Goal: Task Accomplishment & Management: Manage account settings

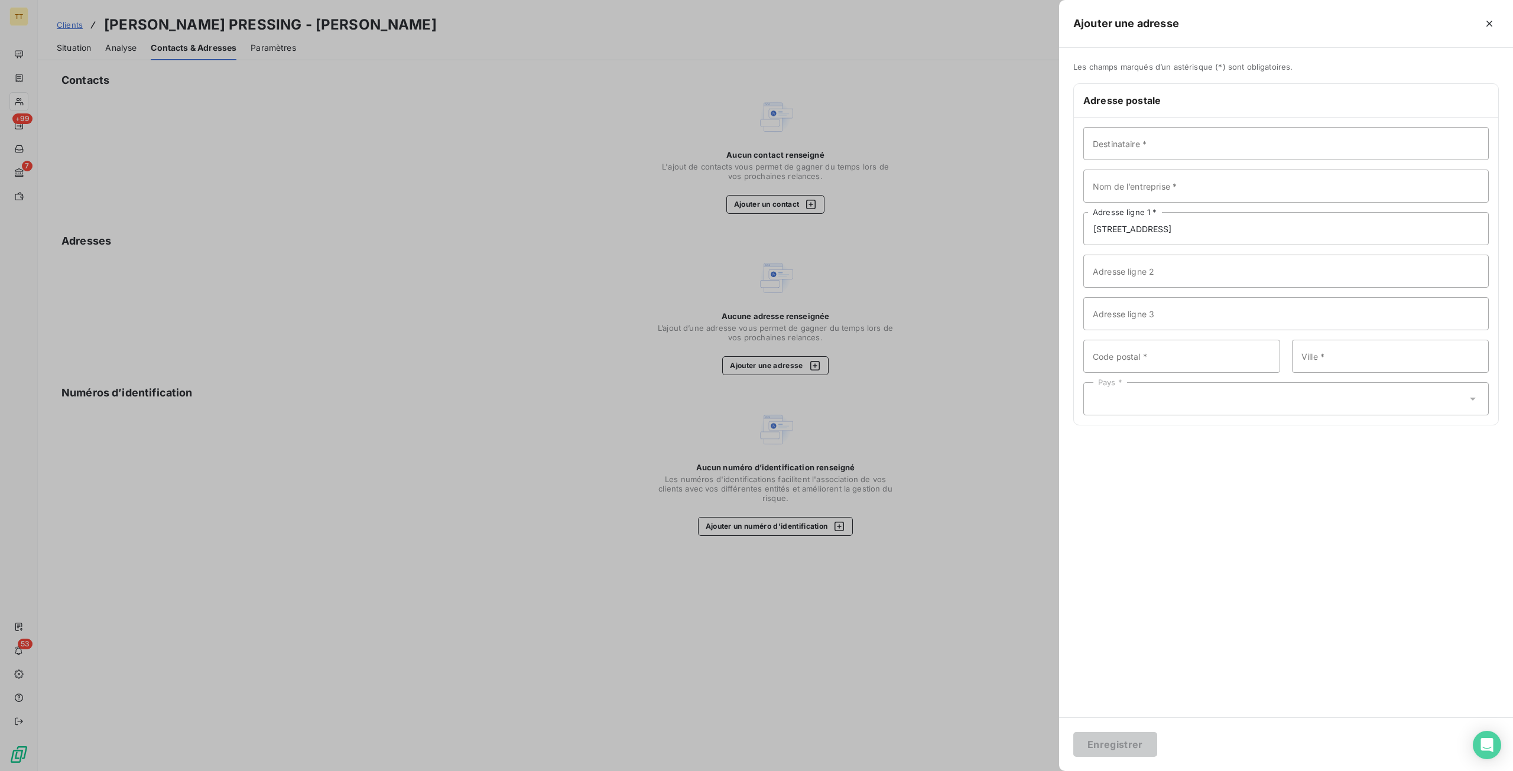
type input "[STREET_ADDRESS]"
click at [1130, 362] on input "Code postal *" at bounding box center [1182, 356] width 197 height 33
type input "75012"
type input "[GEOGRAPHIC_DATA]"
click at [1254, 402] on div "Pays *" at bounding box center [1287, 398] width 406 height 33
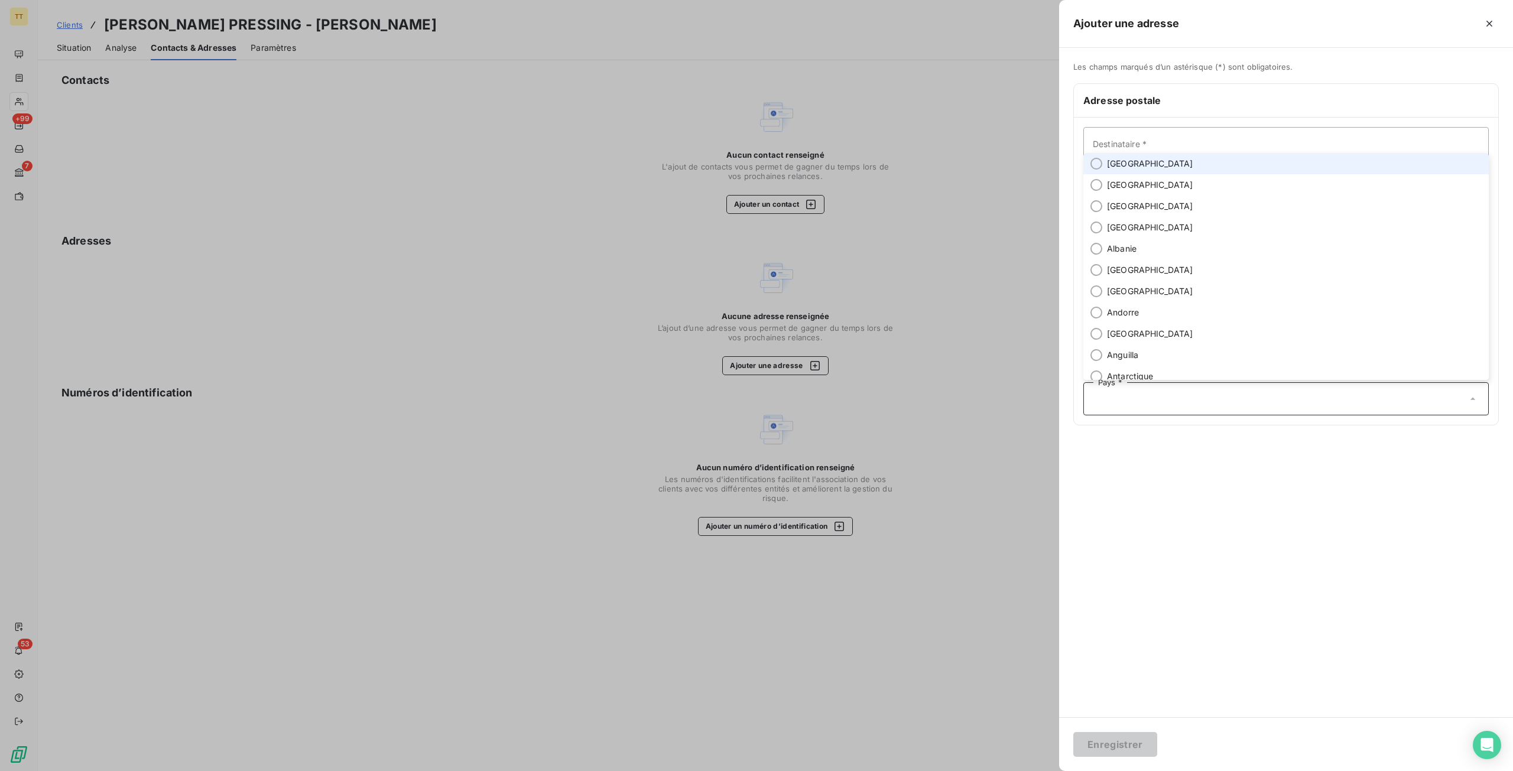
click at [1142, 167] on li "[GEOGRAPHIC_DATA]" at bounding box center [1287, 163] width 406 height 21
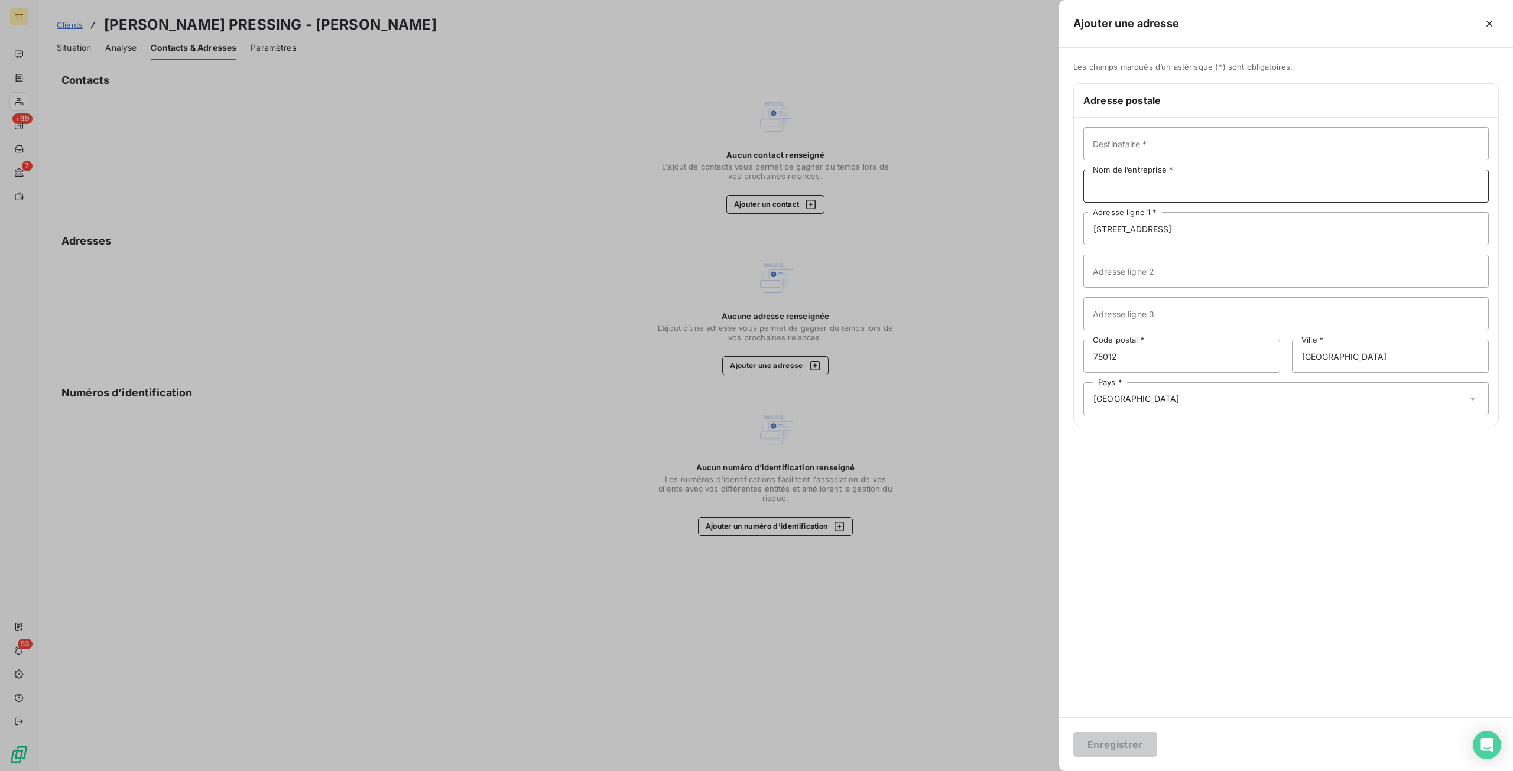
click at [1154, 186] on input "Nom de l’entreprise *" at bounding box center [1287, 186] width 406 height 33
type input "[PERSON_NAME]"
click at [1120, 745] on button "Enregistrer" at bounding box center [1115, 744] width 84 height 25
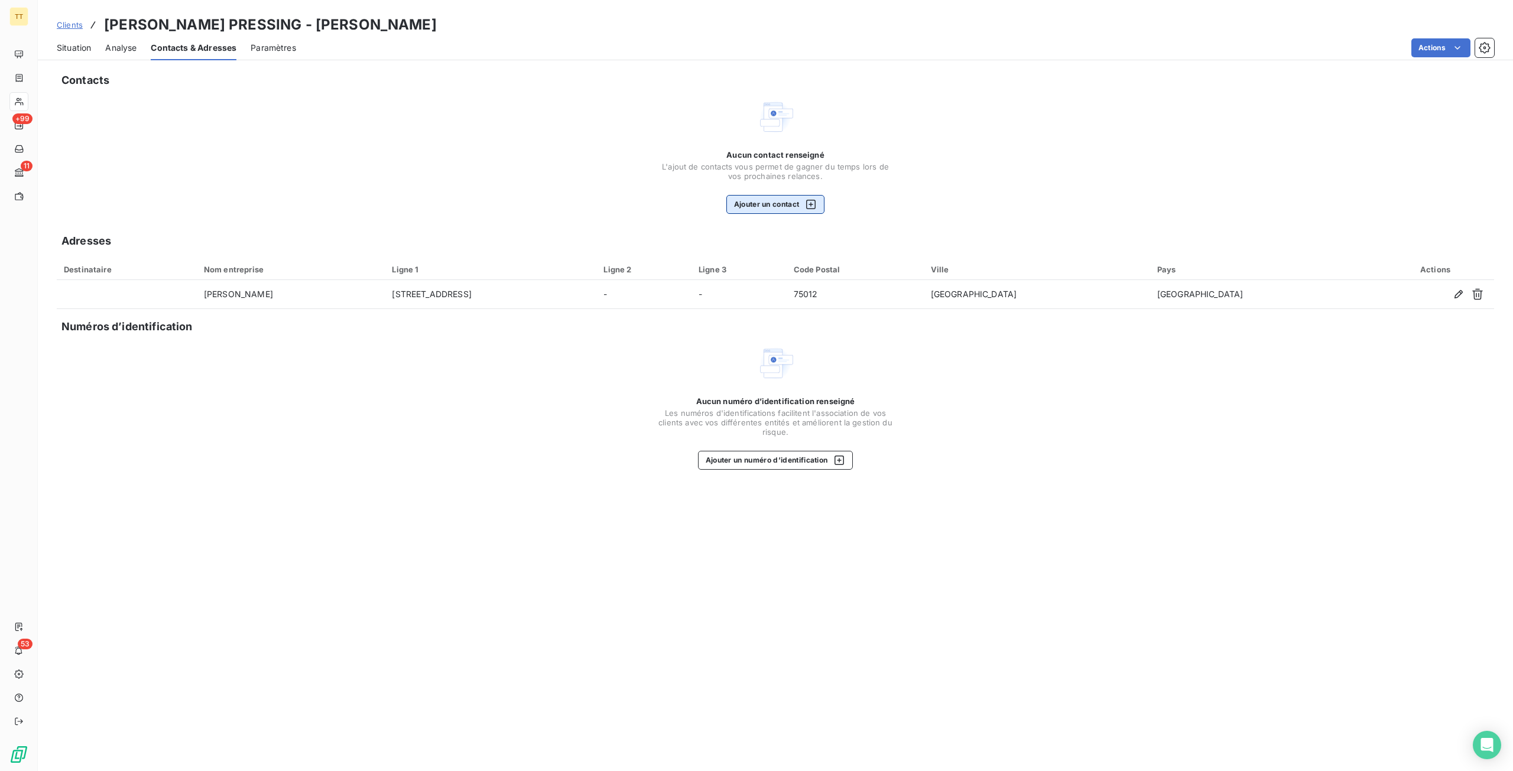
click at [801, 197] on button "Ajouter un contact" at bounding box center [775, 204] width 99 height 19
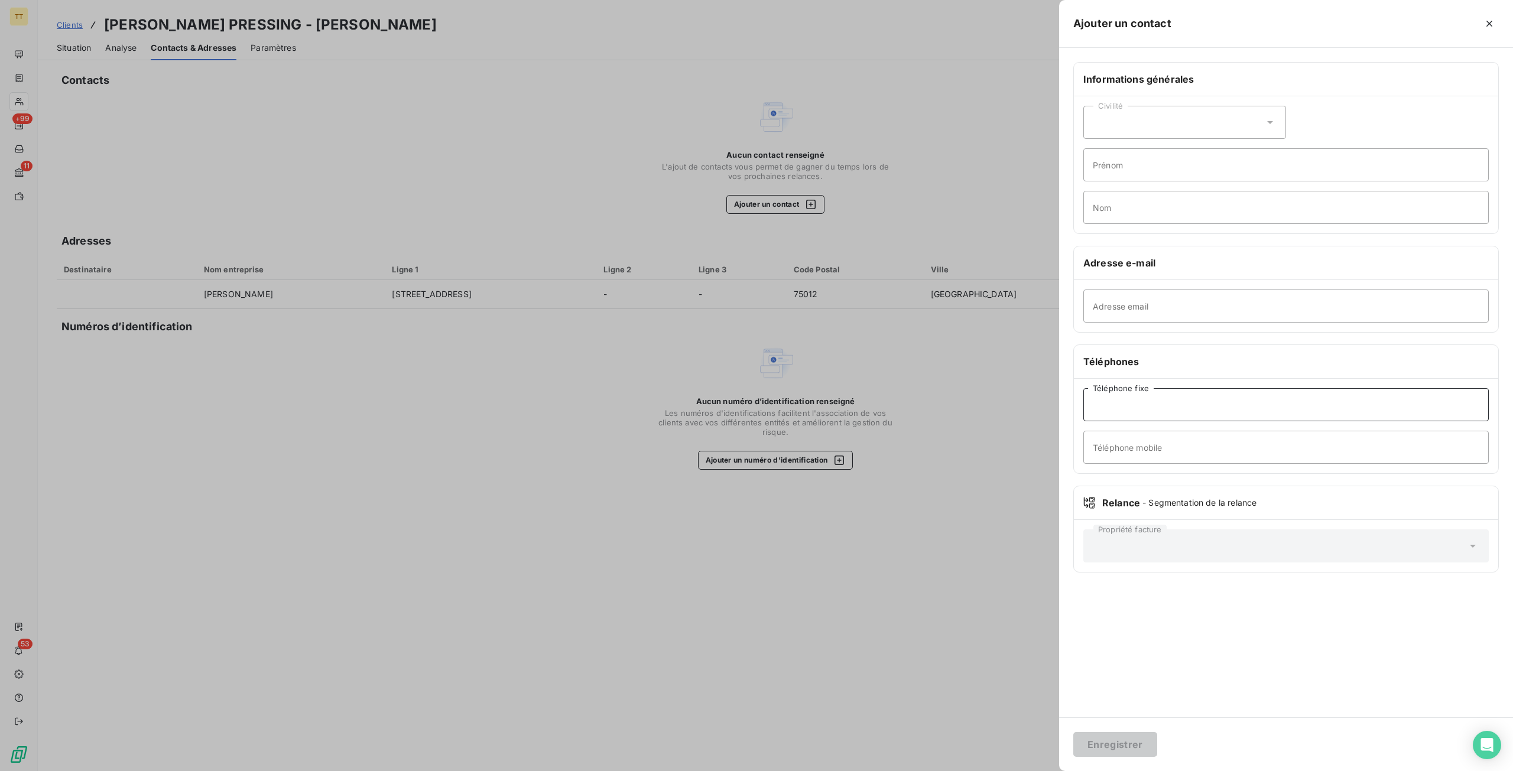
click at [1149, 405] on input "Téléphone fixe" at bounding box center [1287, 404] width 406 height 33
paste input "01 43 07 43 10"
type input "01 43 07 43 10"
click at [1116, 750] on button "Enregistrer" at bounding box center [1115, 744] width 84 height 25
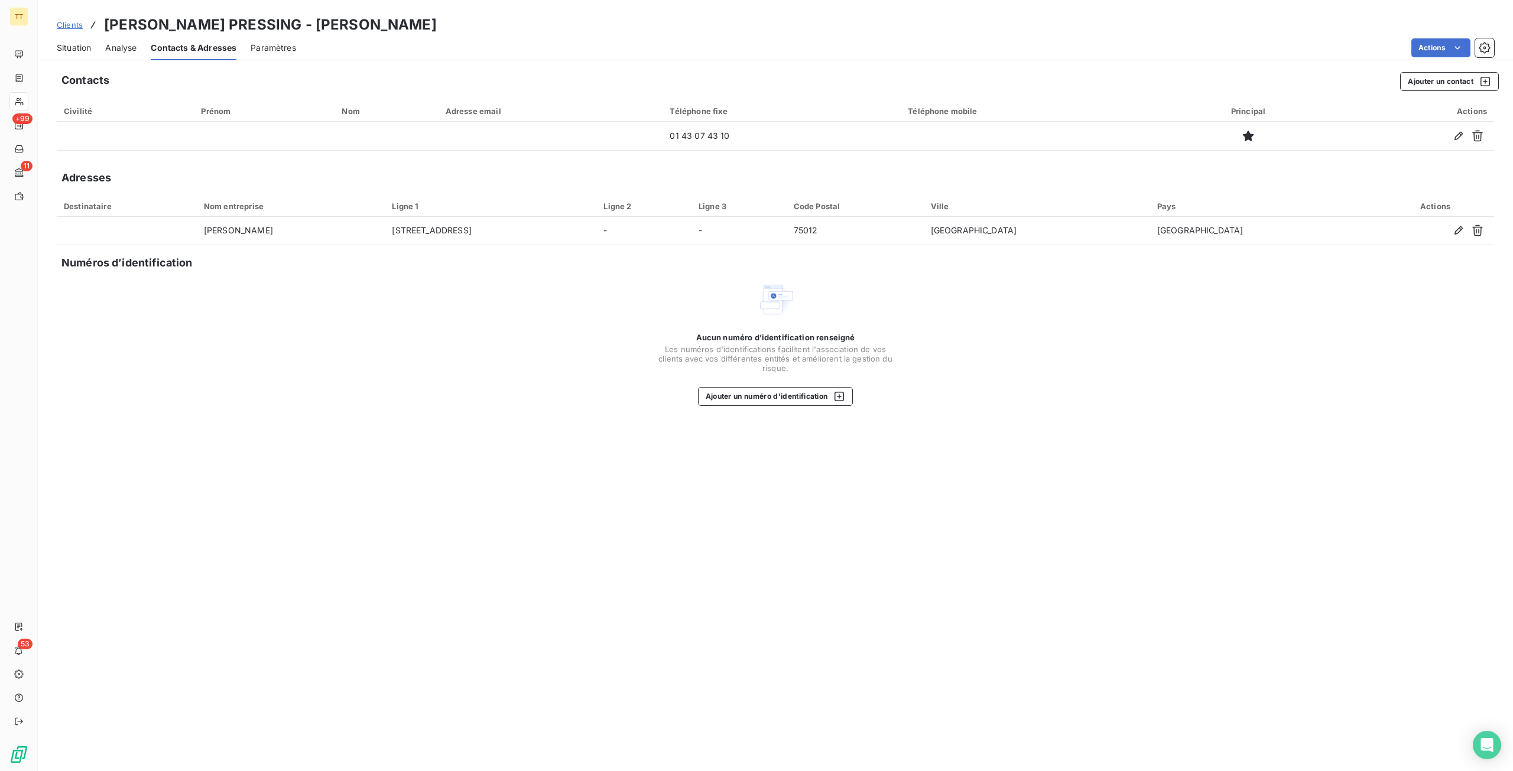
drag, startPoint x: 26, startPoint y: 0, endPoint x: 287, endPoint y: 415, distance: 490.0
click at [287, 415] on div "Contacts Ajouter un contact Civilité Prénom Nom Adresse email Téléphone fixe Té…" at bounding box center [775, 418] width 1475 height 706
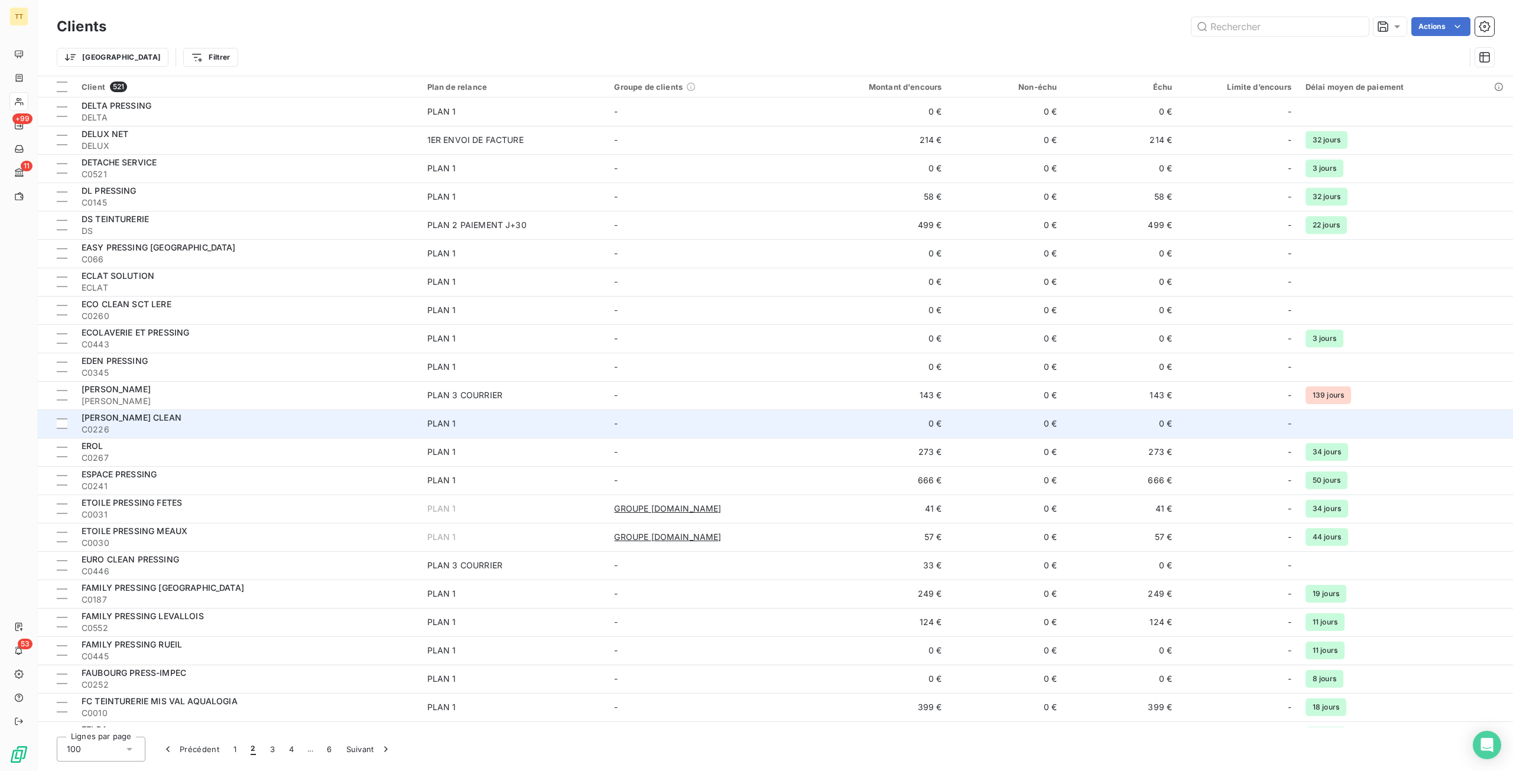
click at [189, 423] on div "[PERSON_NAME] CLEAN" at bounding box center [248, 418] width 332 height 12
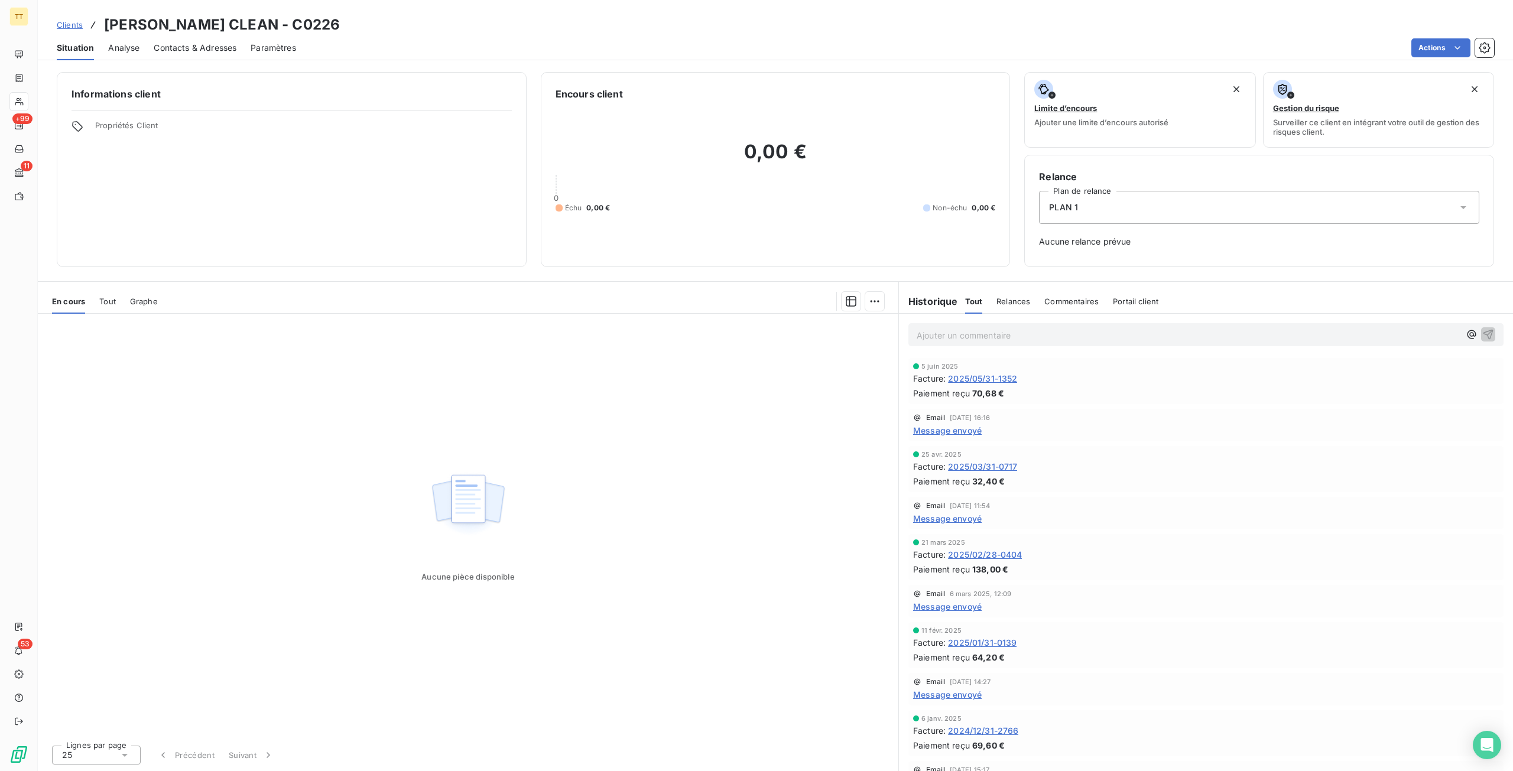
click at [1004, 377] on span "2025/05/31-1352" at bounding box center [982, 378] width 69 height 12
click at [220, 46] on span "Contacts & Adresses" at bounding box center [195, 48] width 83 height 12
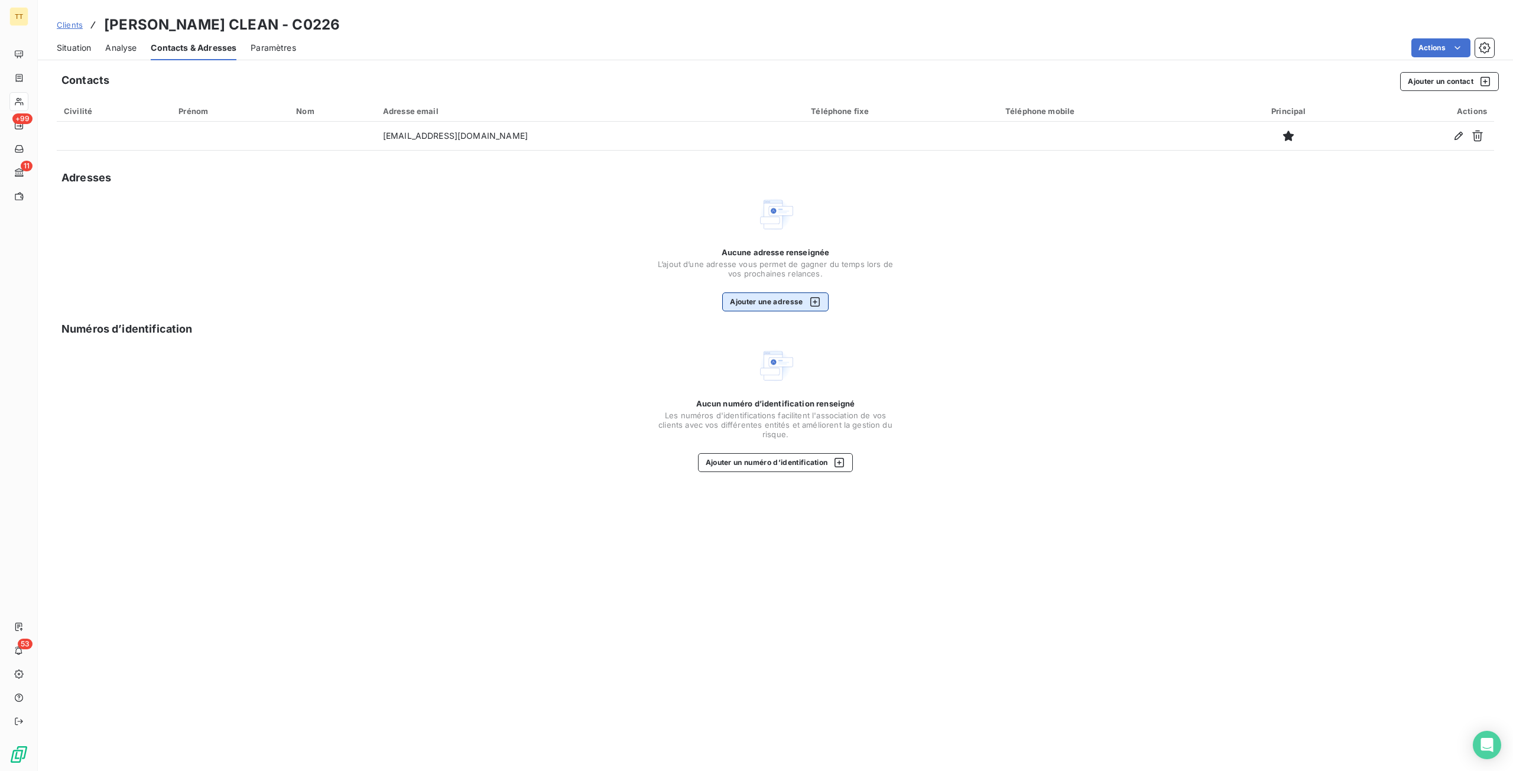
click at [816, 303] on icon "button" at bounding box center [815, 302] width 12 height 12
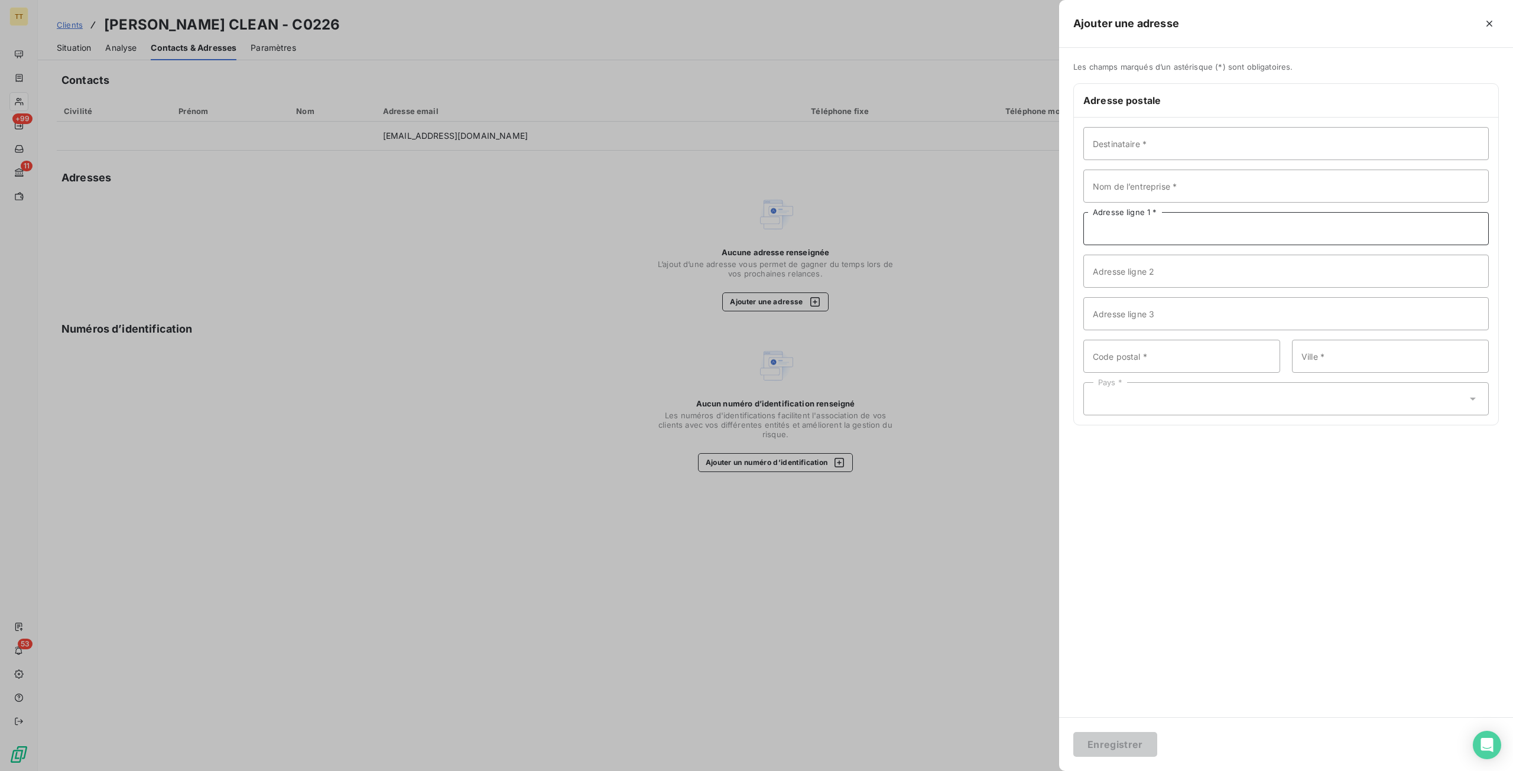
click at [1157, 238] on input "Adresse ligne 1 *" at bounding box center [1287, 228] width 406 height 33
paste input "[STREET_ADDRESS]"
type input "[STREET_ADDRESS]"
click at [1340, 354] on input "Ville *" at bounding box center [1390, 356] width 197 height 33
type input "ASNIERES-[GEOGRAPHIC_DATA]"
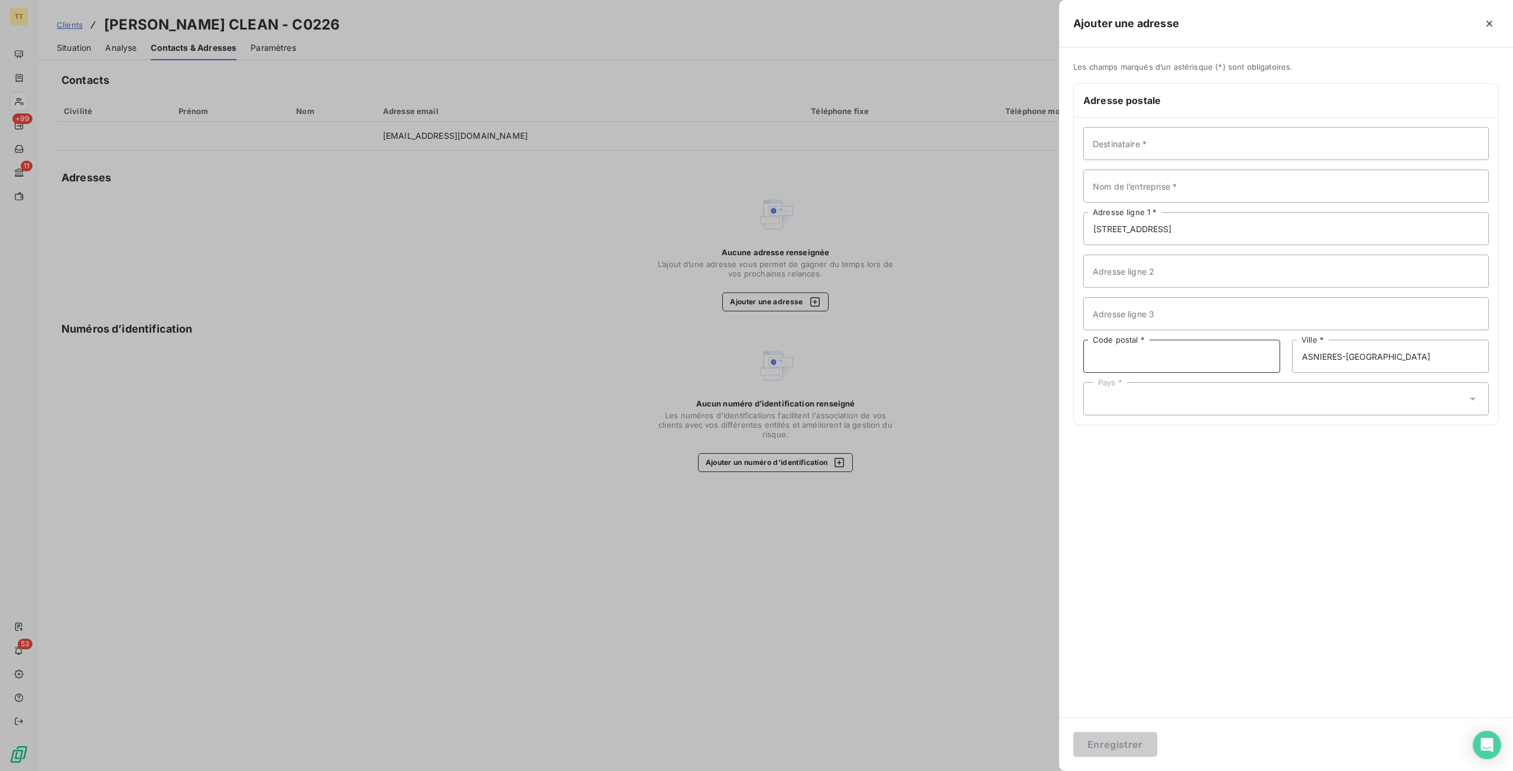
click at [1188, 350] on input "Code postal *" at bounding box center [1182, 356] width 197 height 33
type input "92600"
drag, startPoint x: 1142, startPoint y: 401, endPoint x: 1140, endPoint y: 391, distance: 10.2
click at [1142, 401] on div "Pays *" at bounding box center [1287, 398] width 406 height 33
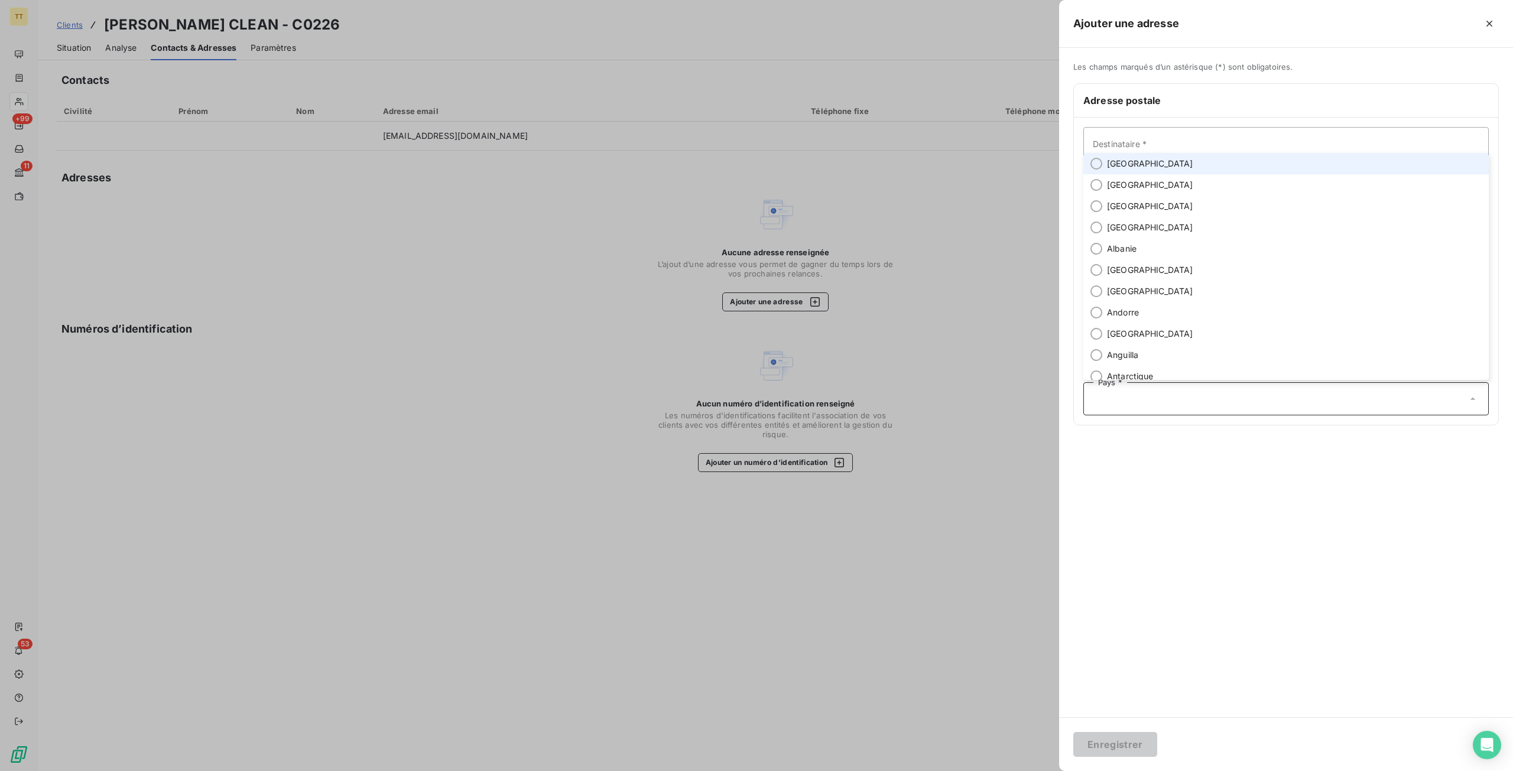
click at [1122, 170] on li "[GEOGRAPHIC_DATA]" at bounding box center [1287, 163] width 406 height 21
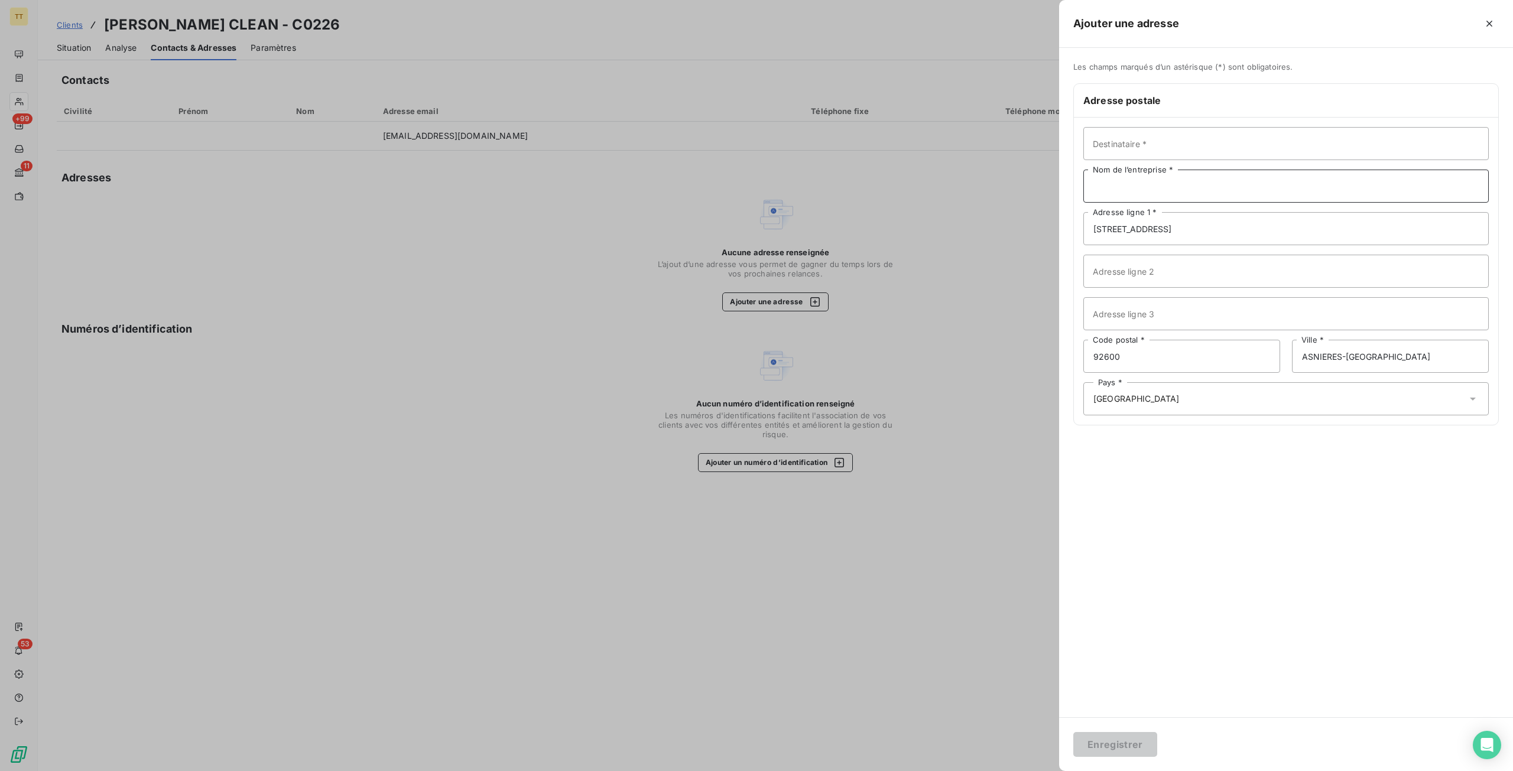
click at [1175, 192] on input "Nom de l’entreprise *" at bounding box center [1287, 186] width 406 height 33
type input "[PERSON_NAME] CLEAN"
click at [1073, 732] on button "Enregistrer" at bounding box center [1115, 744] width 84 height 25
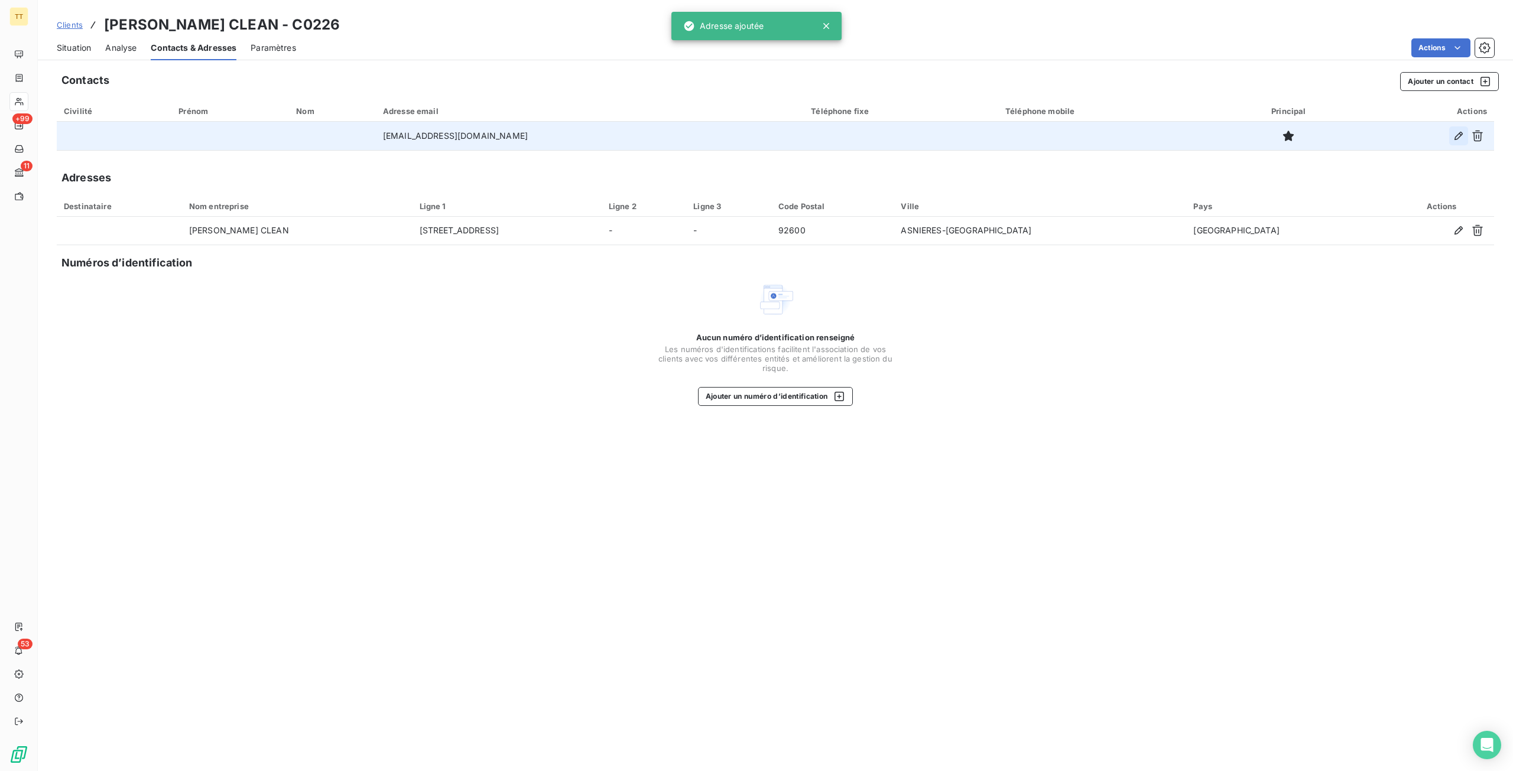
click at [1454, 135] on icon "button" at bounding box center [1459, 136] width 12 height 12
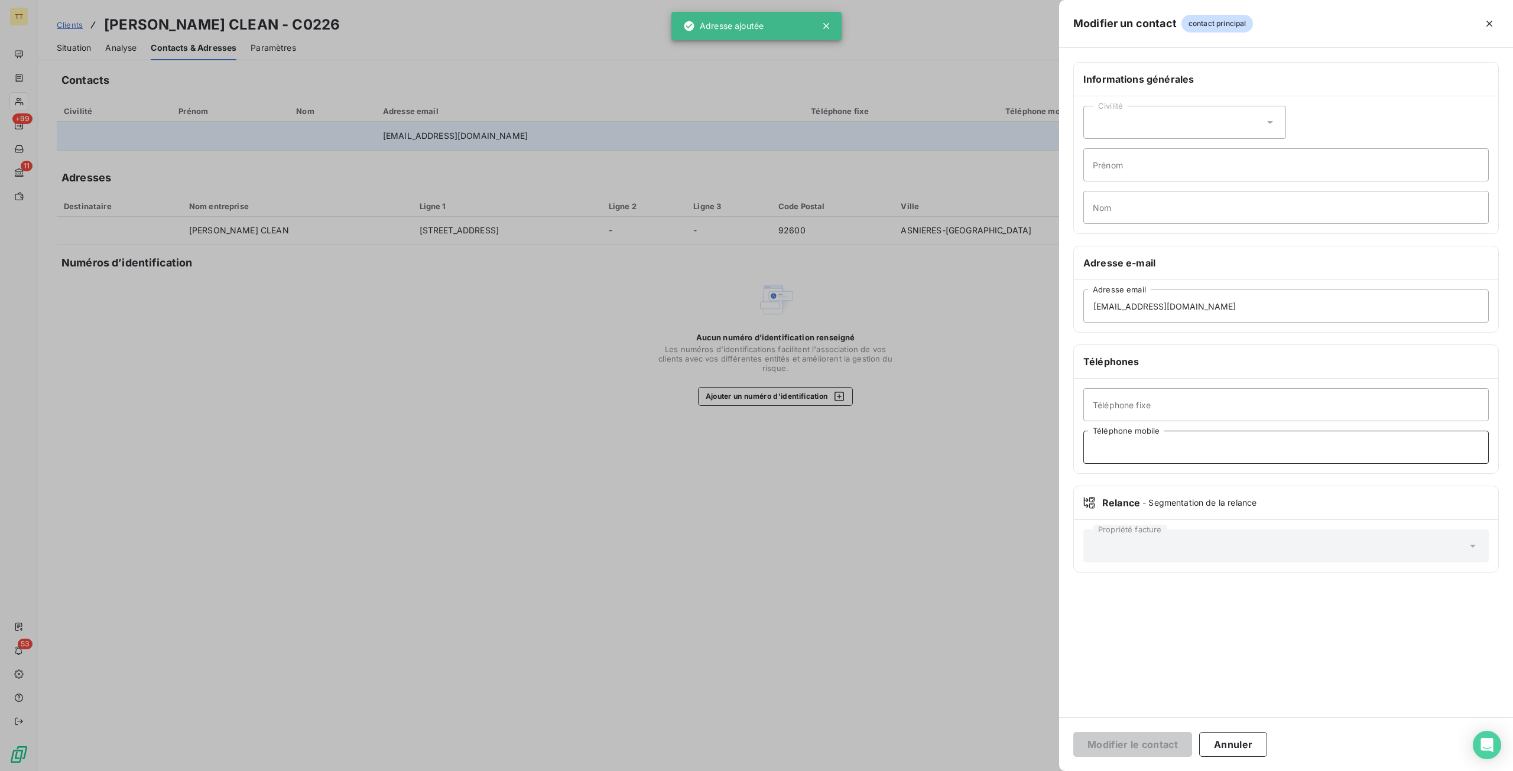
click at [1176, 454] on input "Téléphone mobile" at bounding box center [1287, 447] width 406 height 33
paste input "06 60 59 14 79"
type input "06 60 59 14 79"
click at [1138, 754] on button "Modifier le contact" at bounding box center [1132, 744] width 119 height 25
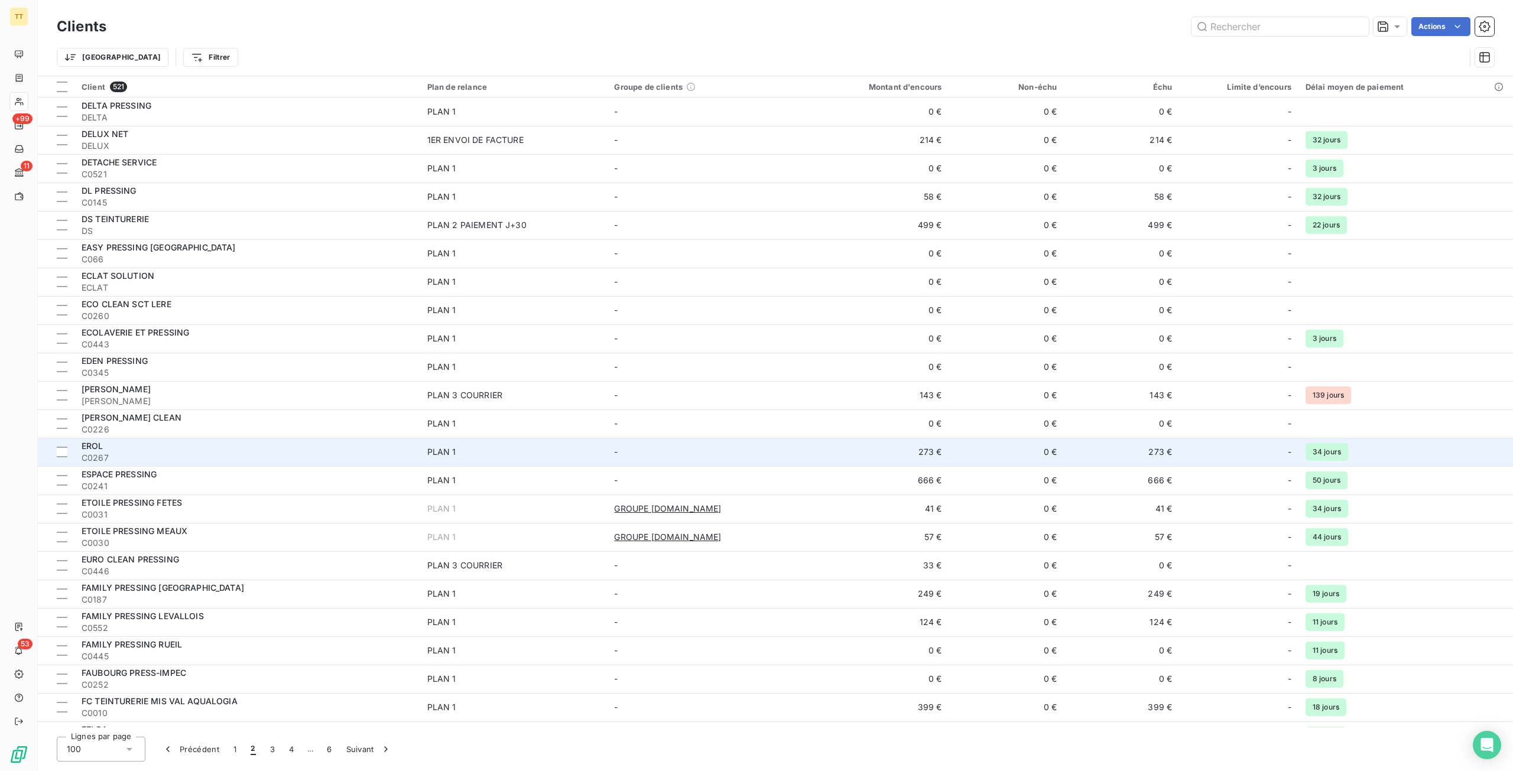
click at [403, 443] on div "EROL" at bounding box center [248, 446] width 332 height 12
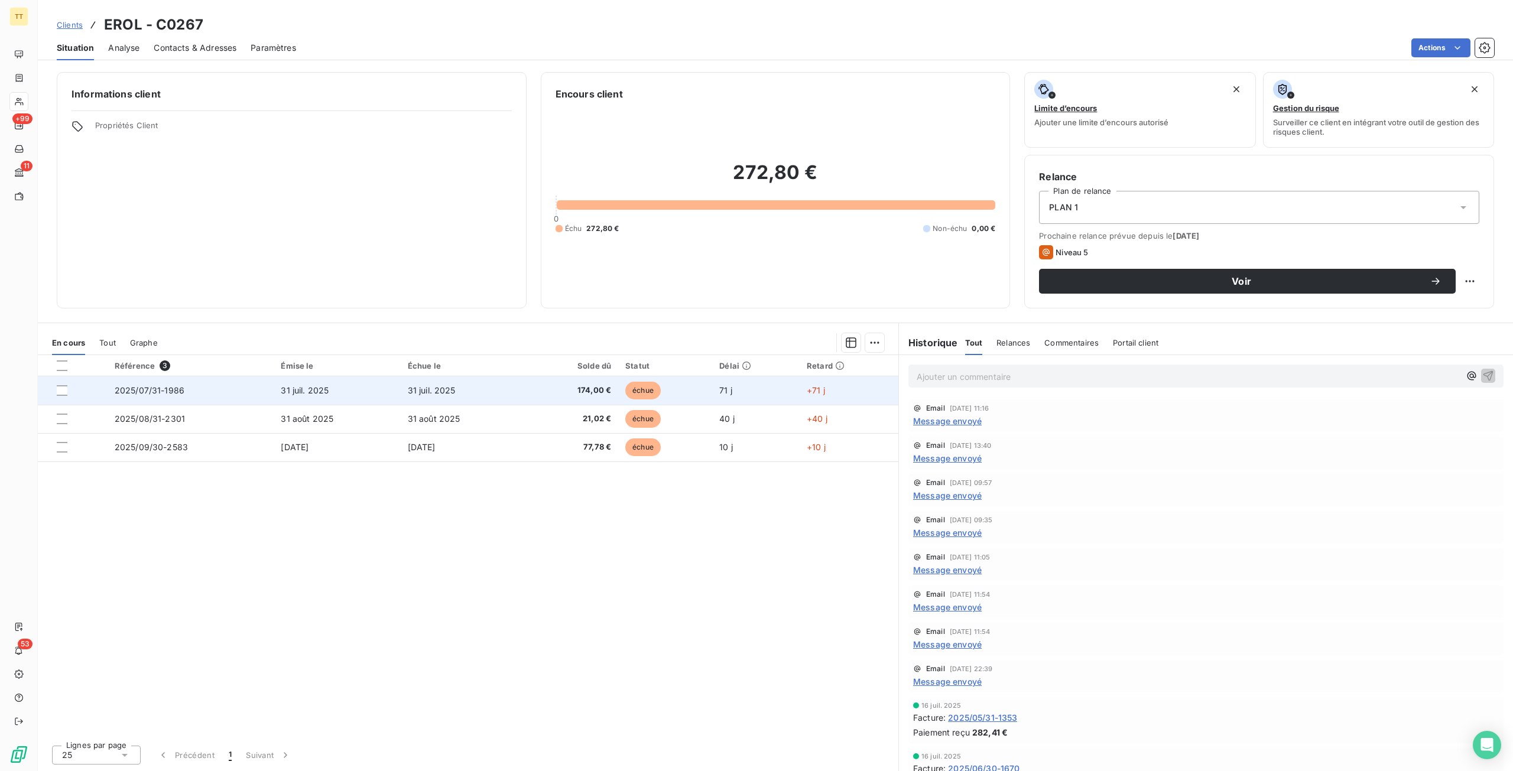
click at [555, 403] on td "174,00 €" at bounding box center [572, 391] width 91 height 28
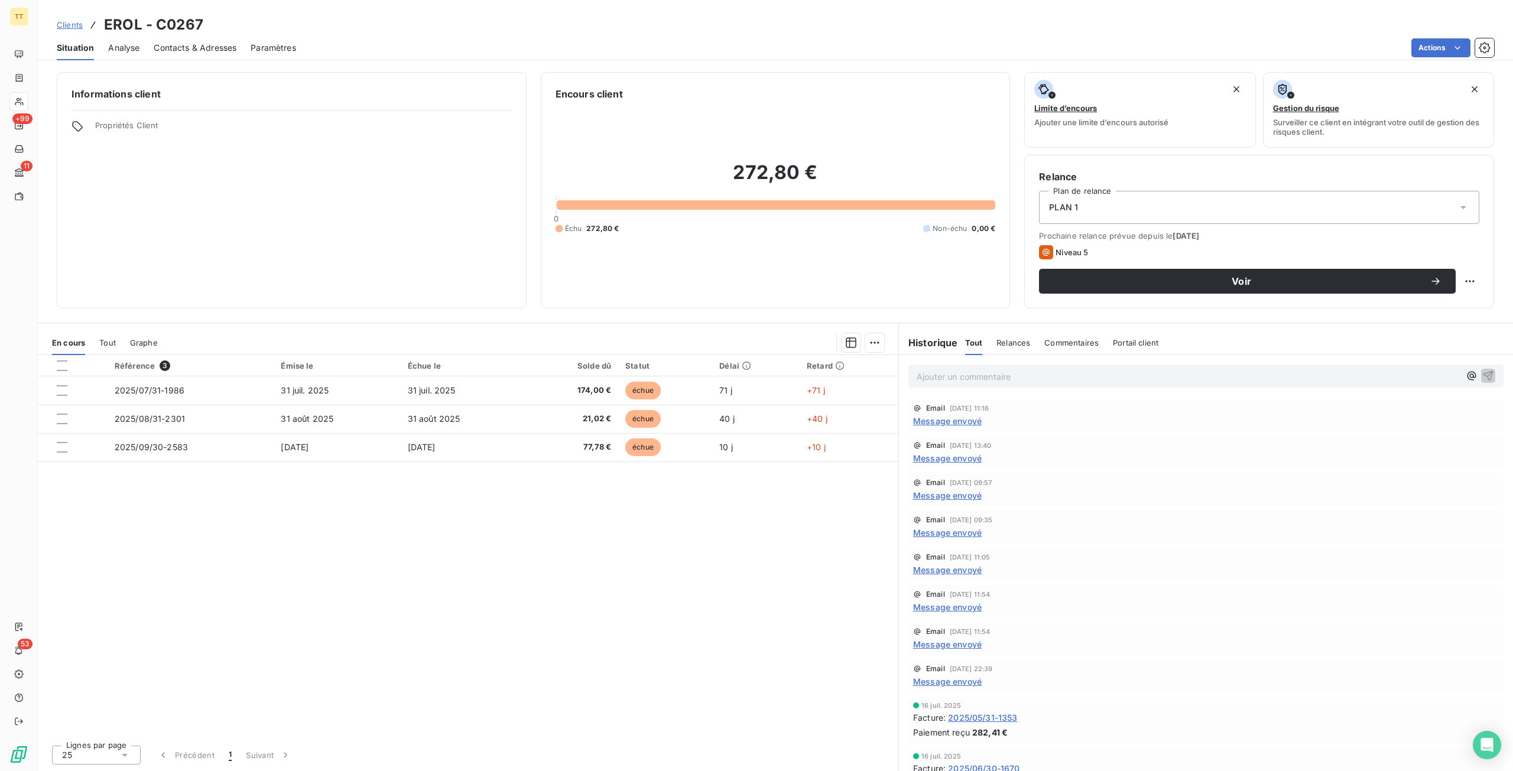
click at [209, 50] on span "Contacts & Adresses" at bounding box center [195, 48] width 83 height 12
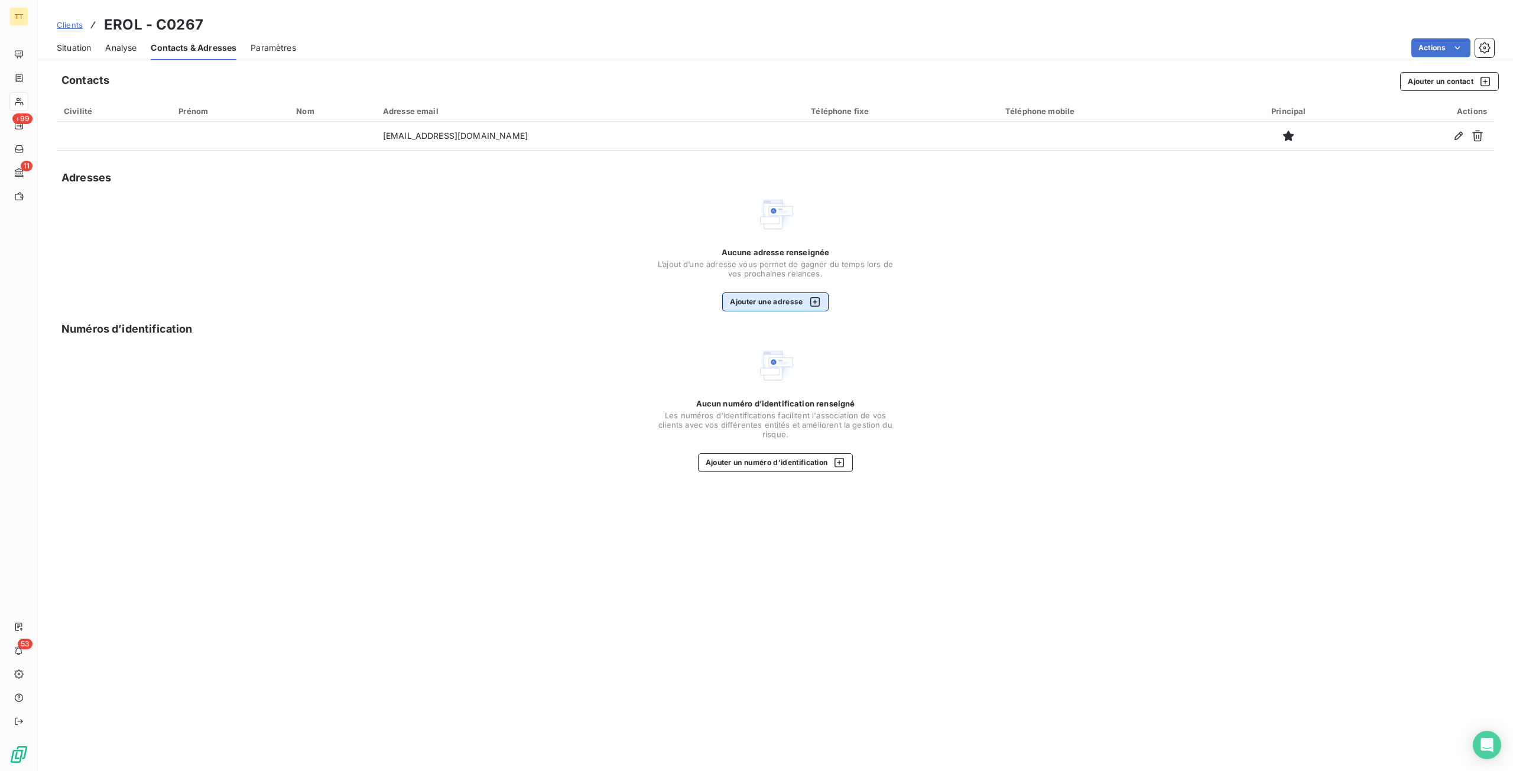
click at [794, 305] on button "Ajouter une adresse" at bounding box center [775, 302] width 106 height 19
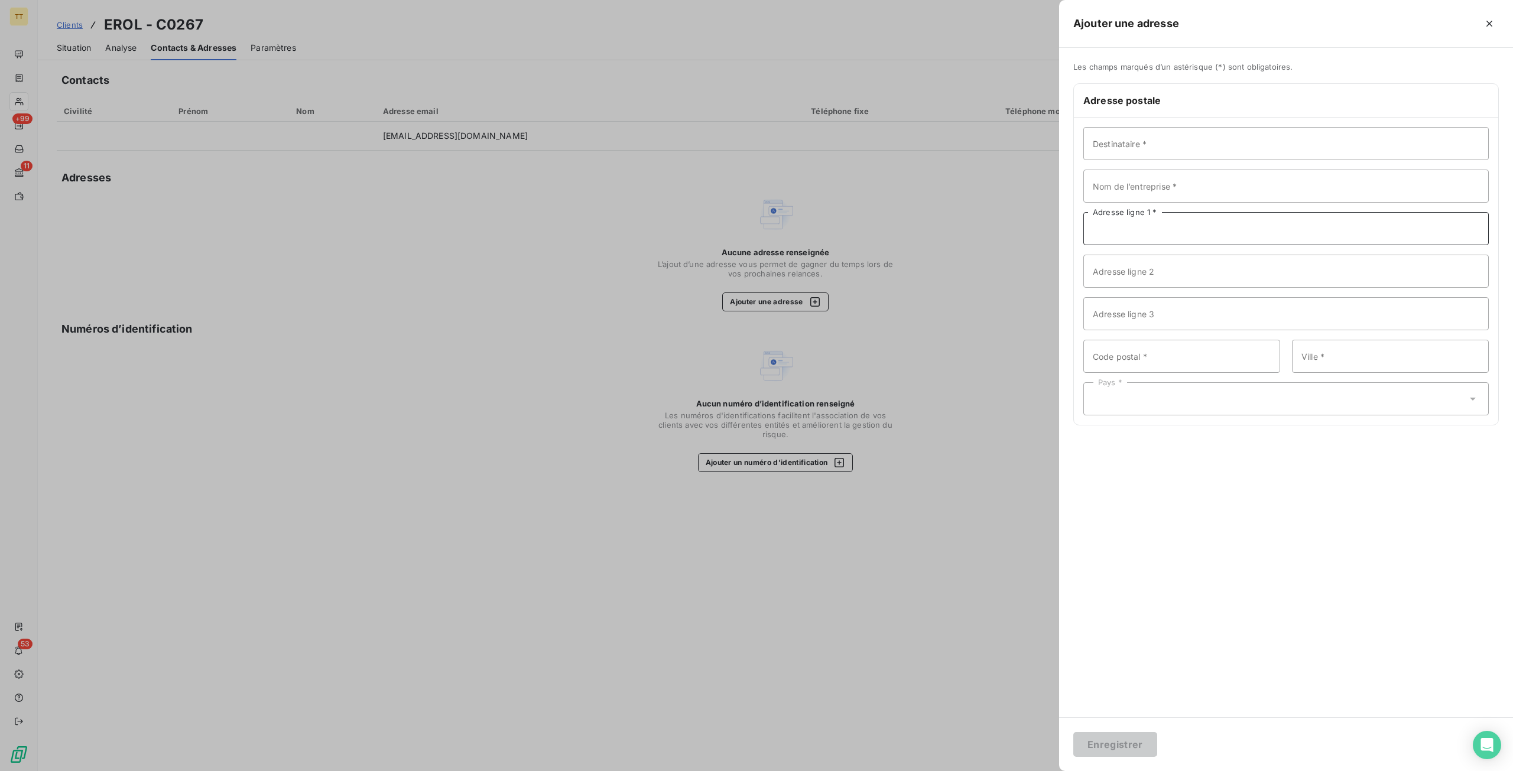
click at [1162, 223] on input "Adresse ligne 1 *" at bounding box center [1287, 228] width 406 height 33
paste input "[STREET_ADDRESS]"
type input "[STREET_ADDRESS]"
click at [1159, 357] on input "Code postal *" at bounding box center [1182, 356] width 197 height 33
type input "75015"
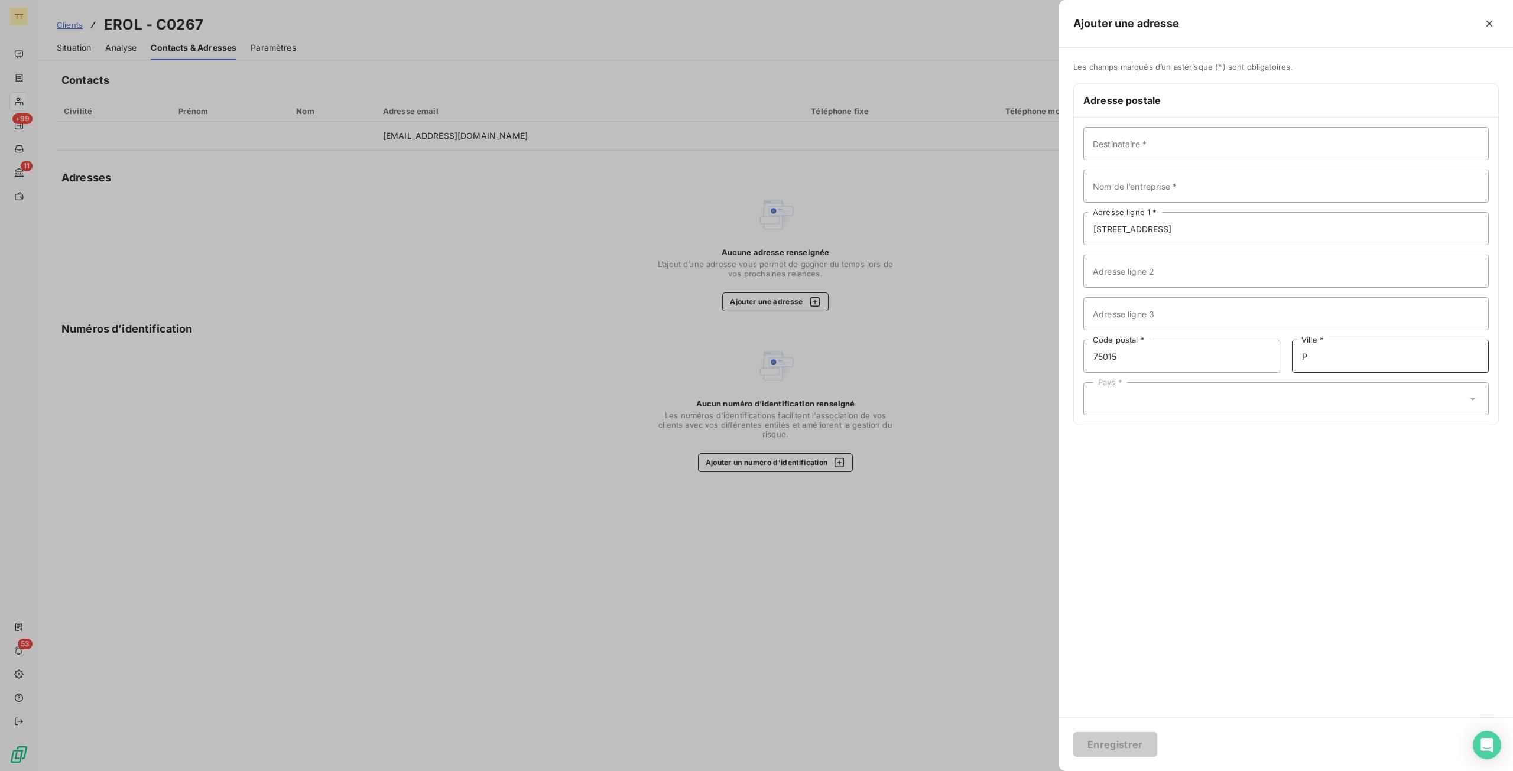
type input "[GEOGRAPHIC_DATA]"
click at [1159, 390] on div "Pays *" at bounding box center [1287, 398] width 406 height 33
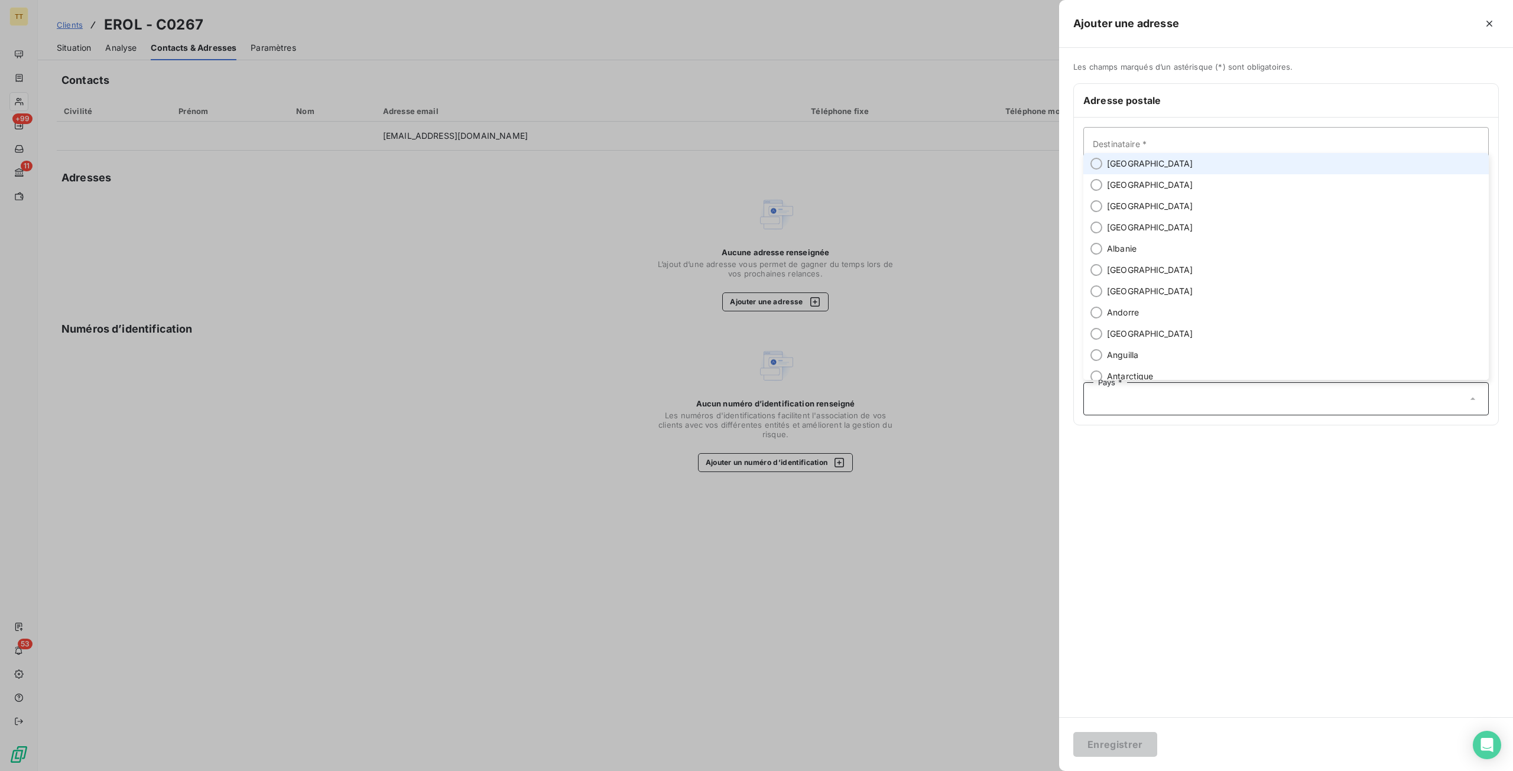
click at [1176, 169] on li "[GEOGRAPHIC_DATA]" at bounding box center [1287, 163] width 406 height 21
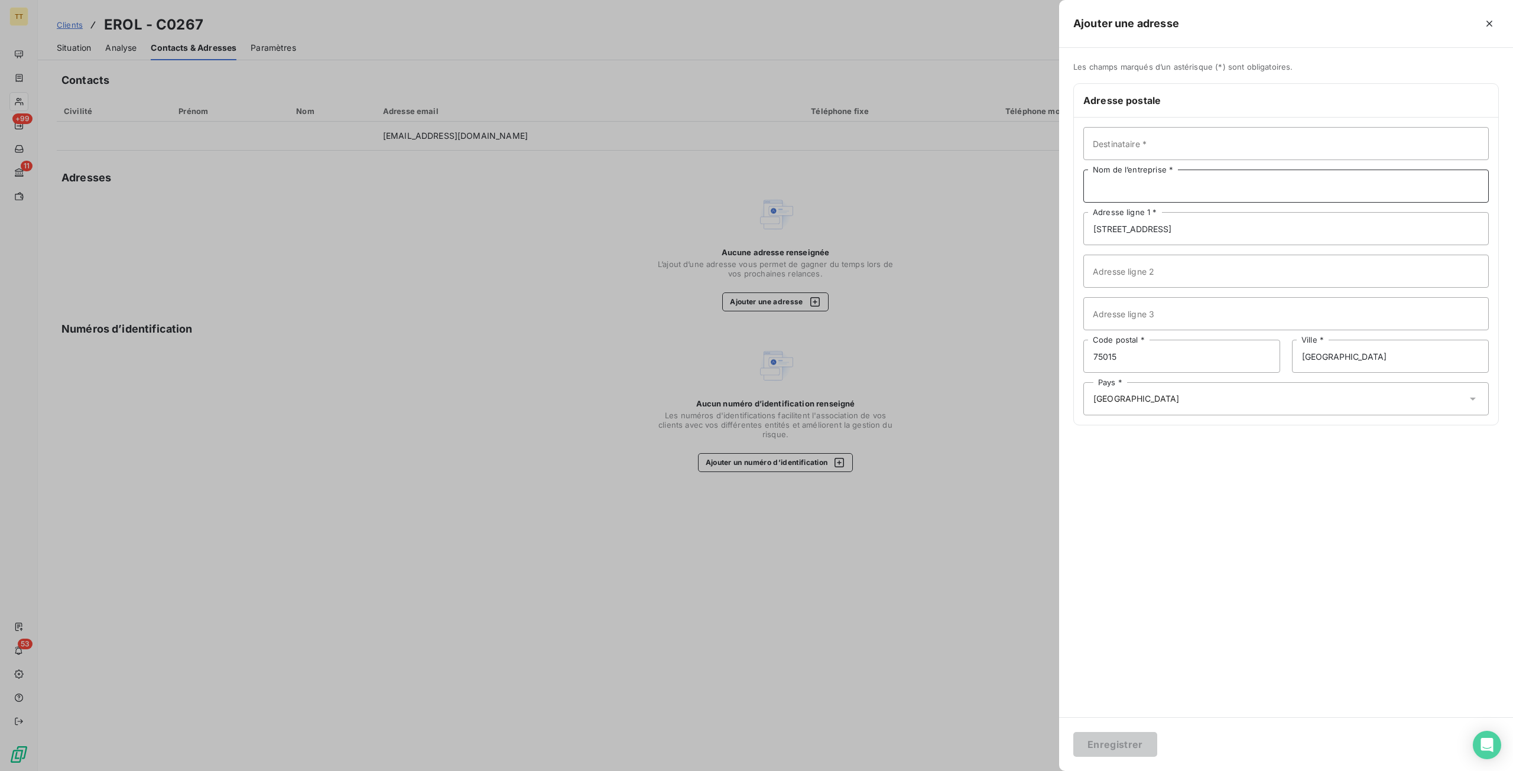
click at [1143, 190] on input "Nom de l’entreprise *" at bounding box center [1287, 186] width 406 height 33
type input "EROL"
click at [1123, 738] on button "Enregistrer" at bounding box center [1115, 744] width 84 height 25
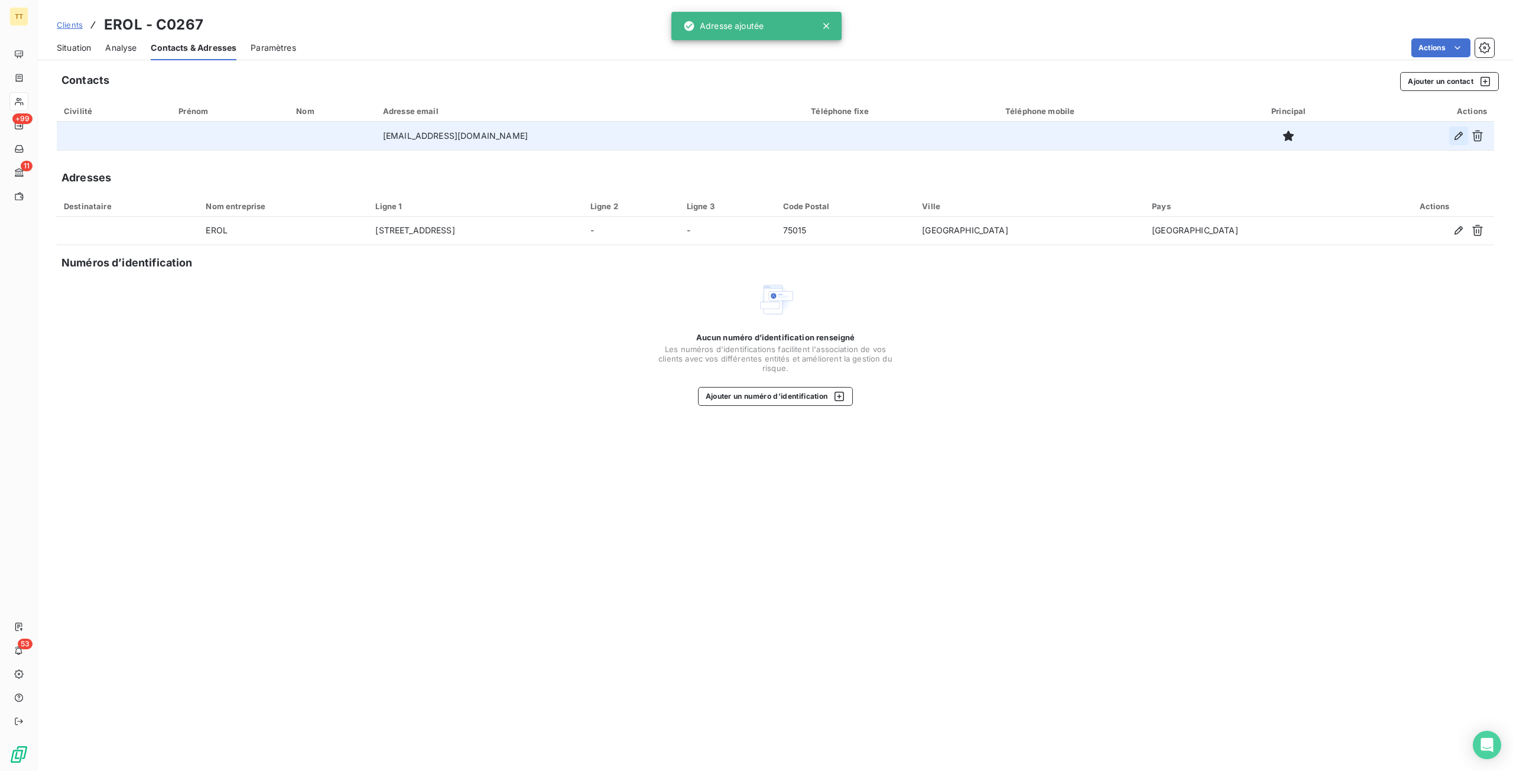
click at [1459, 138] on icon "button" at bounding box center [1459, 136] width 12 height 12
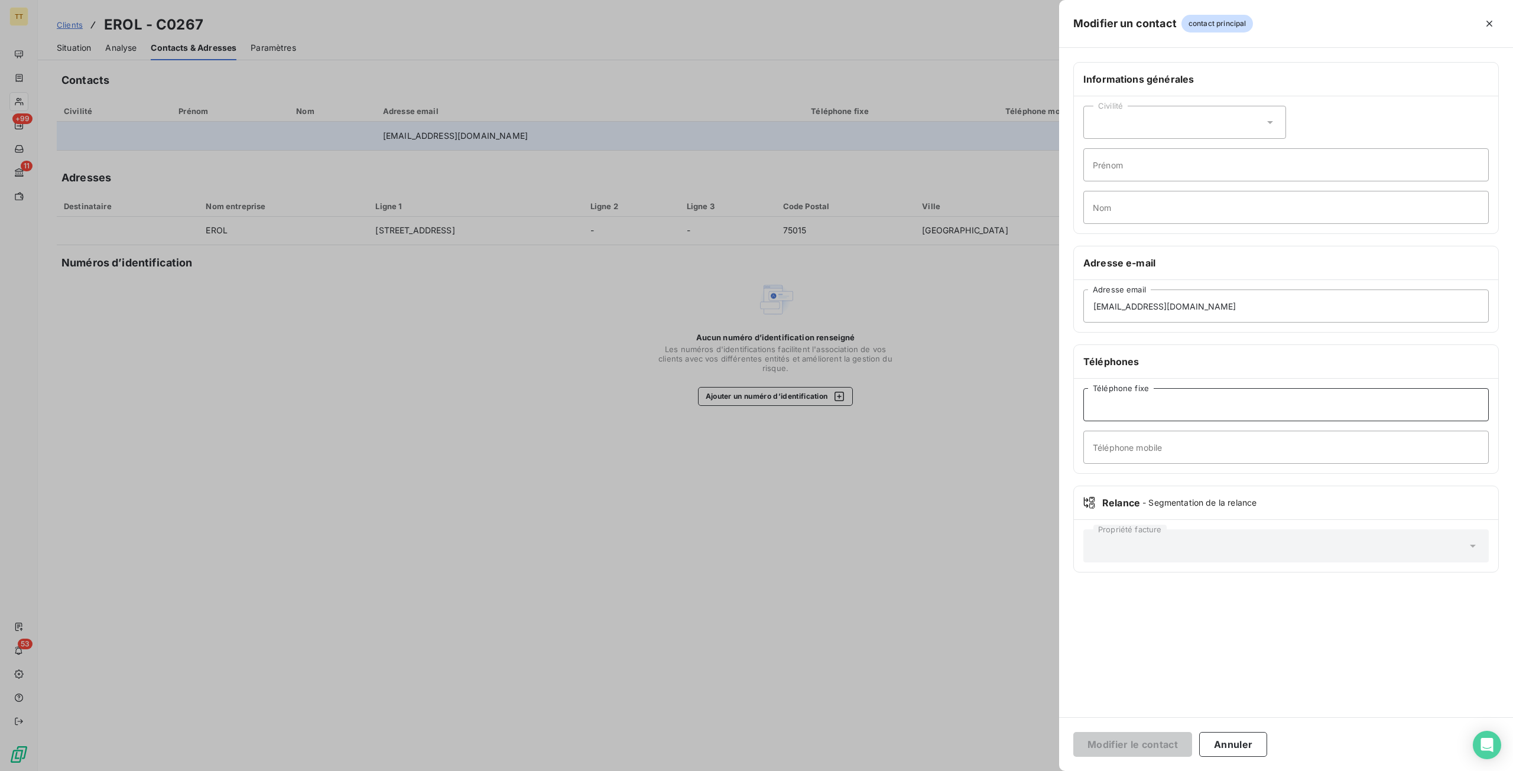
click at [1138, 411] on input "Téléphone fixe" at bounding box center [1287, 404] width 406 height 33
paste input "01 42 73 08 24"
type input "01 42 73 08 24"
click at [1073, 732] on button "Modifier le contact" at bounding box center [1132, 744] width 119 height 25
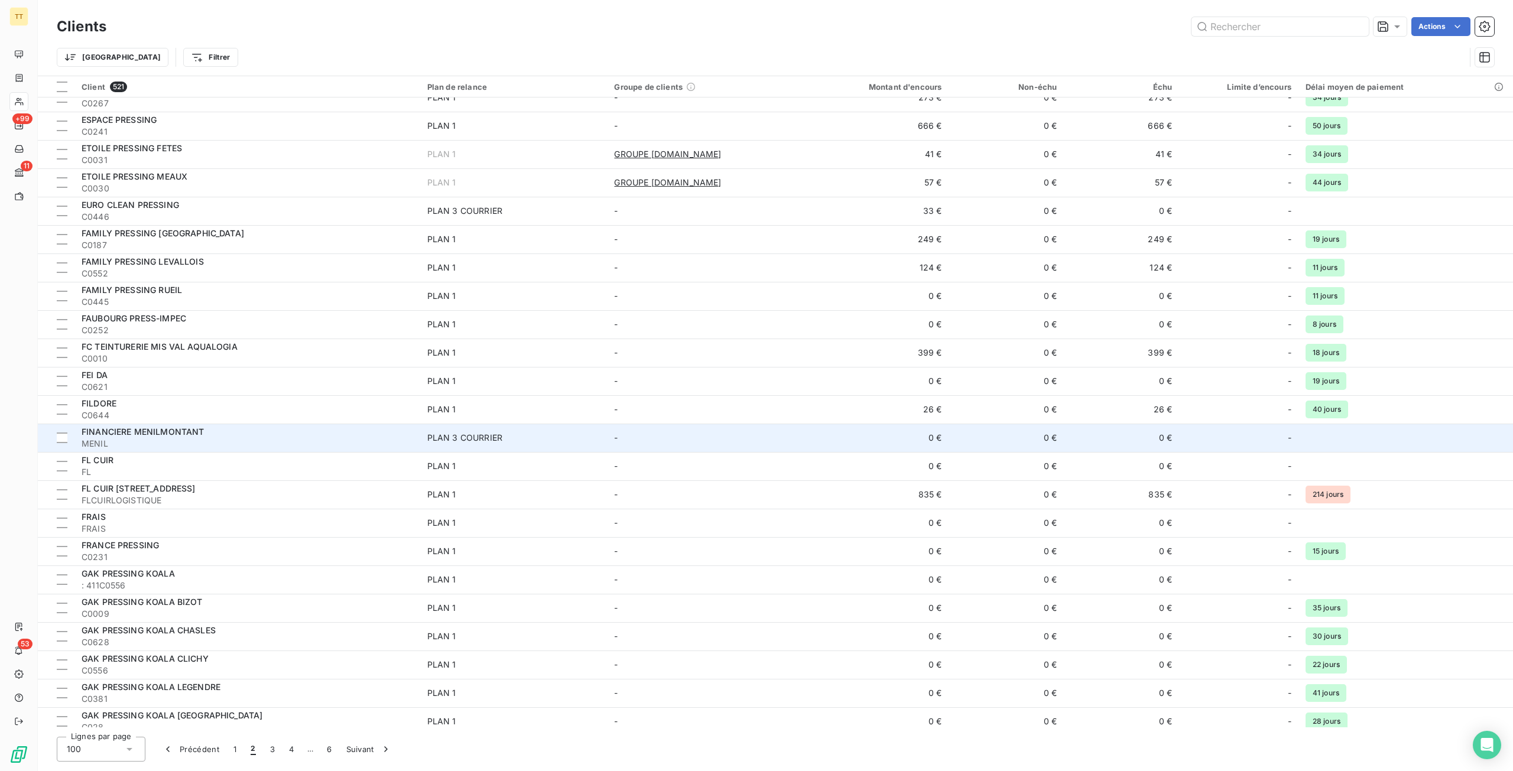
scroll to position [296, 0]
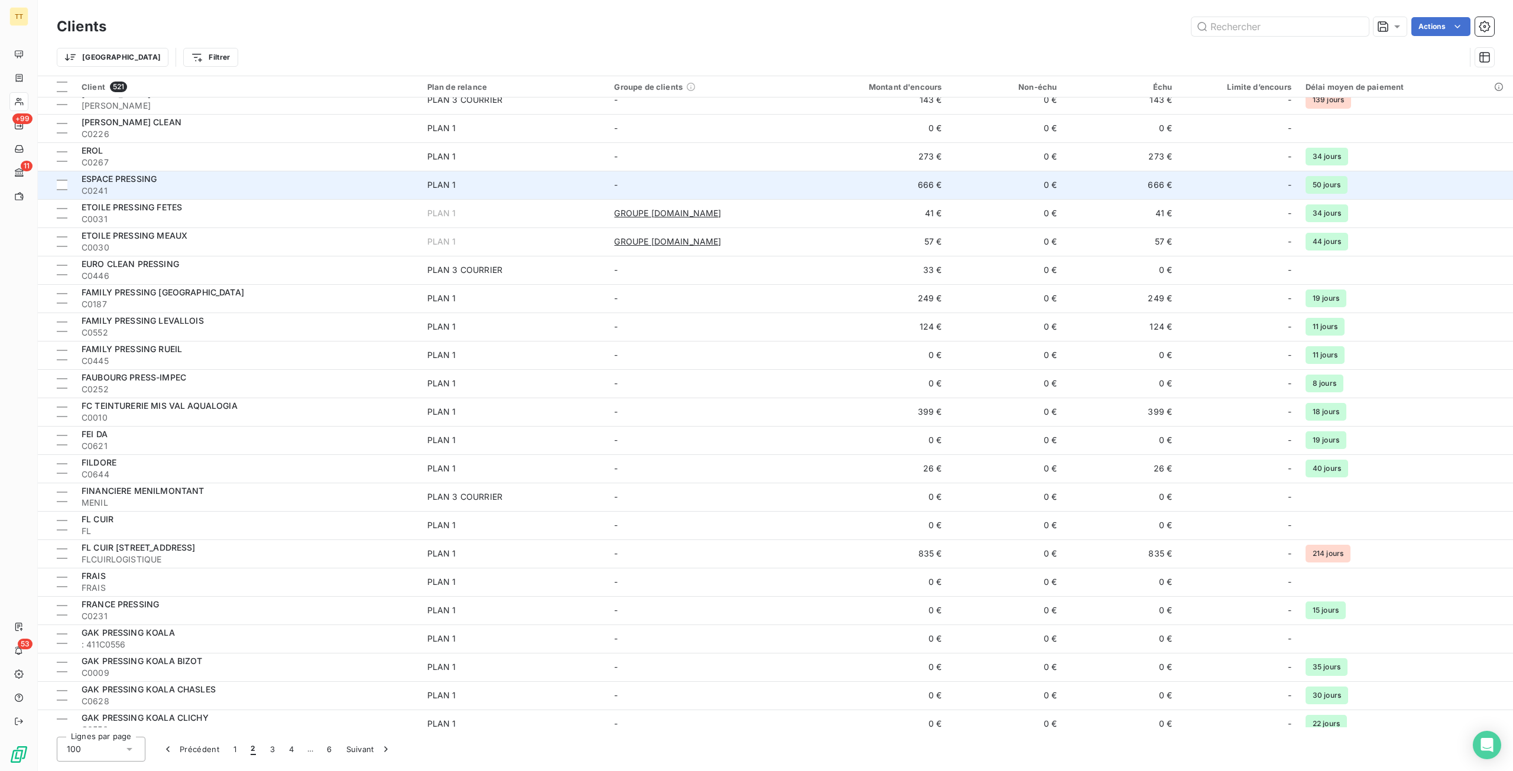
click at [179, 184] on div "ESPACE PRESSING" at bounding box center [248, 179] width 332 height 12
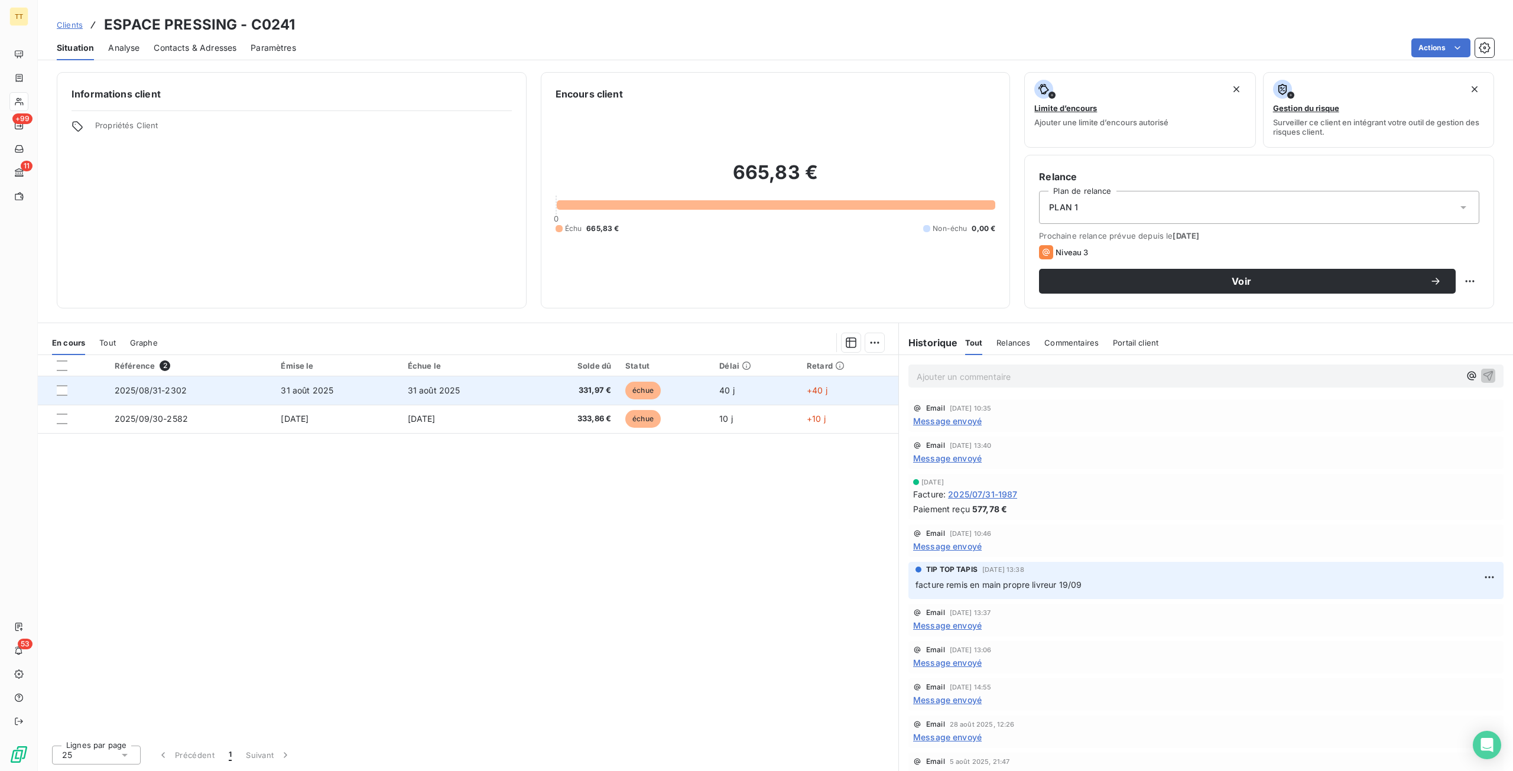
click at [479, 386] on td "31 août 2025" at bounding box center [464, 391] width 126 height 28
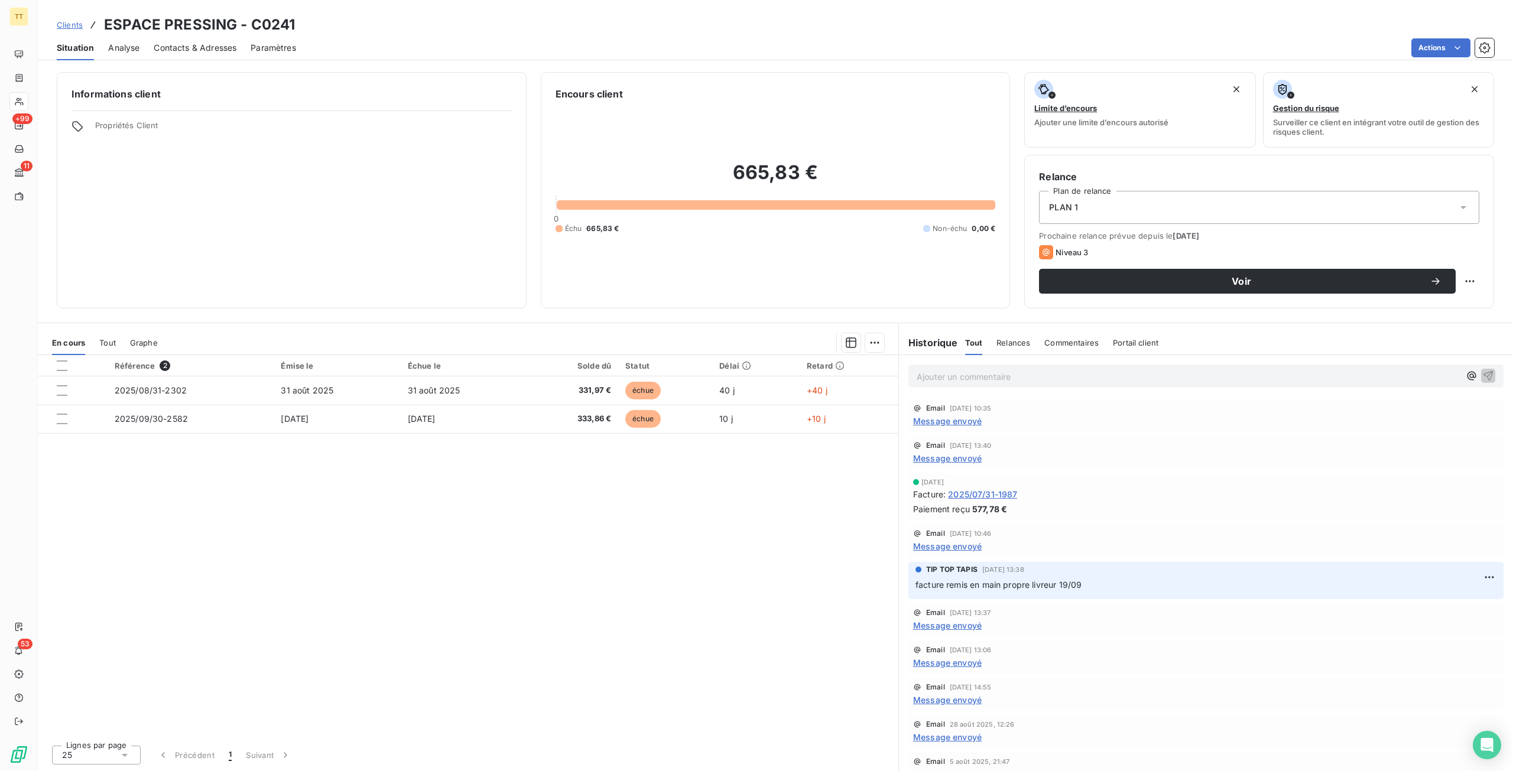
click at [202, 50] on span "Contacts & Adresses" at bounding box center [195, 48] width 83 height 12
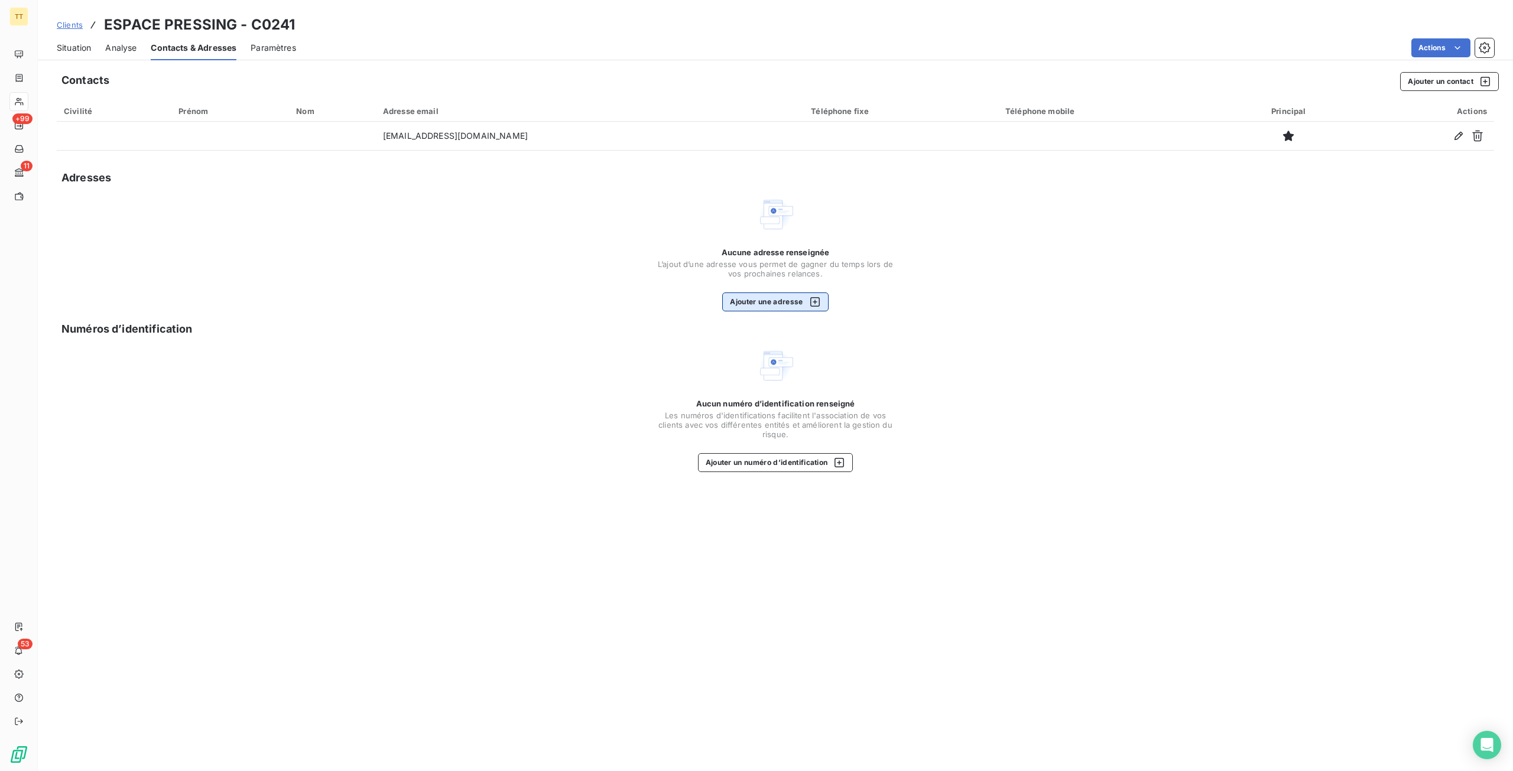
click at [799, 298] on button "Ajouter une adresse" at bounding box center [775, 302] width 106 height 19
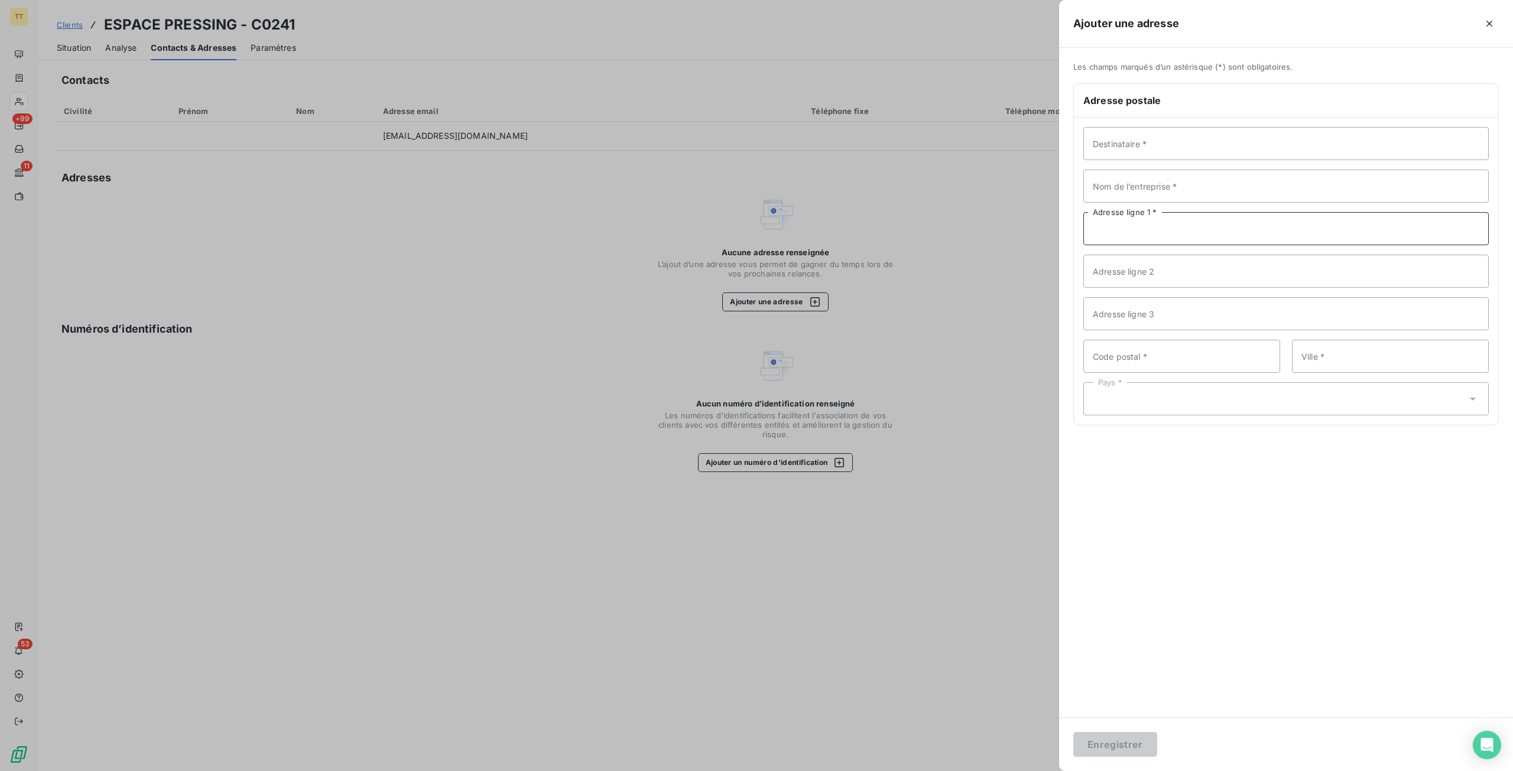
click at [1145, 231] on input "Adresse ligne 1 *" at bounding box center [1287, 228] width 406 height 33
paste input "[STREET_ADDRESS][DEMOGRAPHIC_DATA]"
type input "[STREET_ADDRESS][DEMOGRAPHIC_DATA]"
click at [1328, 352] on input "Ville *" at bounding box center [1390, 356] width 197 height 33
type input "HOUILLES"
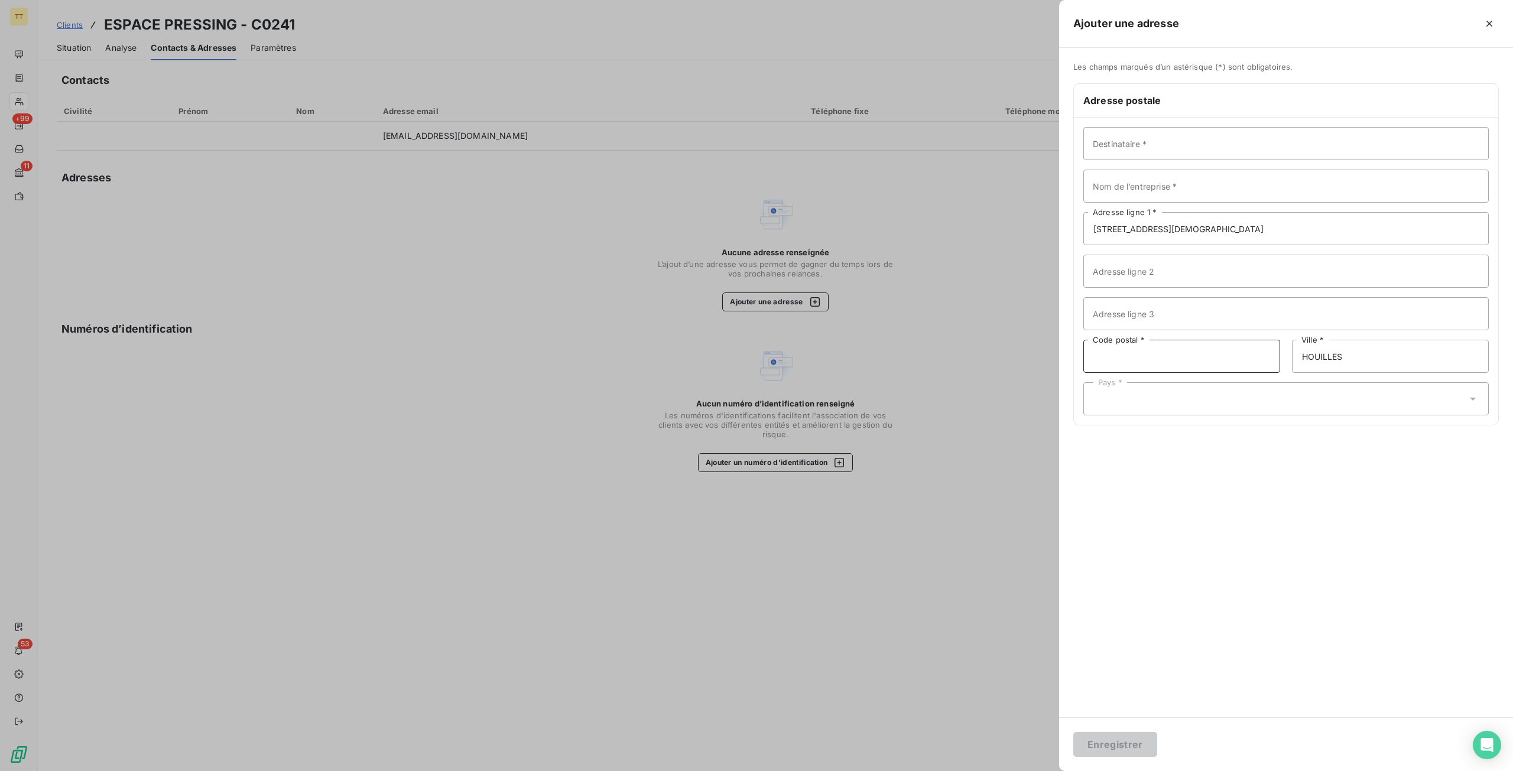
click at [1218, 364] on input "Code postal *" at bounding box center [1182, 356] width 197 height 33
type input "78800"
click at [1127, 386] on div "Pays *" at bounding box center [1287, 398] width 406 height 33
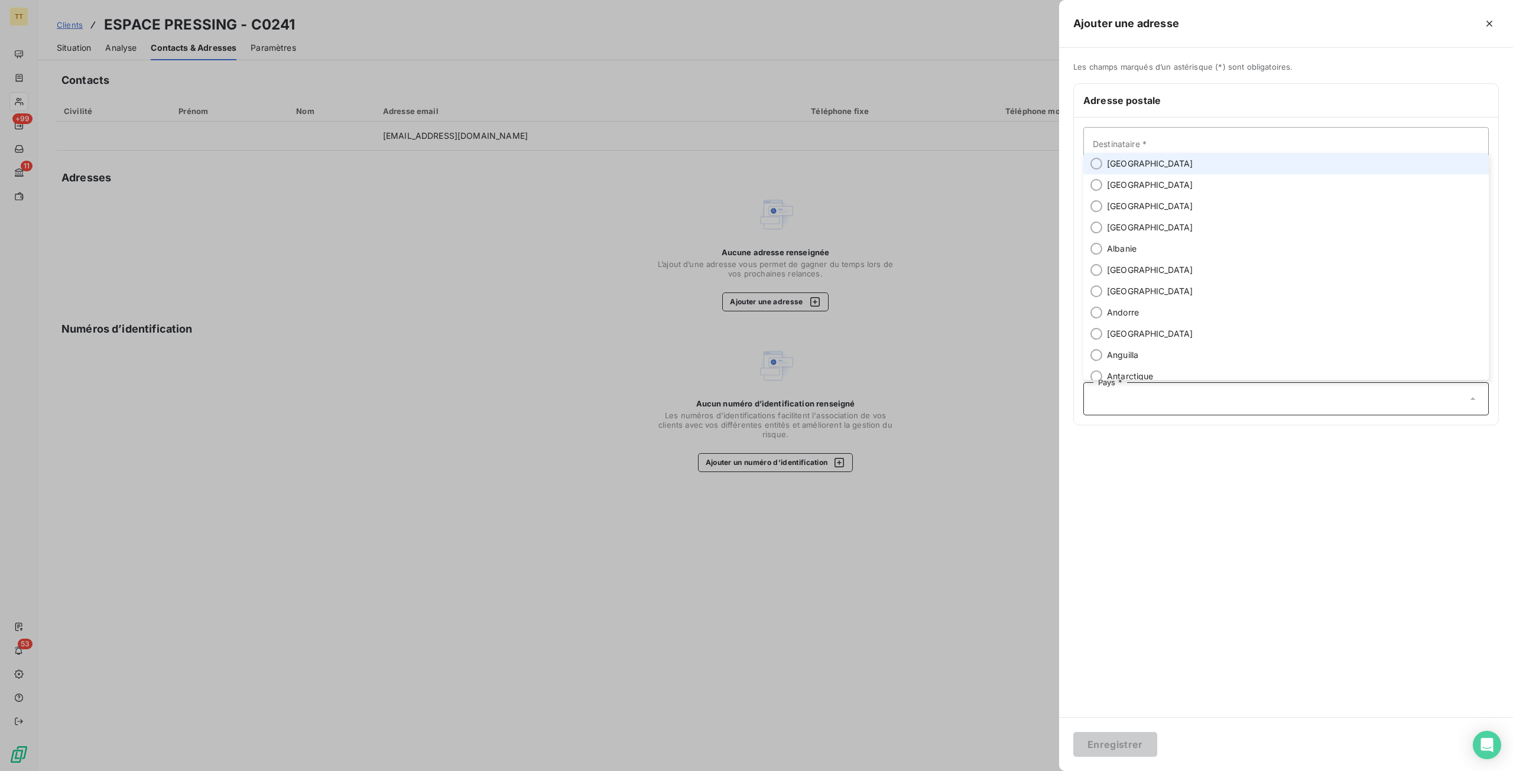
click at [1137, 168] on li "[GEOGRAPHIC_DATA]" at bounding box center [1287, 163] width 406 height 21
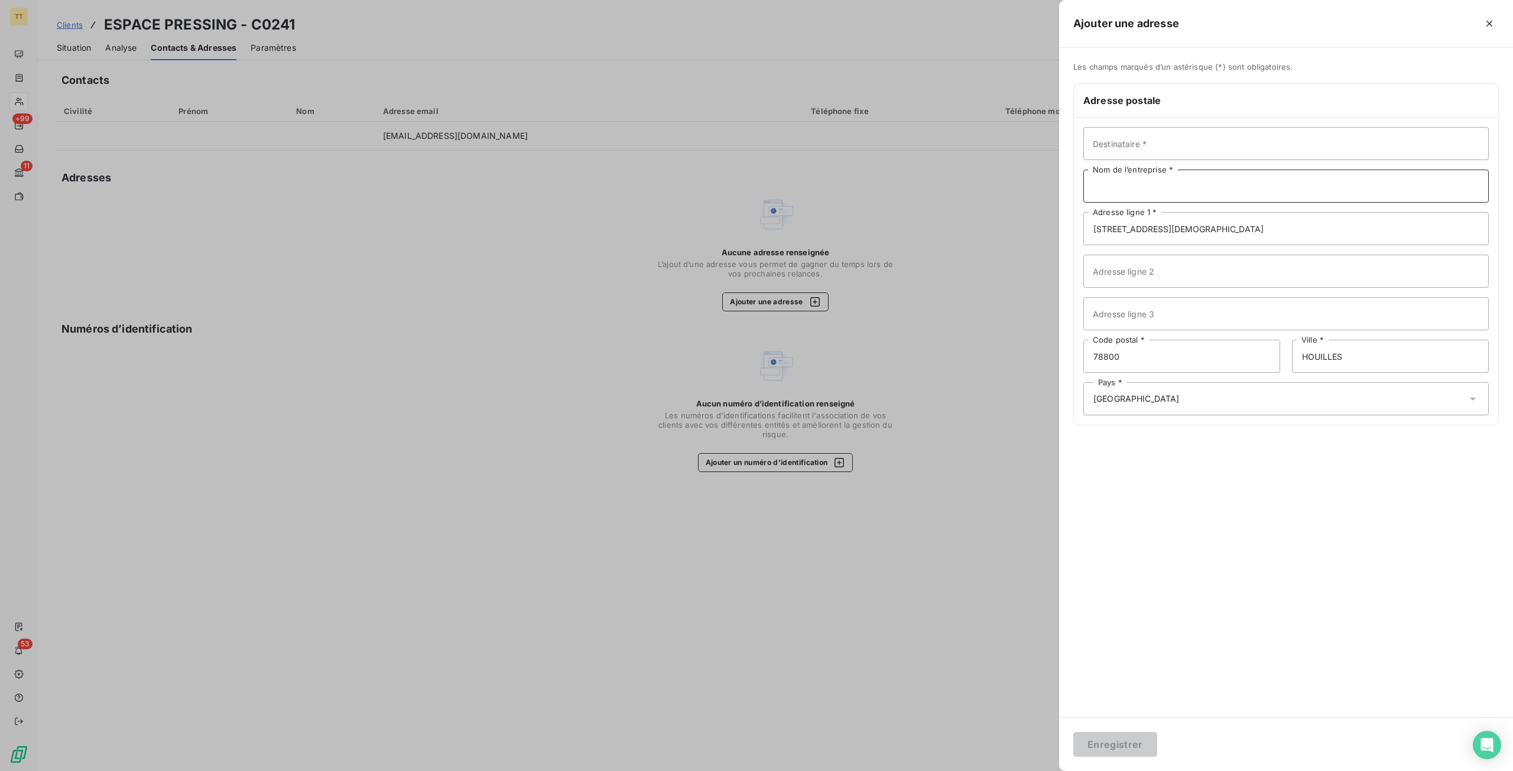
click at [1142, 187] on input "Nom de l’entreprise *" at bounding box center [1287, 186] width 406 height 33
type input "ESPACE PRESSING"
click at [1073, 732] on button "Enregistrer" at bounding box center [1115, 744] width 84 height 25
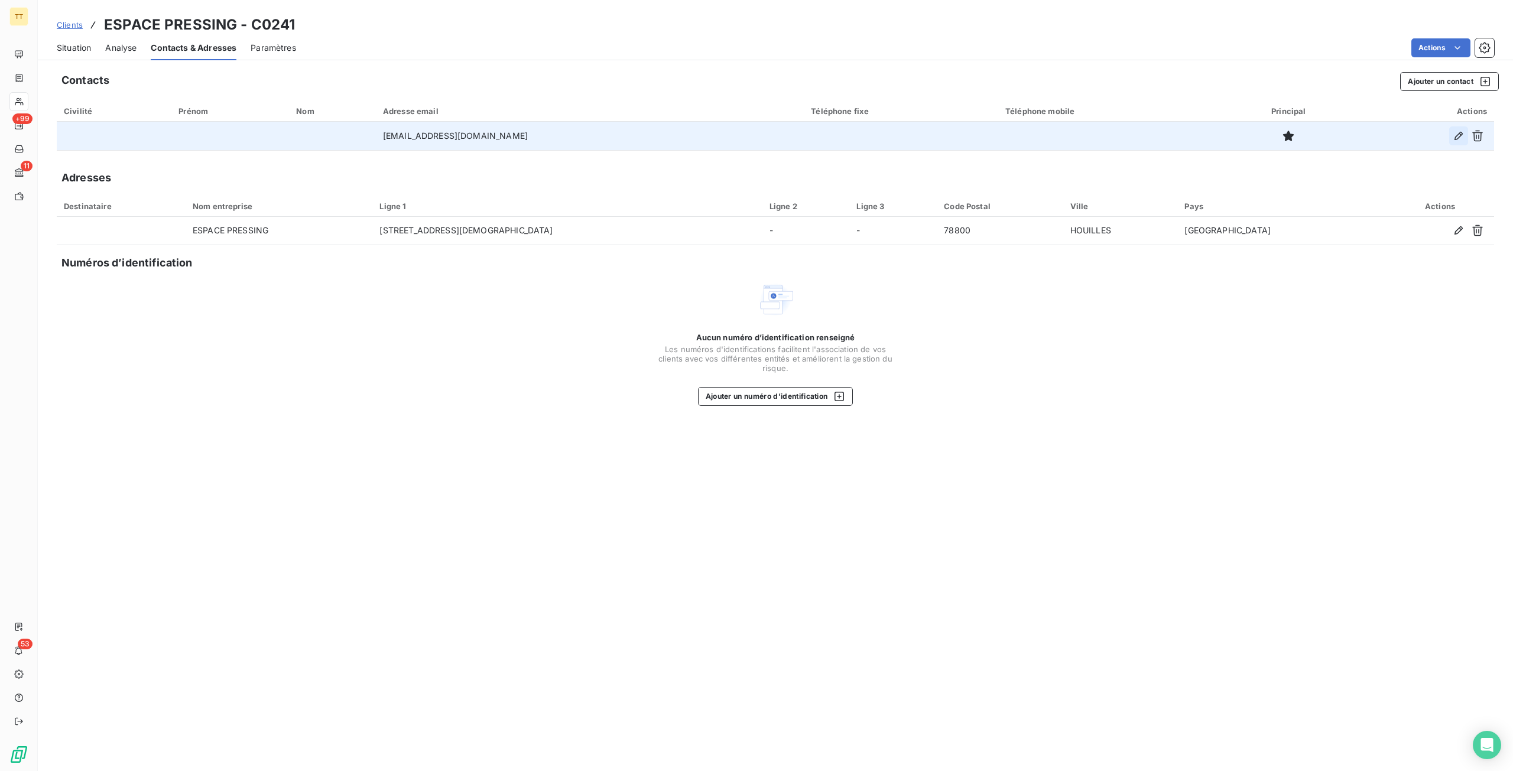
click at [1464, 139] on icon "button" at bounding box center [1459, 136] width 12 height 12
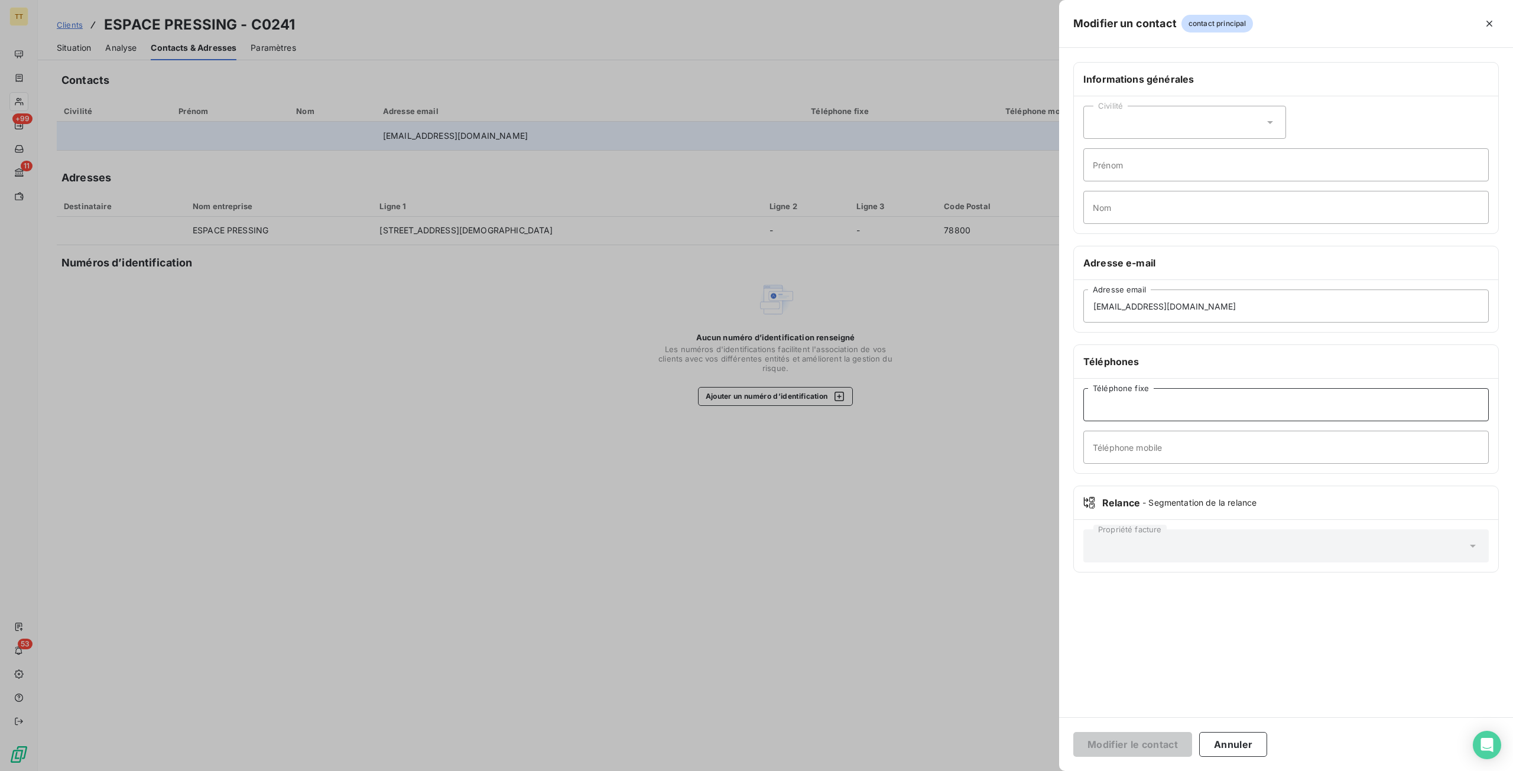
click at [1164, 402] on input "Téléphone fixe" at bounding box center [1287, 404] width 406 height 33
paste input ""0139136723 0603222985""
click at [1099, 400] on input ""0139136723 0603222985"" at bounding box center [1287, 404] width 406 height 33
click at [1231, 403] on input "0139136723 0603222985"" at bounding box center [1287, 404] width 406 height 33
drag, startPoint x: 1212, startPoint y: 406, endPoint x: 1144, endPoint y: 407, distance: 67.4
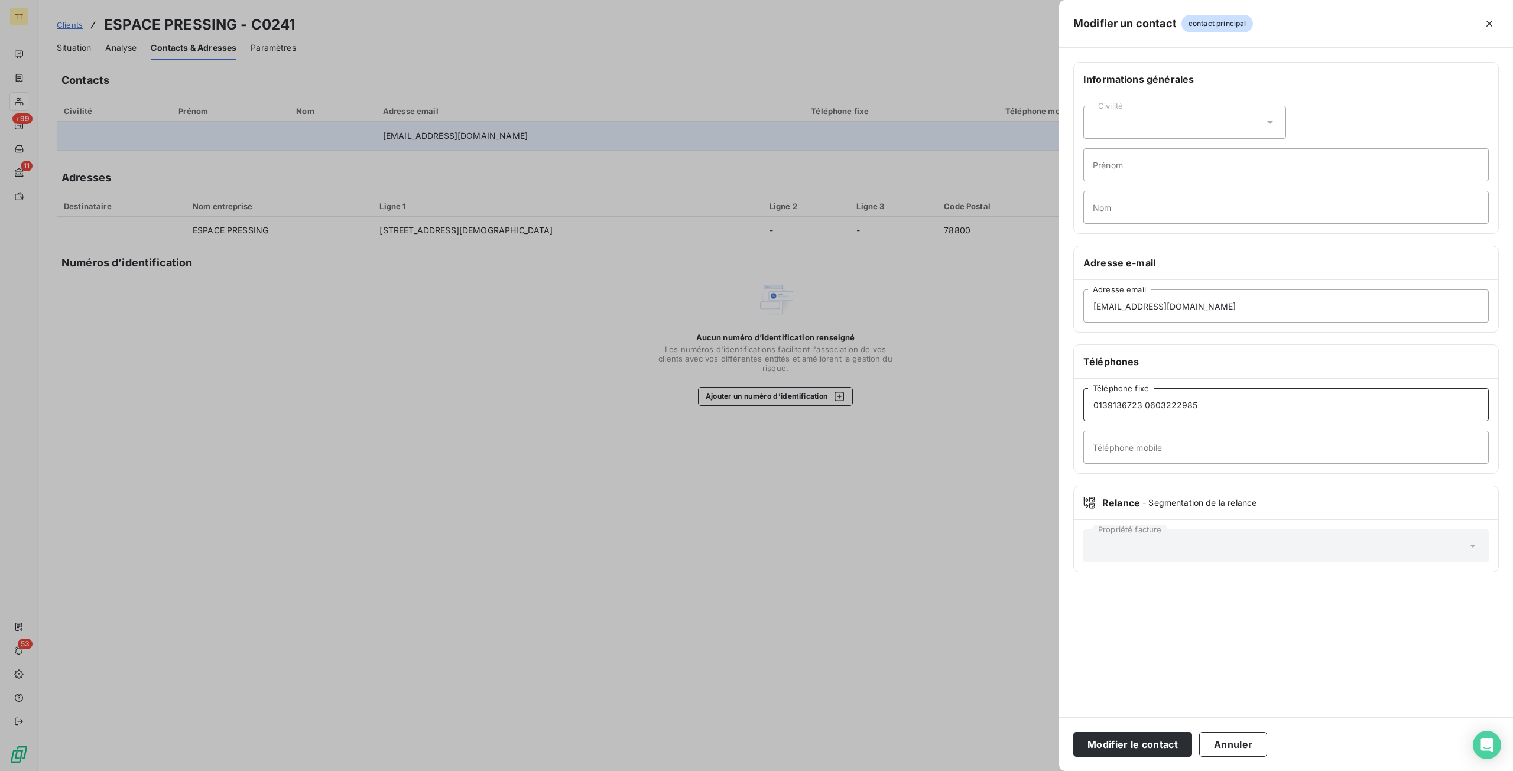
click at [1144, 407] on input "0139136723 0603222985" at bounding box center [1287, 404] width 406 height 33
type input "0139136723"
type input "V"
paste input "0603222985"
type input "0603222985"
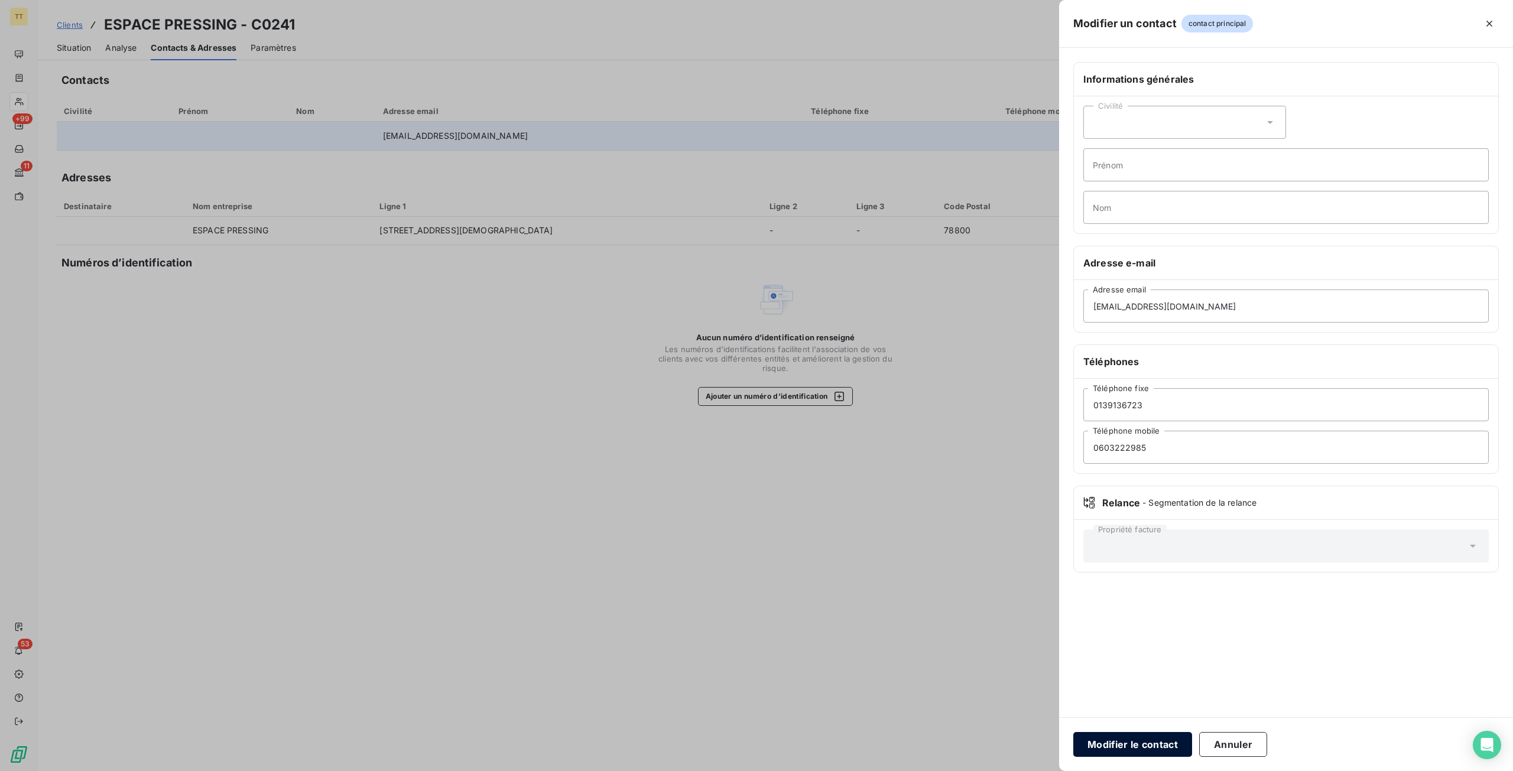
click at [1166, 737] on button "Modifier le contact" at bounding box center [1132, 744] width 119 height 25
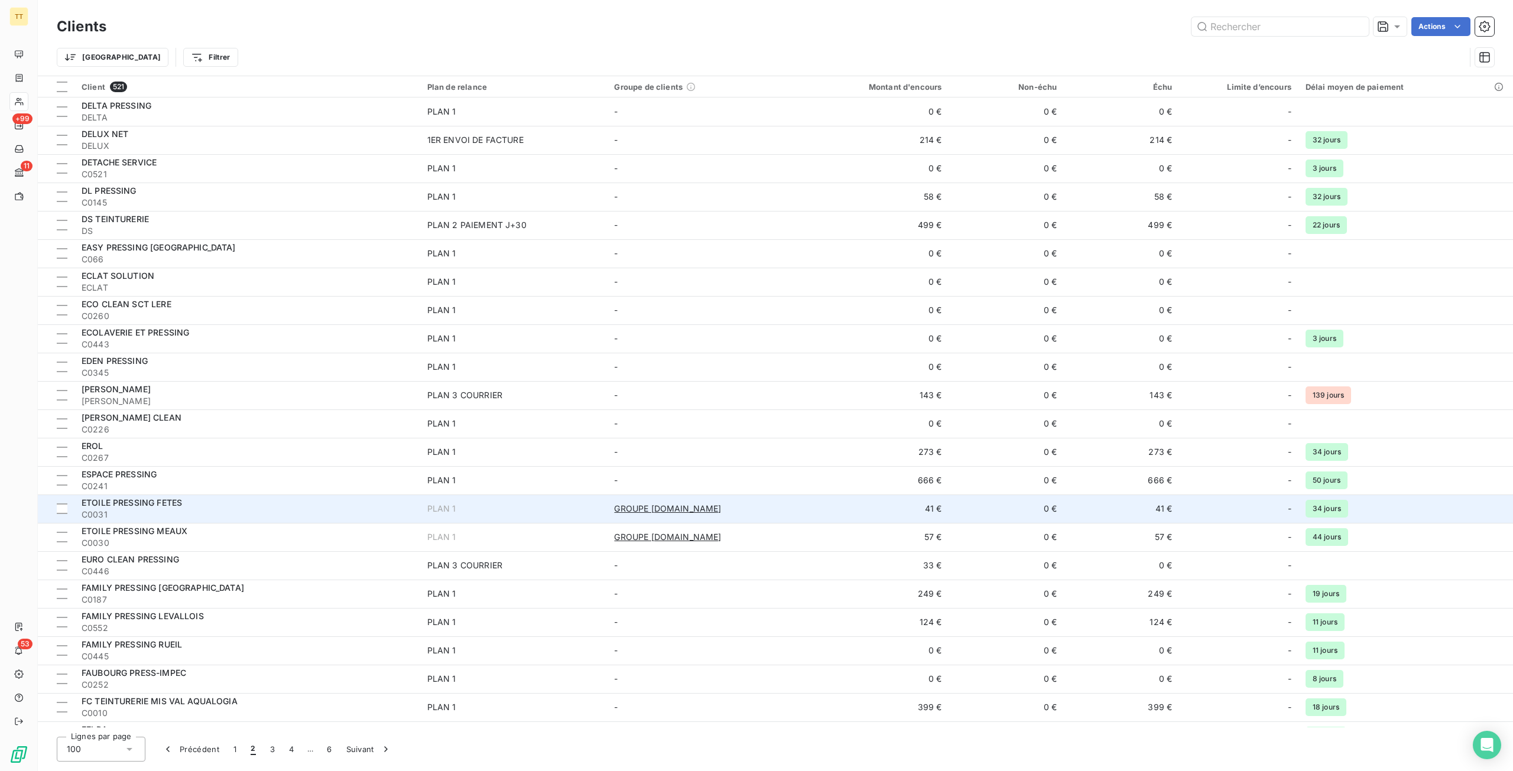
click at [406, 499] on div "ETOILE PRESSING FETES" at bounding box center [248, 503] width 332 height 12
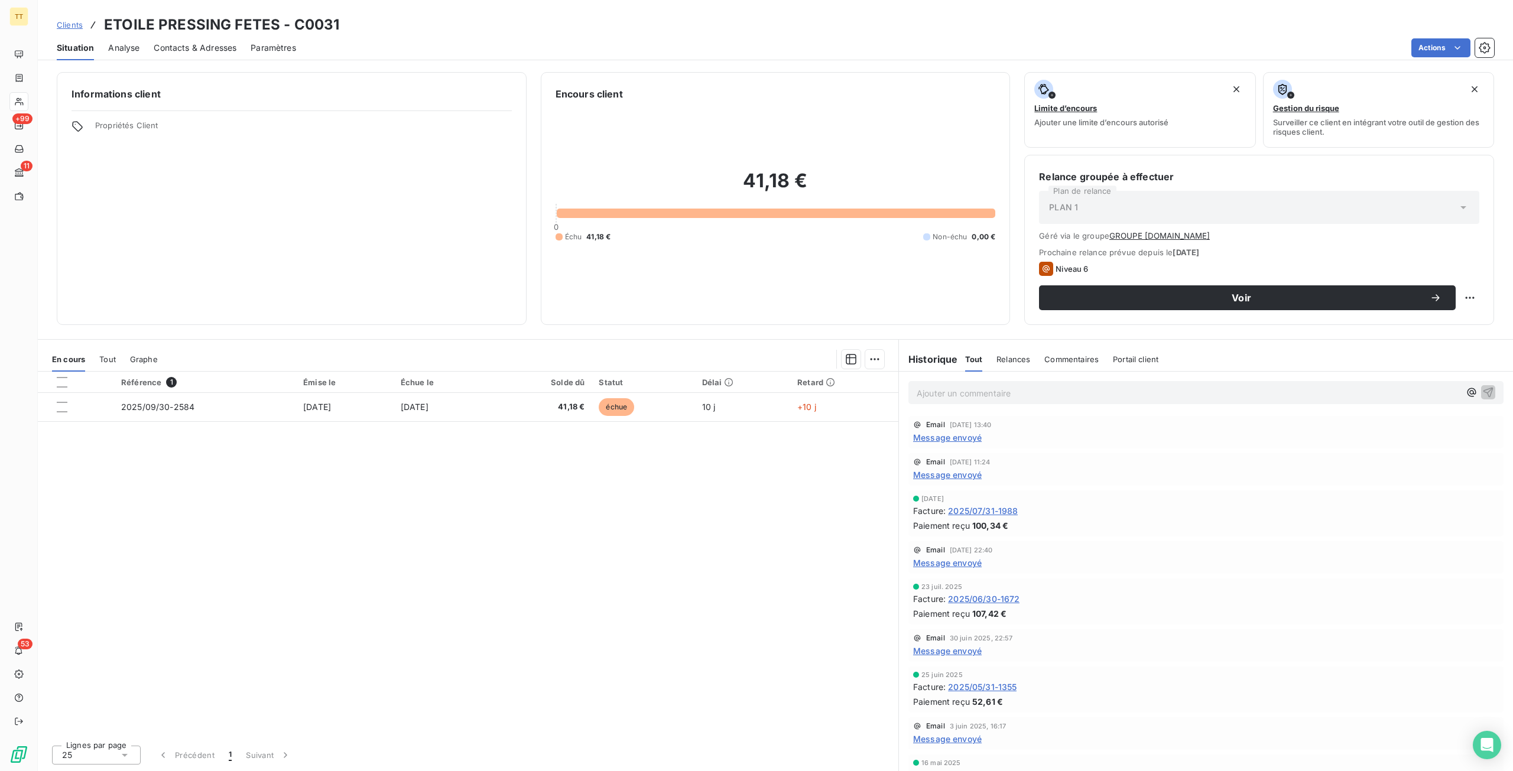
click at [180, 48] on span "Contacts & Adresses" at bounding box center [195, 48] width 83 height 12
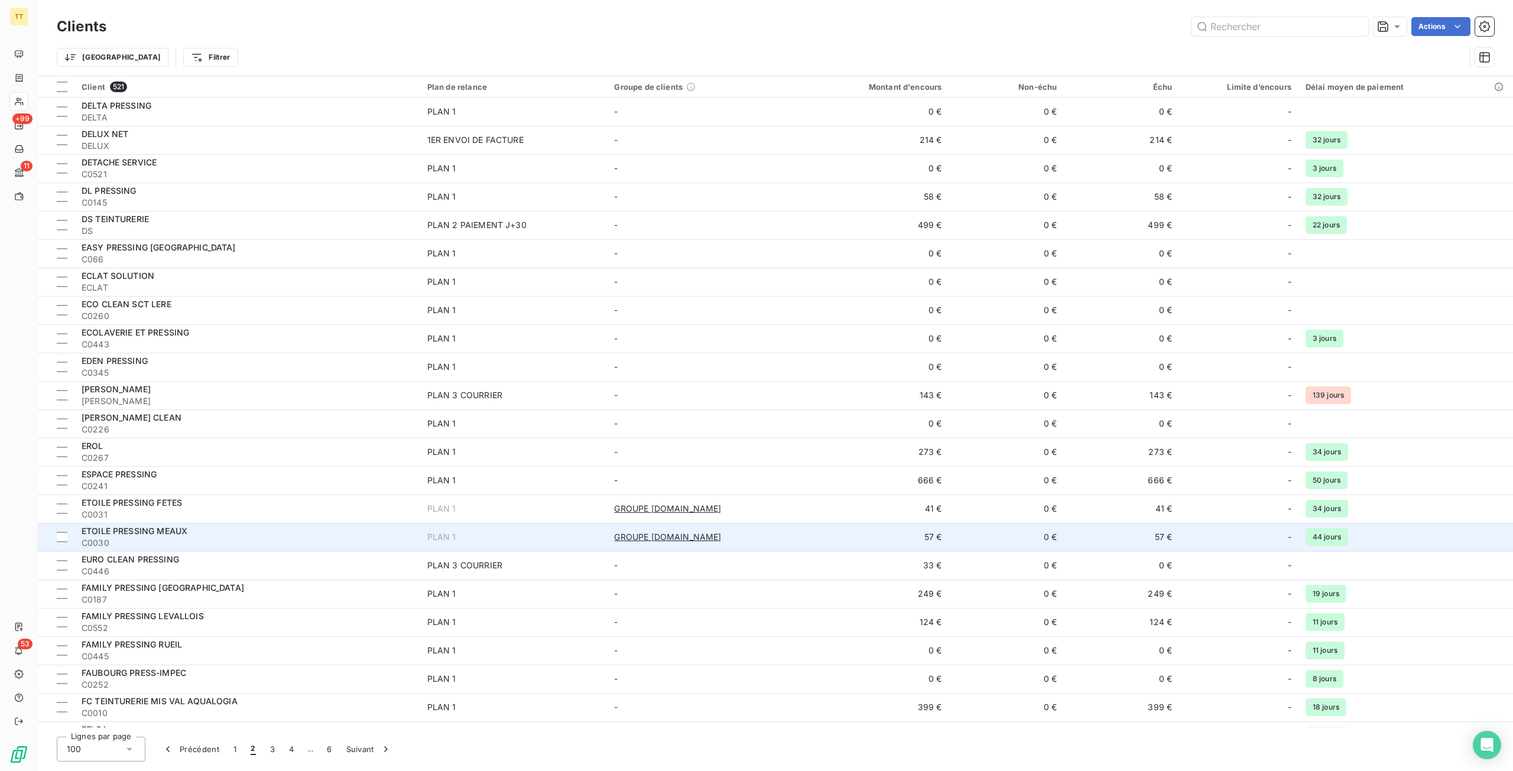
click at [286, 538] on span "C0030" at bounding box center [248, 543] width 332 height 12
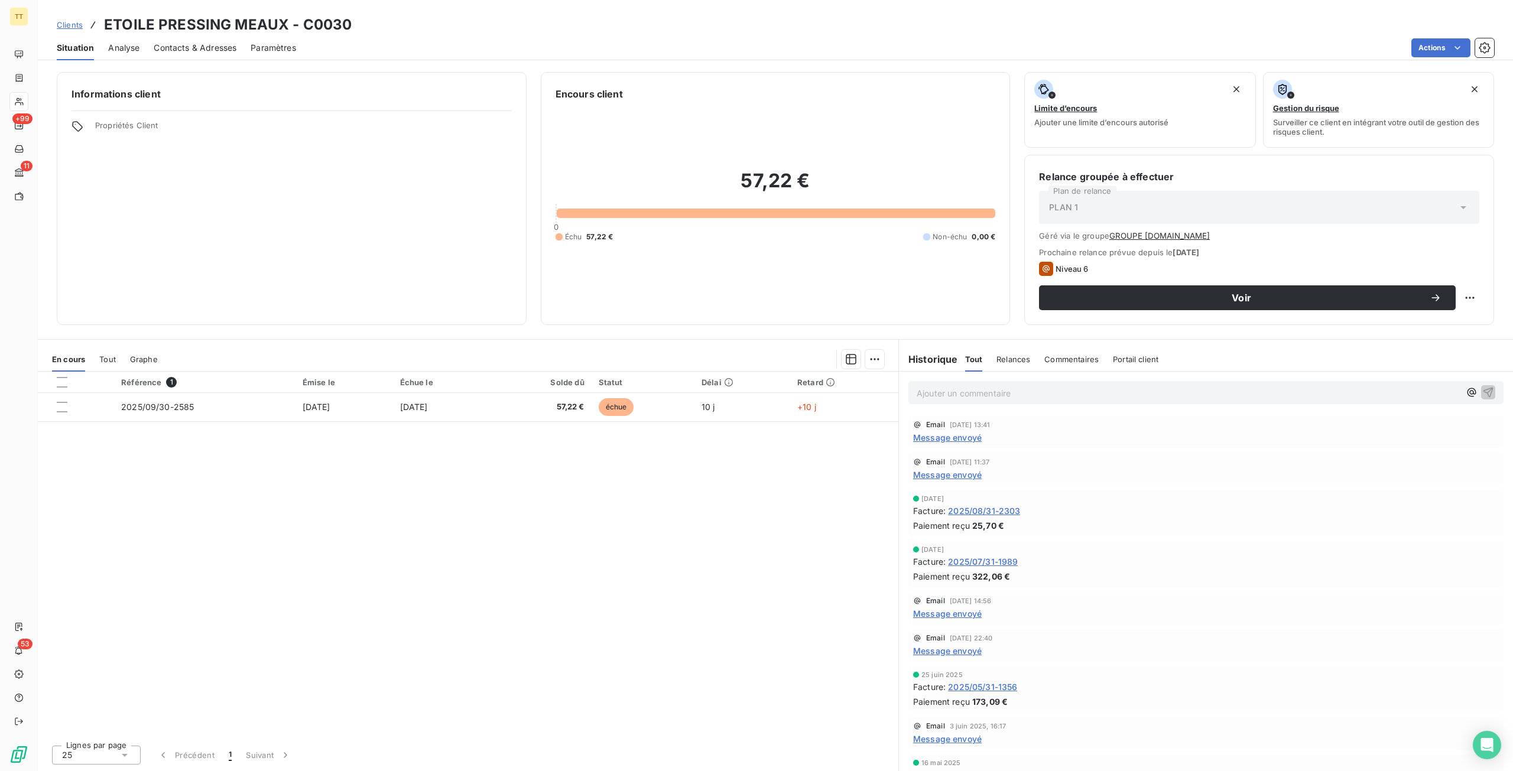
click at [193, 51] on span "Contacts & Adresses" at bounding box center [195, 48] width 83 height 12
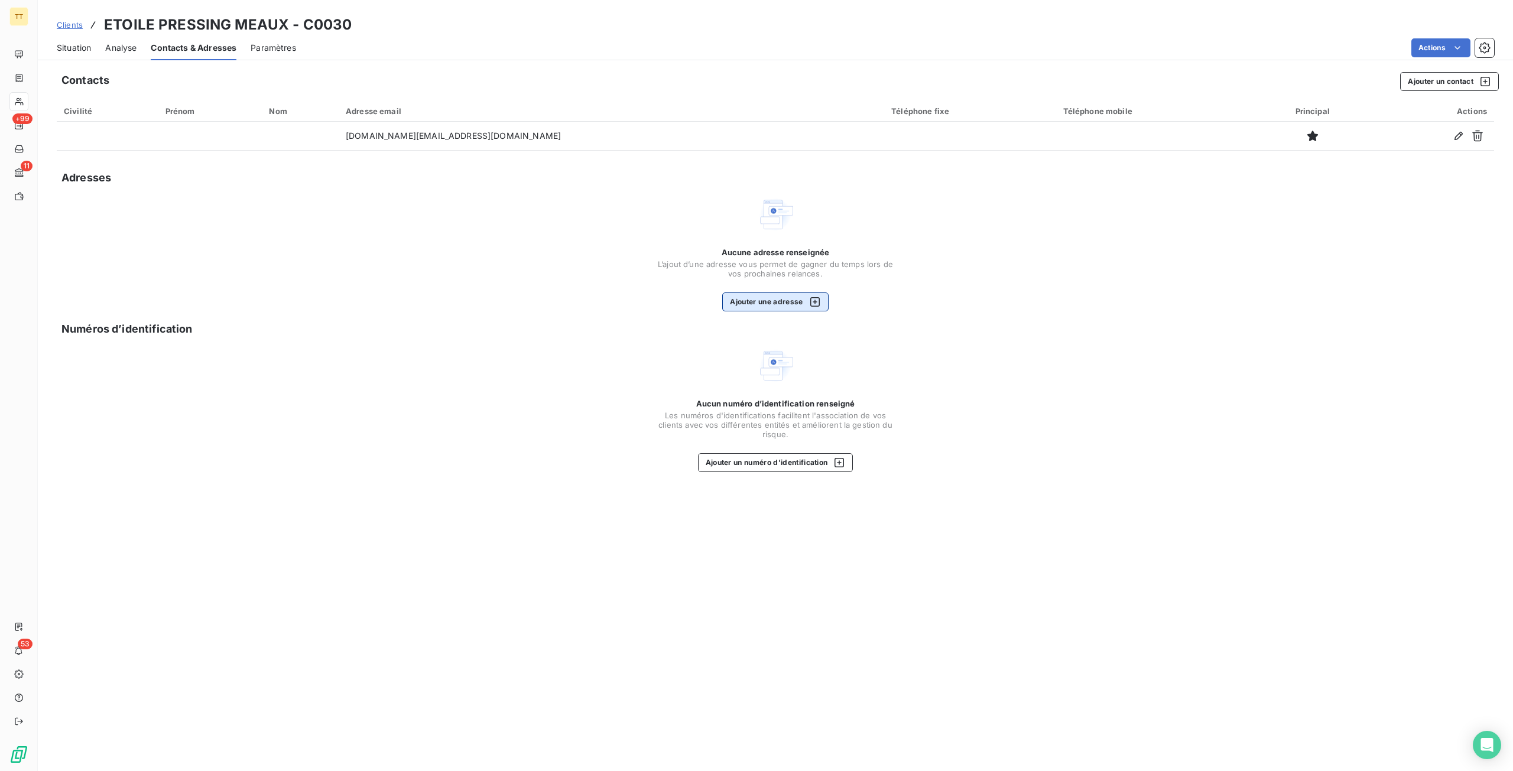
click at [815, 306] on icon "button" at bounding box center [814, 301] width 9 height 9
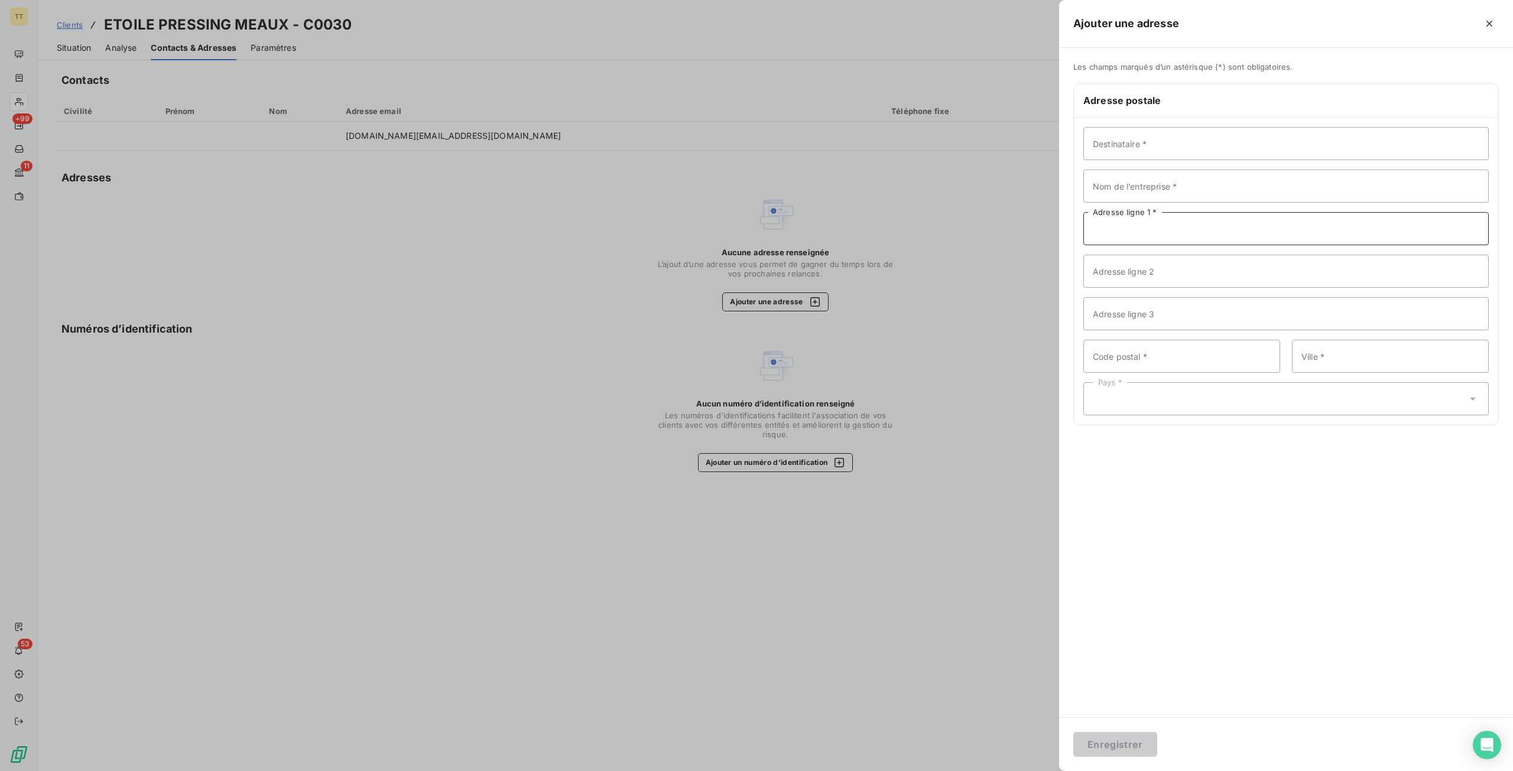
drag, startPoint x: 1149, startPoint y: 228, endPoint x: 1149, endPoint y: 217, distance: 11.2
click at [1149, 228] on input "Adresse ligne 1 *" at bounding box center [1287, 228] width 406 height 33
type input "[STREET_ADDRESS]"
click at [1179, 359] on input "Code postal *" at bounding box center [1182, 356] width 197 height 33
type input "75019"
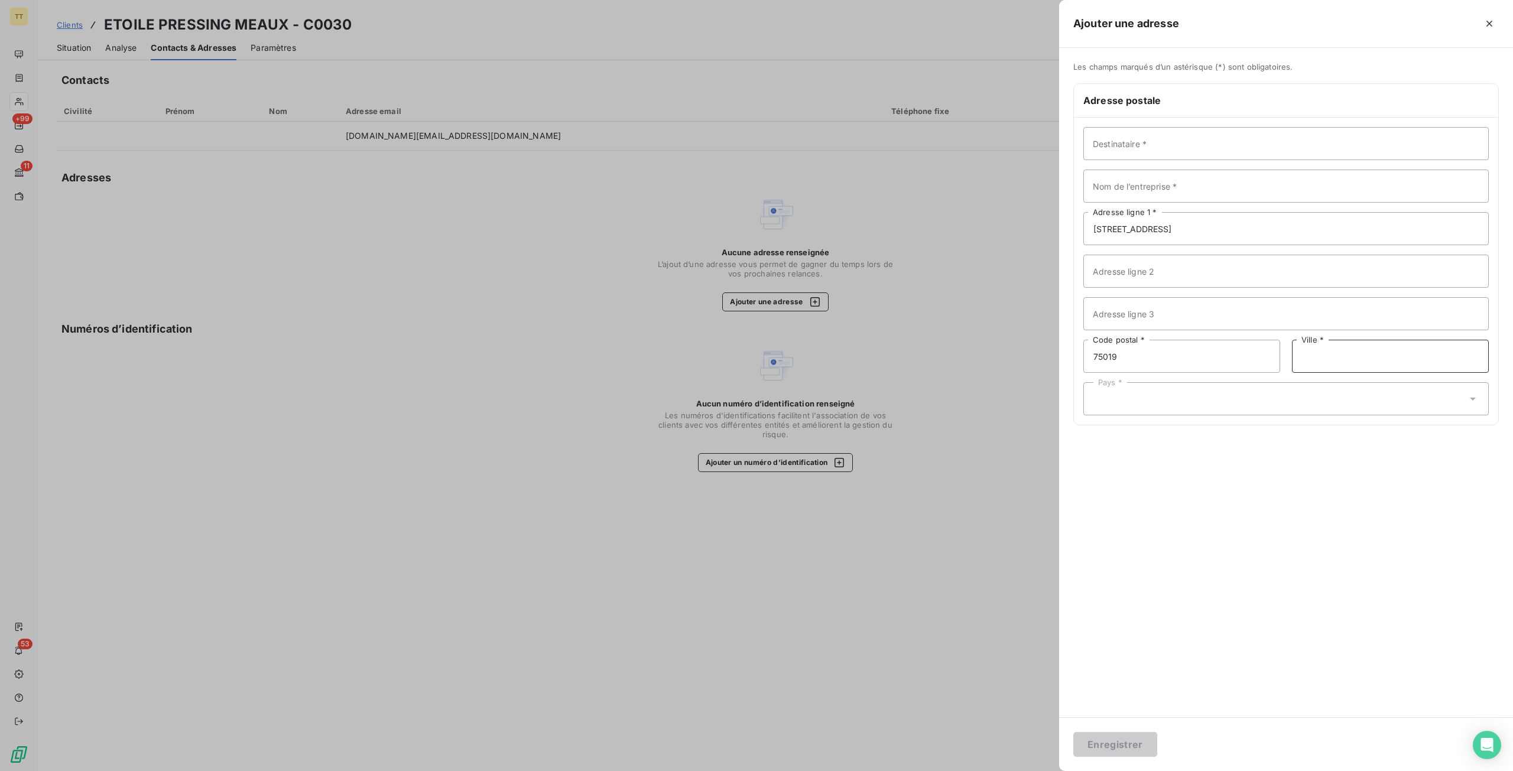
click at [1360, 353] on input "Ville *" at bounding box center [1390, 356] width 197 height 33
type input "[GEOGRAPHIC_DATA]"
click at [1296, 409] on div "Pays *" at bounding box center [1287, 398] width 406 height 33
click at [1149, 161] on li "[GEOGRAPHIC_DATA]" at bounding box center [1287, 163] width 406 height 21
click at [1149, 183] on input "Nom de l’entreprise *" at bounding box center [1287, 186] width 406 height 33
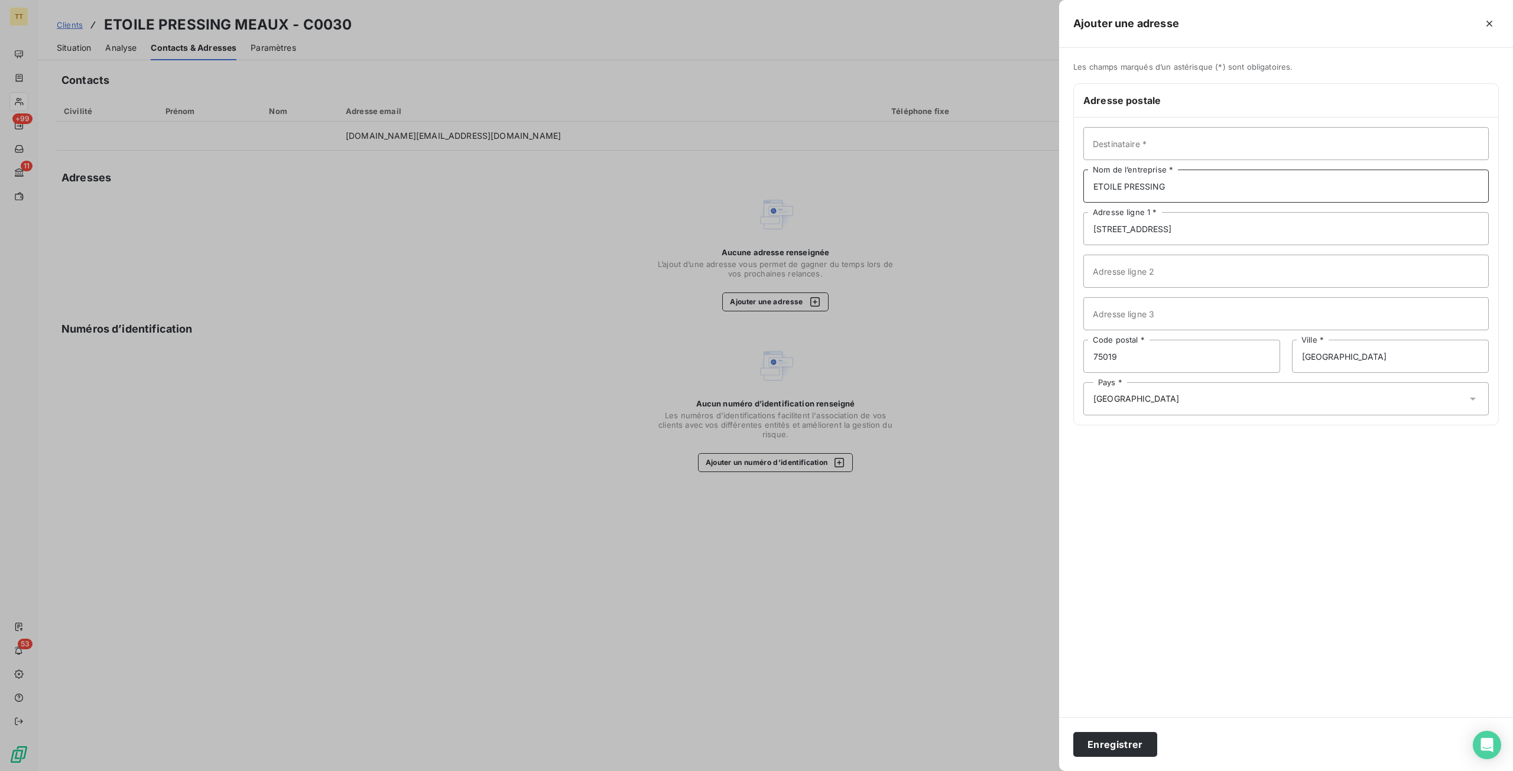
type input "ETOILE PRESSING"
click at [1073, 732] on button "Enregistrer" at bounding box center [1115, 744] width 84 height 25
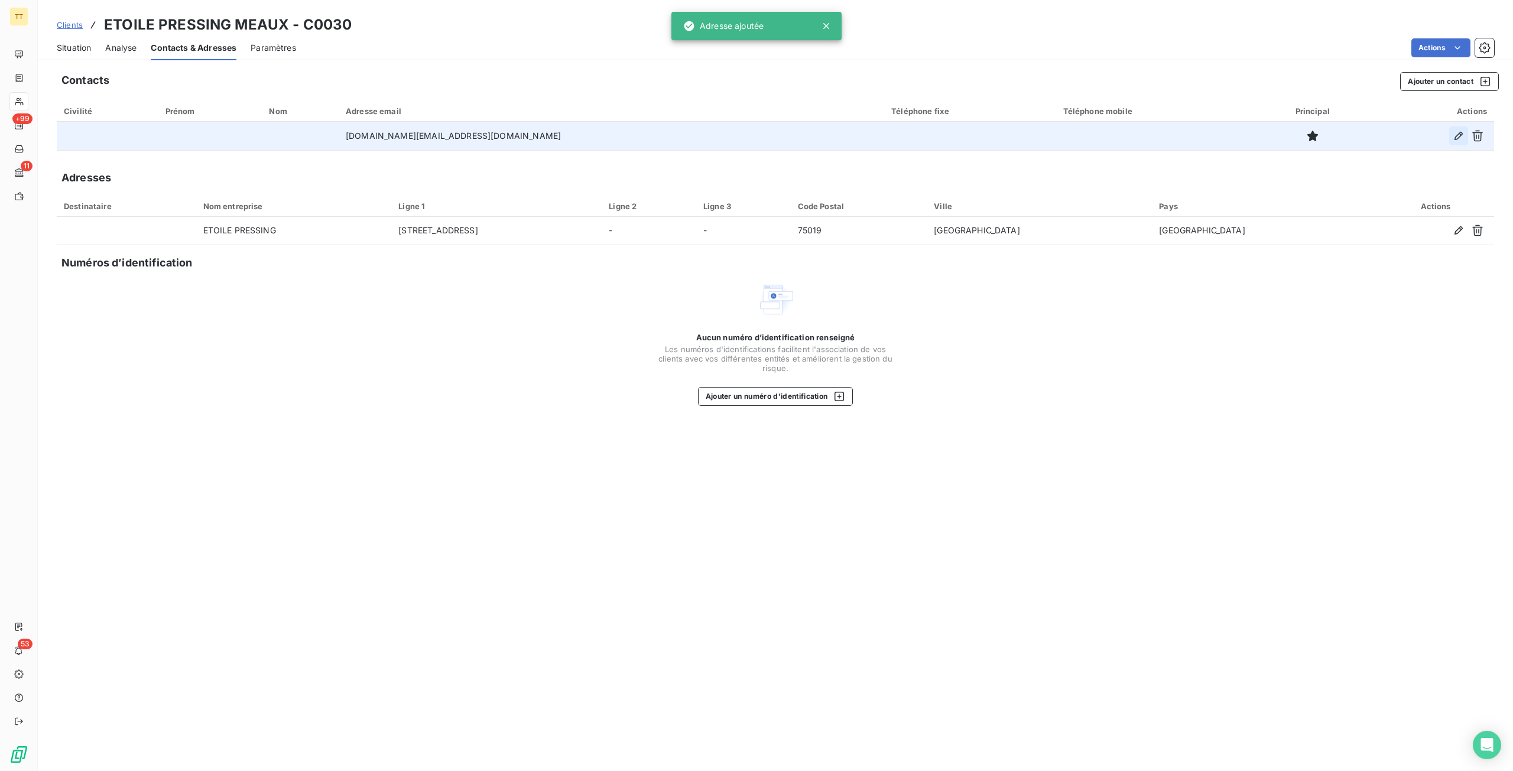
click at [1464, 135] on icon "button" at bounding box center [1459, 136] width 12 height 12
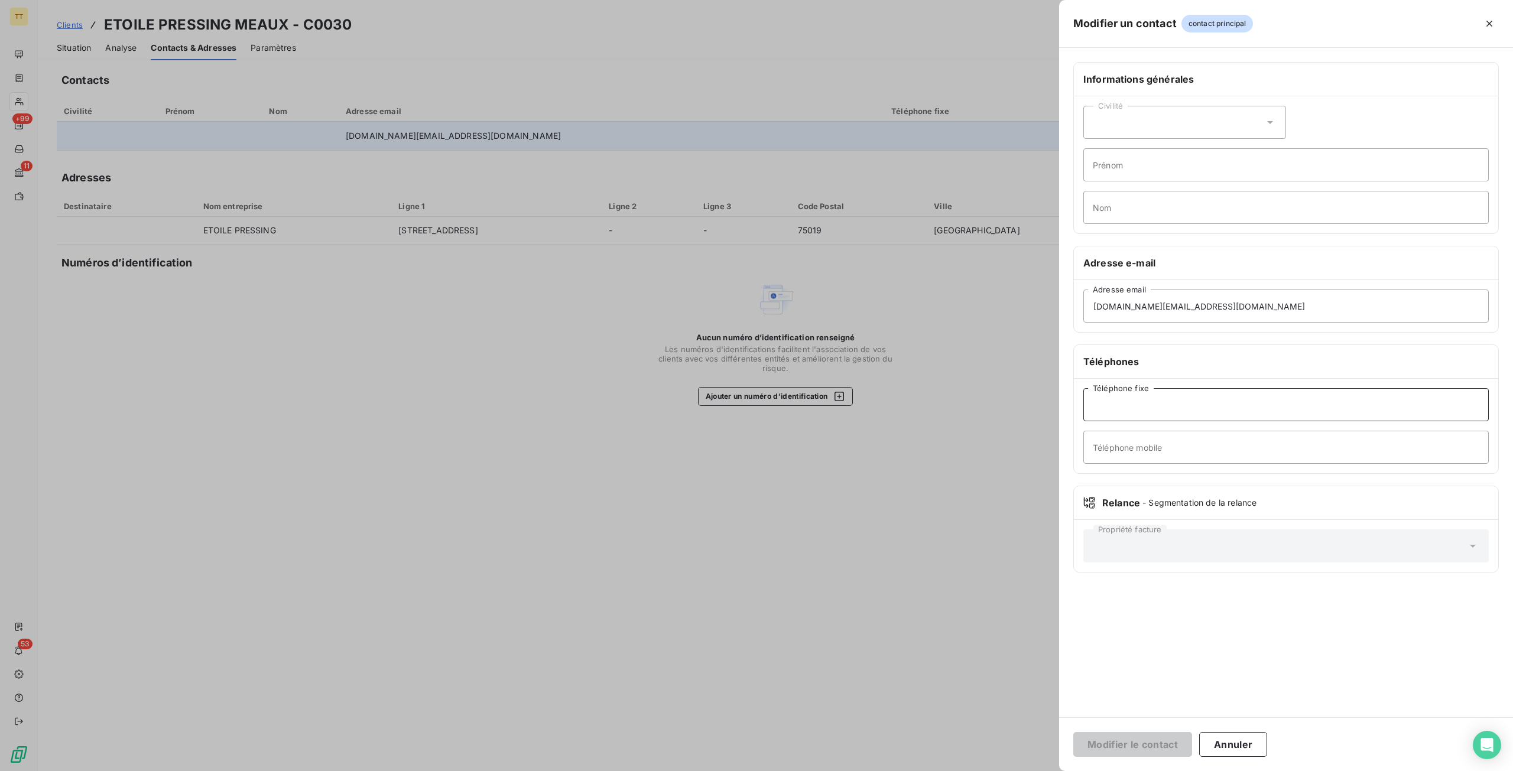
click at [1169, 408] on input "Téléphone fixe" at bounding box center [1287, 404] width 406 height 33
paste input "01 42 08 72 51"
type input "01 42 08 72 51"
click at [1136, 749] on button "Modifier le contact" at bounding box center [1132, 744] width 119 height 25
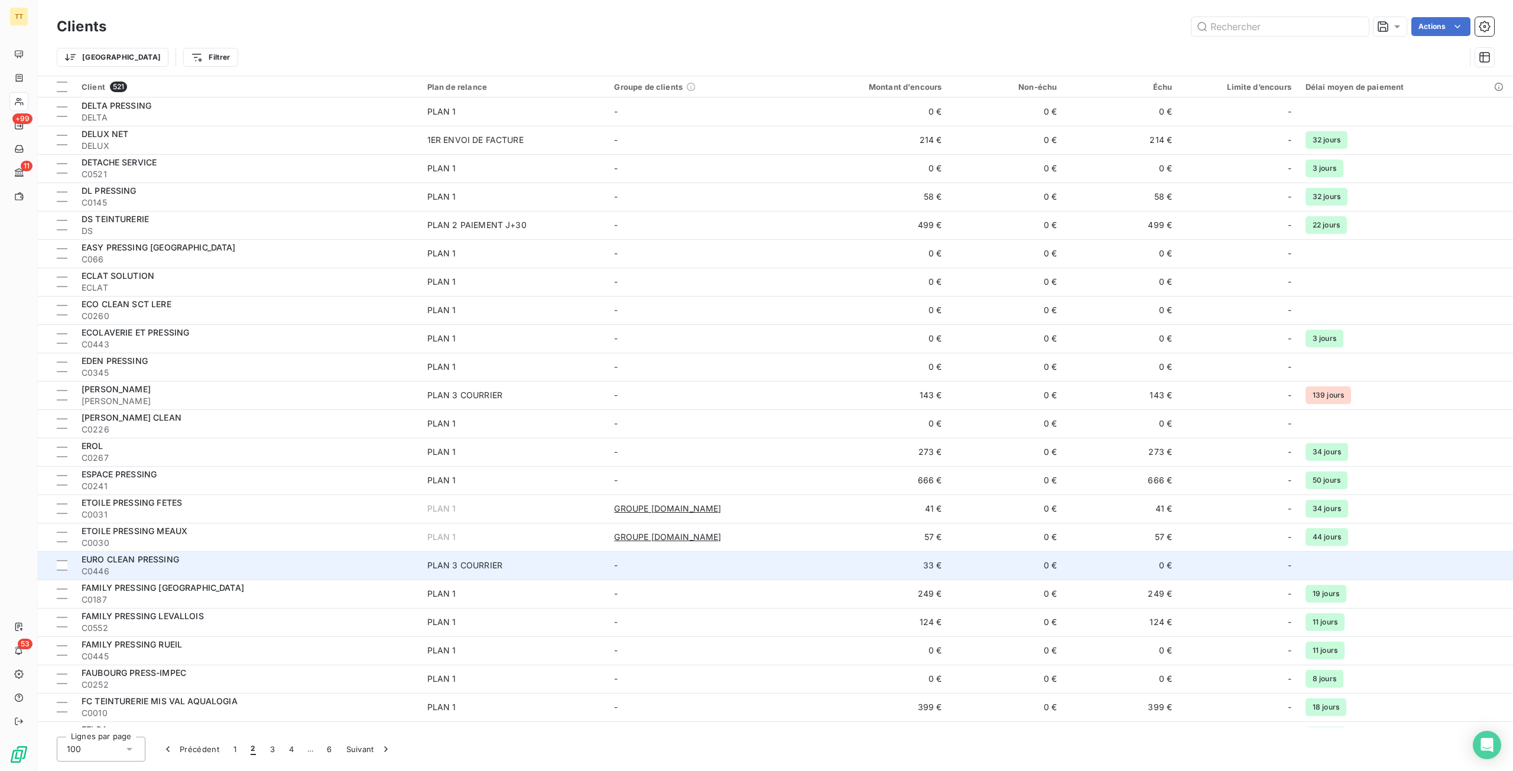
click at [310, 572] on span "C0446" at bounding box center [248, 572] width 332 height 12
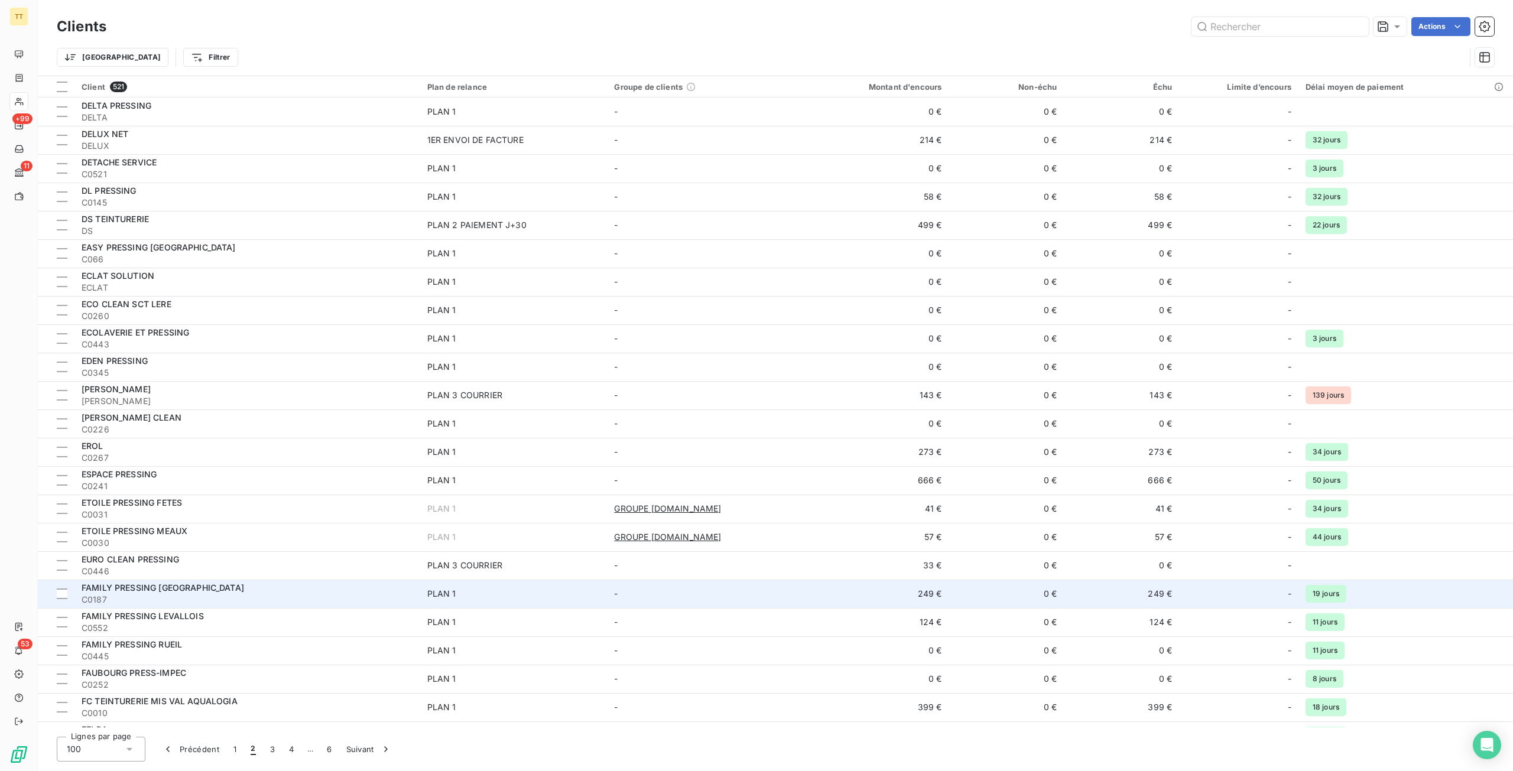
click at [252, 601] on span "C0187" at bounding box center [248, 600] width 332 height 12
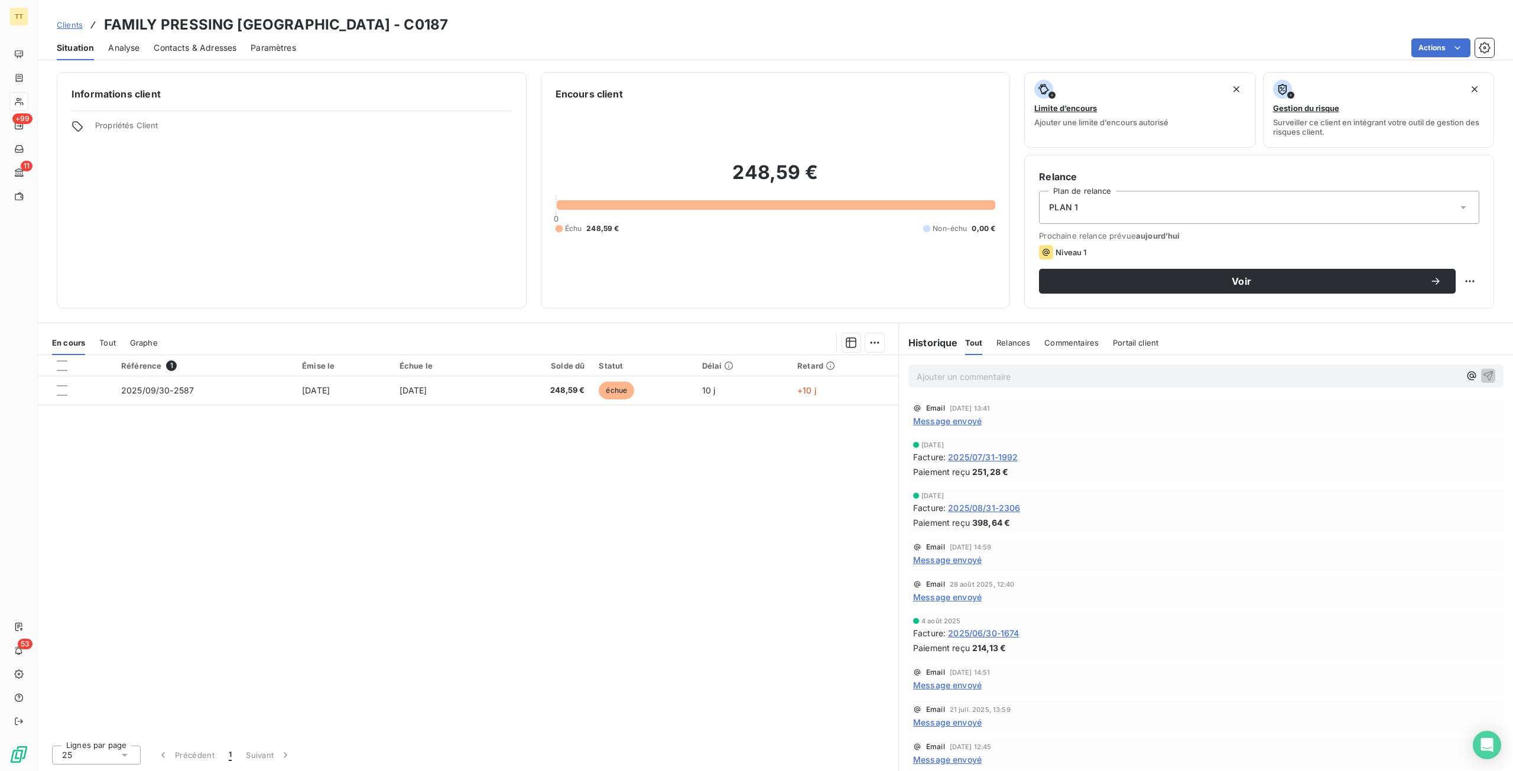
click at [187, 50] on span "Contacts & Adresses" at bounding box center [195, 48] width 83 height 12
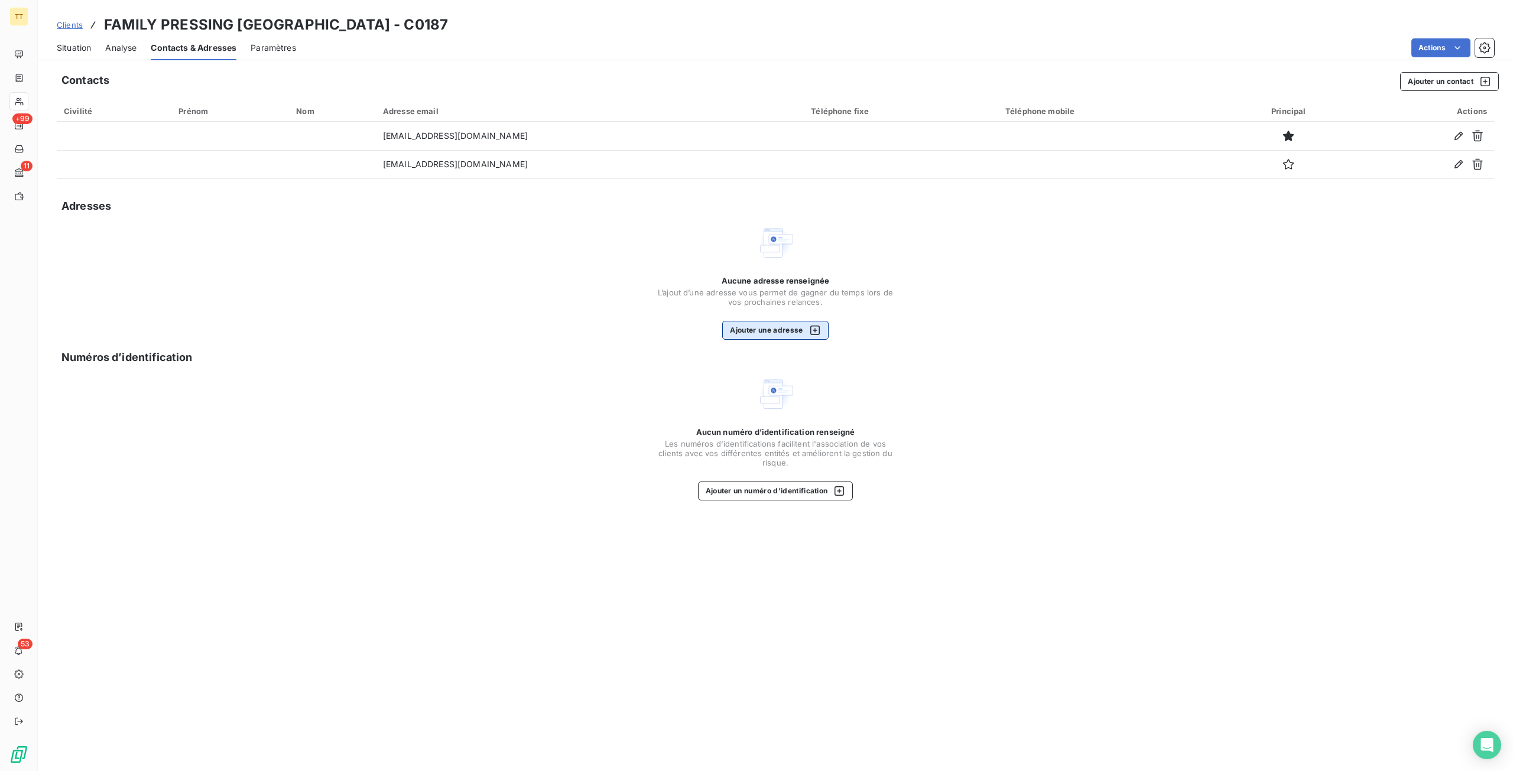
click at [777, 322] on button "Ajouter une adresse" at bounding box center [775, 330] width 106 height 19
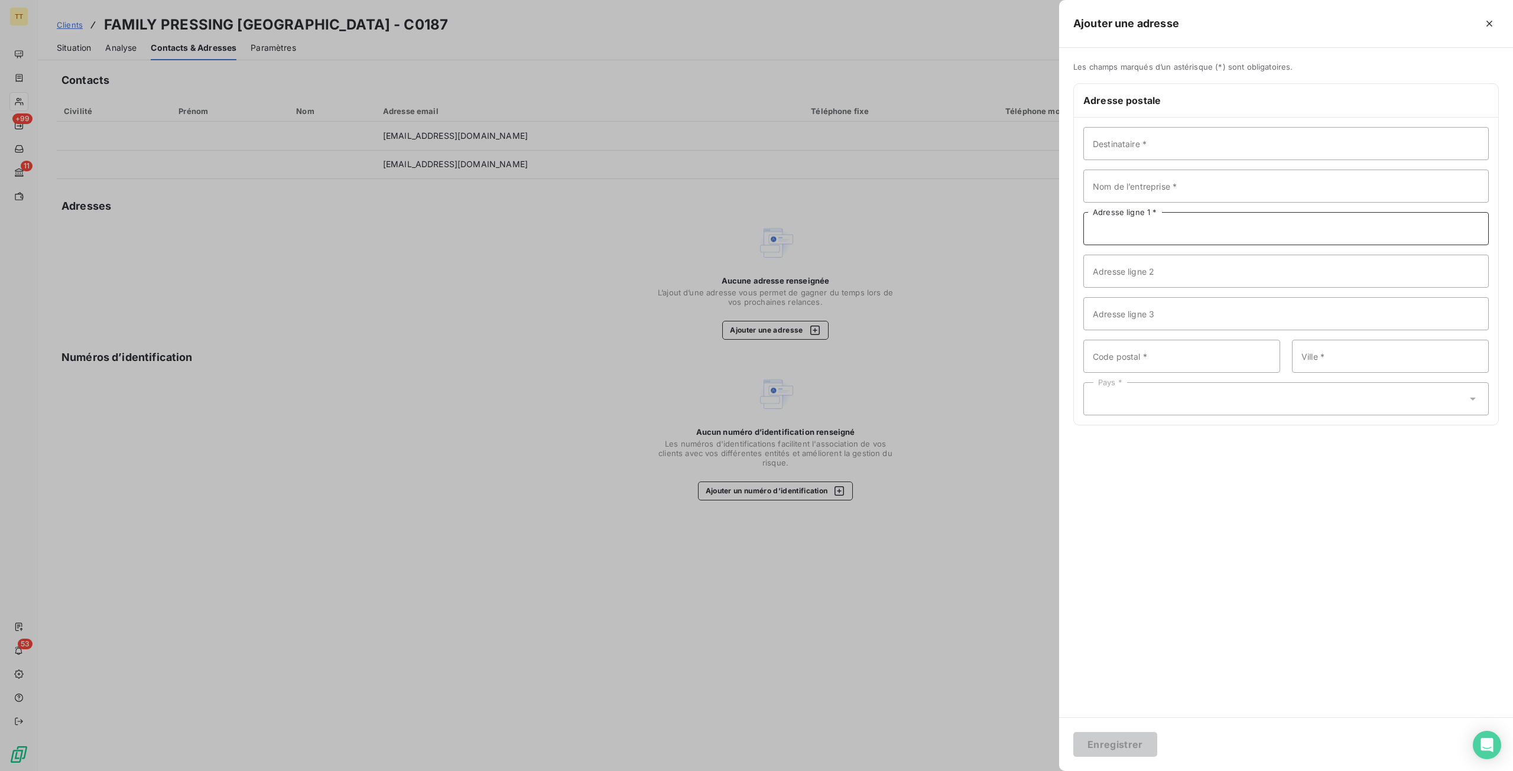
click at [1170, 225] on input "Adresse ligne 1 *" at bounding box center [1287, 228] width 406 height 33
paste input "[STREET_ADDRESS]"
type input "[STREET_ADDRESS]"
drag, startPoint x: 1227, startPoint y: 348, endPoint x: 1234, endPoint y: 342, distance: 10.1
click at [1227, 348] on input "Code postal *" at bounding box center [1182, 356] width 197 height 33
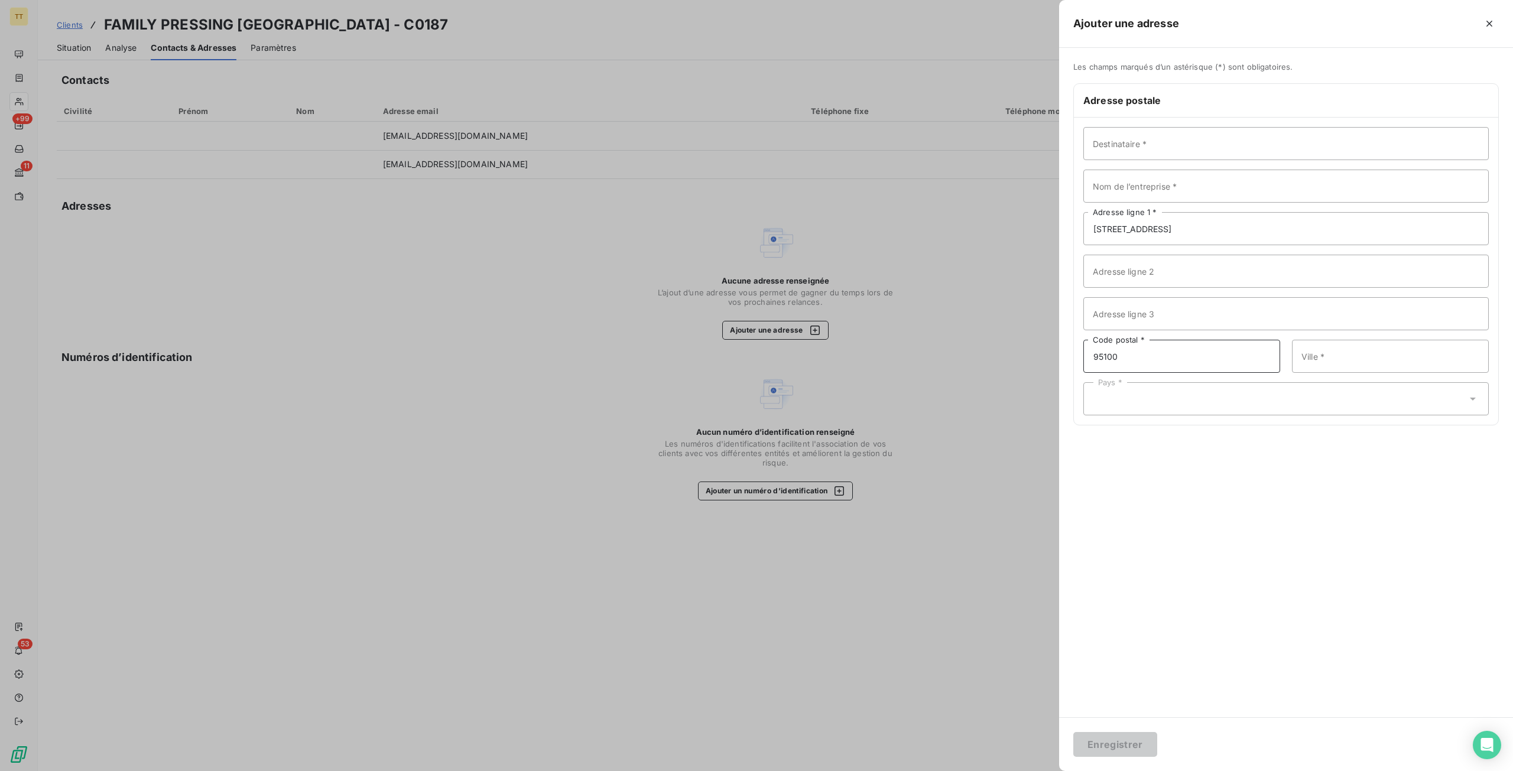
type input "95100"
type input "[GEOGRAPHIC_DATA]"
click at [1350, 387] on div "Pays *" at bounding box center [1287, 398] width 406 height 33
click at [1196, 168] on li "[GEOGRAPHIC_DATA]" at bounding box center [1287, 163] width 406 height 21
click at [1137, 199] on input "Nom de l’entreprise *" at bounding box center [1287, 186] width 406 height 33
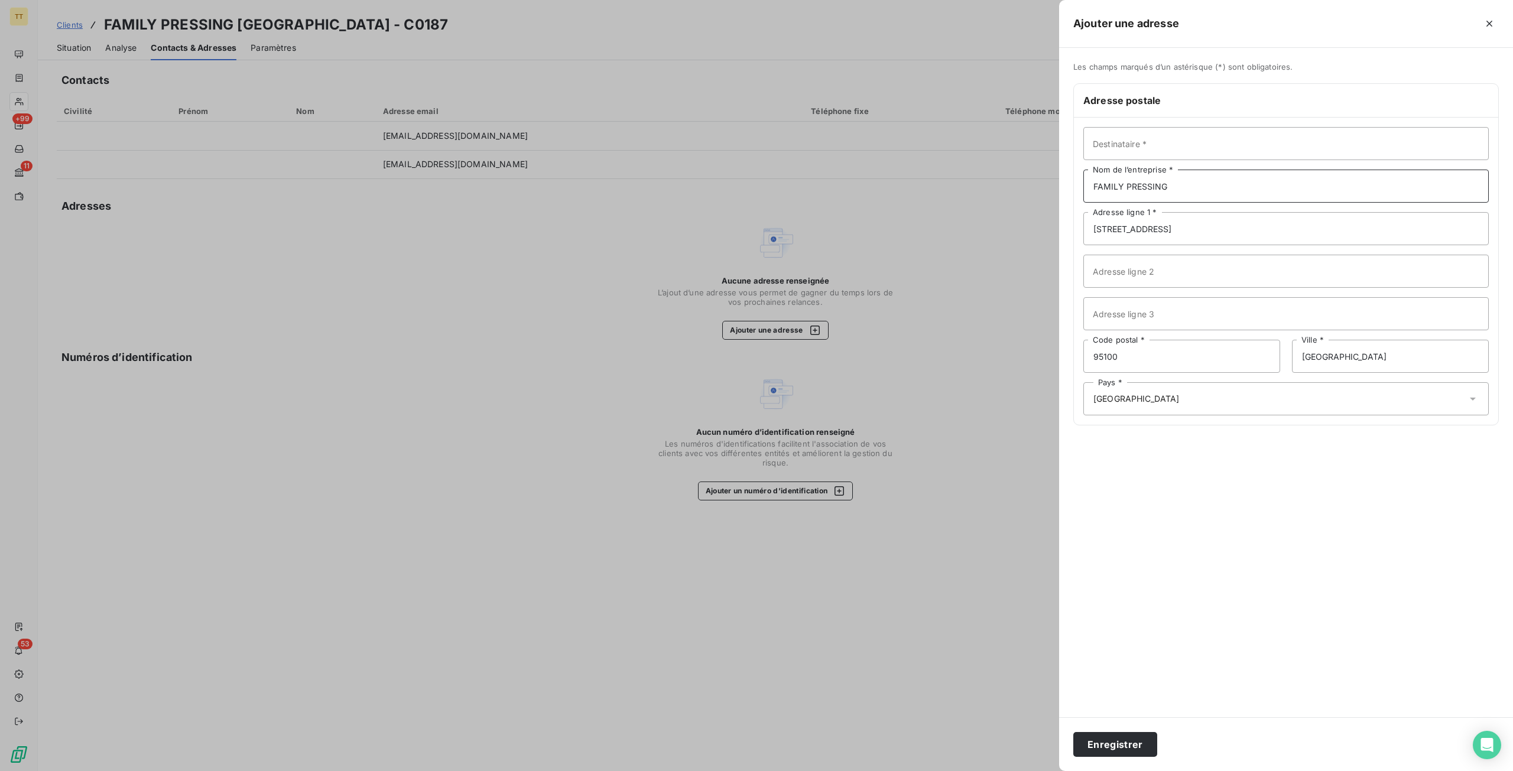
type input "FAMILY PRESSING"
click at [1073, 732] on button "Enregistrer" at bounding box center [1115, 744] width 84 height 25
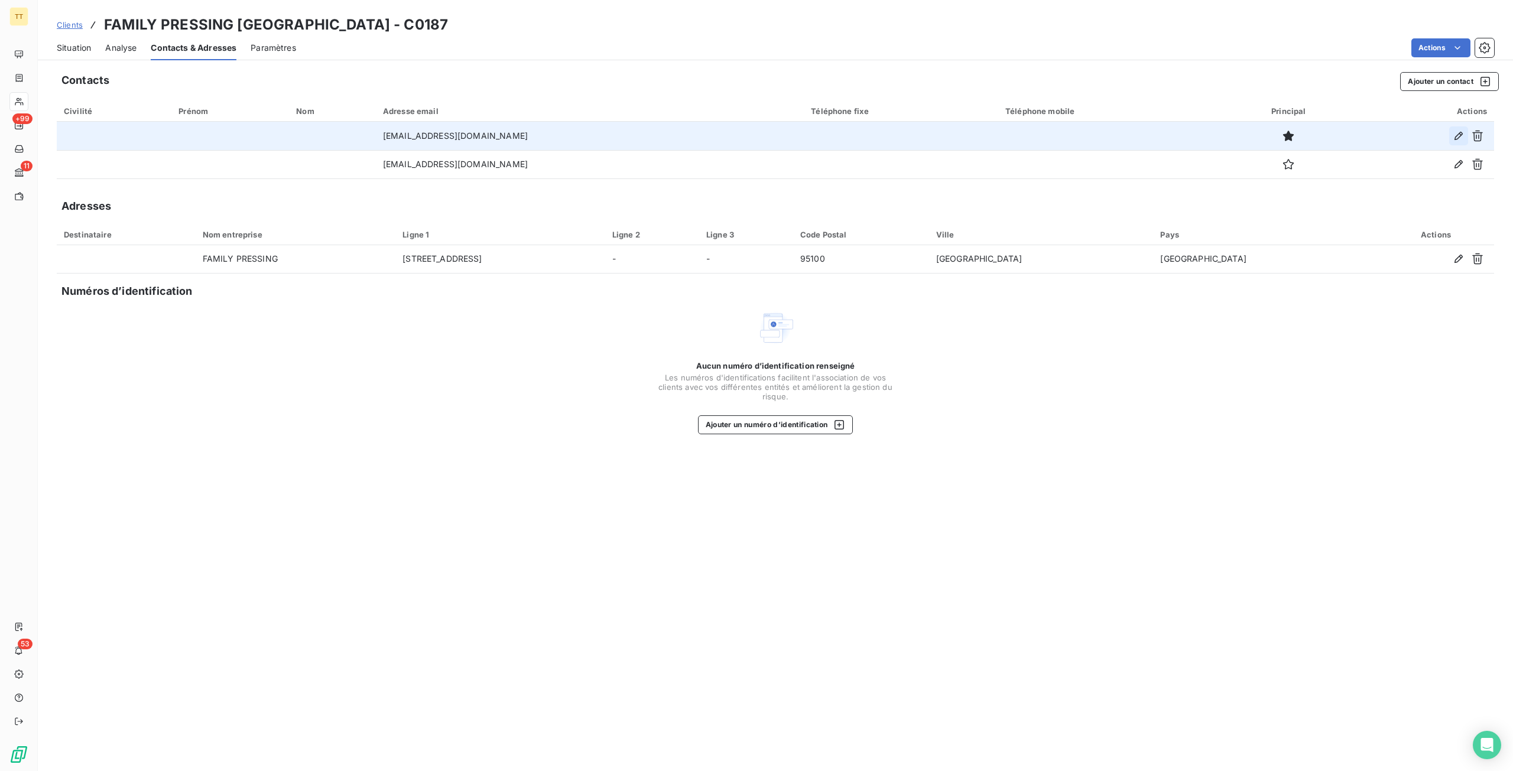
click at [1459, 136] on icon "button" at bounding box center [1459, 136] width 12 height 12
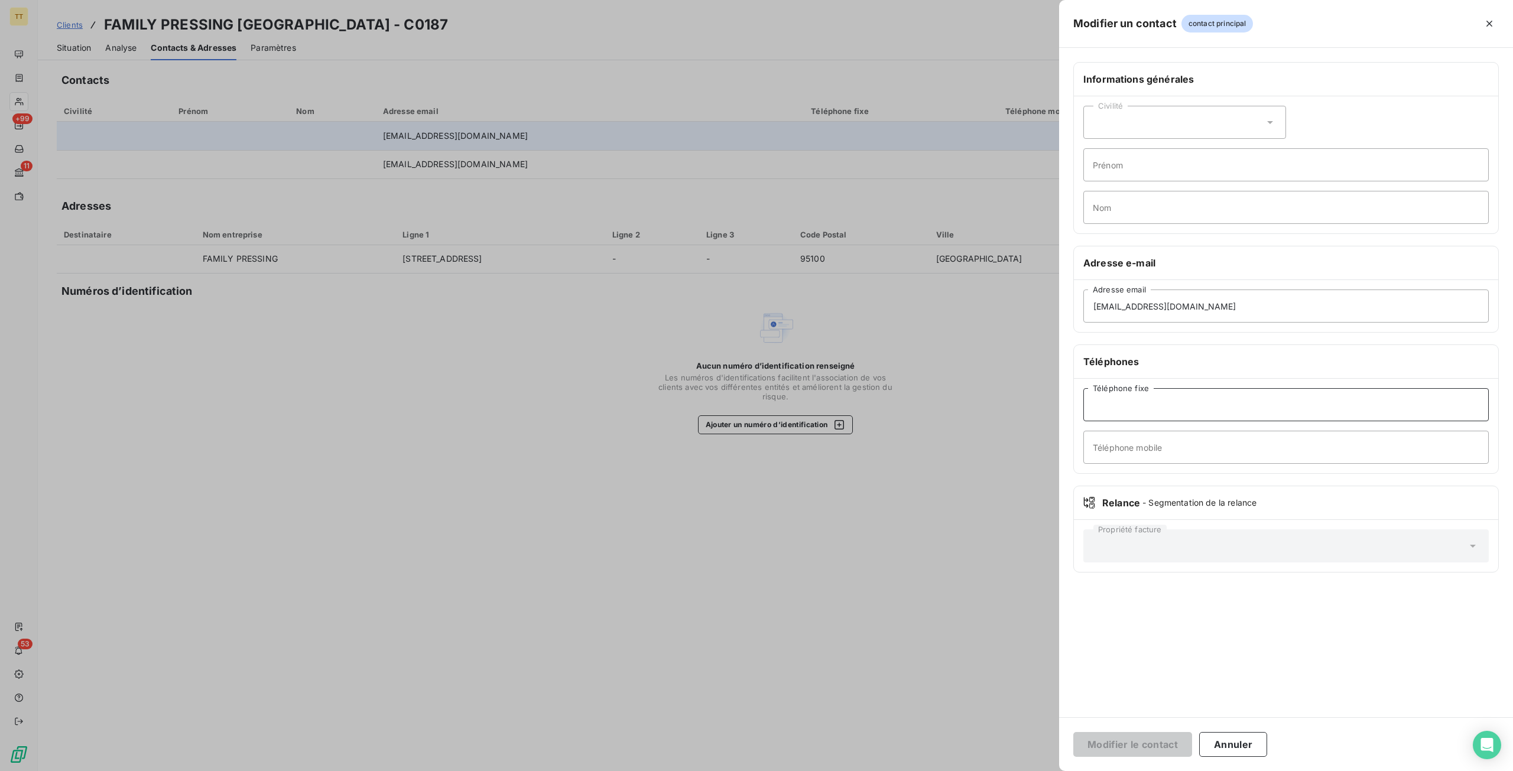
click at [1145, 416] on input "Téléphone fixe" at bounding box center [1287, 404] width 406 height 33
paste input "09 54 57 70 50"
type input "09 54 57 70 50"
click at [1073, 732] on button "Modifier le contact" at bounding box center [1132, 744] width 119 height 25
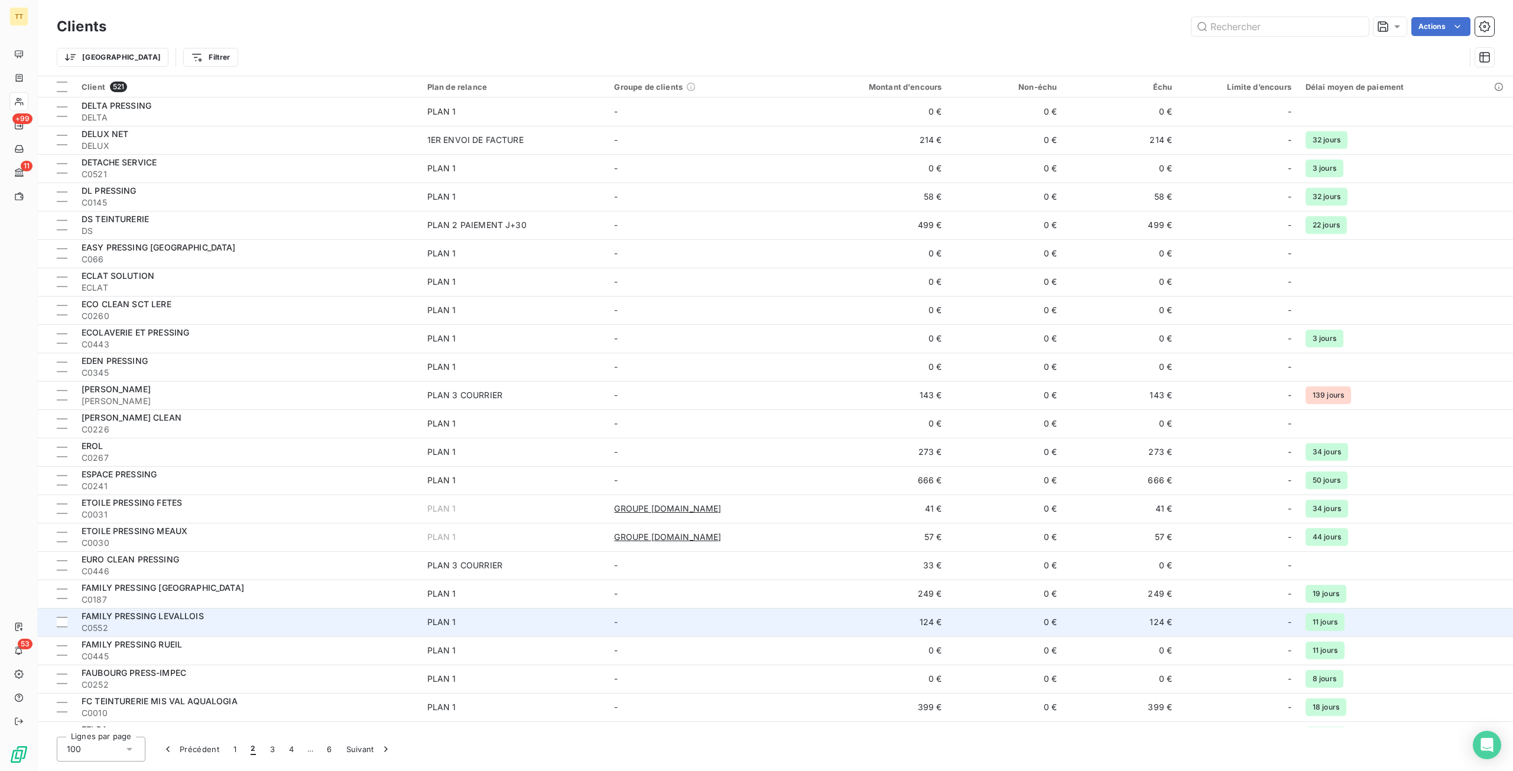
click at [485, 627] on span "PLAN 1" at bounding box center [513, 623] width 173 height 12
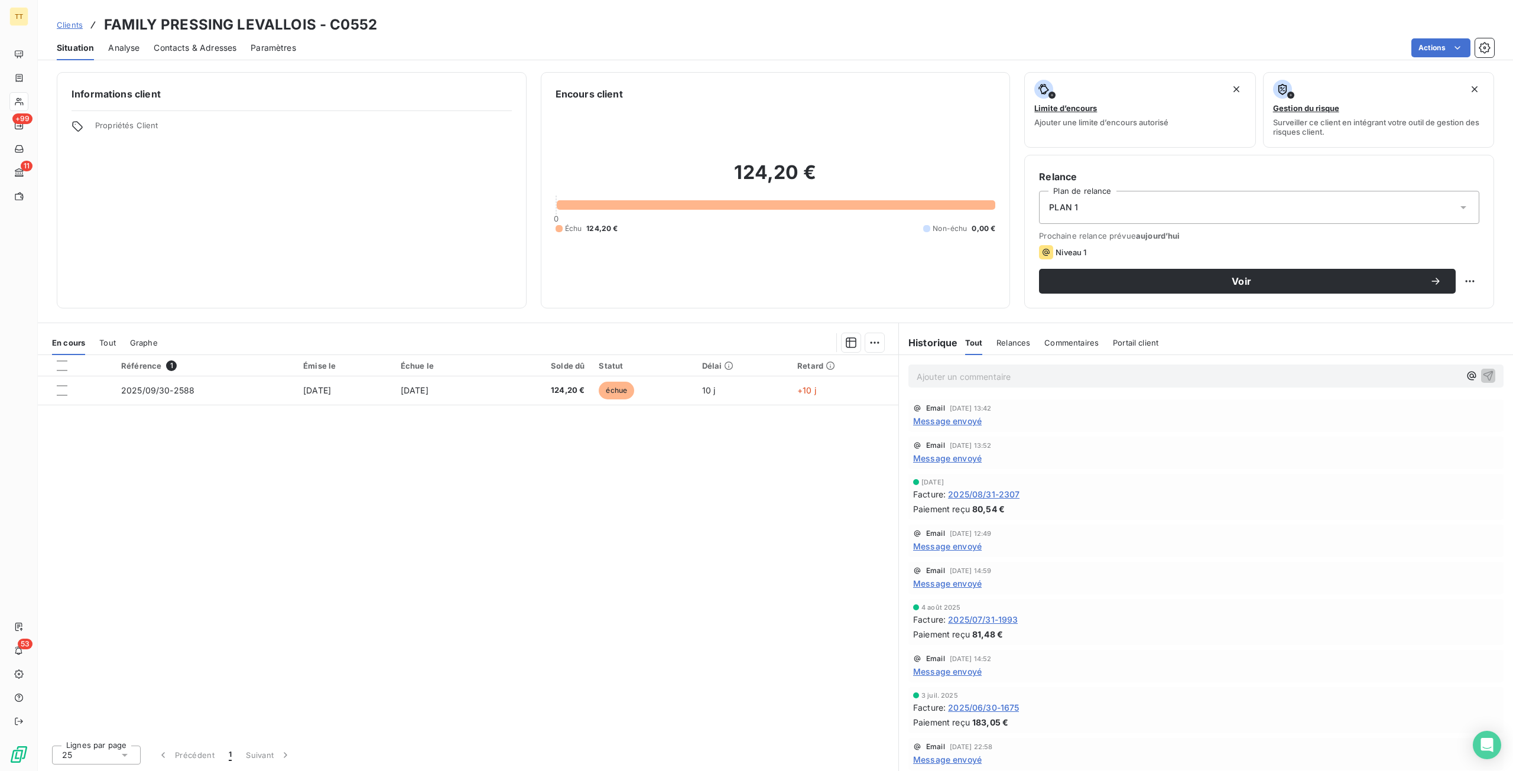
click at [207, 48] on span "Contacts & Adresses" at bounding box center [195, 48] width 83 height 12
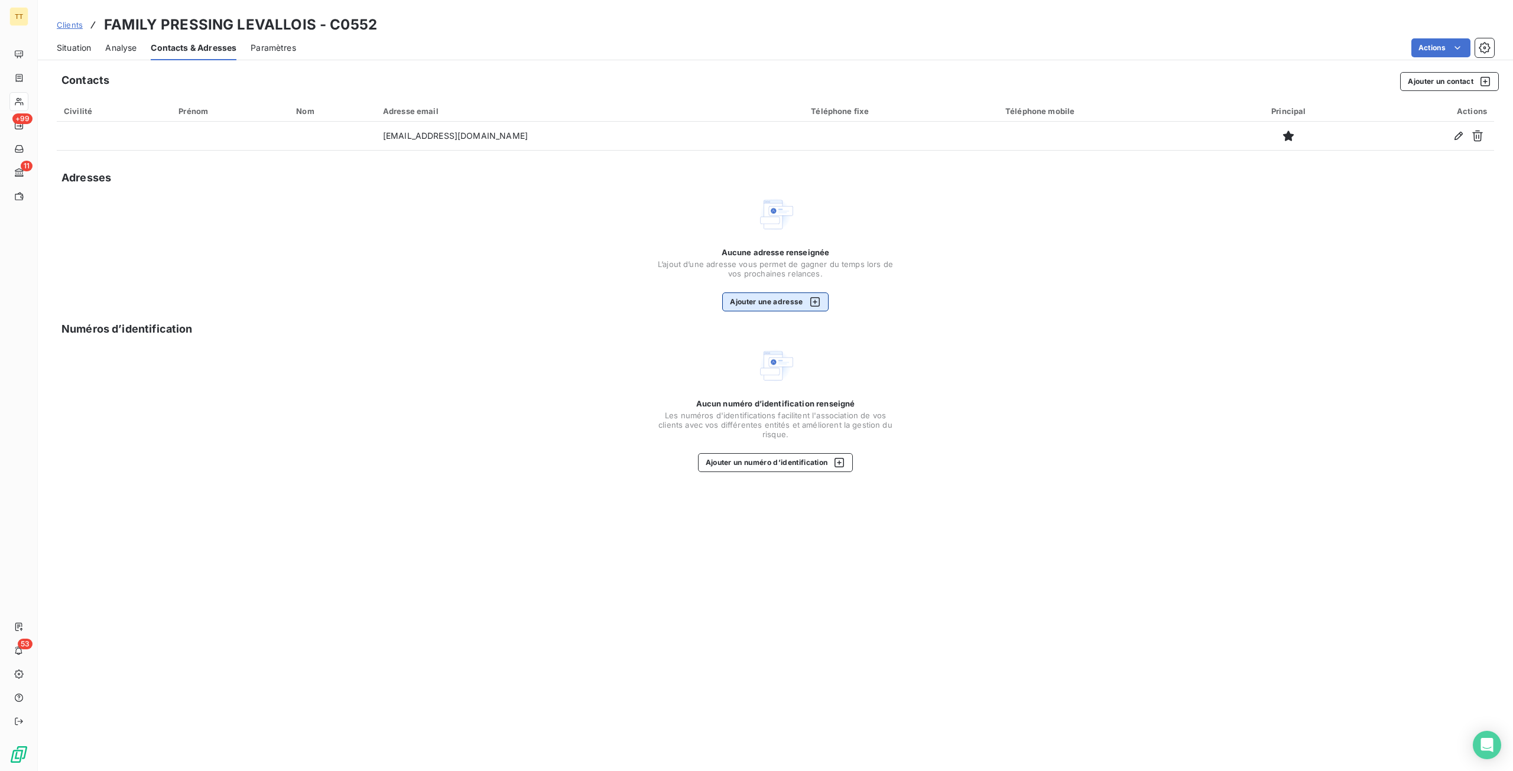
click at [802, 297] on button "Ajouter une adresse" at bounding box center [775, 302] width 106 height 19
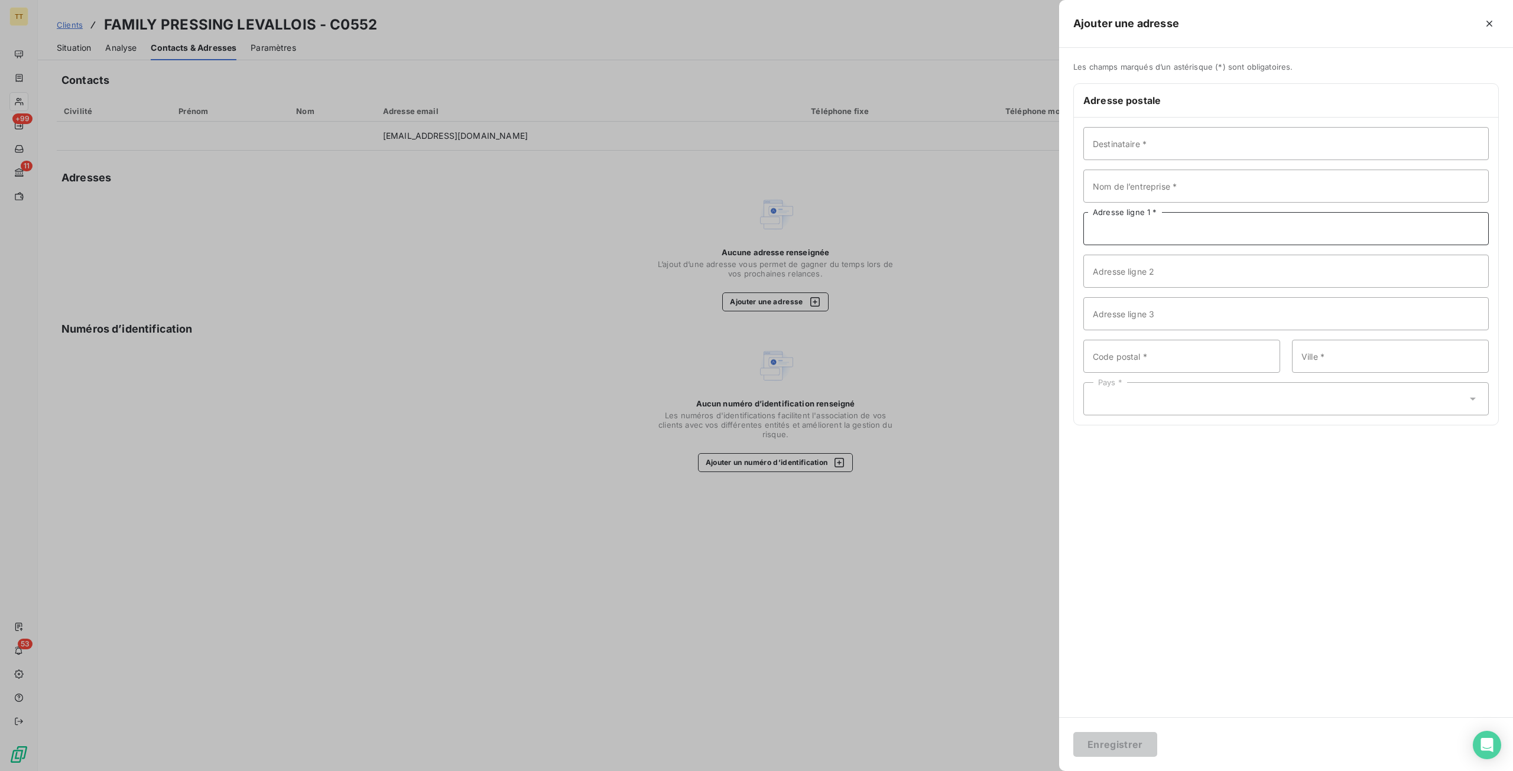
click at [1117, 228] on input "Adresse ligne 1 *" at bounding box center [1287, 228] width 406 height 33
paste input "[STREET_ADDRESS][PERSON_NAME]"
type input "[STREET_ADDRESS][PERSON_NAME]"
click at [1212, 368] on input "Code postal *" at bounding box center [1182, 356] width 197 height 33
type input "92300"
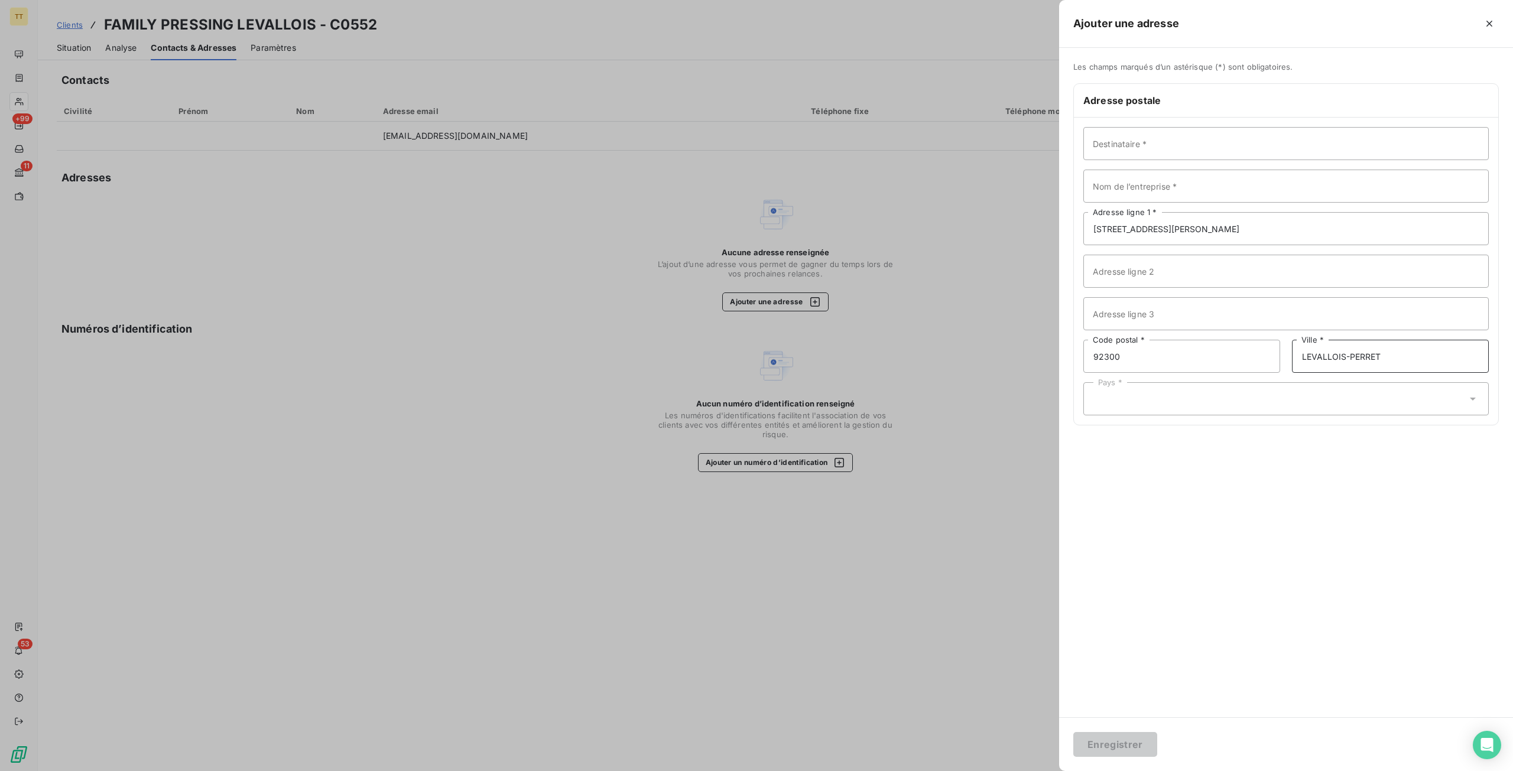
type input "LEVALLOIS-PERRET"
click at [1225, 420] on div "Destinataire * Nom de l’entreprise * [STREET_ADDRESS][PERSON_NAME] Adresse lign…" at bounding box center [1286, 271] width 424 height 307
click at [1223, 410] on div "Pays *" at bounding box center [1287, 398] width 406 height 33
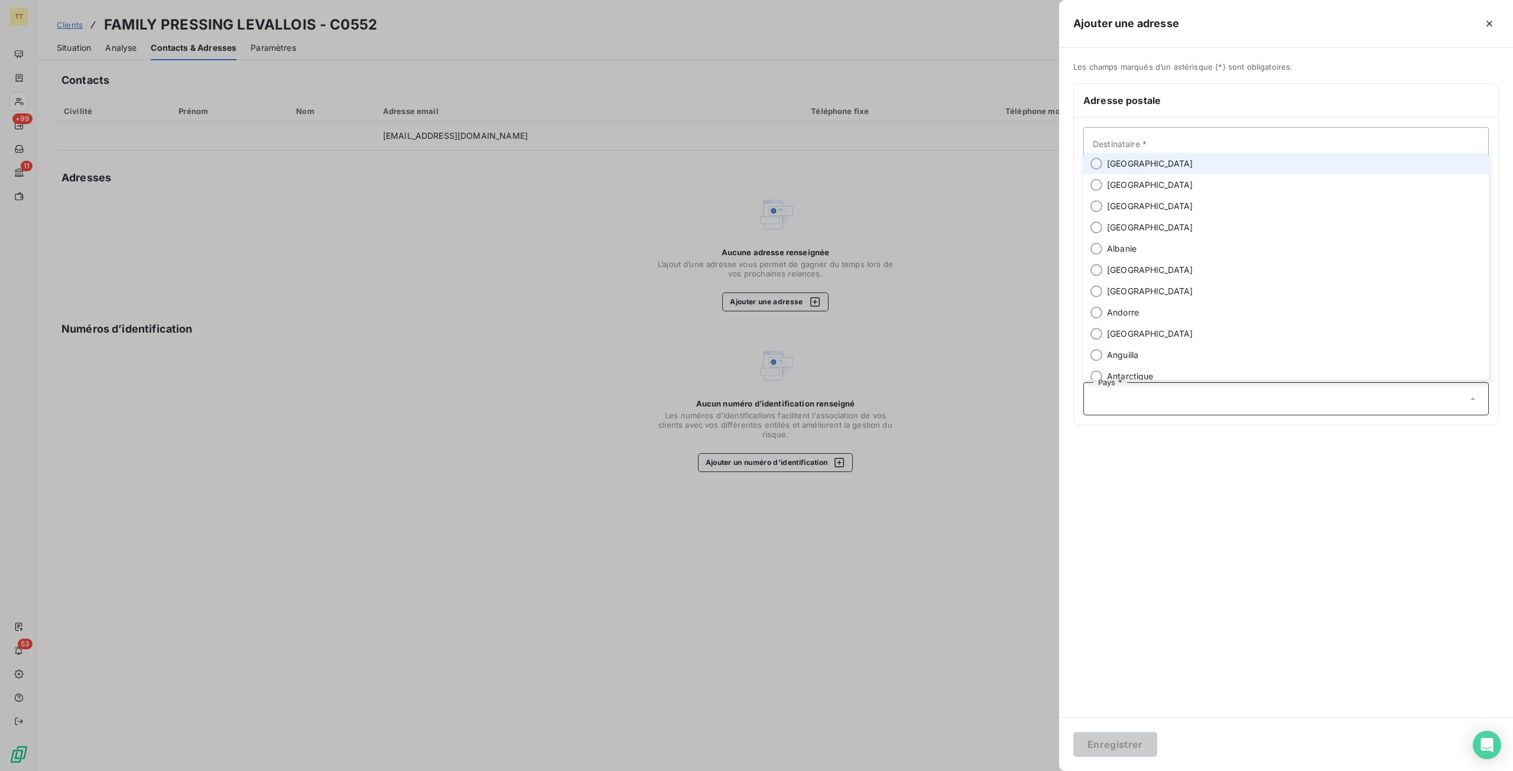
click at [1123, 163] on span "[GEOGRAPHIC_DATA]" at bounding box center [1150, 164] width 86 height 12
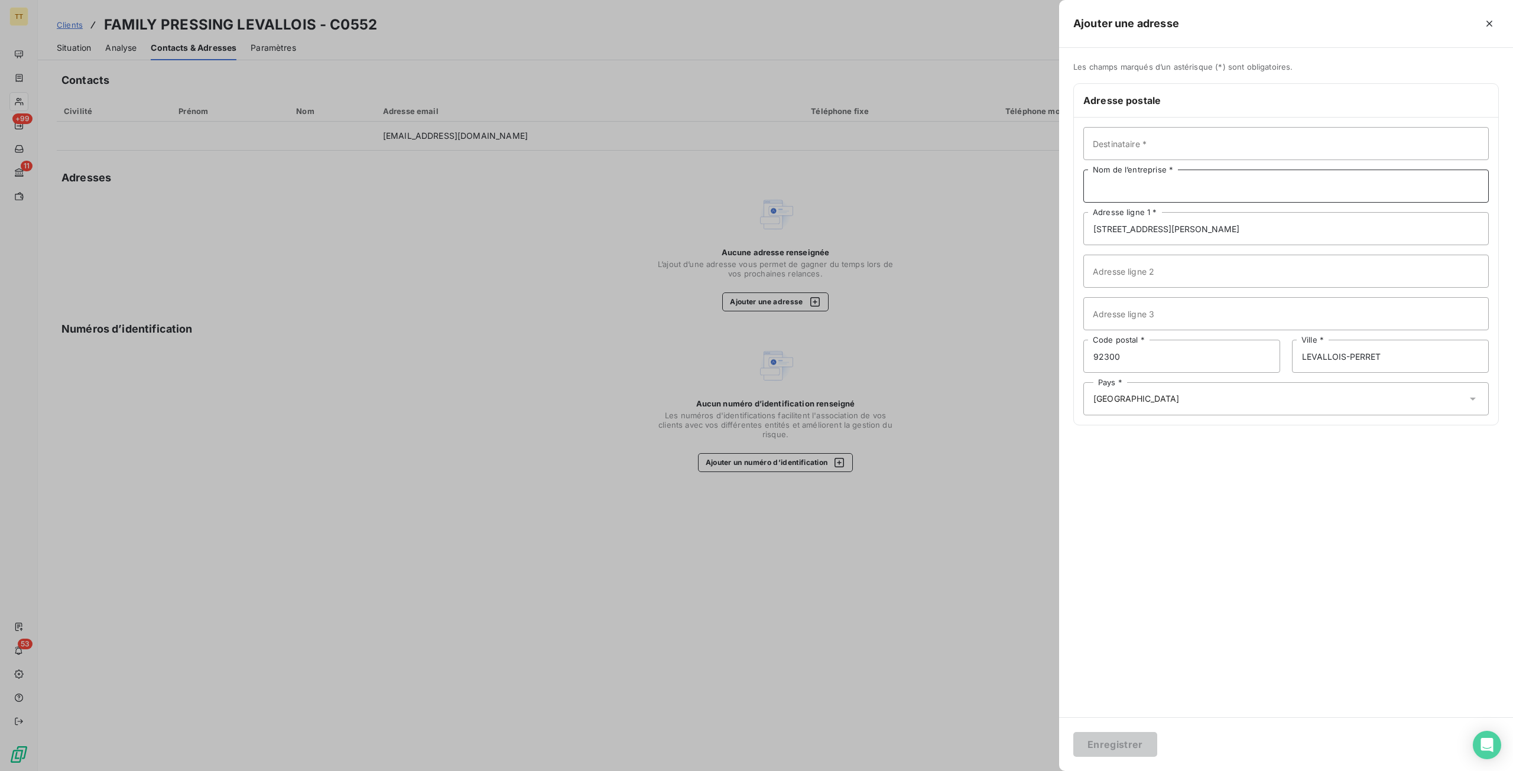
click at [1181, 171] on input "Nom de l’entreprise *" at bounding box center [1287, 186] width 406 height 33
type input "FAMILY PRESSING"
click at [1135, 749] on button "Enregistrer" at bounding box center [1115, 744] width 84 height 25
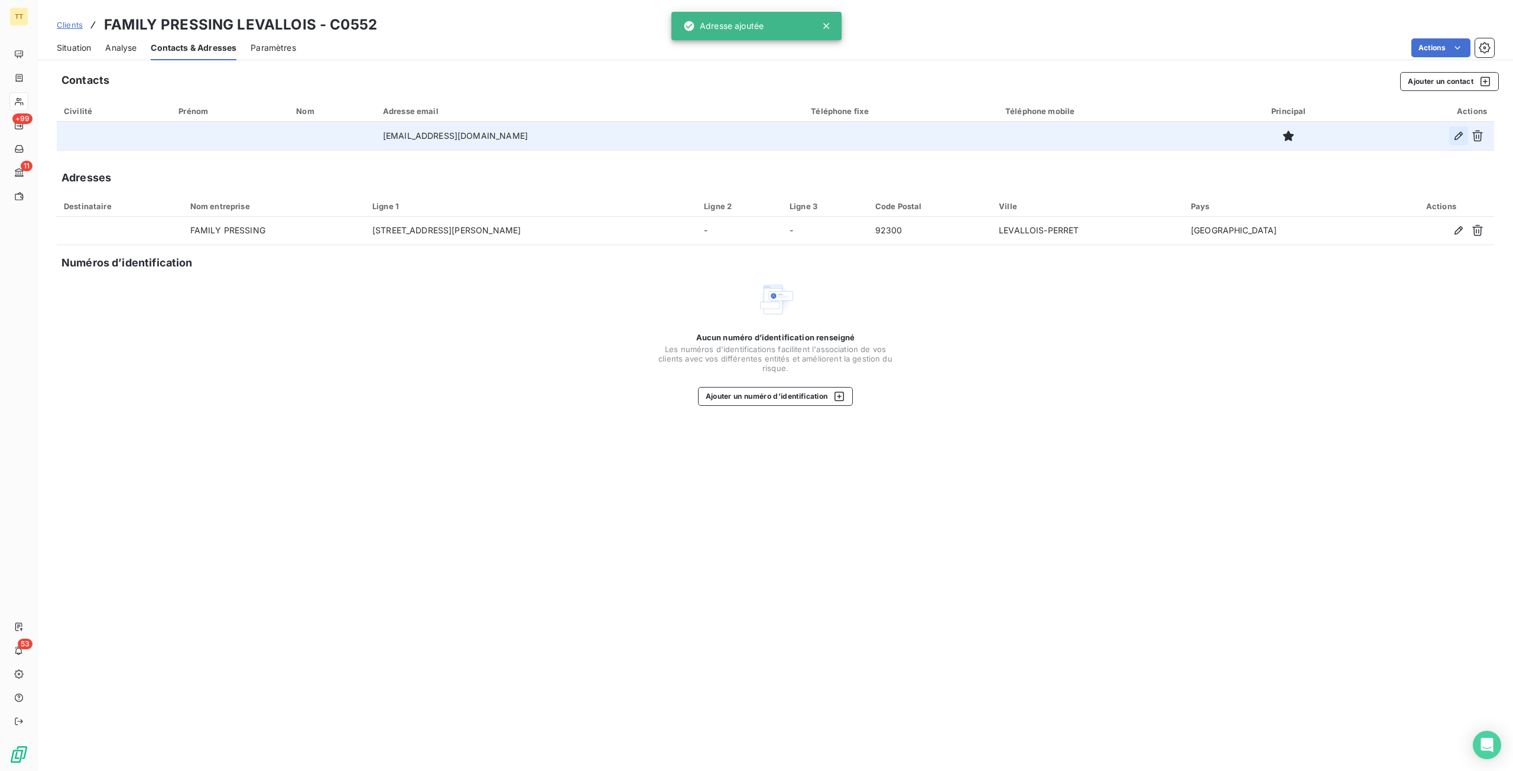
click at [1462, 138] on icon "button" at bounding box center [1459, 136] width 12 height 12
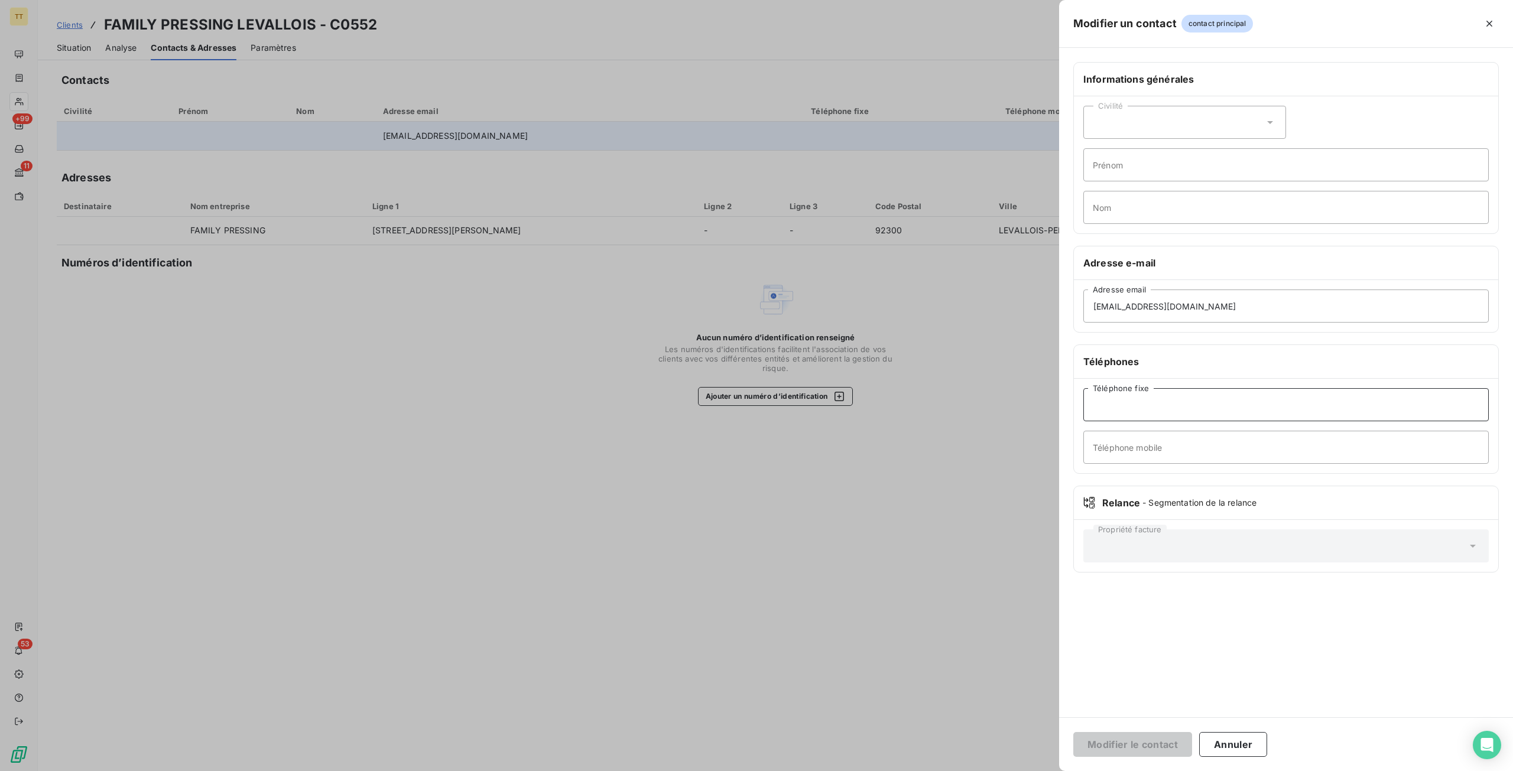
click at [1151, 408] on input "Téléphone fixe" at bounding box center [1287, 404] width 406 height 33
paste input "09 50 68 16 18"
type input "09 50 68 16 18"
click at [1073, 732] on button "Modifier le contact" at bounding box center [1132, 744] width 119 height 25
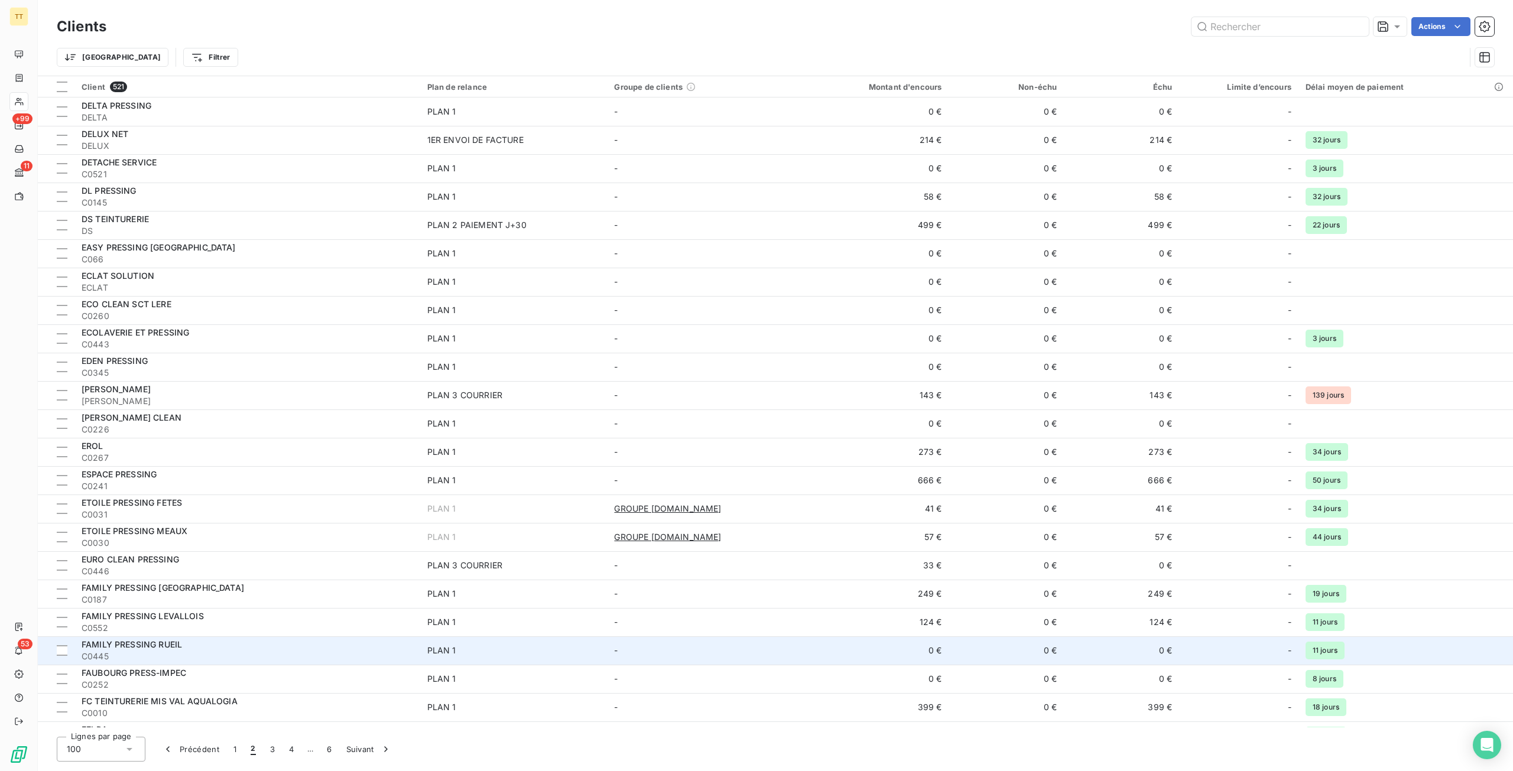
click at [312, 639] on div "FAMILY PRESSING RUEIL" at bounding box center [248, 645] width 332 height 12
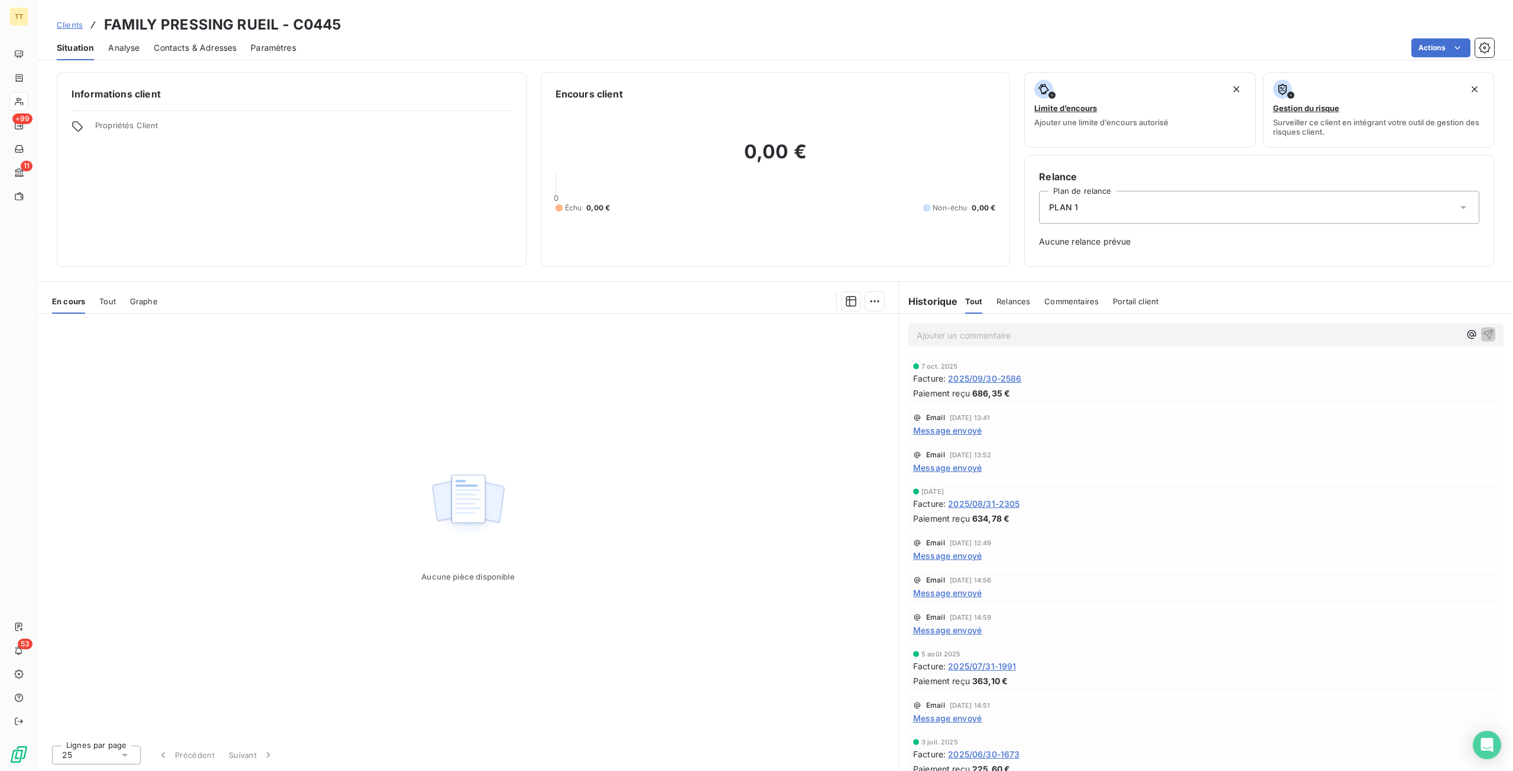
click at [216, 43] on span "Contacts & Adresses" at bounding box center [195, 48] width 83 height 12
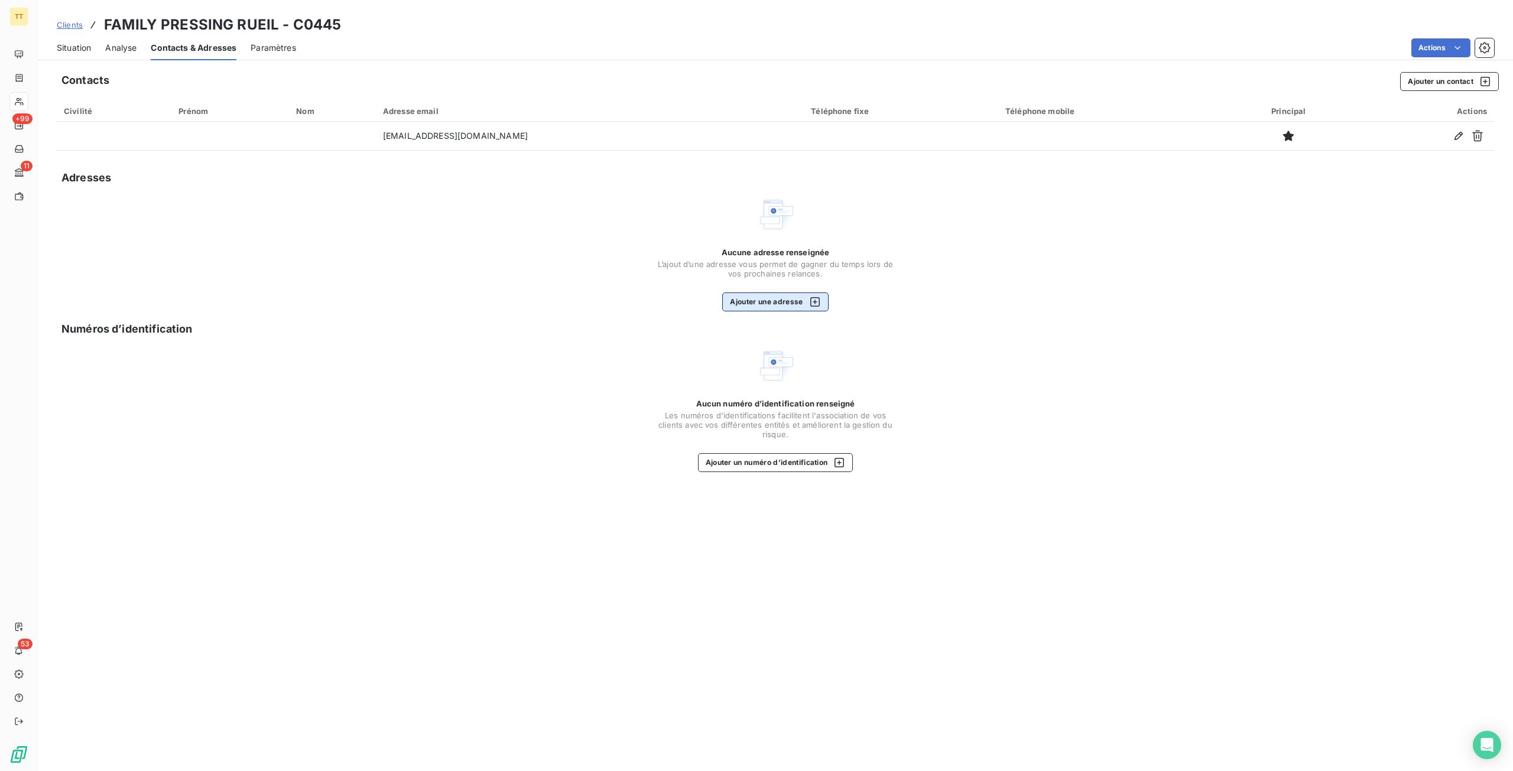
click at [758, 299] on button "Ajouter une adresse" at bounding box center [775, 302] width 106 height 19
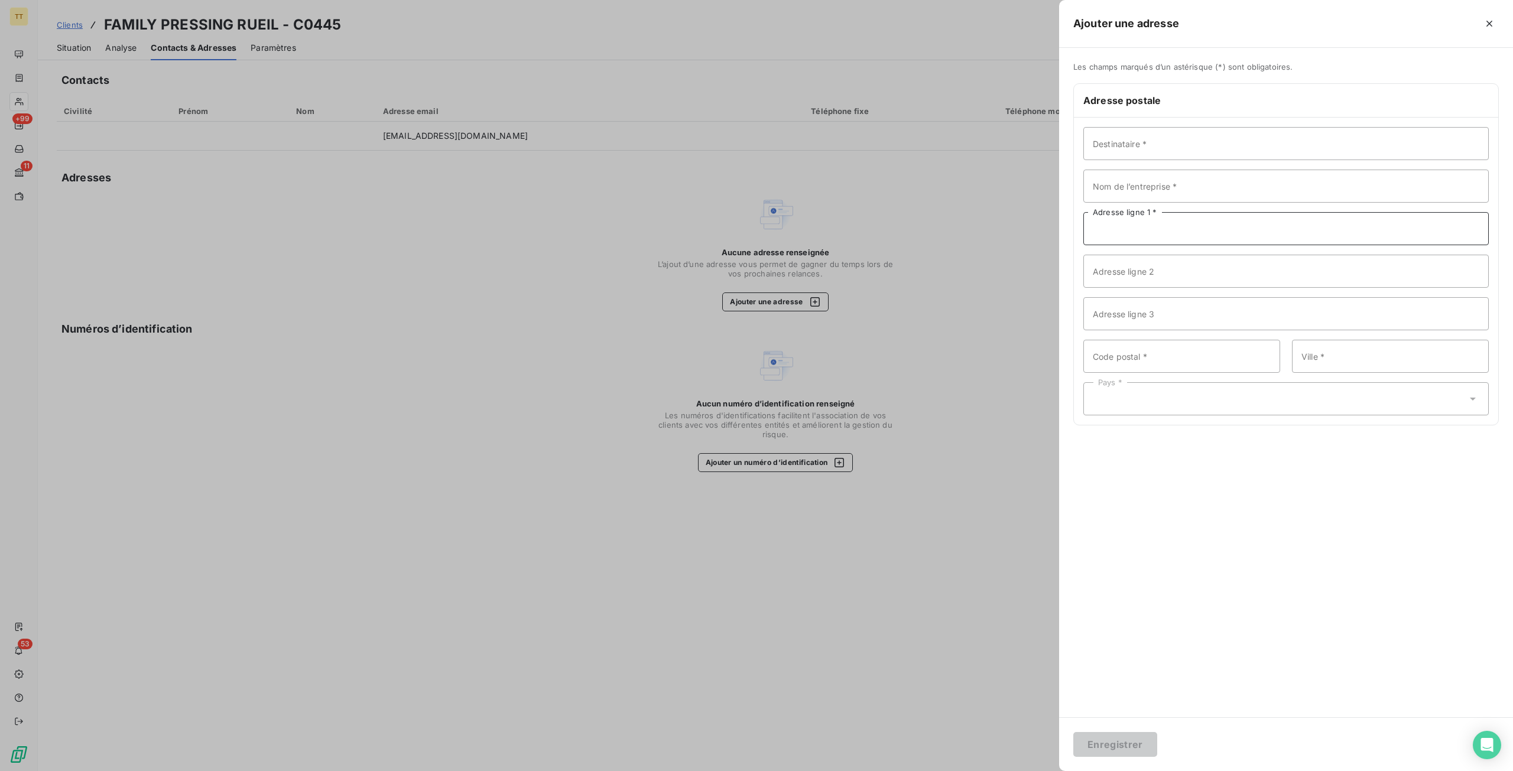
click at [1161, 236] on input "Adresse ligne 1 *" at bounding box center [1287, 228] width 406 height 33
paste input "[STREET_ADDRESS][PERSON_NAME]"
type input "[STREET_ADDRESS][PERSON_NAME]"
click at [1160, 189] on input "Nom de l’entreprise *" at bounding box center [1287, 186] width 406 height 33
type input "FAMILY PRESSING"
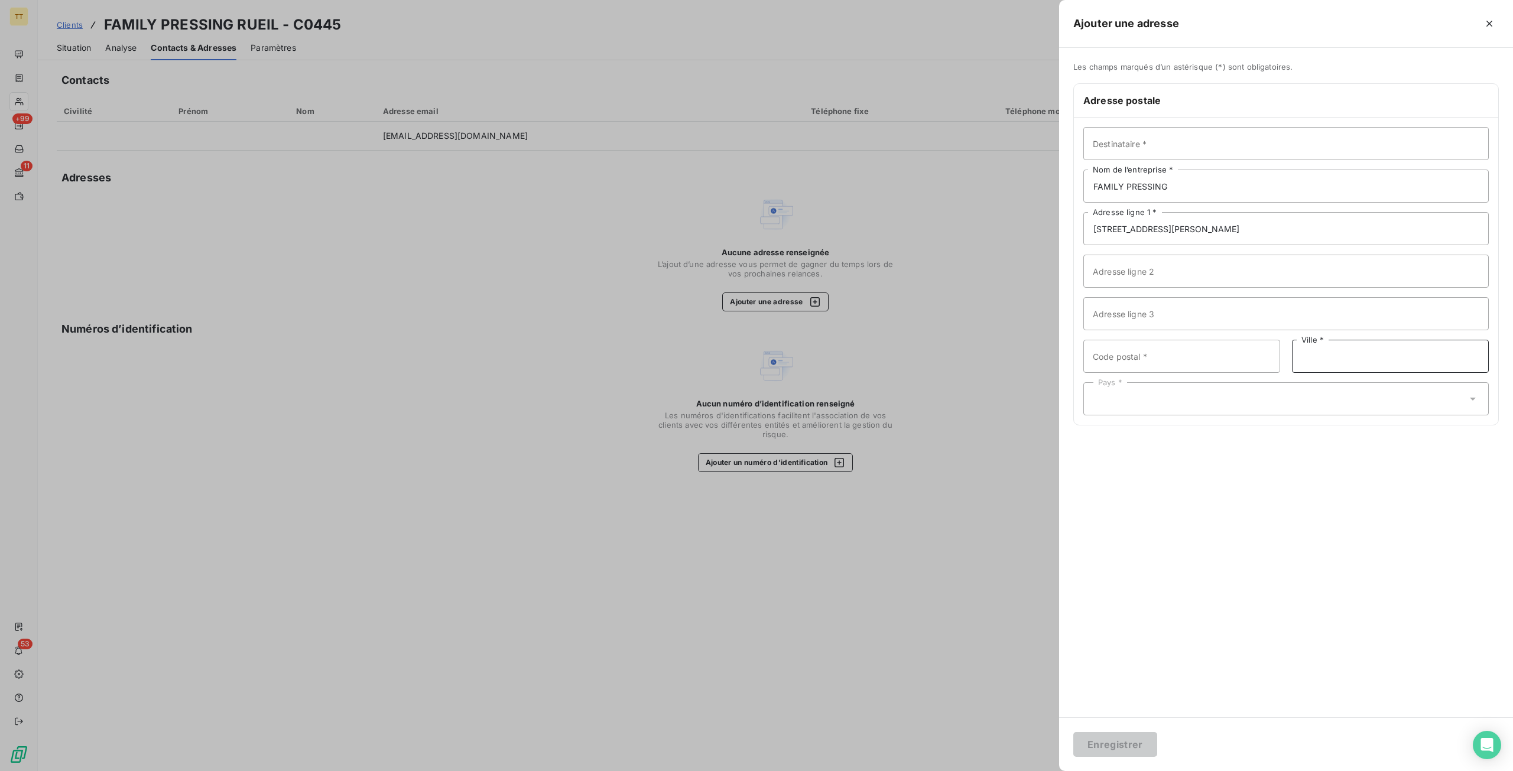
click at [1317, 362] on input "Ville *" at bounding box center [1390, 356] width 197 height 33
type input "RUEIL-MALMAISON"
drag, startPoint x: 1131, startPoint y: 359, endPoint x: 1084, endPoint y: 355, distance: 47.4
click at [1131, 359] on input "Code postal *" at bounding box center [1182, 356] width 197 height 33
type input "92500"
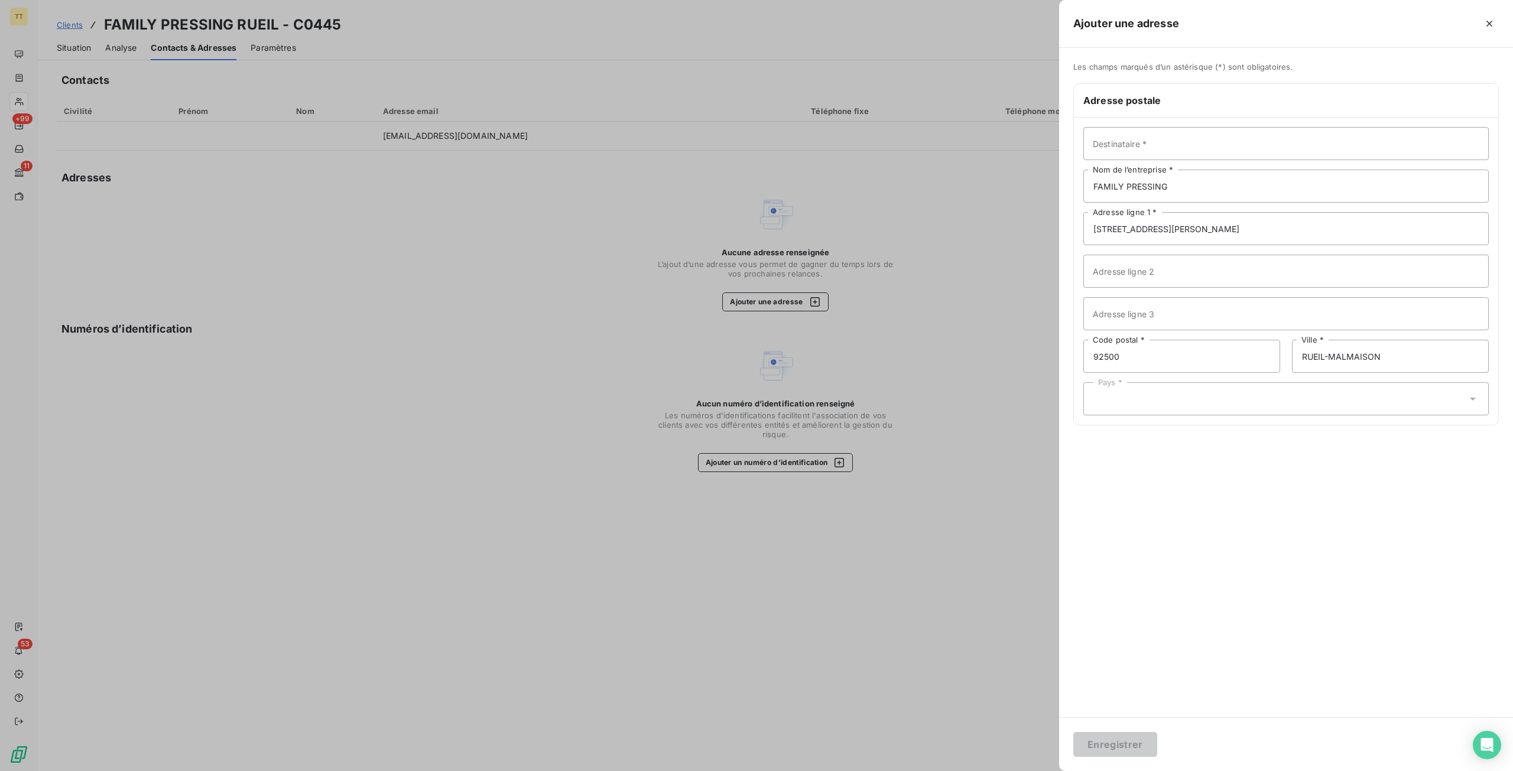
click at [1192, 405] on div "Pays *" at bounding box center [1287, 398] width 406 height 33
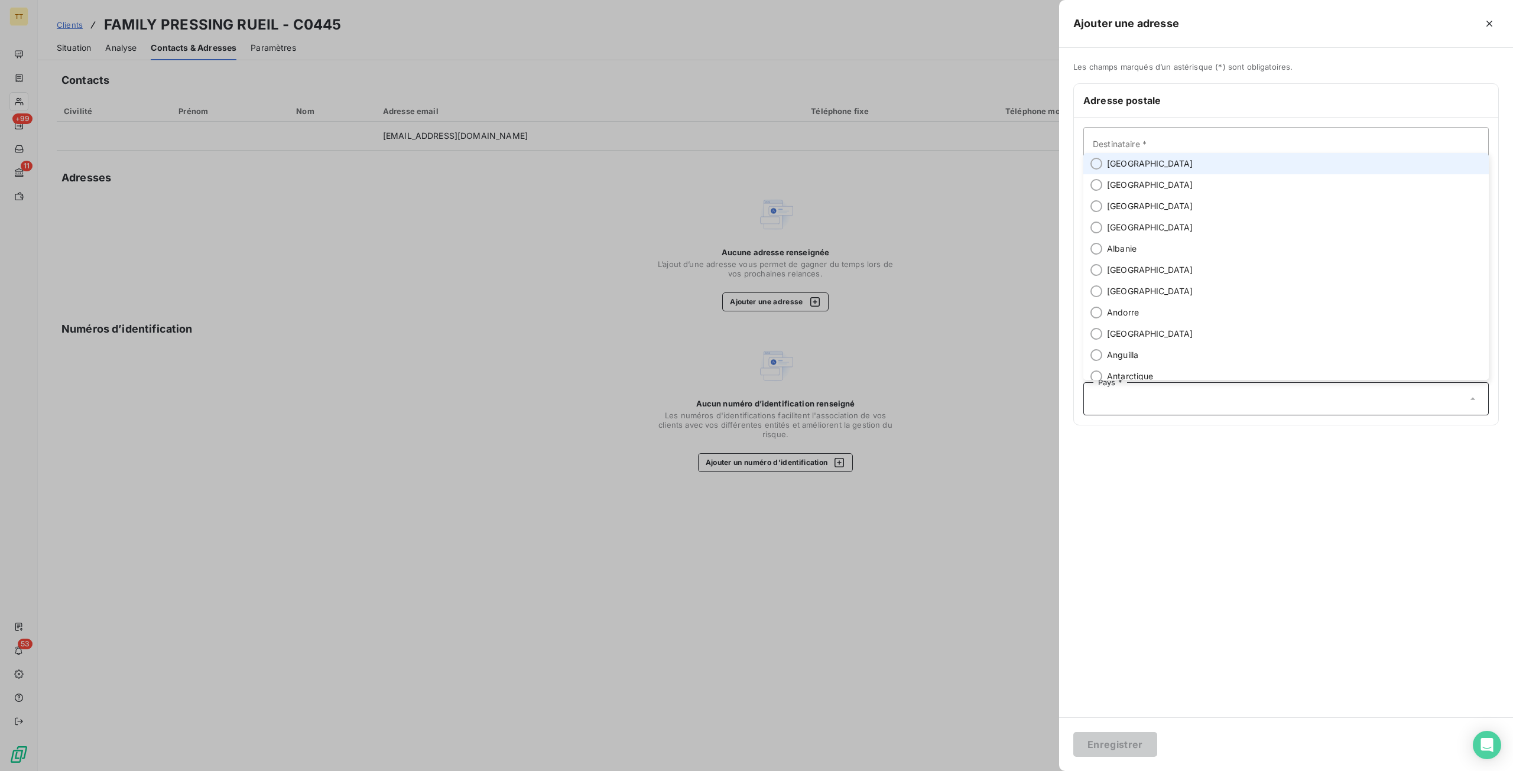
click at [1134, 162] on span "[GEOGRAPHIC_DATA]" at bounding box center [1150, 164] width 86 height 12
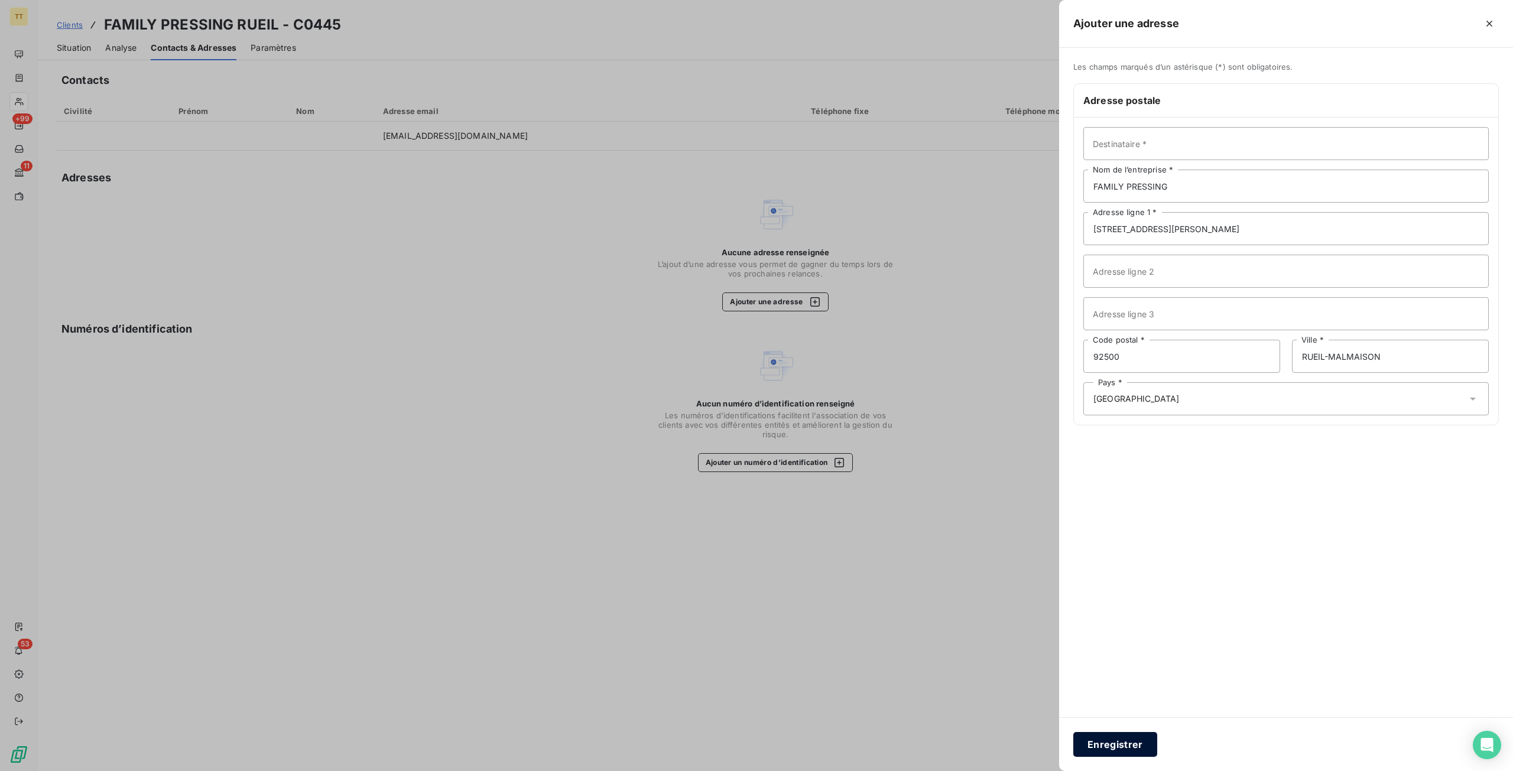
click at [1138, 747] on button "Enregistrer" at bounding box center [1115, 744] width 84 height 25
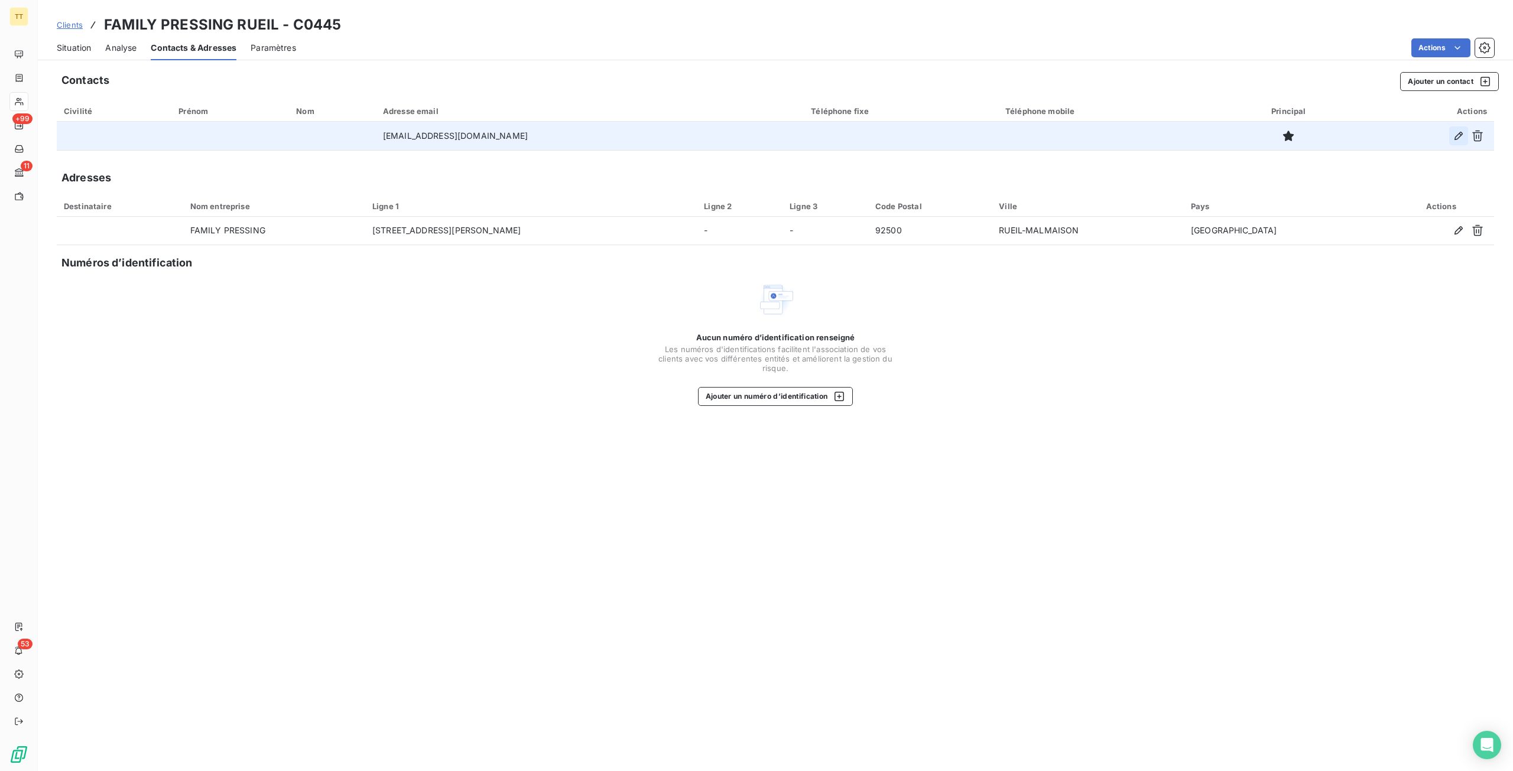
click at [1456, 138] on icon "button" at bounding box center [1459, 136] width 12 height 12
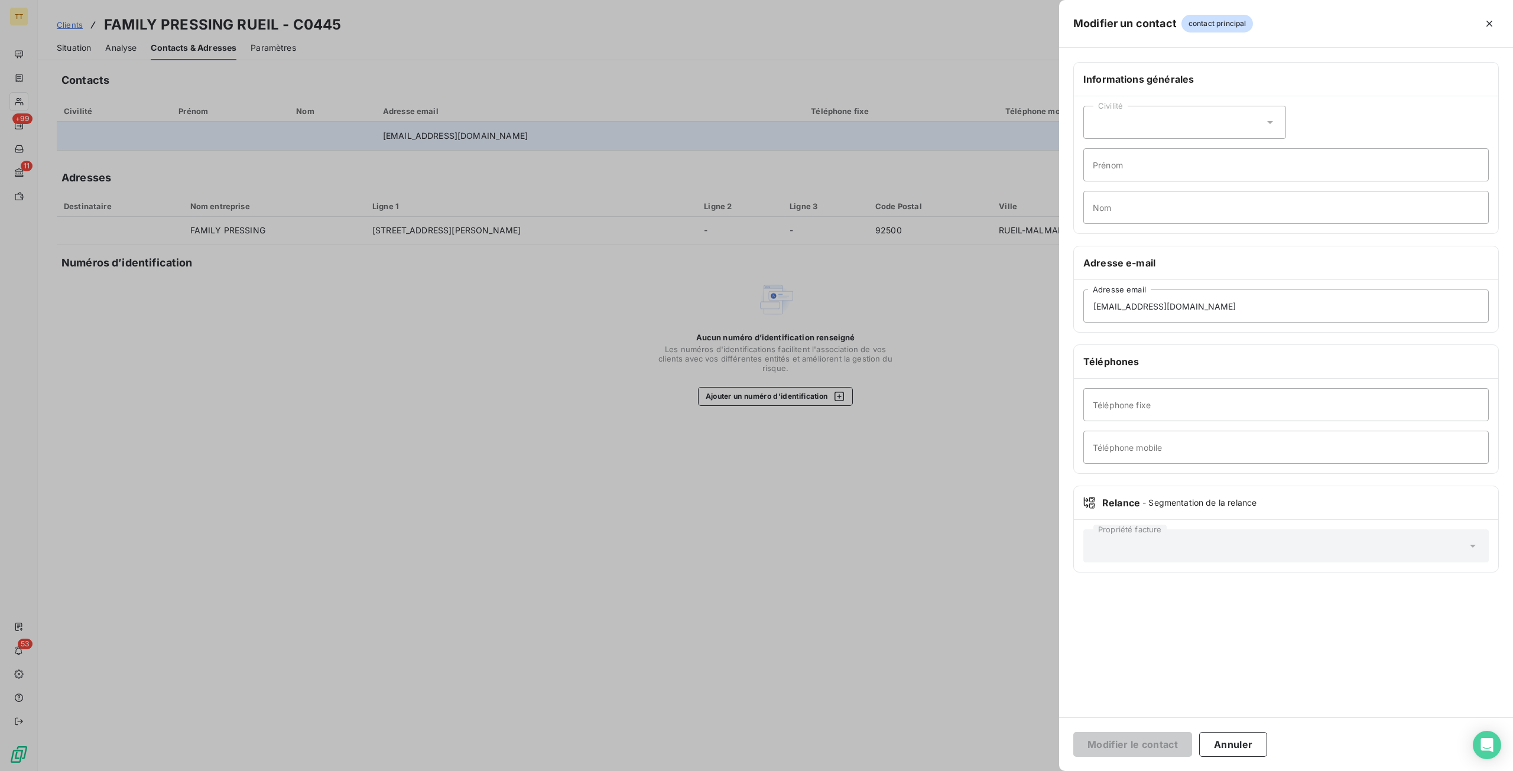
click at [923, 422] on div at bounding box center [756, 385] width 1513 height 771
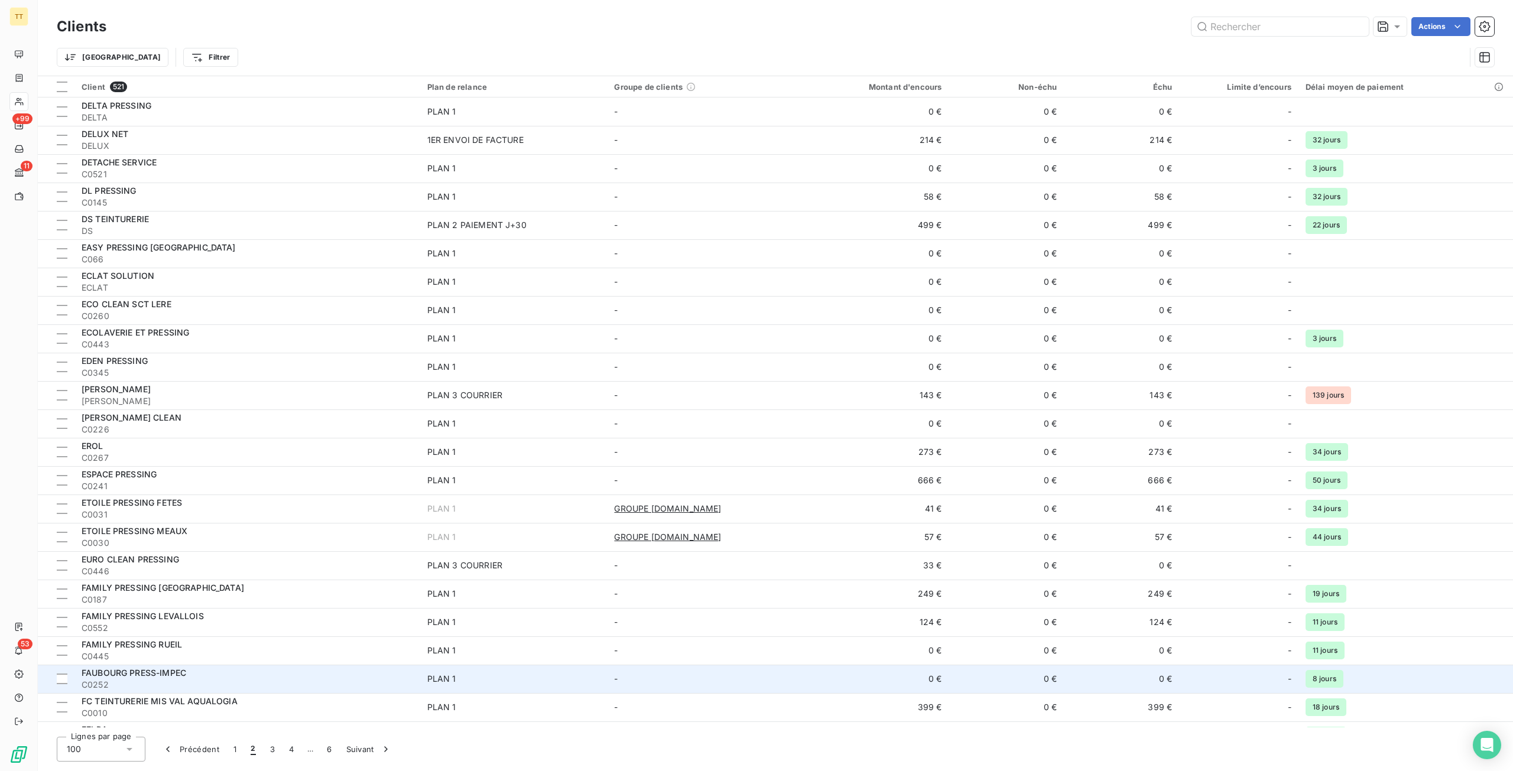
click at [216, 672] on div "FAUBOURG PRESS-IMPEC" at bounding box center [248, 673] width 332 height 12
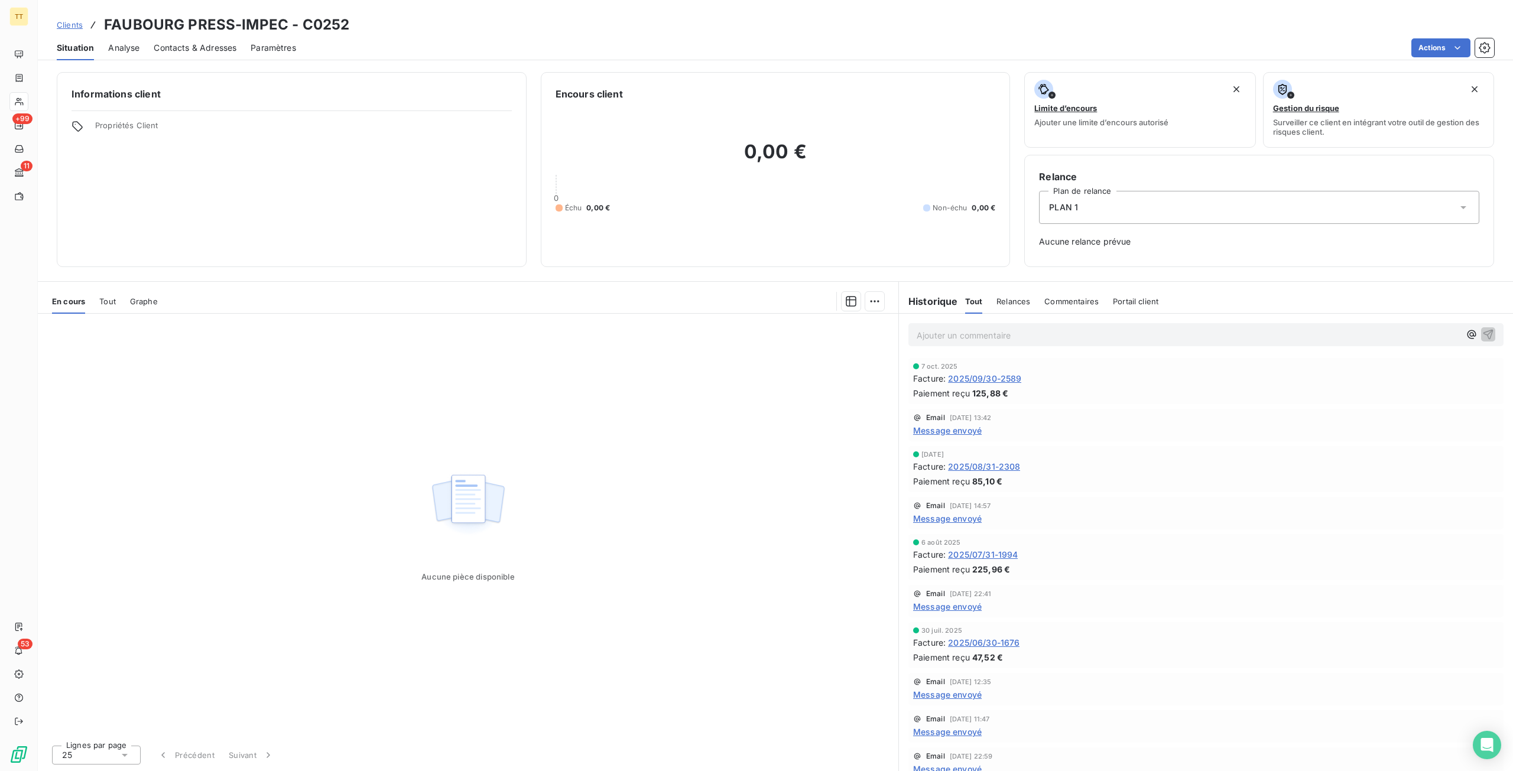
click at [182, 51] on span "Contacts & Adresses" at bounding box center [195, 48] width 83 height 12
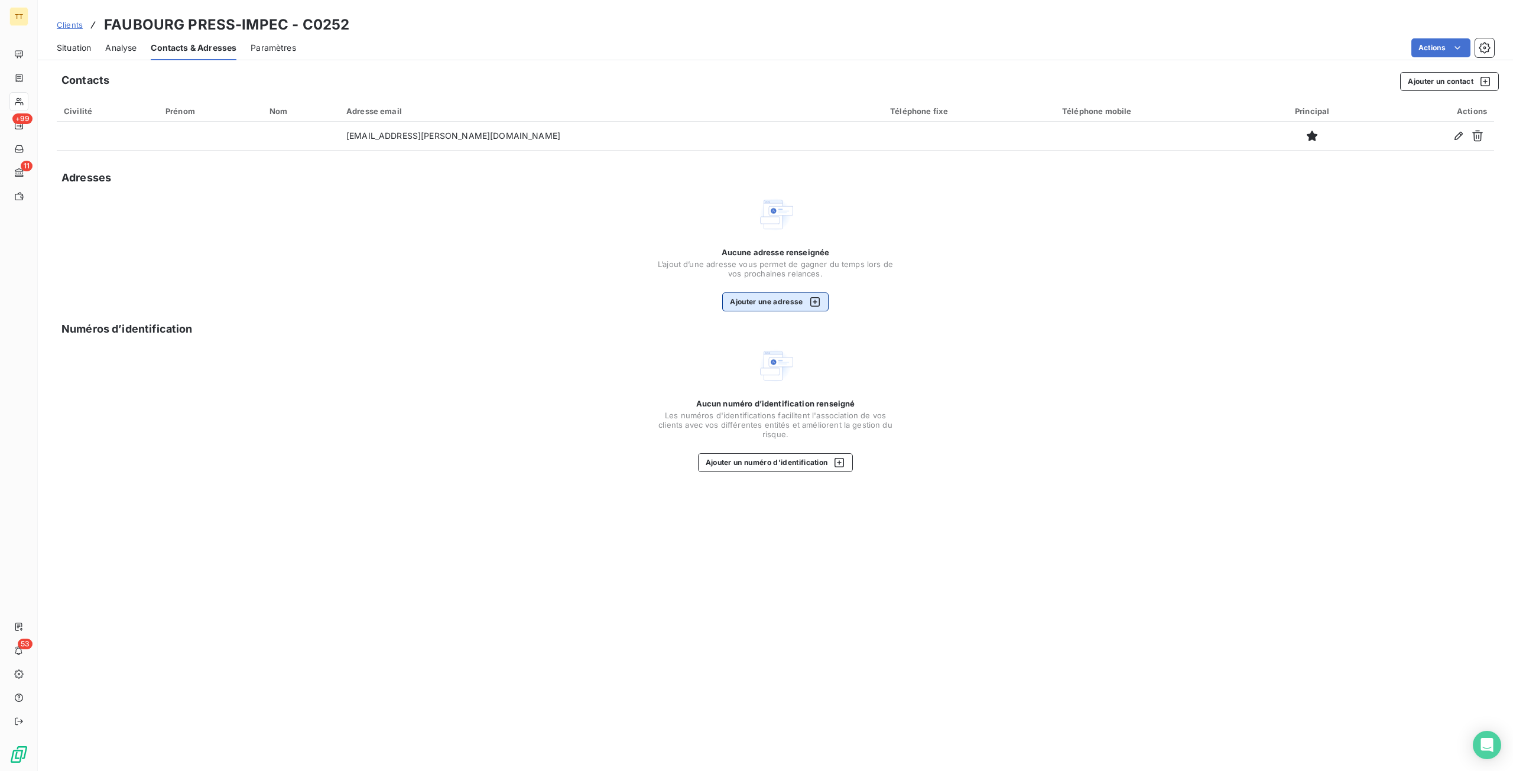
click at [798, 307] on button "Ajouter une adresse" at bounding box center [775, 302] width 106 height 19
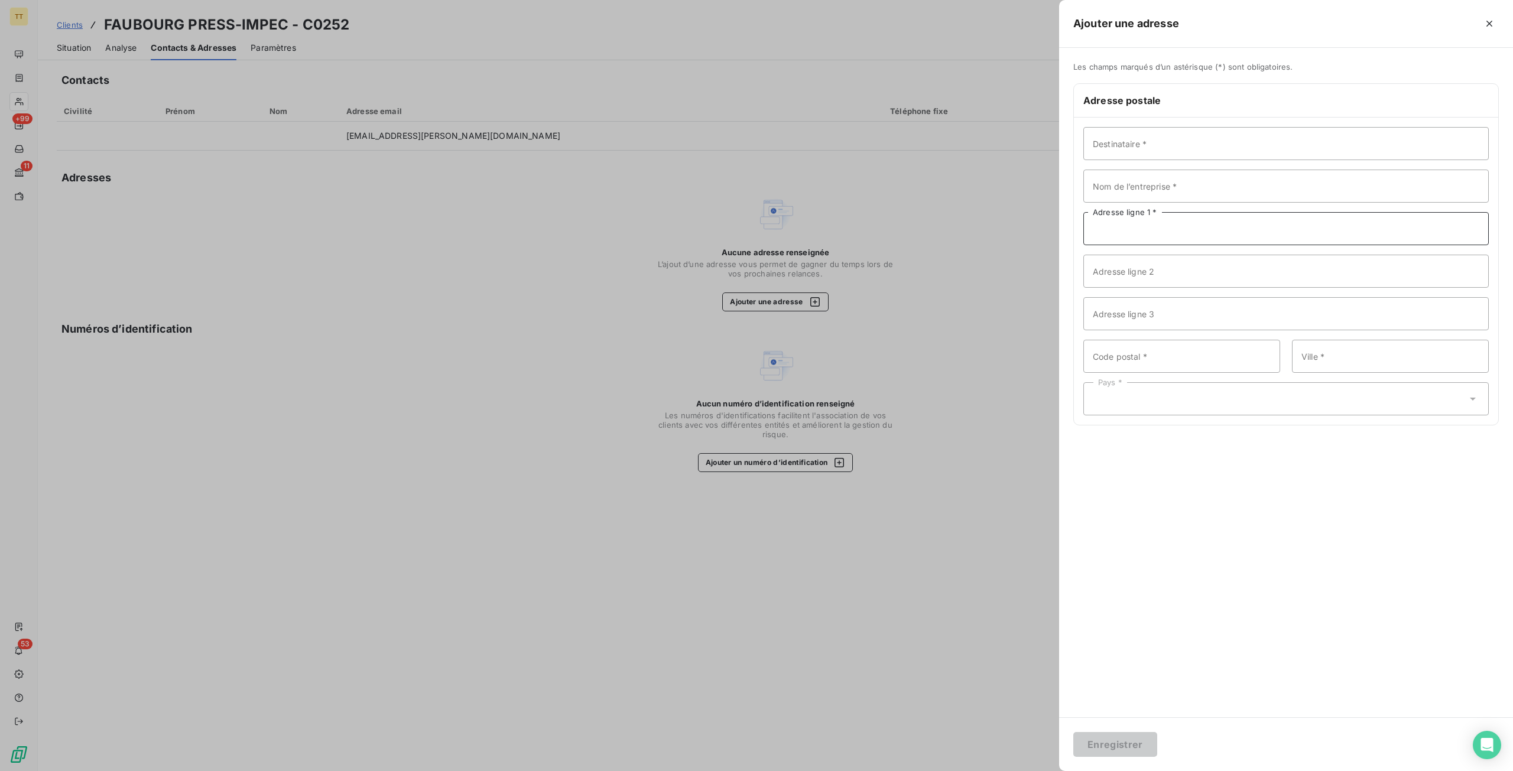
click at [1146, 231] on input "Adresse ligne 1 *" at bounding box center [1287, 228] width 406 height 33
paste input "[STREET_ADDRESS]"
type input "[STREET_ADDRESS]"
click at [1172, 354] on input "Code postal *" at bounding box center [1182, 356] width 197 height 33
type input "75010"
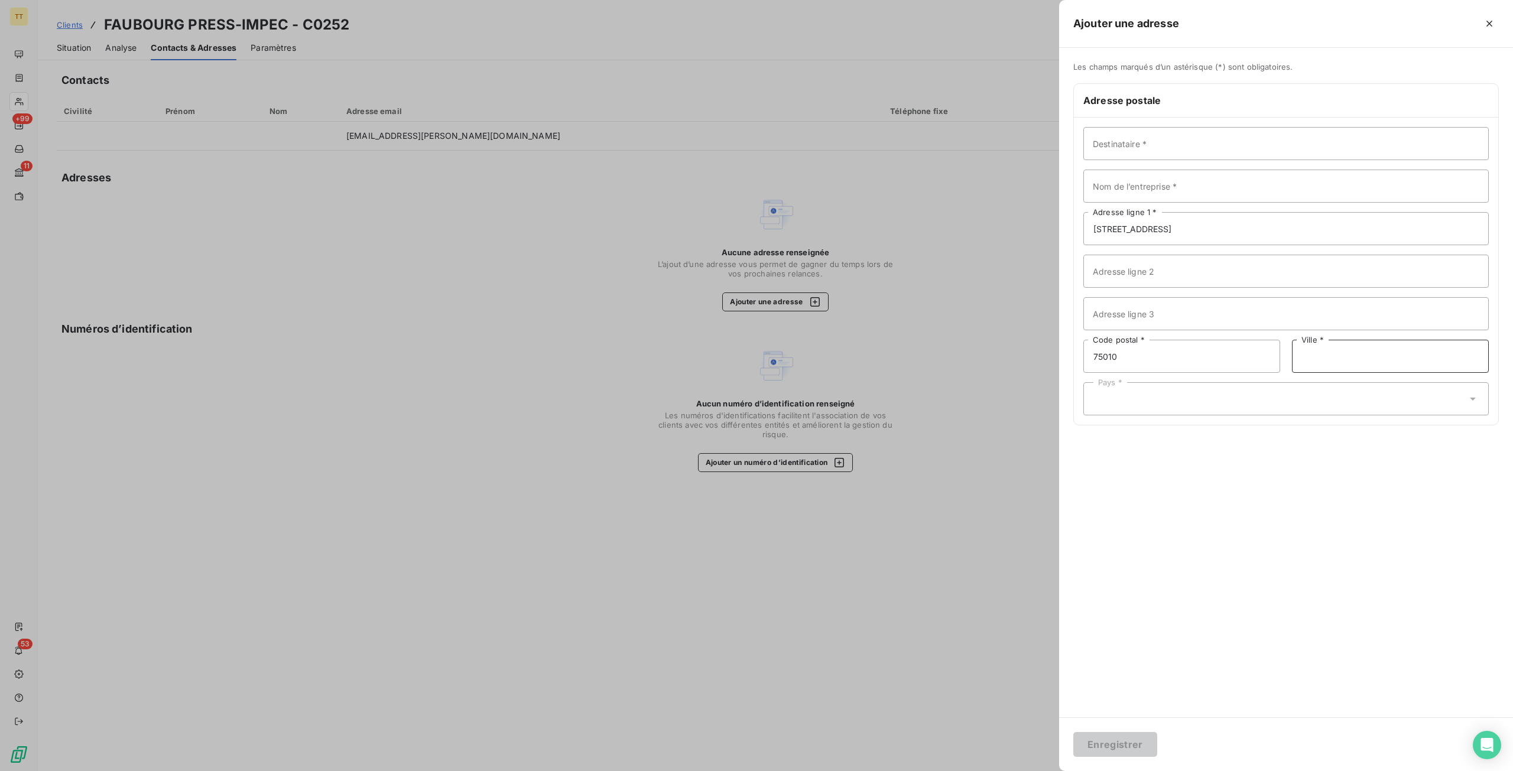
click at [1344, 358] on input "Ville *" at bounding box center [1390, 356] width 197 height 33
type input "[GEOGRAPHIC_DATA]"
click at [1186, 388] on div "Pays *" at bounding box center [1287, 398] width 406 height 33
click at [1159, 164] on li "[GEOGRAPHIC_DATA]" at bounding box center [1287, 163] width 406 height 21
click at [1158, 184] on input "Nom de l’entreprise *" at bounding box center [1287, 186] width 406 height 33
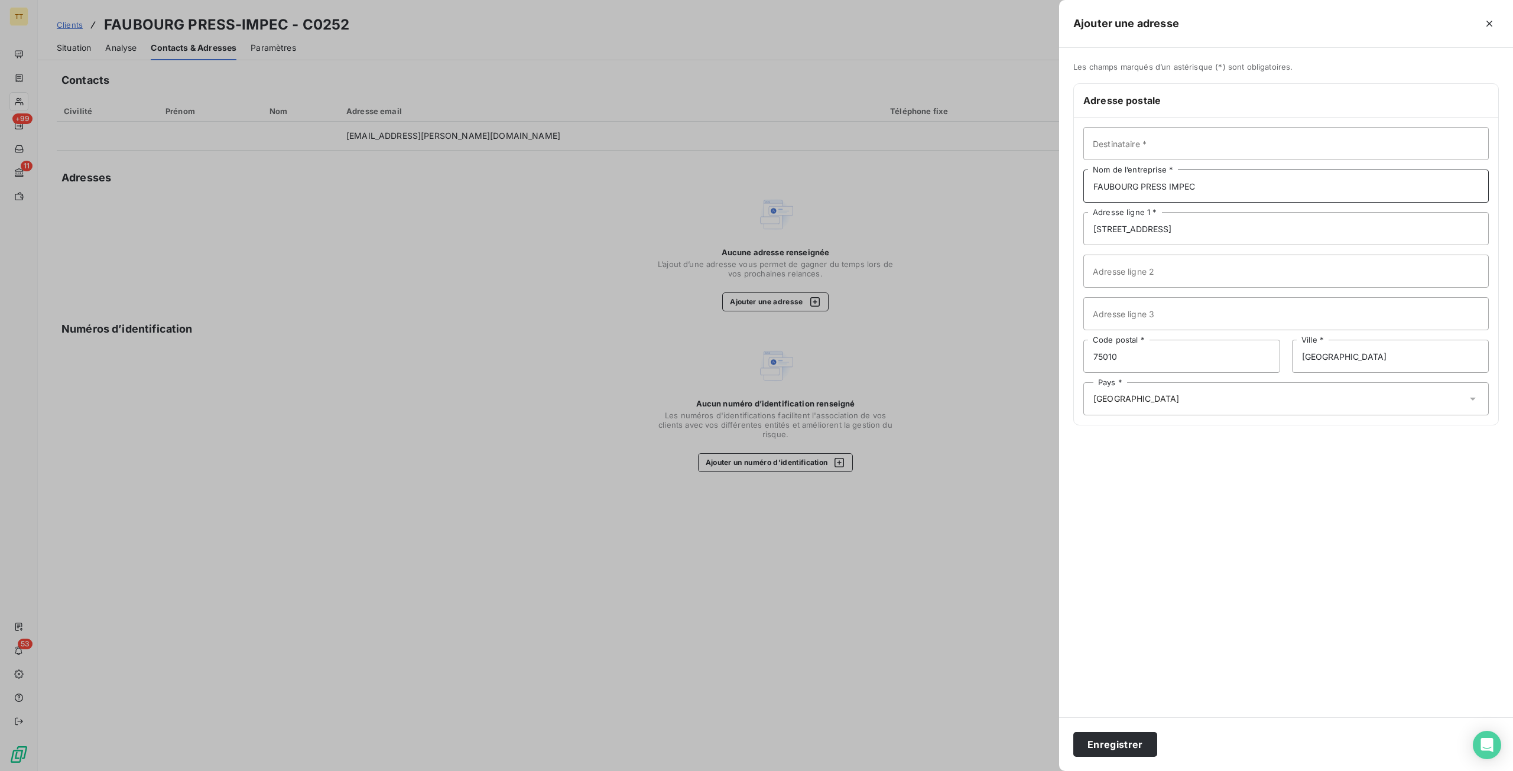
type input "FAUBOURG PRESS IMPEC"
click at [1073, 732] on button "Enregistrer" at bounding box center [1115, 744] width 84 height 25
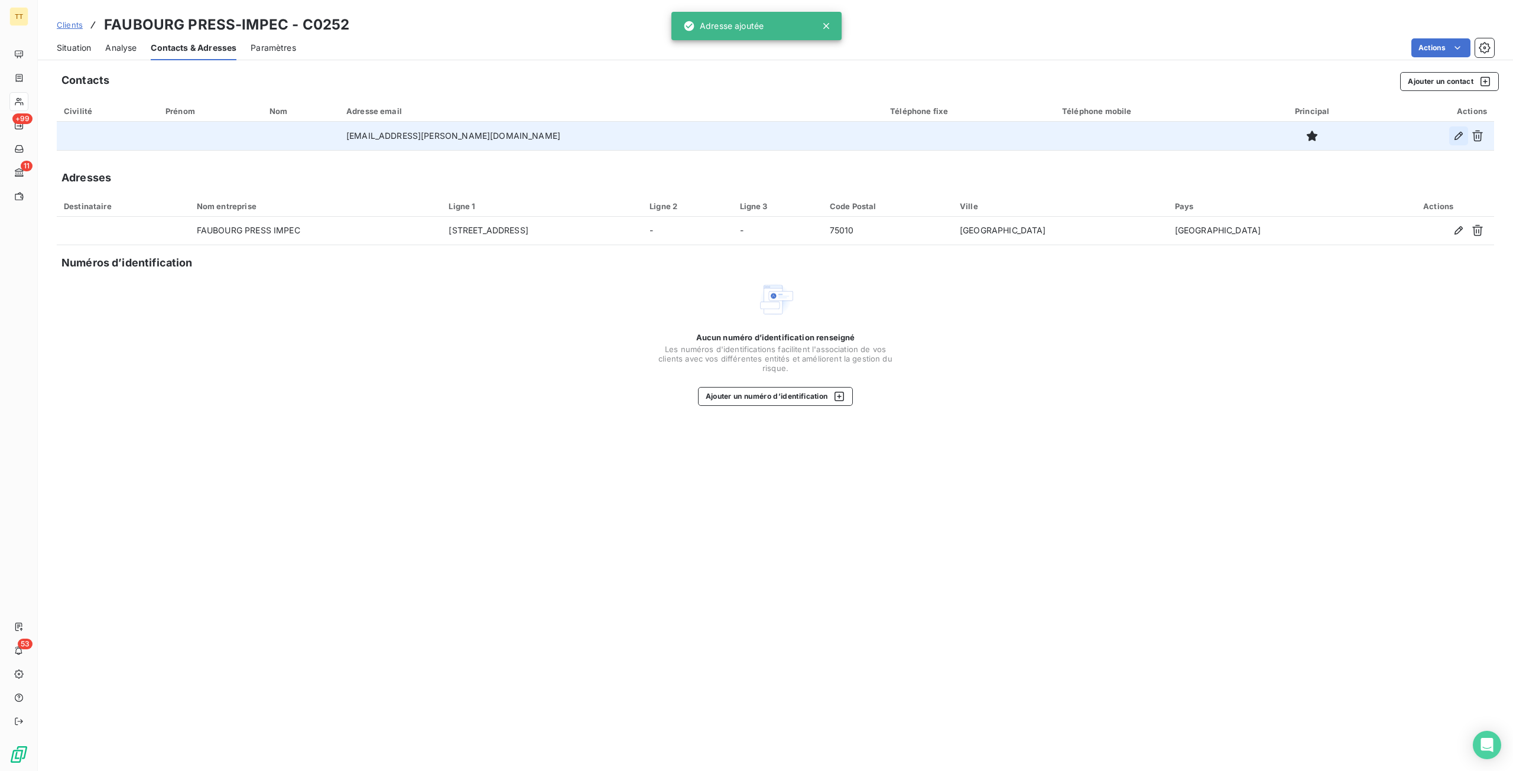
click at [1456, 136] on icon "button" at bounding box center [1459, 136] width 8 height 8
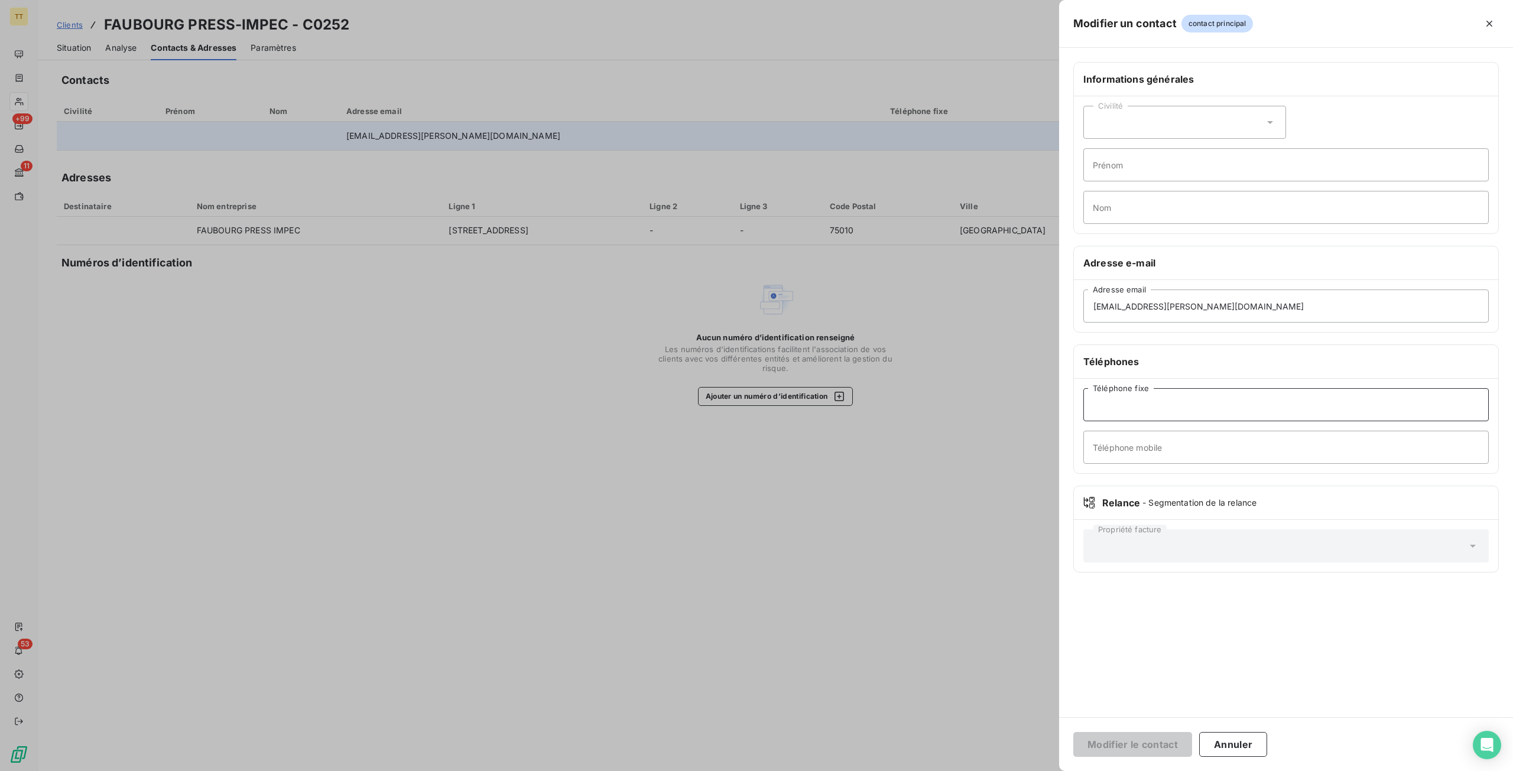
click at [1146, 405] on input "Téléphone fixe" at bounding box center [1287, 404] width 406 height 33
paste input ""0145234688 0612060795""
click at [1212, 404] on input ""0145234688 0612060795"" at bounding box center [1287, 404] width 406 height 33
drag, startPoint x: 1212, startPoint y: 404, endPoint x: 1146, endPoint y: 422, distance: 69.3
click at [1146, 422] on div "0145234688 [PHONE_NUMBER] Téléphone fixe Téléphone mobile" at bounding box center [1286, 426] width 424 height 95
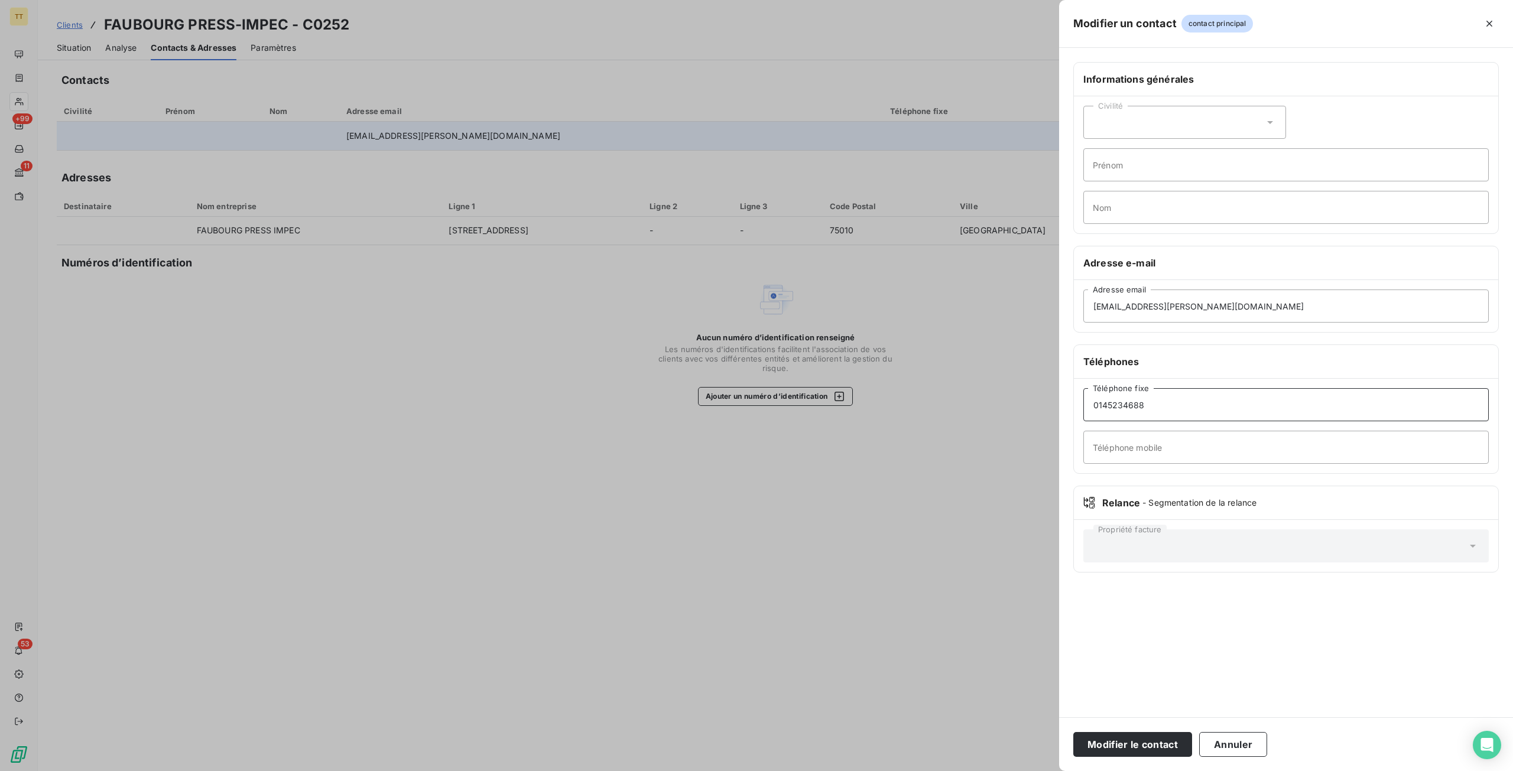
type input "0145234688"
type input "V"
paste input "0612060795"
type input "0612060795"
click at [1153, 407] on input "0145234688" at bounding box center [1287, 404] width 406 height 33
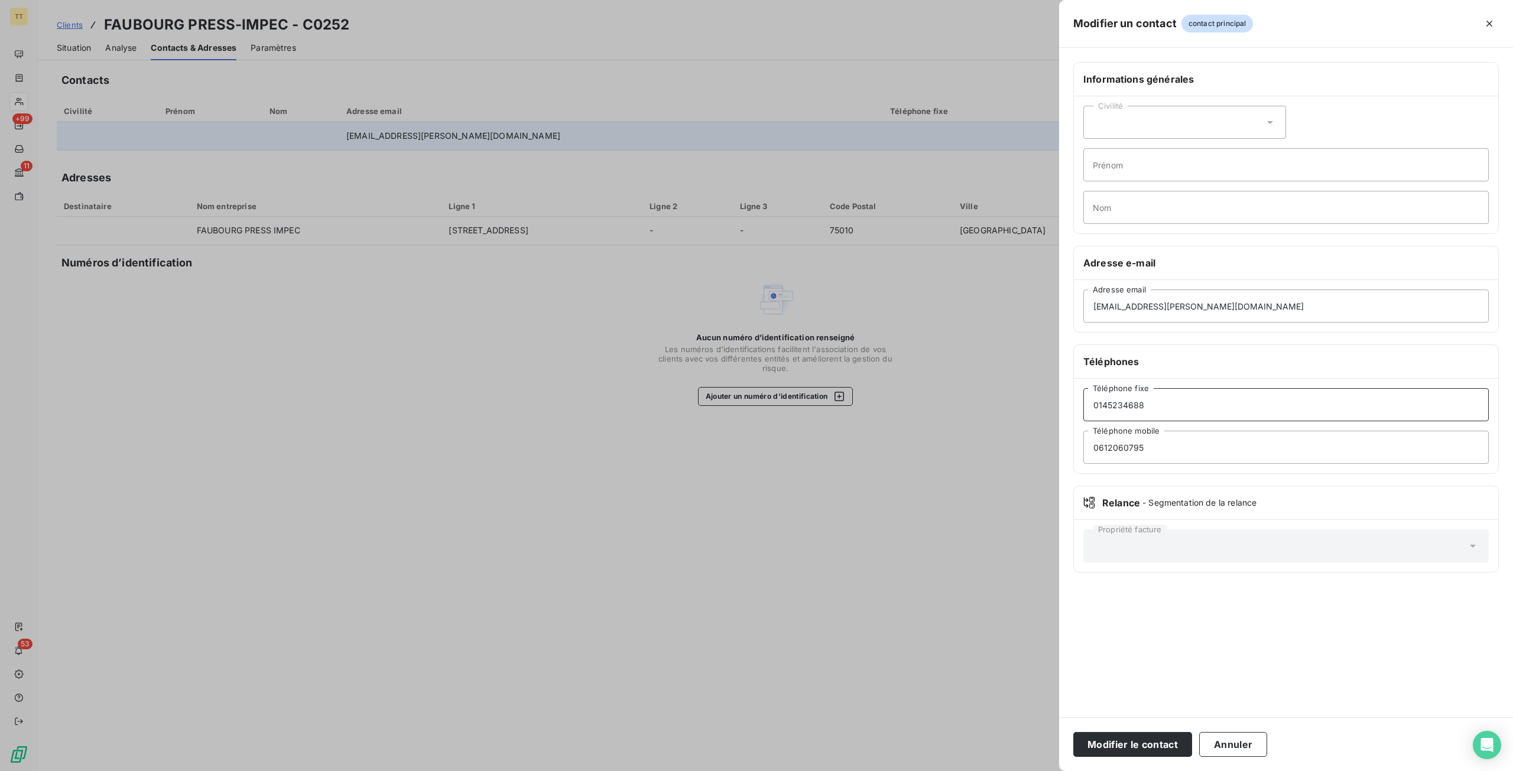
type input "0145234688"
click at [1073, 732] on button "Modifier le contact" at bounding box center [1132, 744] width 119 height 25
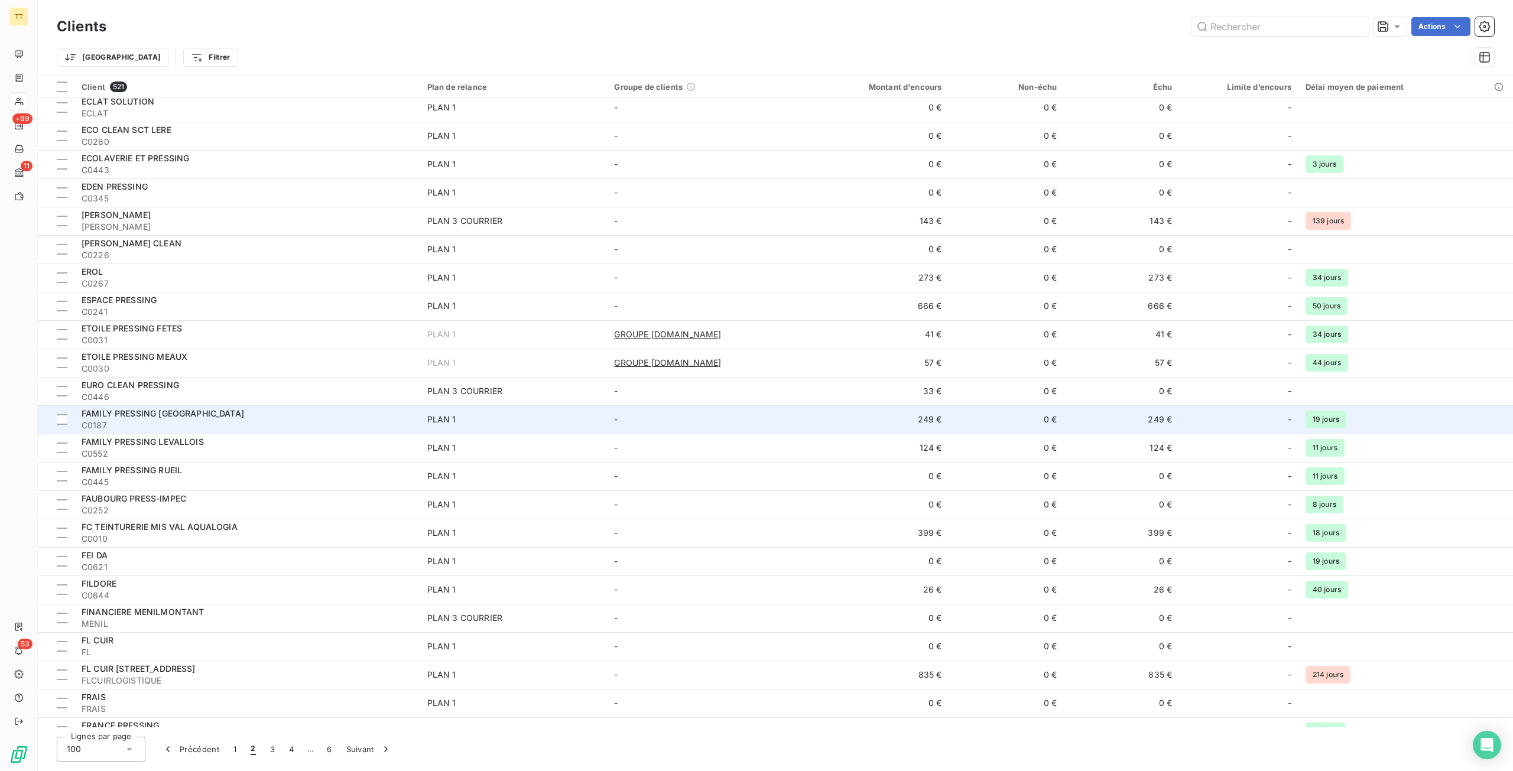
scroll to position [177, 0]
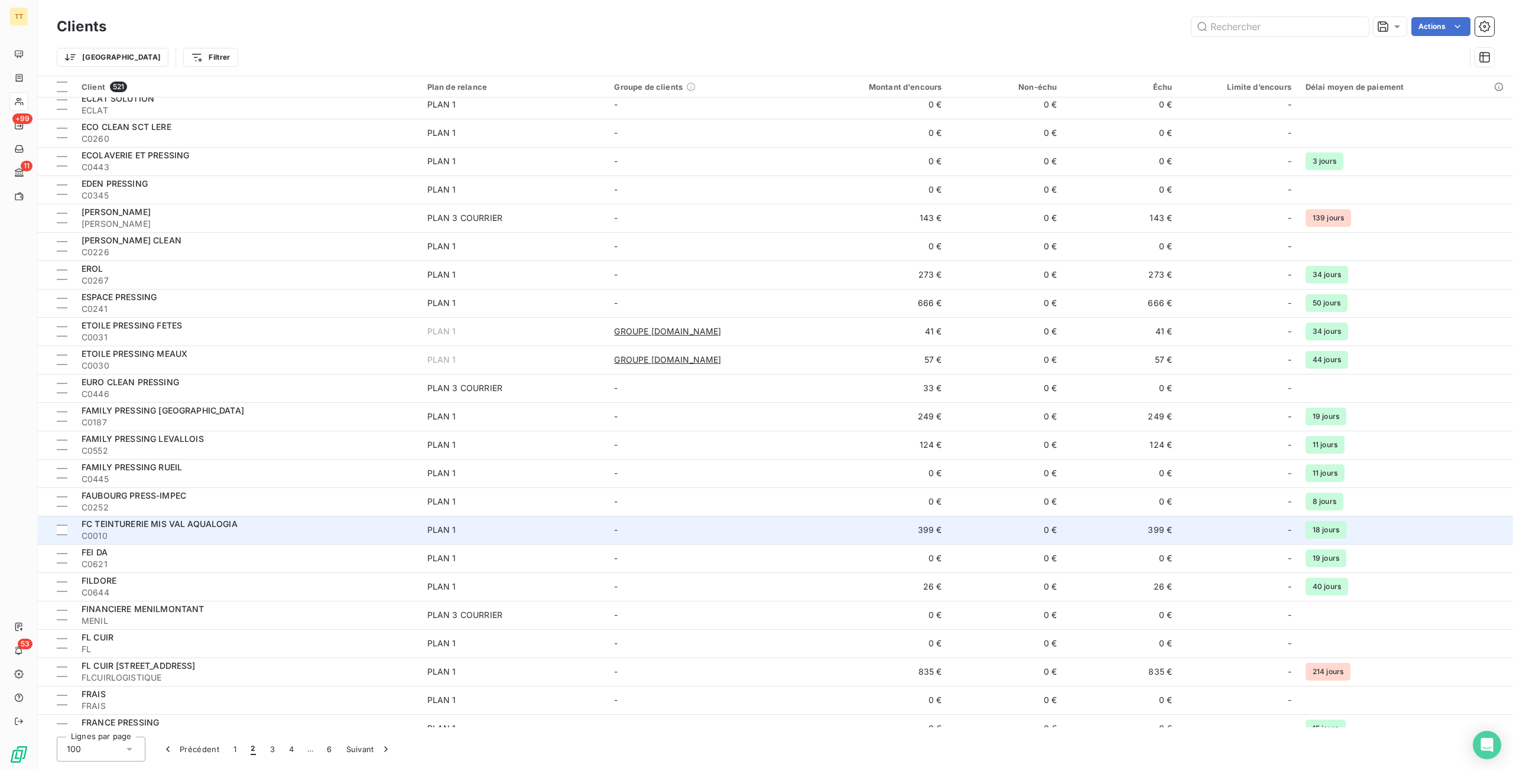
click at [392, 537] on span "C0010" at bounding box center [248, 536] width 332 height 12
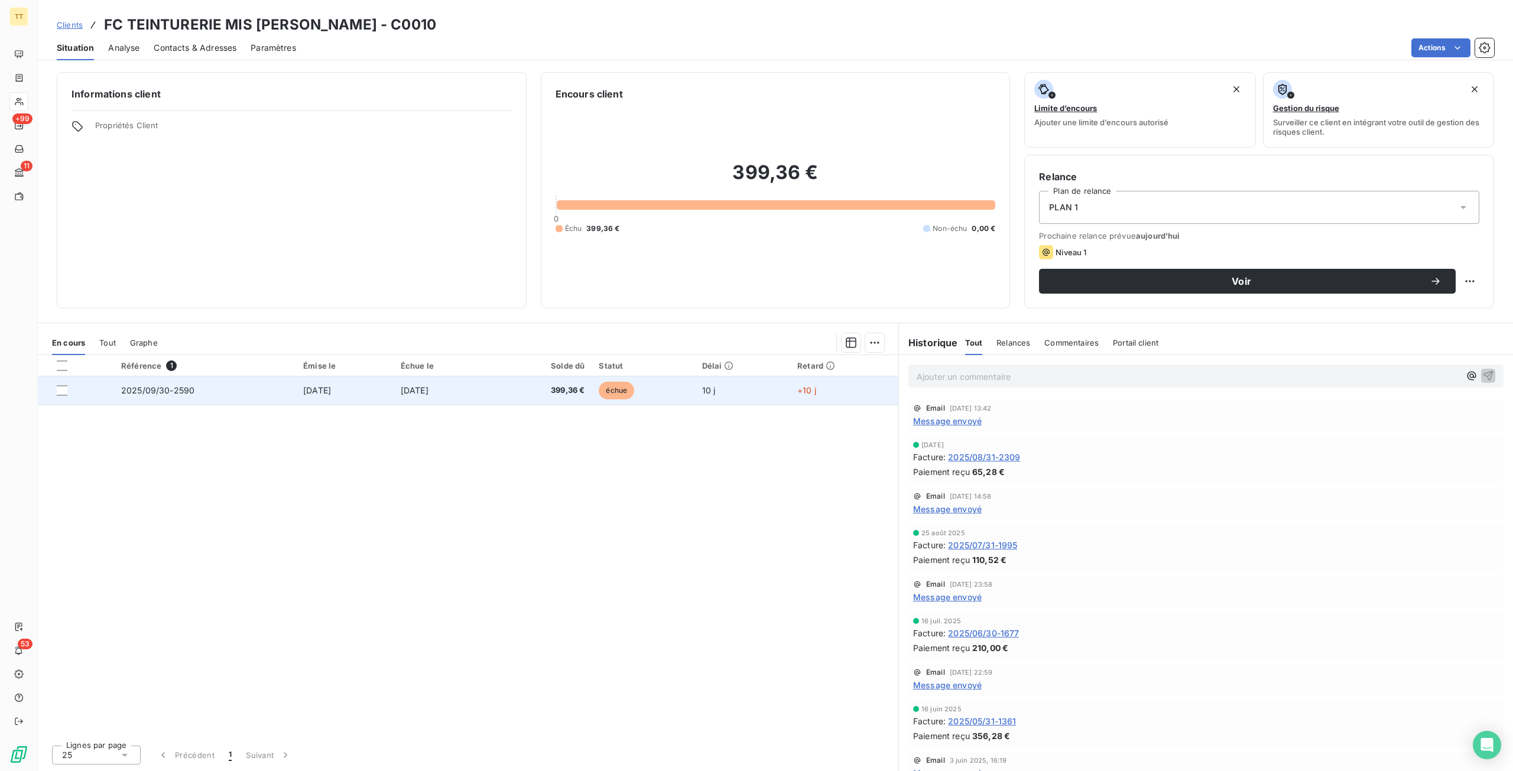
click at [695, 393] on td "échue" at bounding box center [643, 391] width 103 height 28
click at [679, 397] on td "échue" at bounding box center [643, 391] width 103 height 28
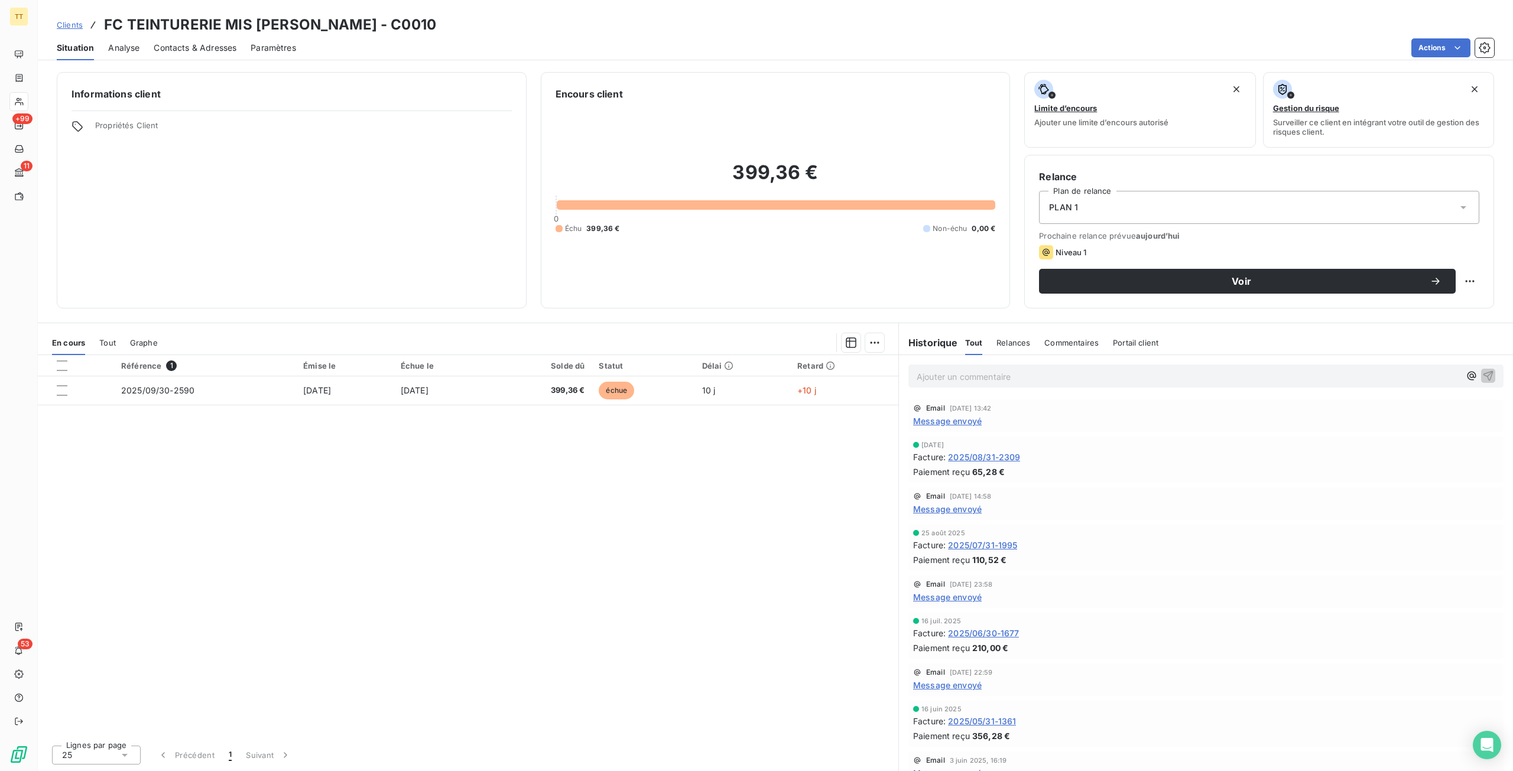
click at [210, 51] on span "Contacts & Adresses" at bounding box center [195, 48] width 83 height 12
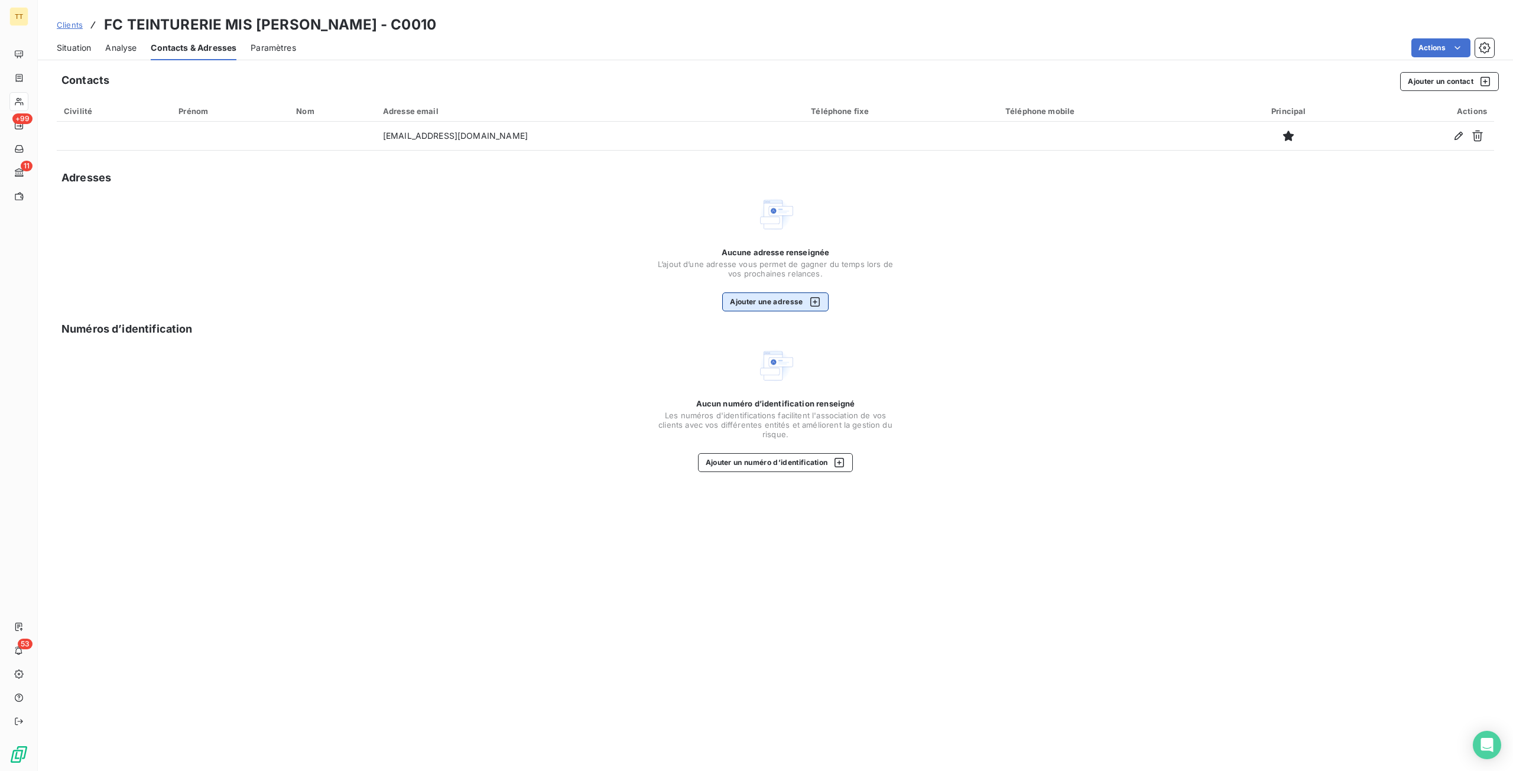
click at [769, 303] on button "Ajouter une adresse" at bounding box center [775, 302] width 106 height 19
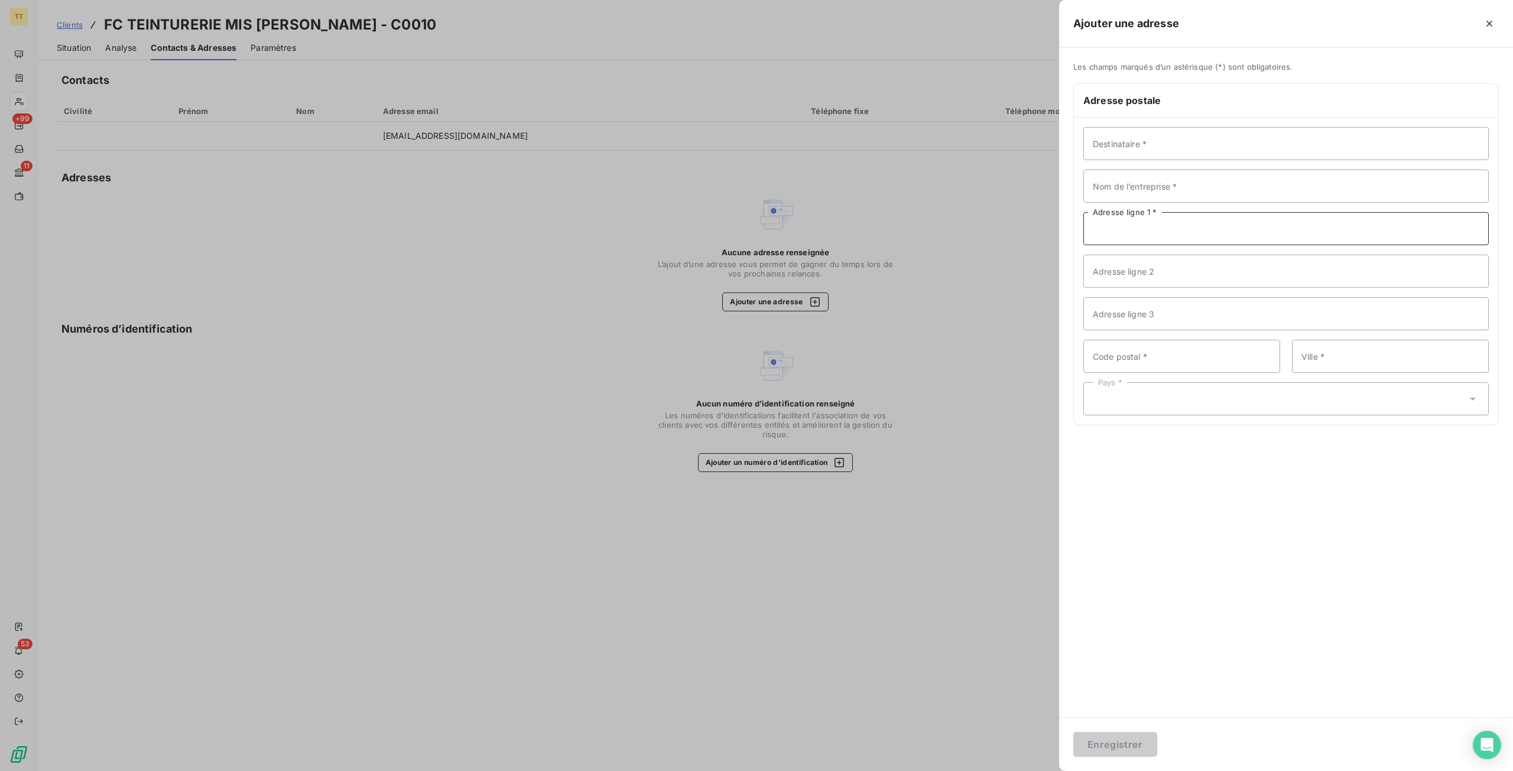
click at [1243, 233] on input "Adresse ligne 1 *" at bounding box center [1287, 228] width 406 height 33
type input "[STREET_ADDRESS]"
click at [1147, 360] on input "Code postal *" at bounding box center [1182, 356] width 197 height 33
type input "9400"
type input "[GEOGRAPHIC_DATA]"
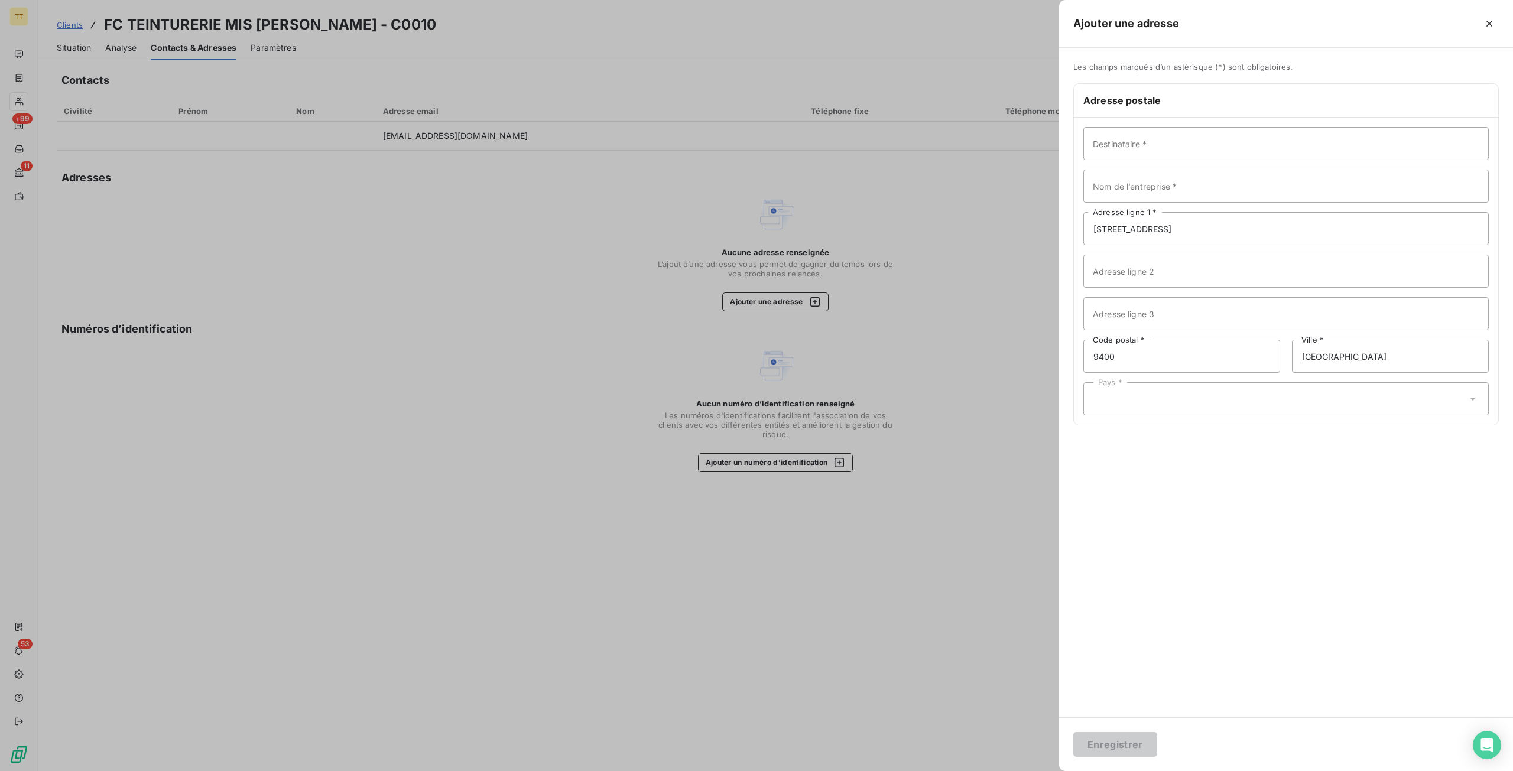
click at [1185, 404] on div "Pays *" at bounding box center [1287, 398] width 406 height 33
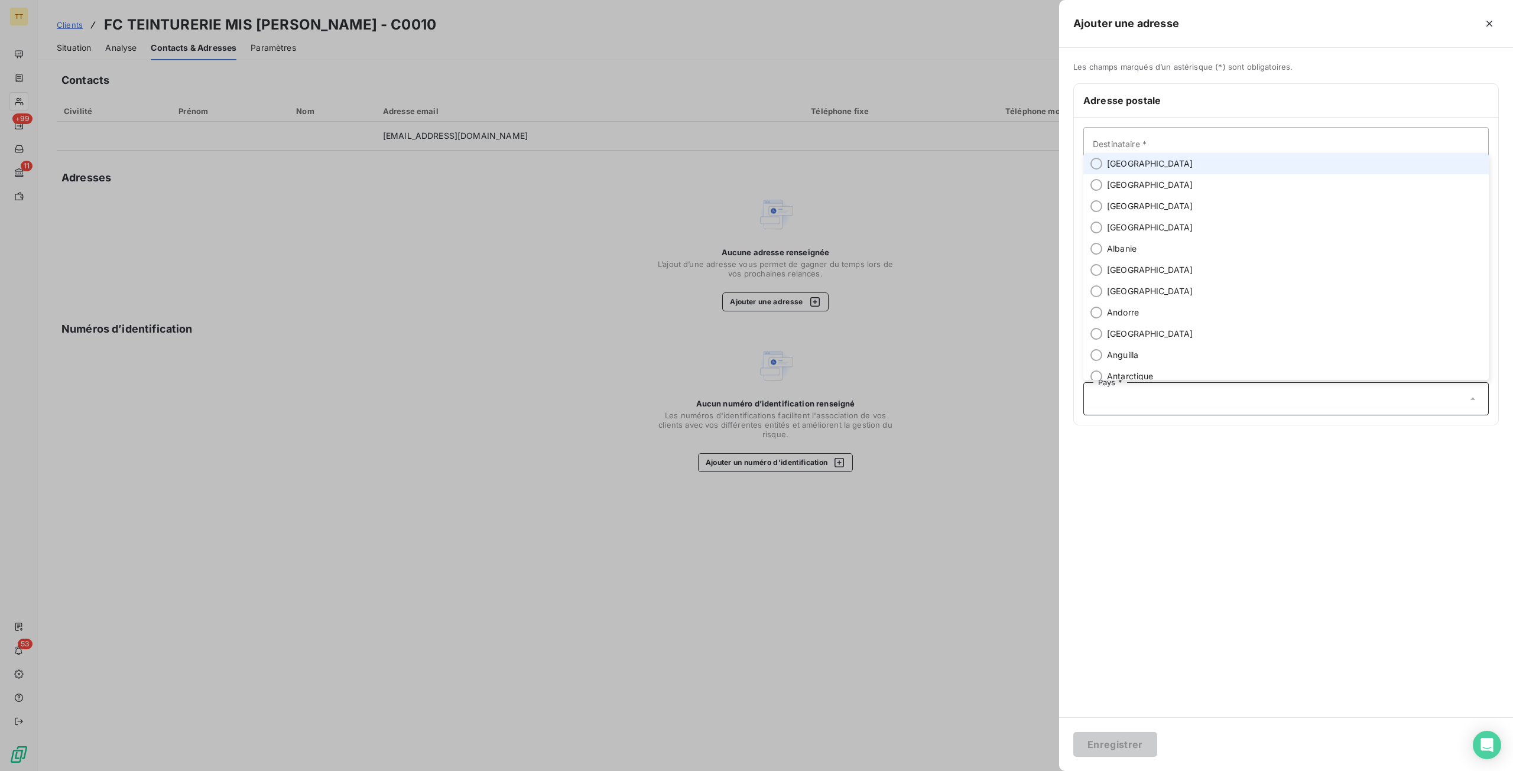
click at [1193, 166] on li "[GEOGRAPHIC_DATA]" at bounding box center [1287, 163] width 406 height 21
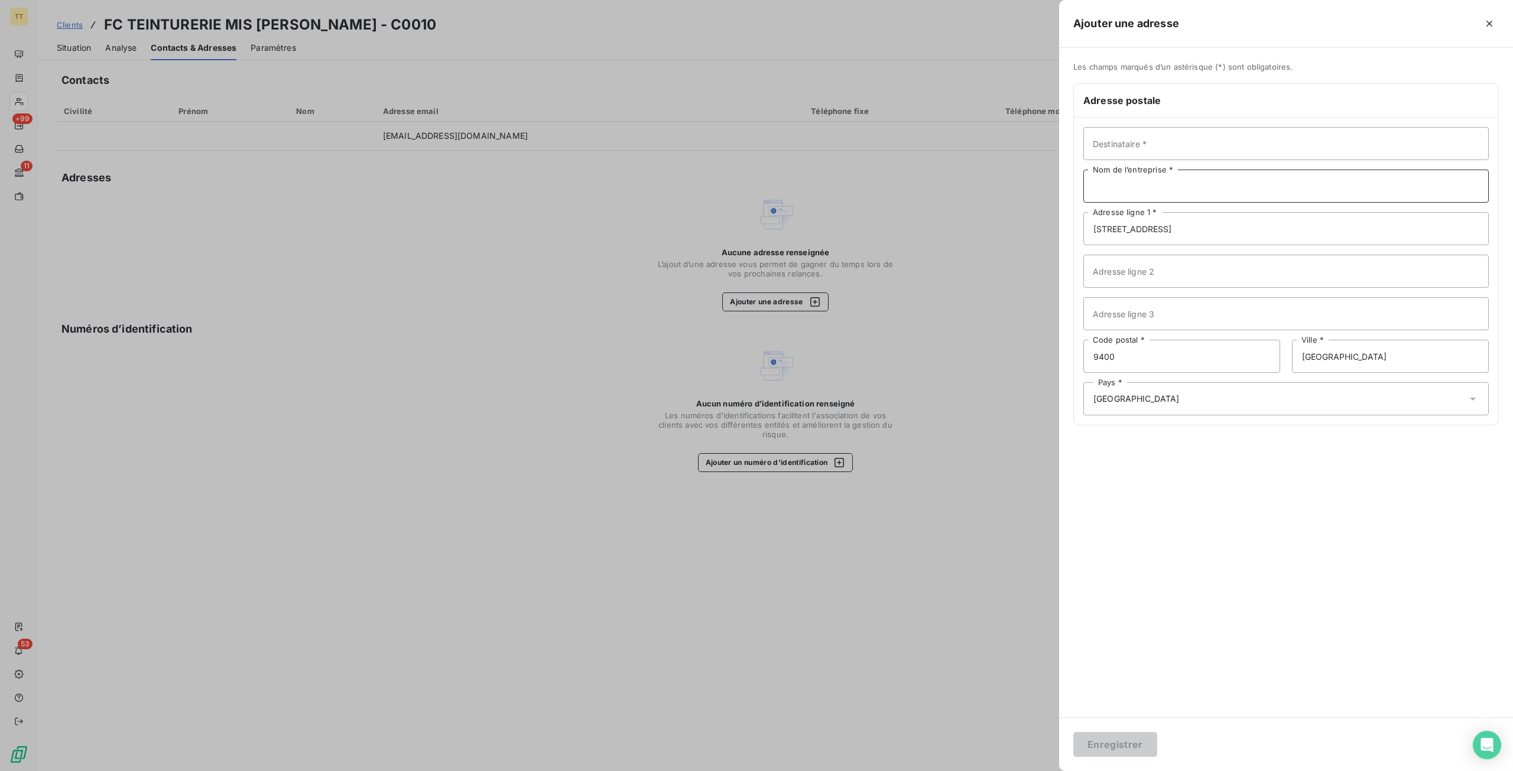
click at [1160, 186] on input "Nom de l’entreprise *" at bounding box center [1287, 186] width 406 height 33
type input "FC TEINTURERIE MIS VAL AQUALOGIA"
click at [1073, 732] on button "Enregistrer" at bounding box center [1115, 744] width 84 height 25
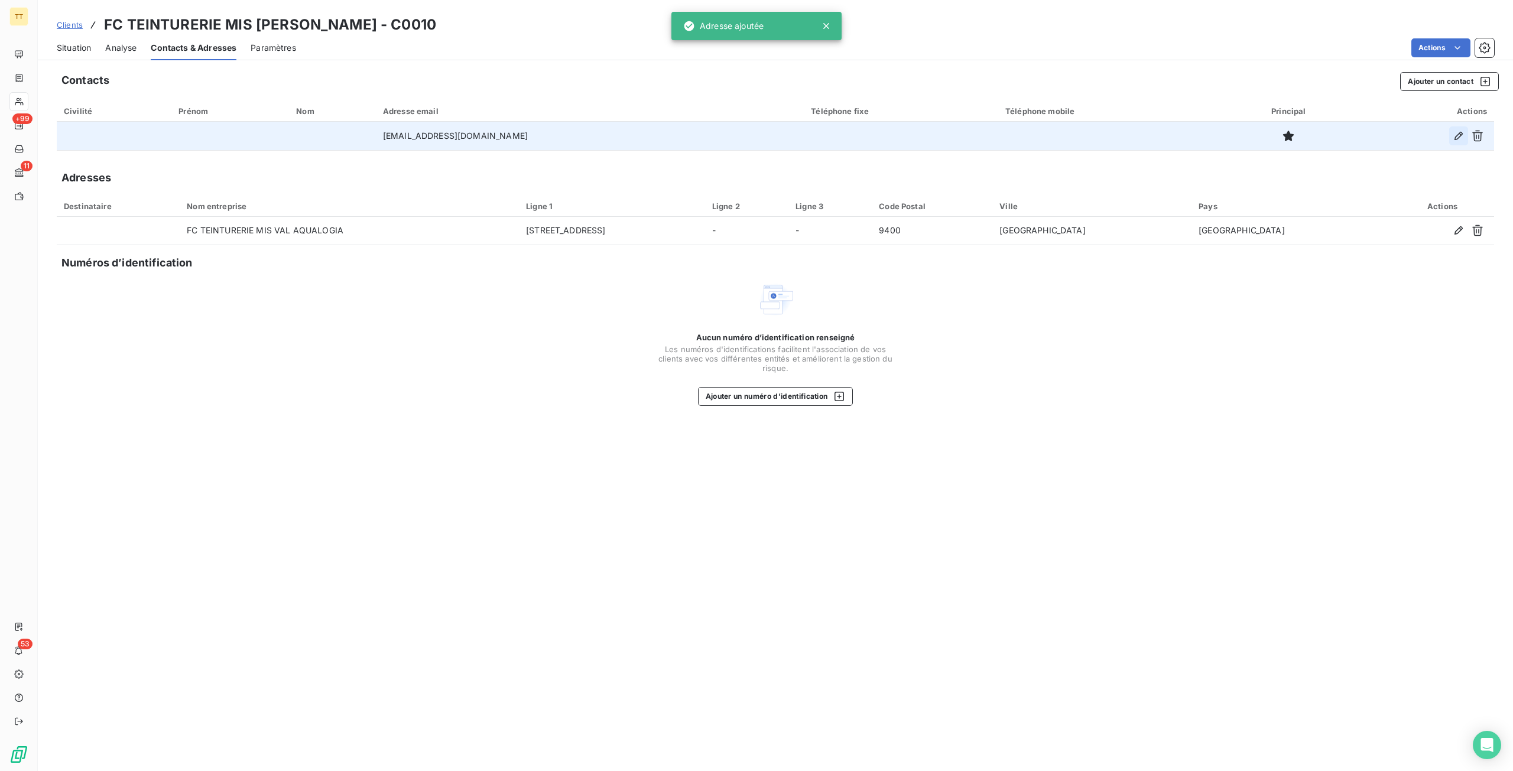
click at [1455, 140] on icon "button" at bounding box center [1459, 136] width 12 height 12
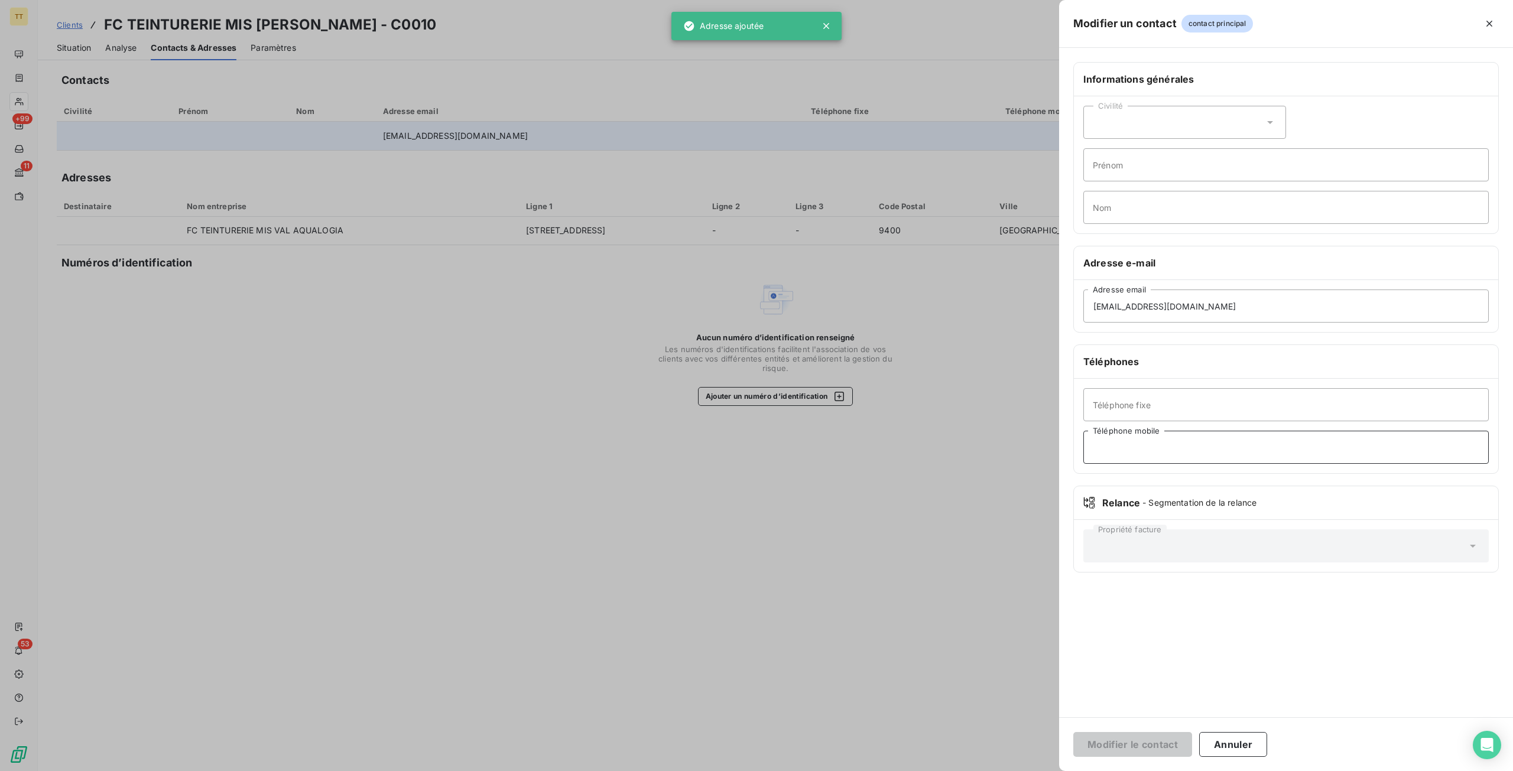
click at [1136, 441] on input "Téléphone mobile" at bounding box center [1287, 447] width 406 height 33
paste input "07 49 07 41 97"
type input "07 49 07 41 97"
click at [1145, 743] on button "Modifier le contact" at bounding box center [1132, 744] width 119 height 25
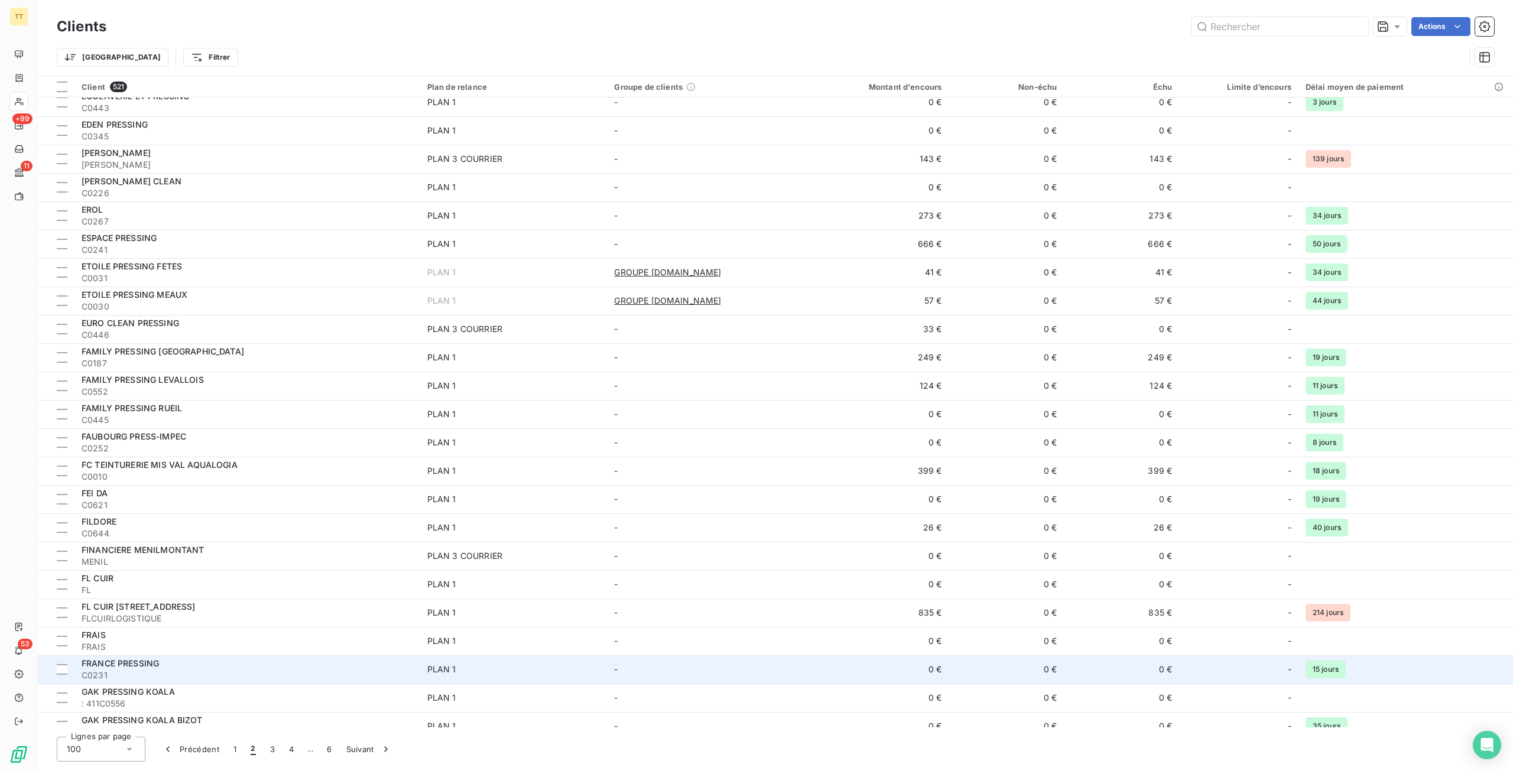
scroll to position [355, 0]
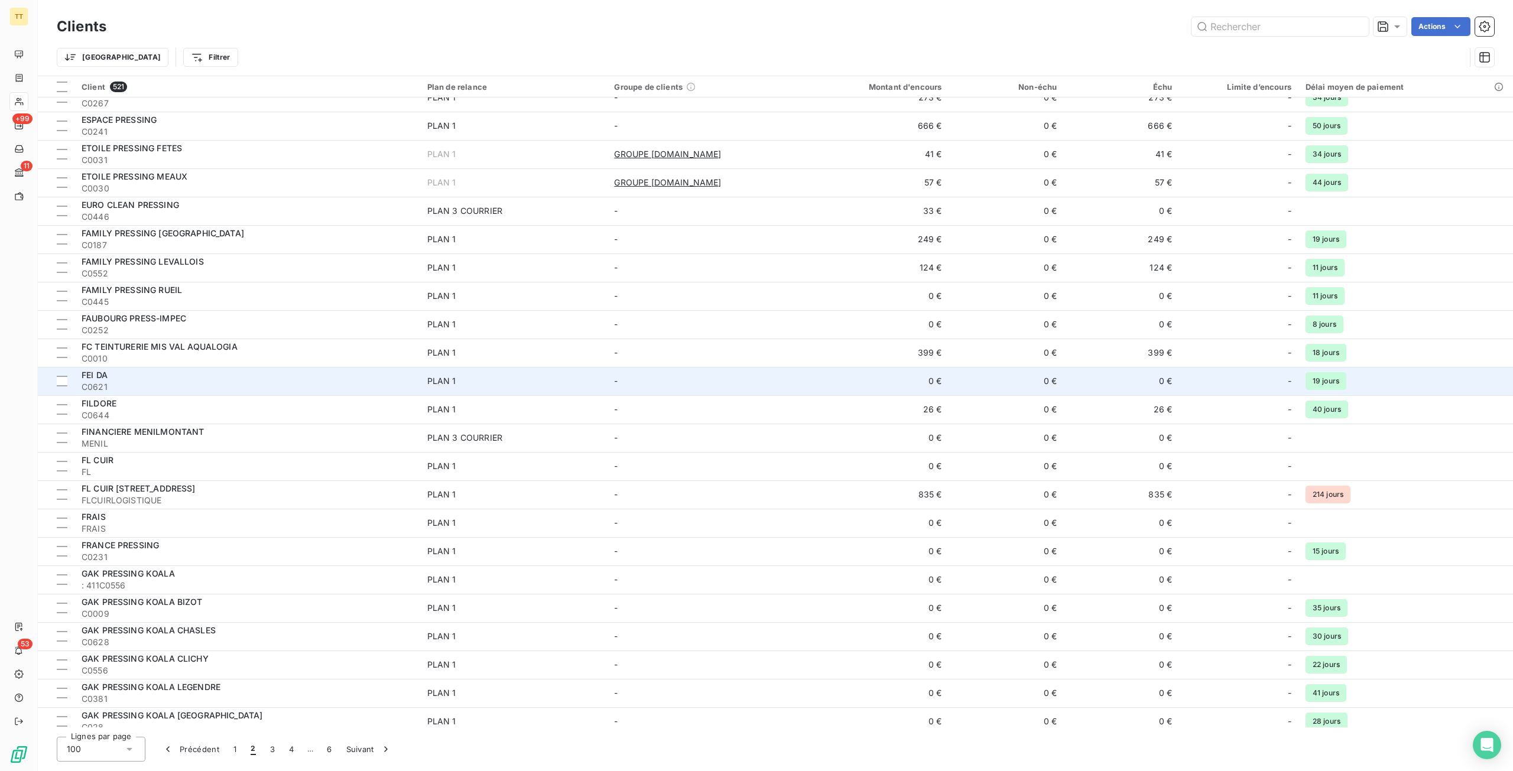
click at [249, 389] on span "C0621" at bounding box center [248, 387] width 332 height 12
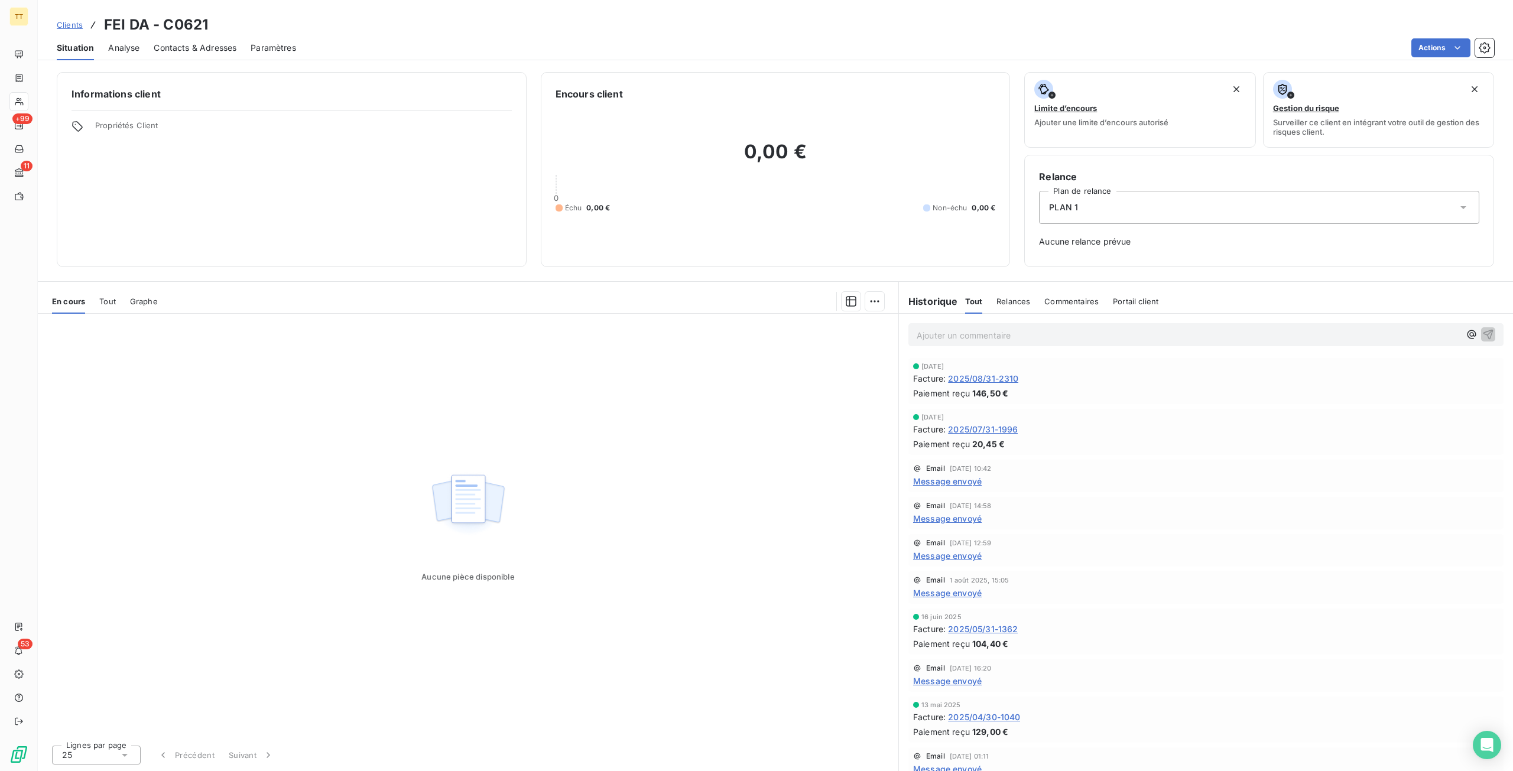
drag, startPoint x: 195, startPoint y: 52, endPoint x: 174, endPoint y: 51, distance: 20.7
click at [196, 52] on span "Contacts & Adresses" at bounding box center [195, 48] width 83 height 12
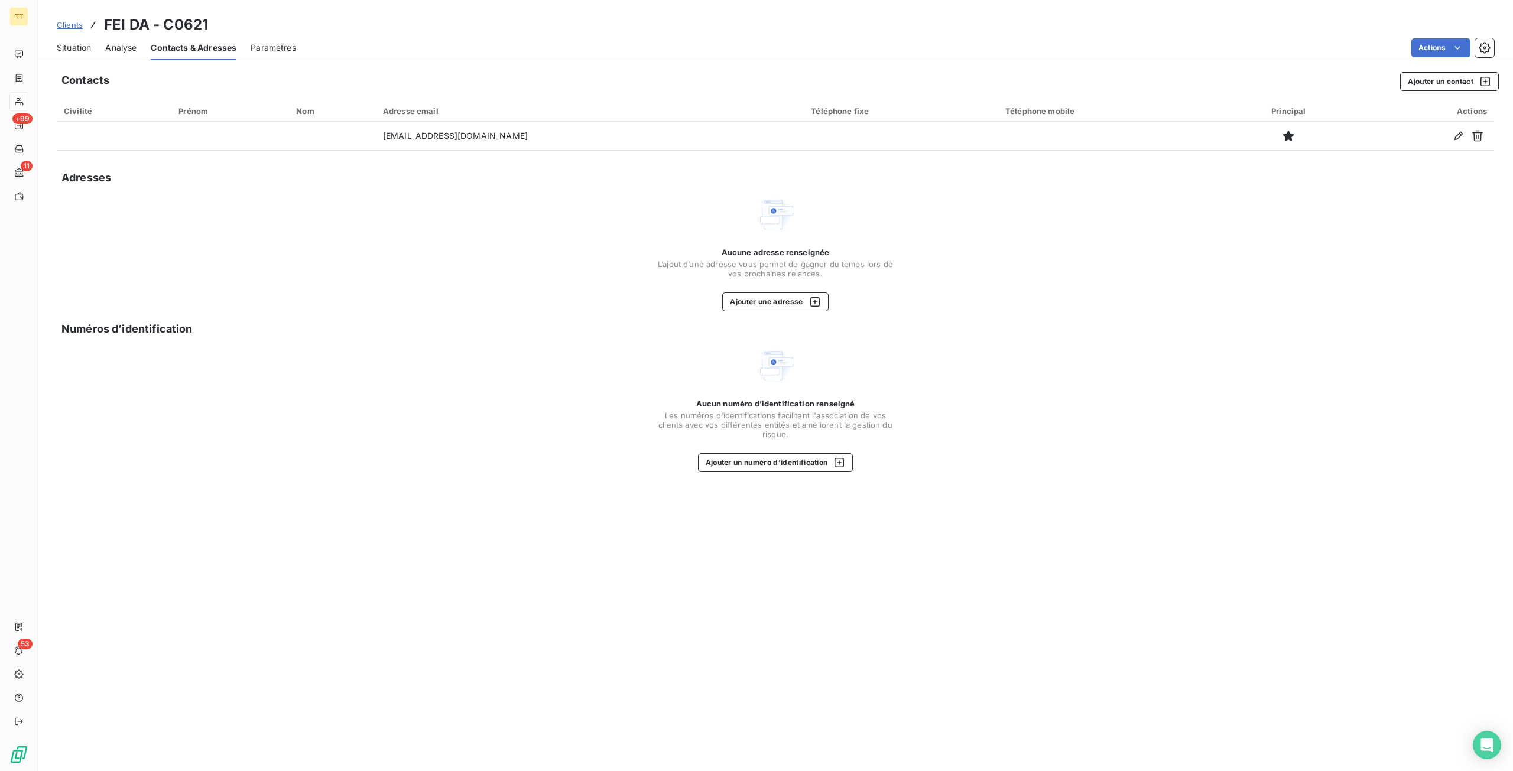
click at [63, 52] on span "Situation" at bounding box center [74, 48] width 34 height 12
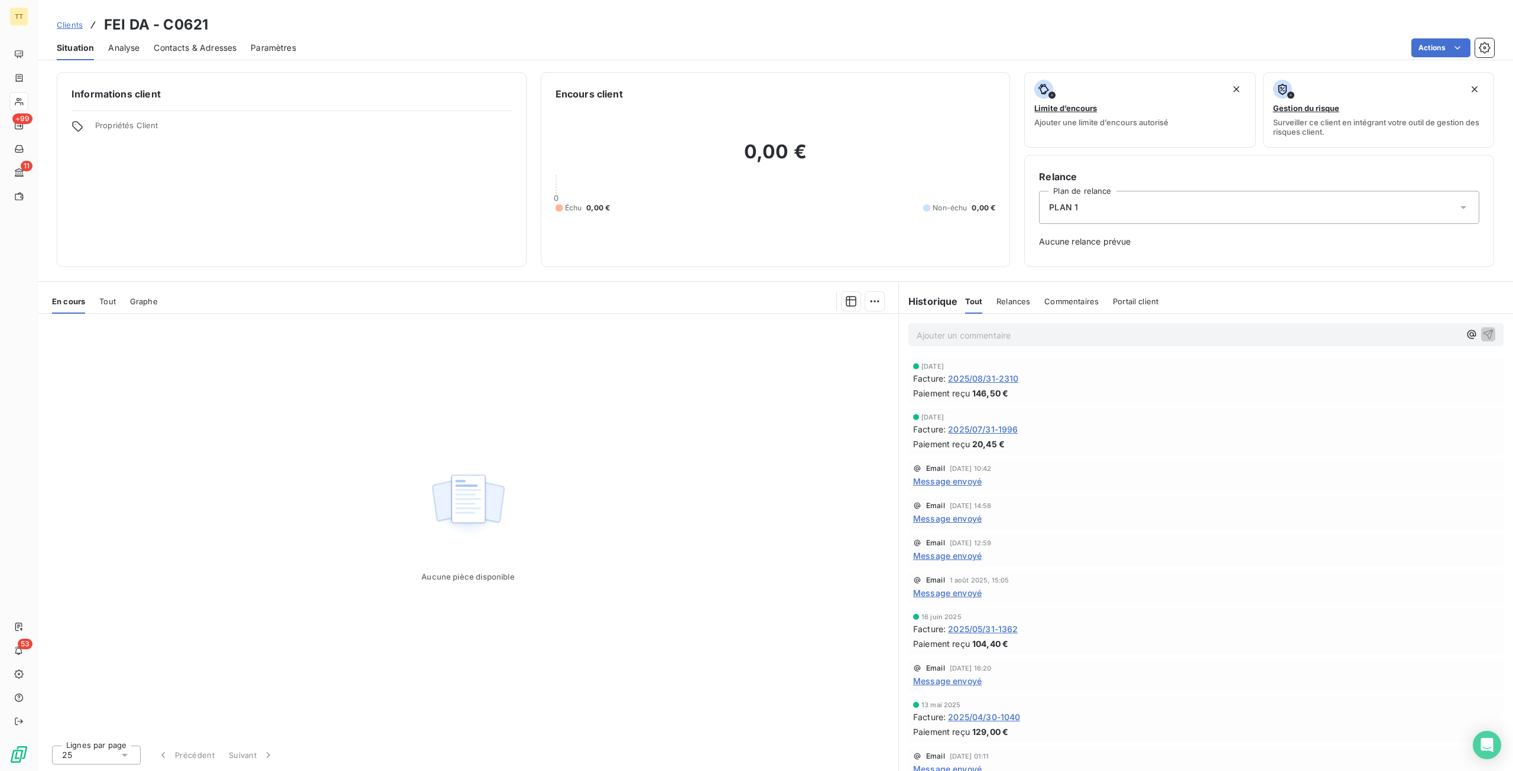
click at [1010, 378] on span "2025/08/31-2310" at bounding box center [983, 378] width 70 height 12
click at [203, 42] on span "Contacts & Adresses" at bounding box center [195, 48] width 83 height 12
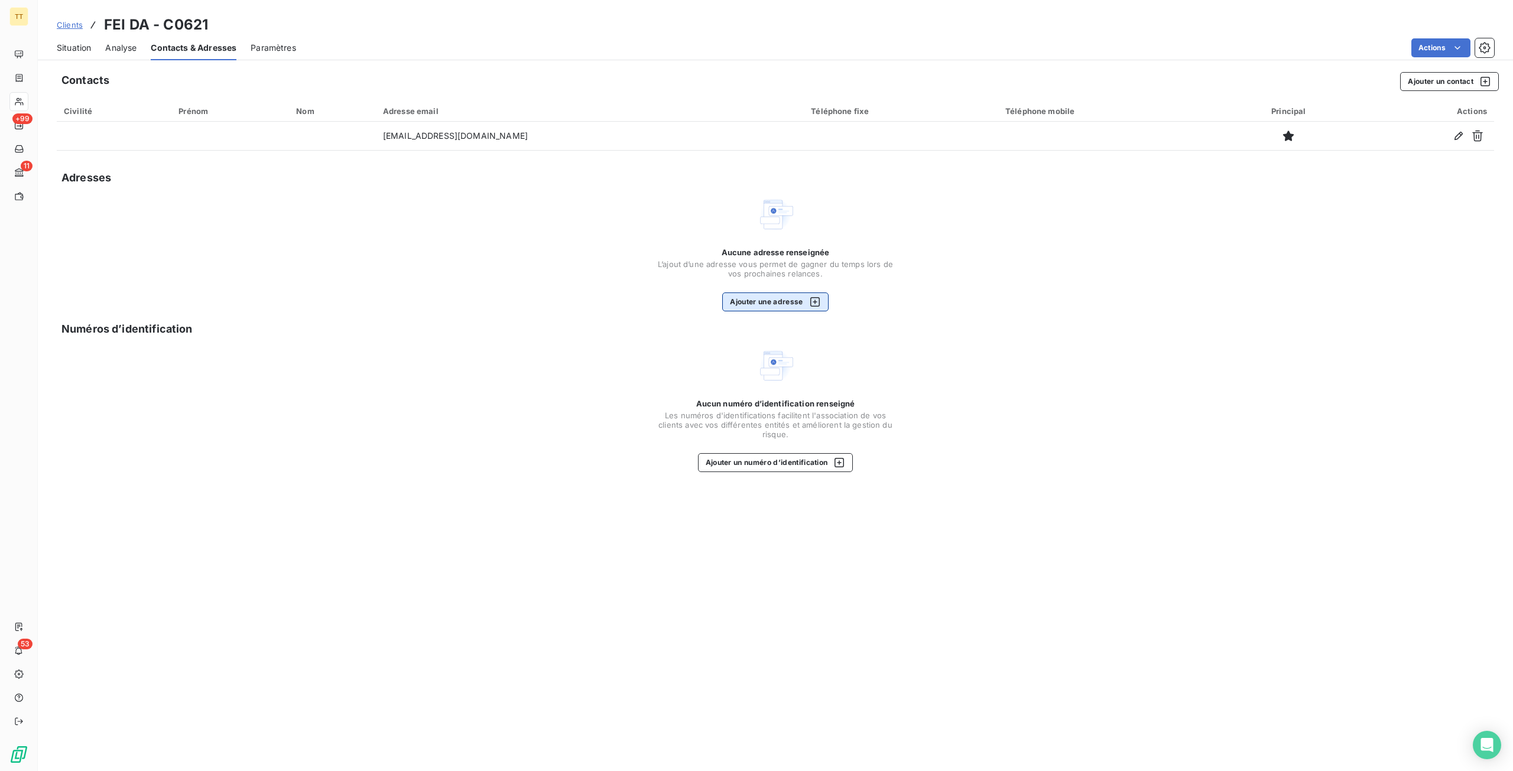
click at [783, 299] on button "Ajouter une adresse" at bounding box center [775, 302] width 106 height 19
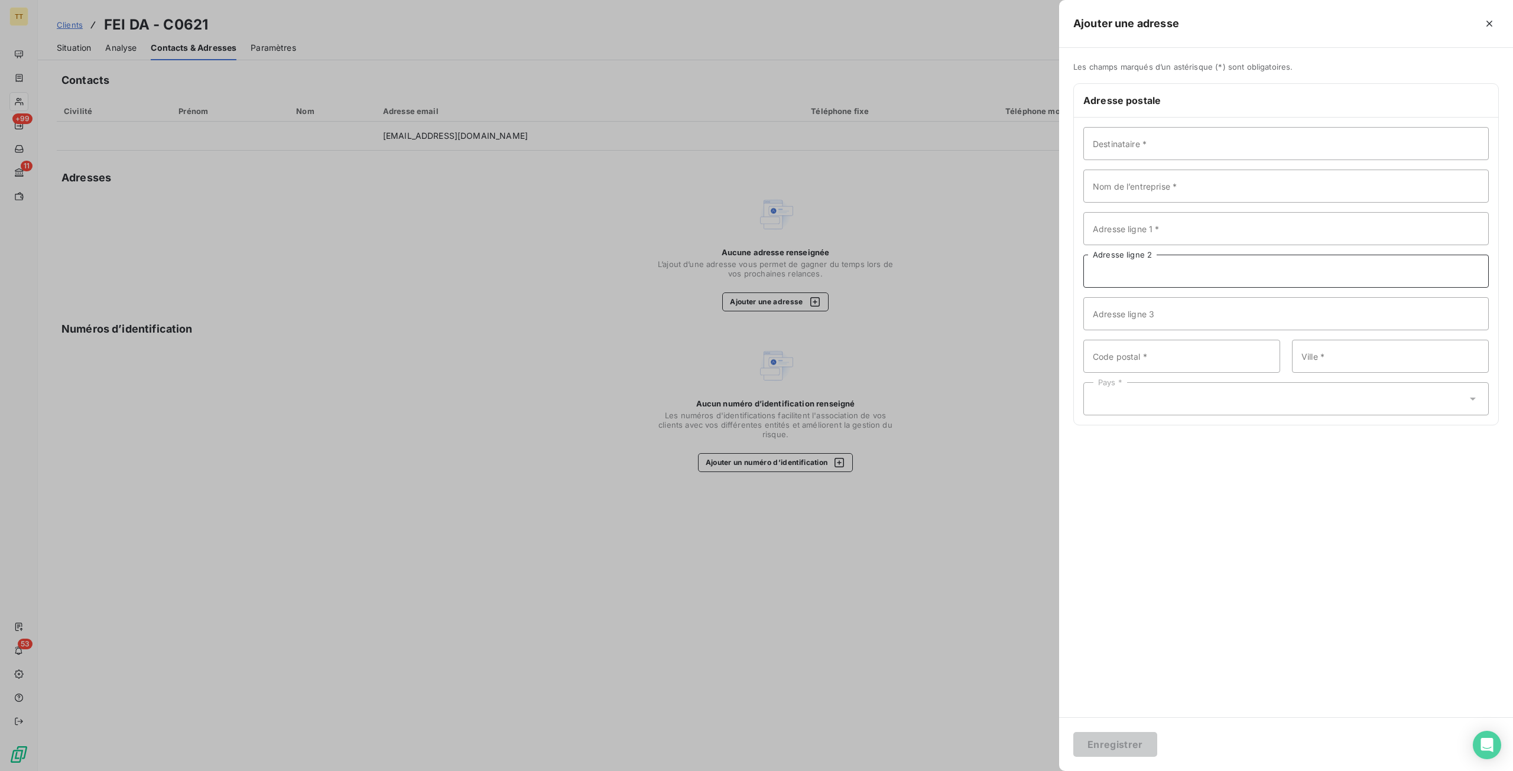
click at [1179, 261] on input "Adresse ligne 2" at bounding box center [1287, 271] width 406 height 33
click at [1190, 235] on input "Adresse ligne 1 *" at bounding box center [1287, 228] width 406 height 33
paste input "[STREET_ADDRESS][PERSON_NAME]"
type input "[STREET_ADDRESS][PERSON_NAME]"
click at [1181, 356] on input "Code postal *" at bounding box center [1182, 356] width 197 height 33
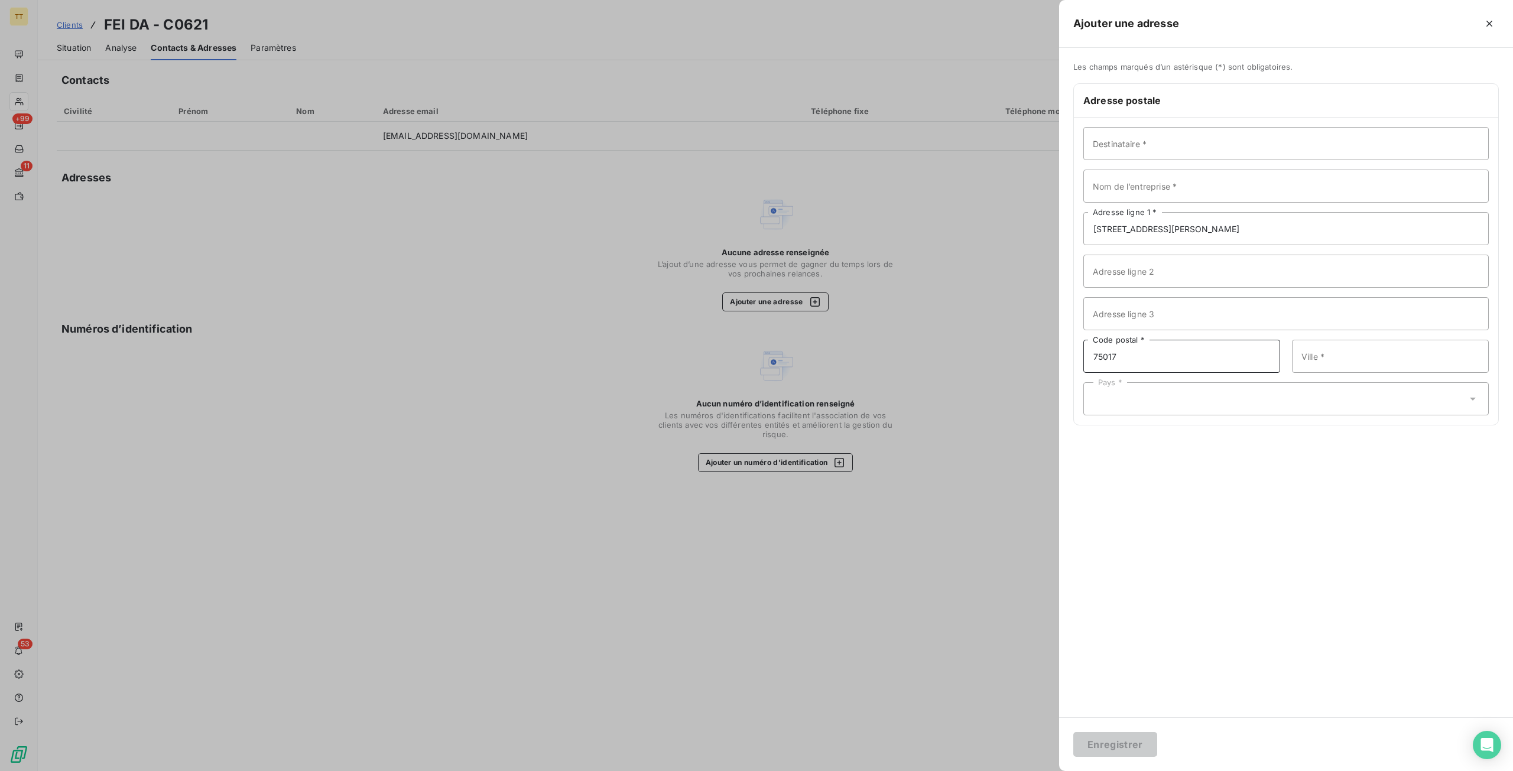
type input "75017"
click at [1442, 359] on input "Ville *" at bounding box center [1390, 356] width 197 height 33
type input "[GEOGRAPHIC_DATA]"
click at [1380, 407] on div "Pays *" at bounding box center [1287, 398] width 406 height 33
click at [1127, 168] on span "[GEOGRAPHIC_DATA]" at bounding box center [1150, 164] width 86 height 12
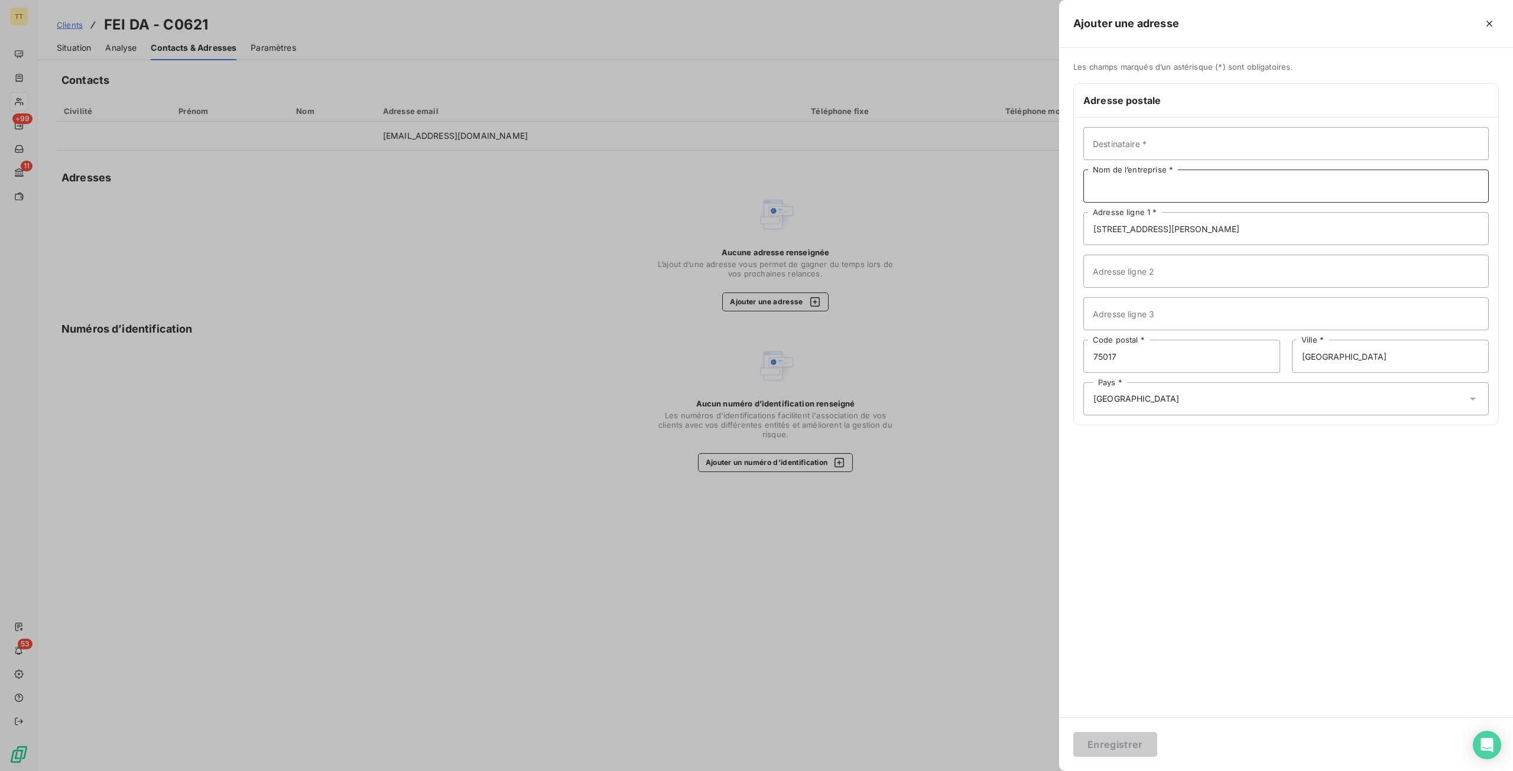
click at [1191, 185] on input "Nom de l’entreprise *" at bounding box center [1287, 186] width 406 height 33
type input "FEI DA"
click at [1073, 732] on button "Enregistrer" at bounding box center [1115, 744] width 84 height 25
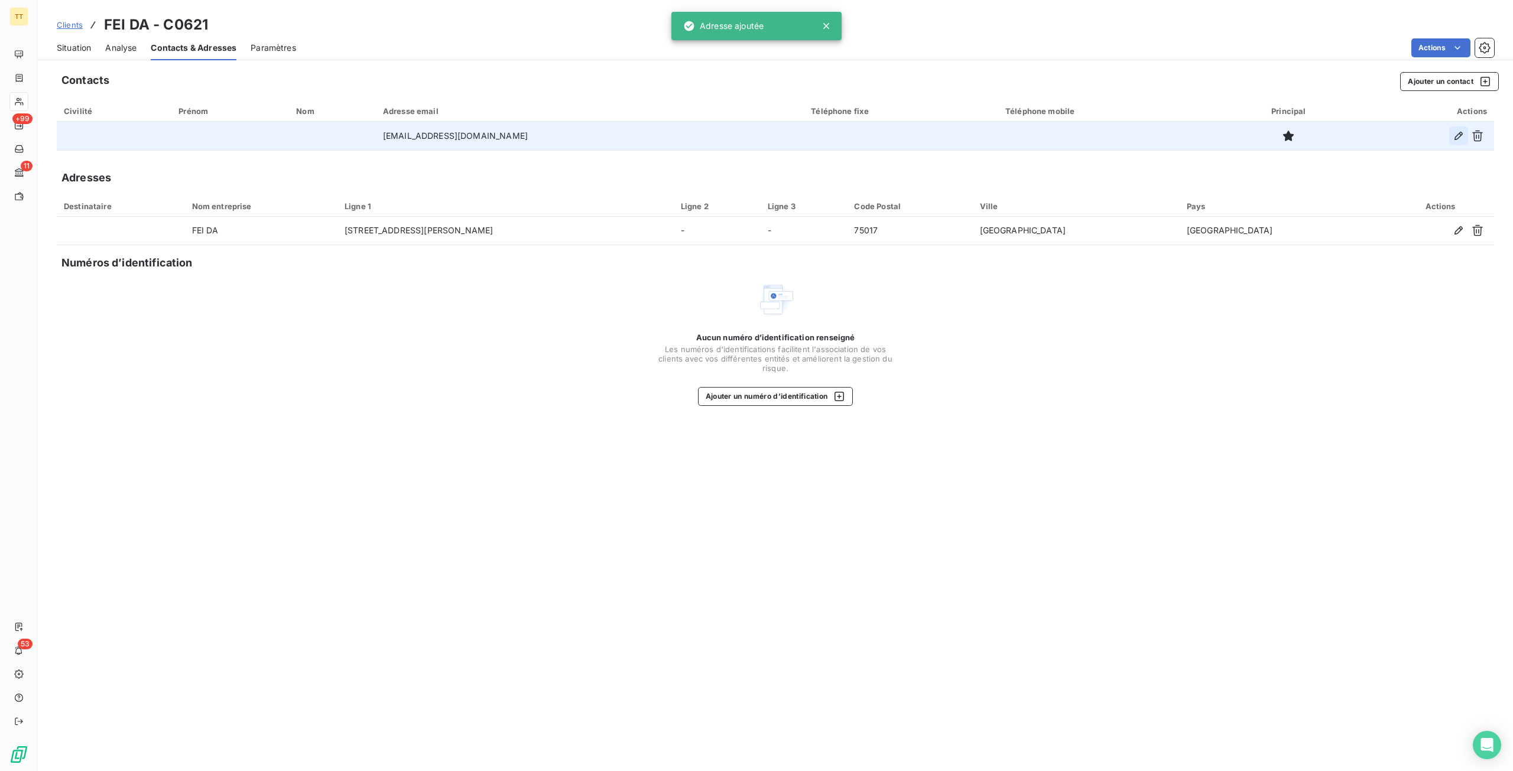
click at [1454, 137] on icon "button" at bounding box center [1459, 136] width 12 height 12
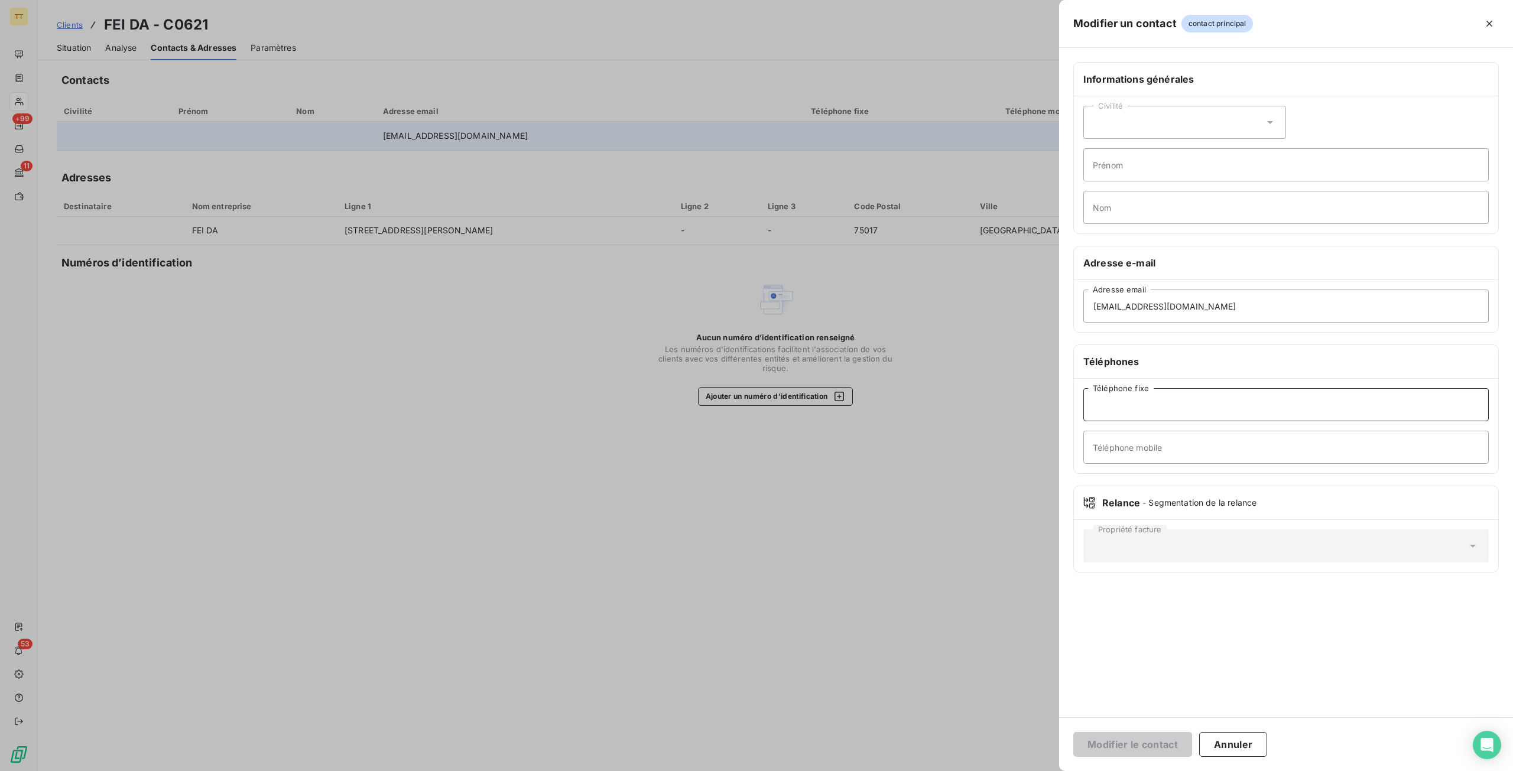
click at [1175, 401] on input "Téléphone fixe" at bounding box center [1287, 404] width 406 height 33
paste input "01 89 32 75 78"
type input "01 89 32 75 78"
click at [1173, 737] on button "Modifier le contact" at bounding box center [1132, 744] width 119 height 25
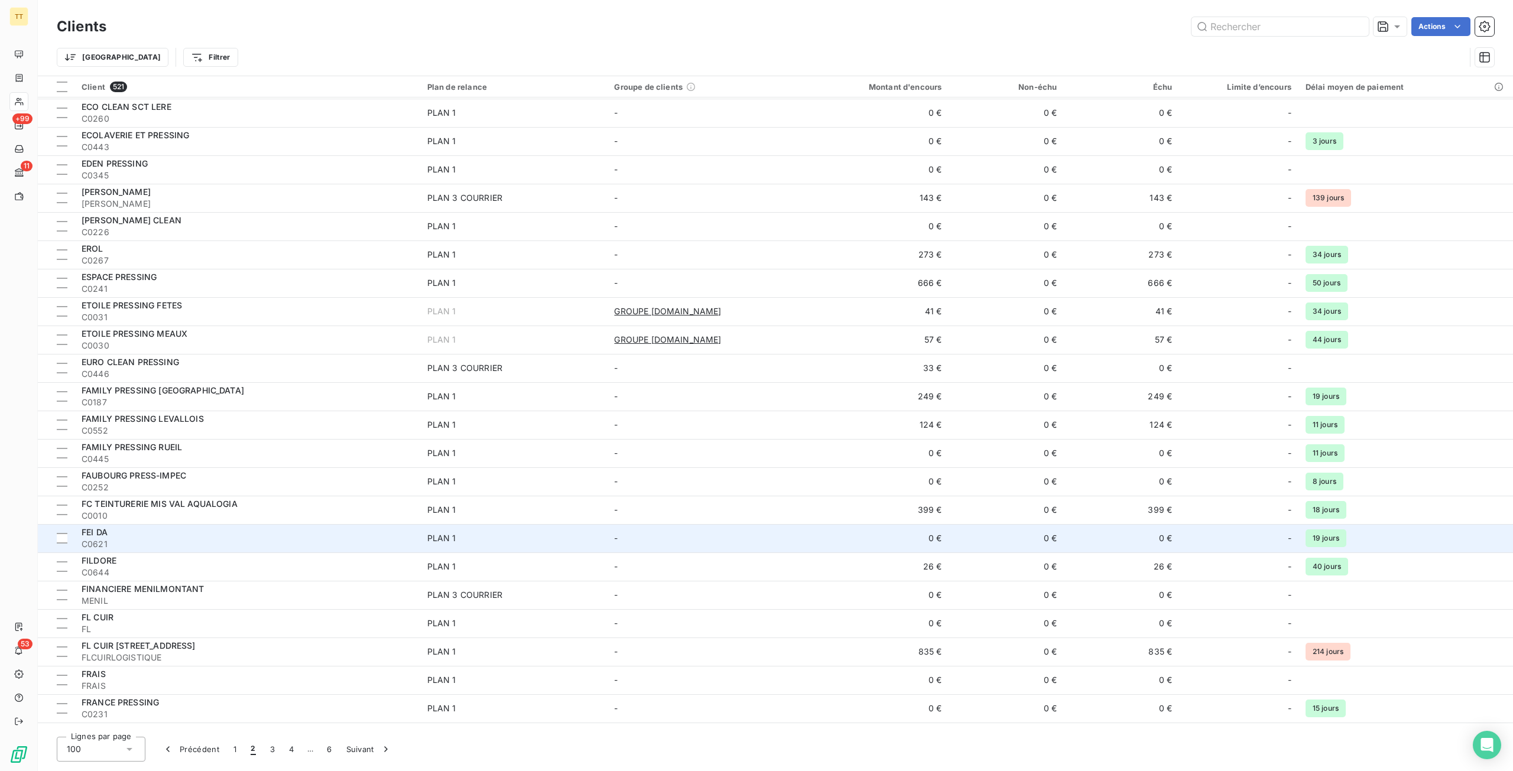
scroll to position [296, 0]
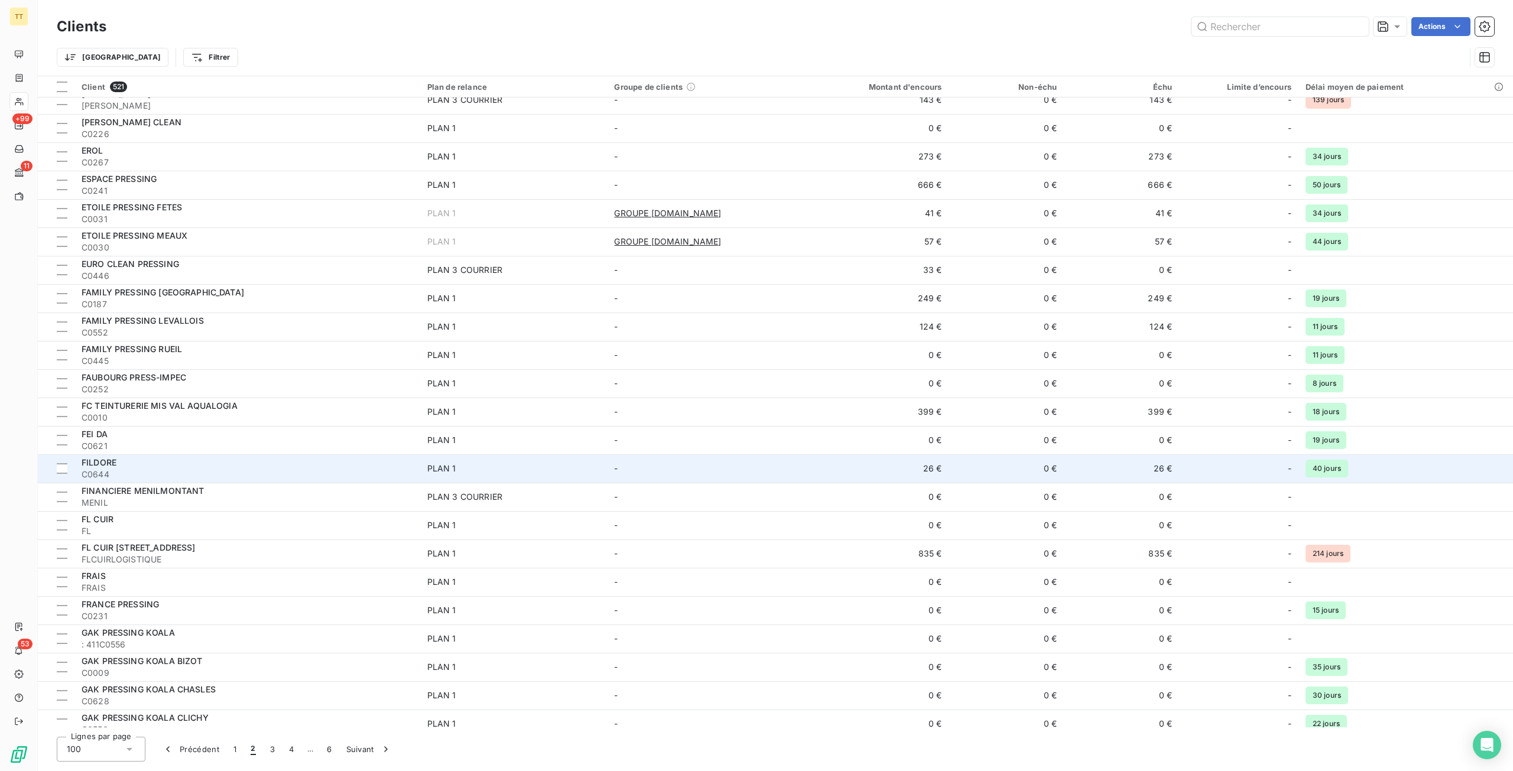
click at [223, 471] on span "C0644" at bounding box center [248, 475] width 332 height 12
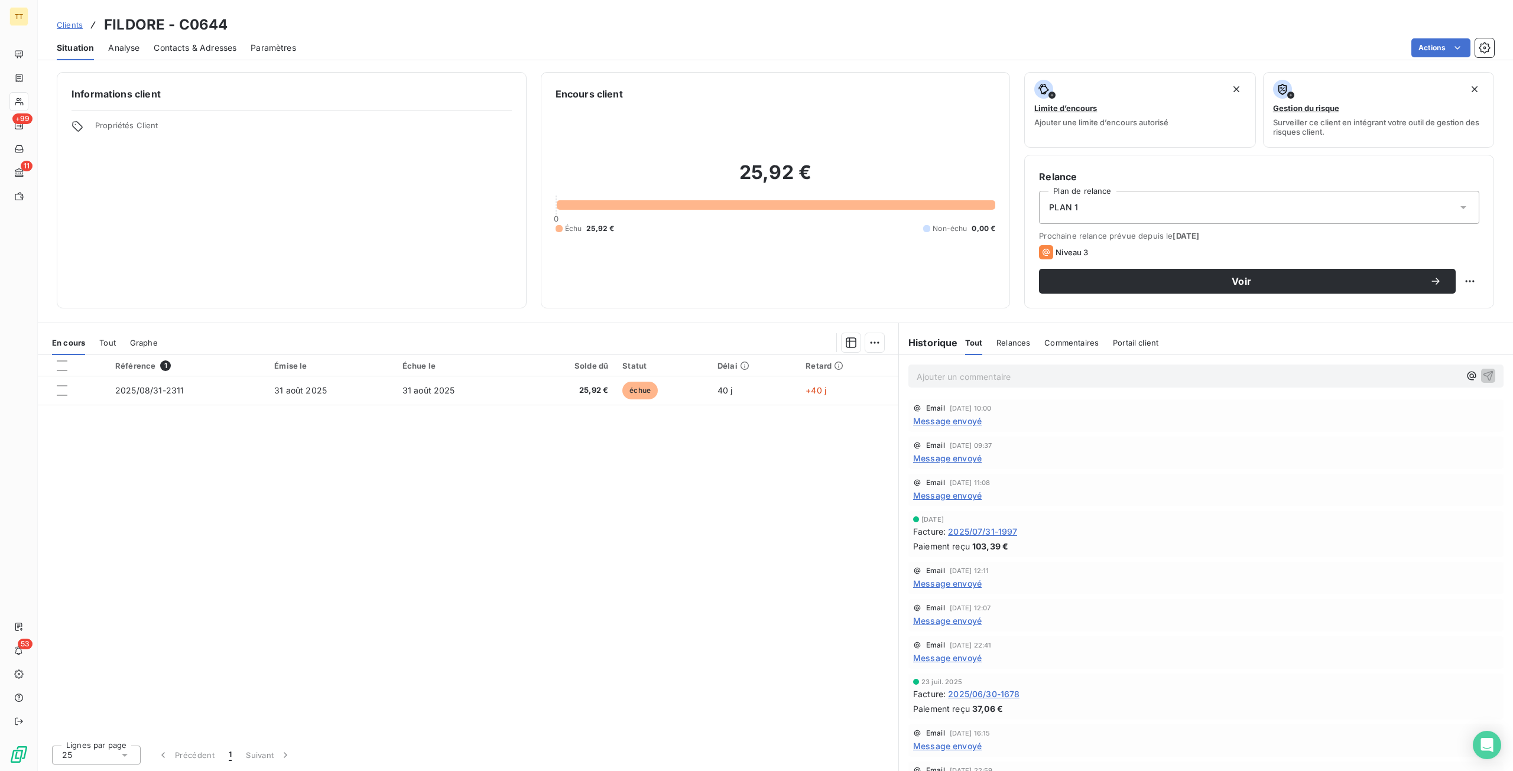
click at [190, 48] on span "Contacts & Adresses" at bounding box center [195, 48] width 83 height 12
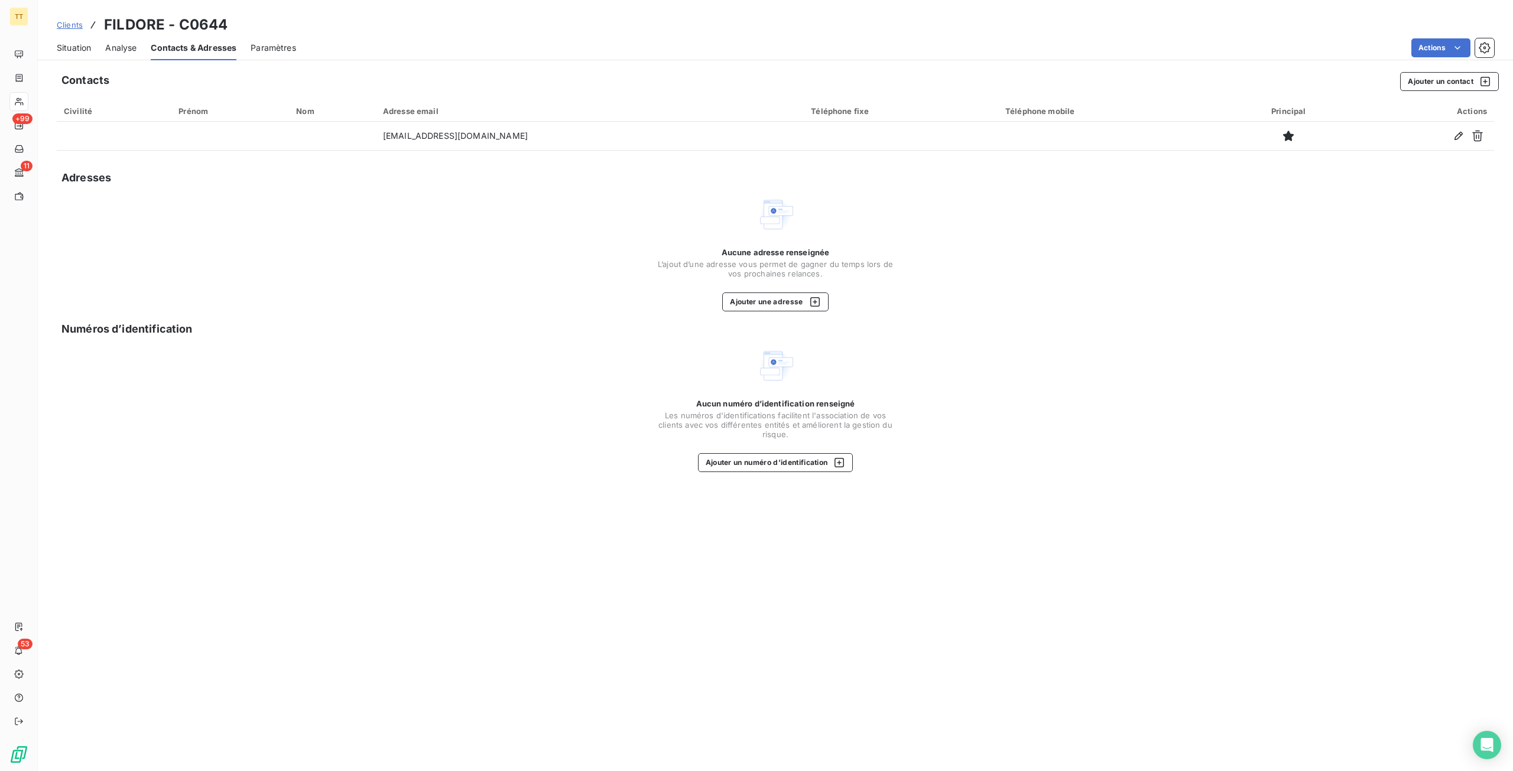
click at [66, 46] on span "Situation" at bounding box center [74, 48] width 34 height 12
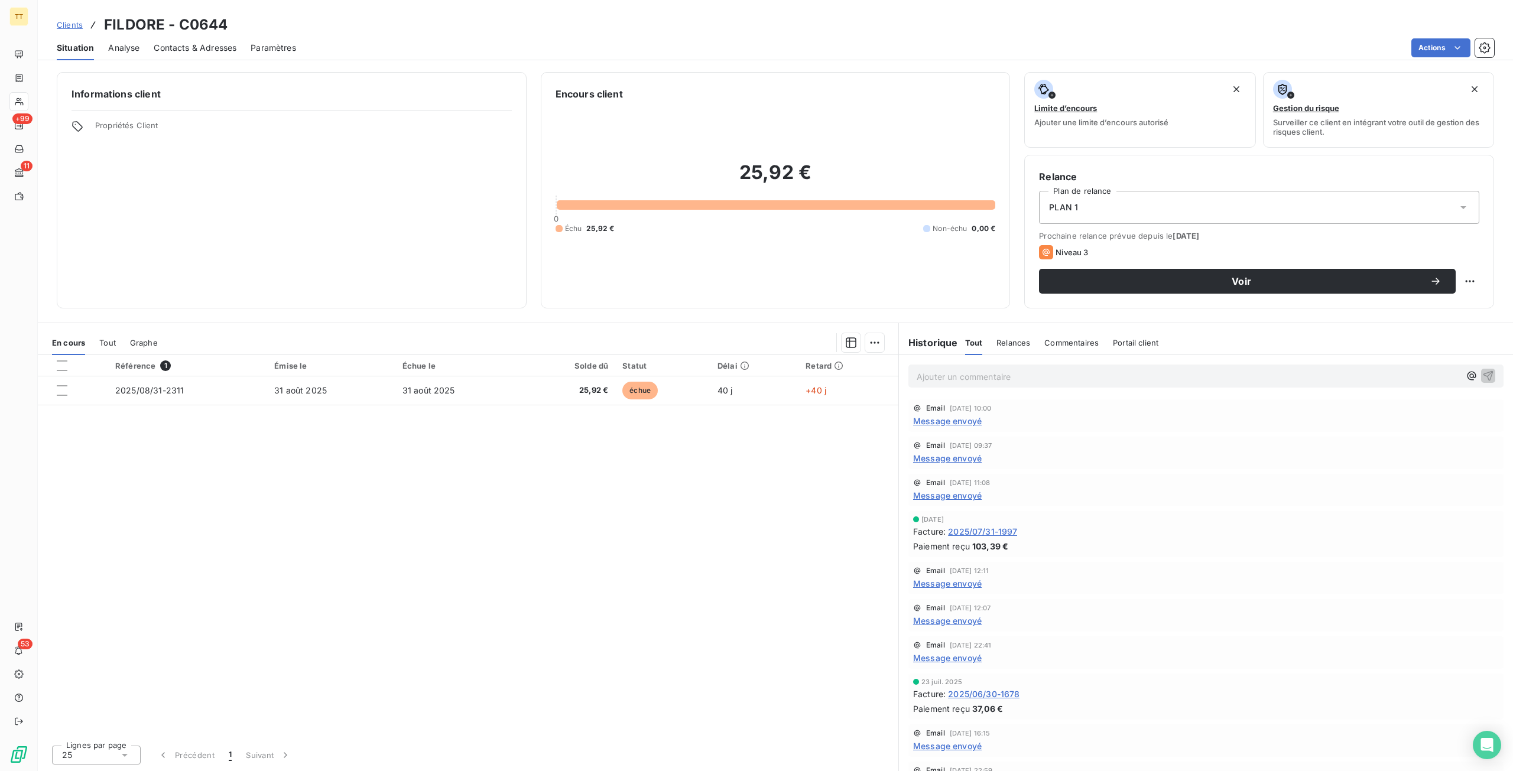
click at [170, 53] on span "Contacts & Adresses" at bounding box center [195, 48] width 83 height 12
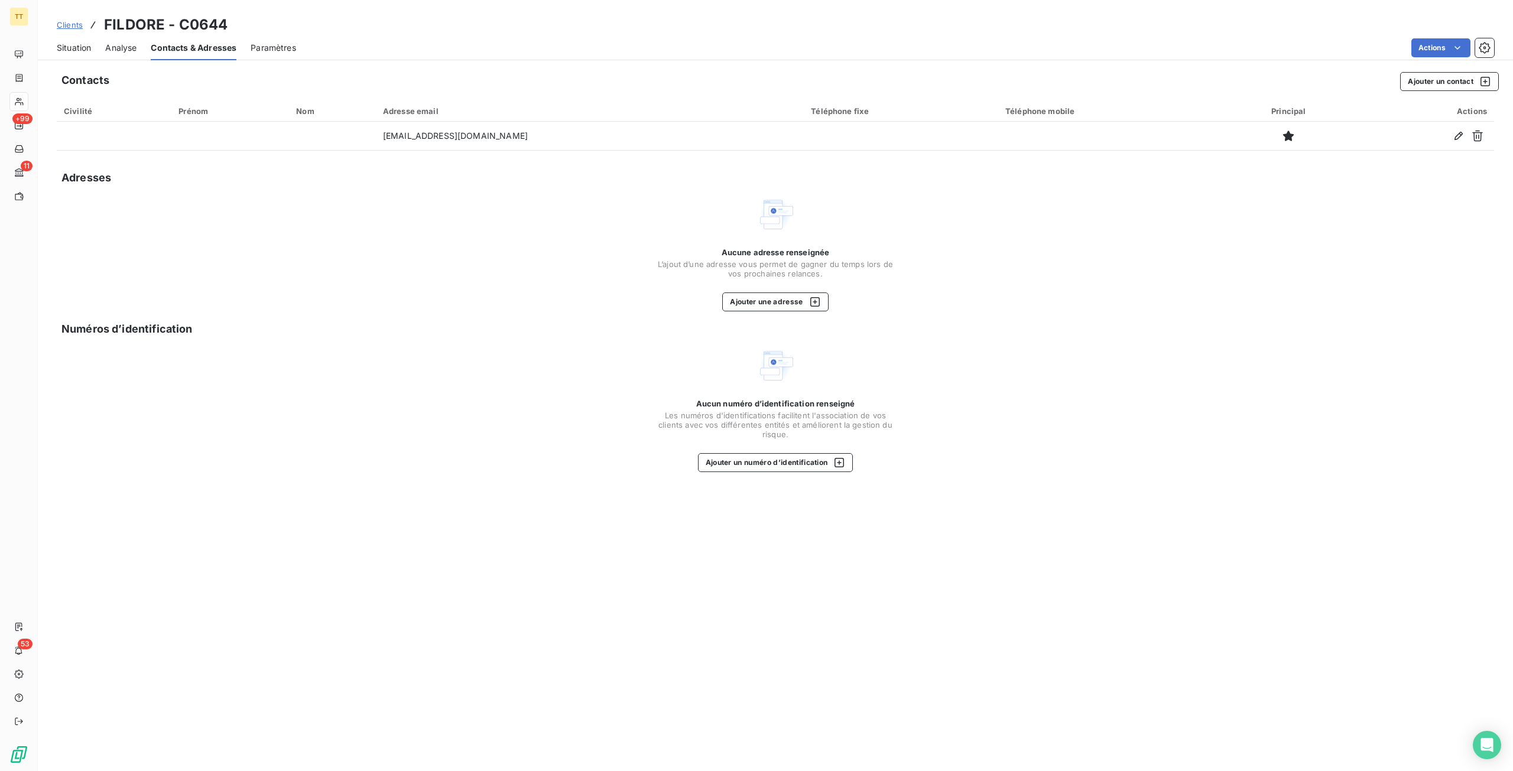
click at [773, 287] on div "Aucune adresse renseignée L’ajout d’une adresse vous permet de gagner du temps …" at bounding box center [775, 280] width 236 height 64
click at [778, 300] on button "Ajouter une adresse" at bounding box center [775, 302] width 106 height 19
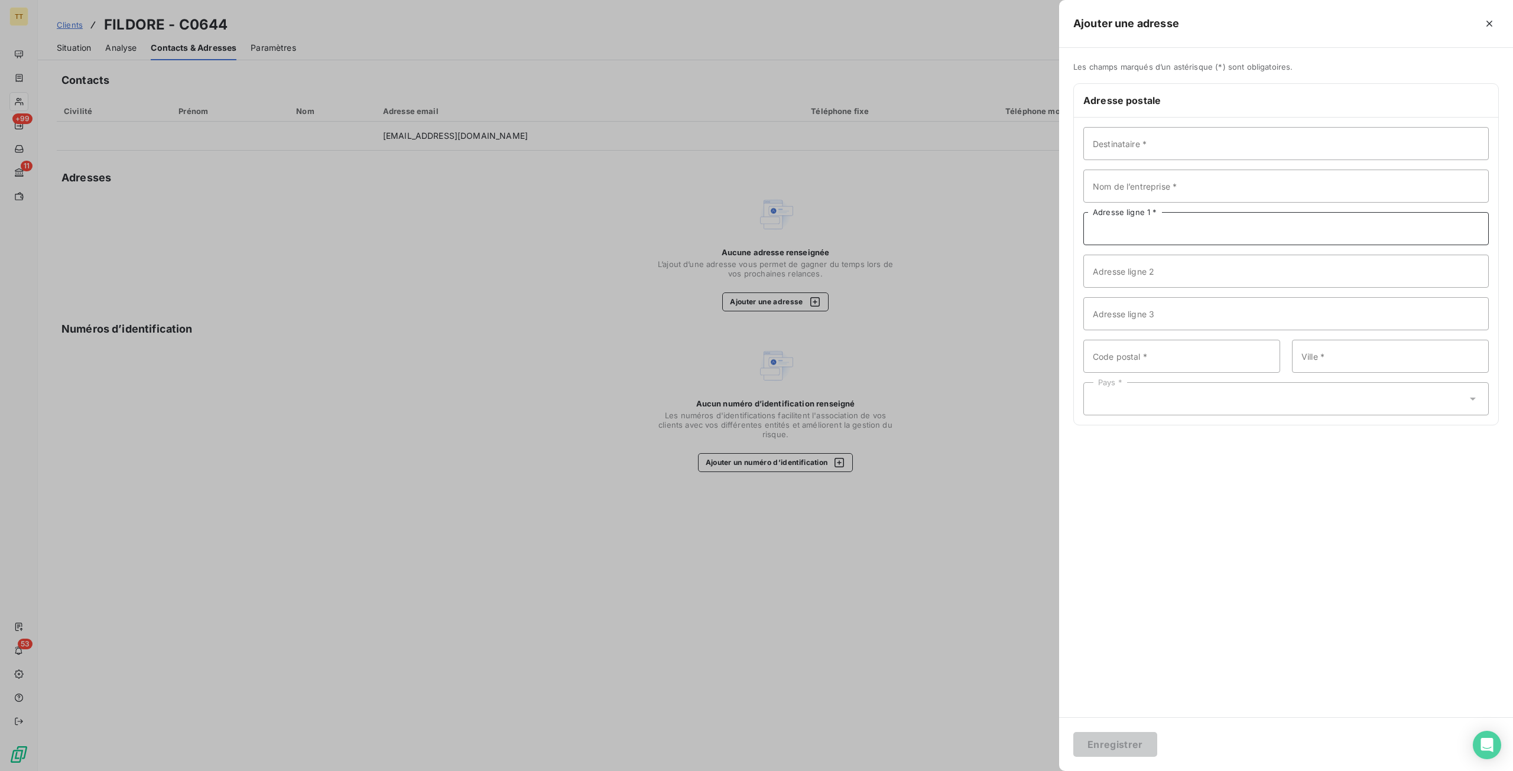
click at [1163, 224] on input "Adresse ligne 1 *" at bounding box center [1287, 228] width 406 height 33
paste input "[STREET_ADDRESS][PERSON_NAME]"
type input "[STREET_ADDRESS][PERSON_NAME]"
click at [1188, 359] on input "Code postal *" at bounding box center [1182, 356] width 197 height 33
type input "75015"
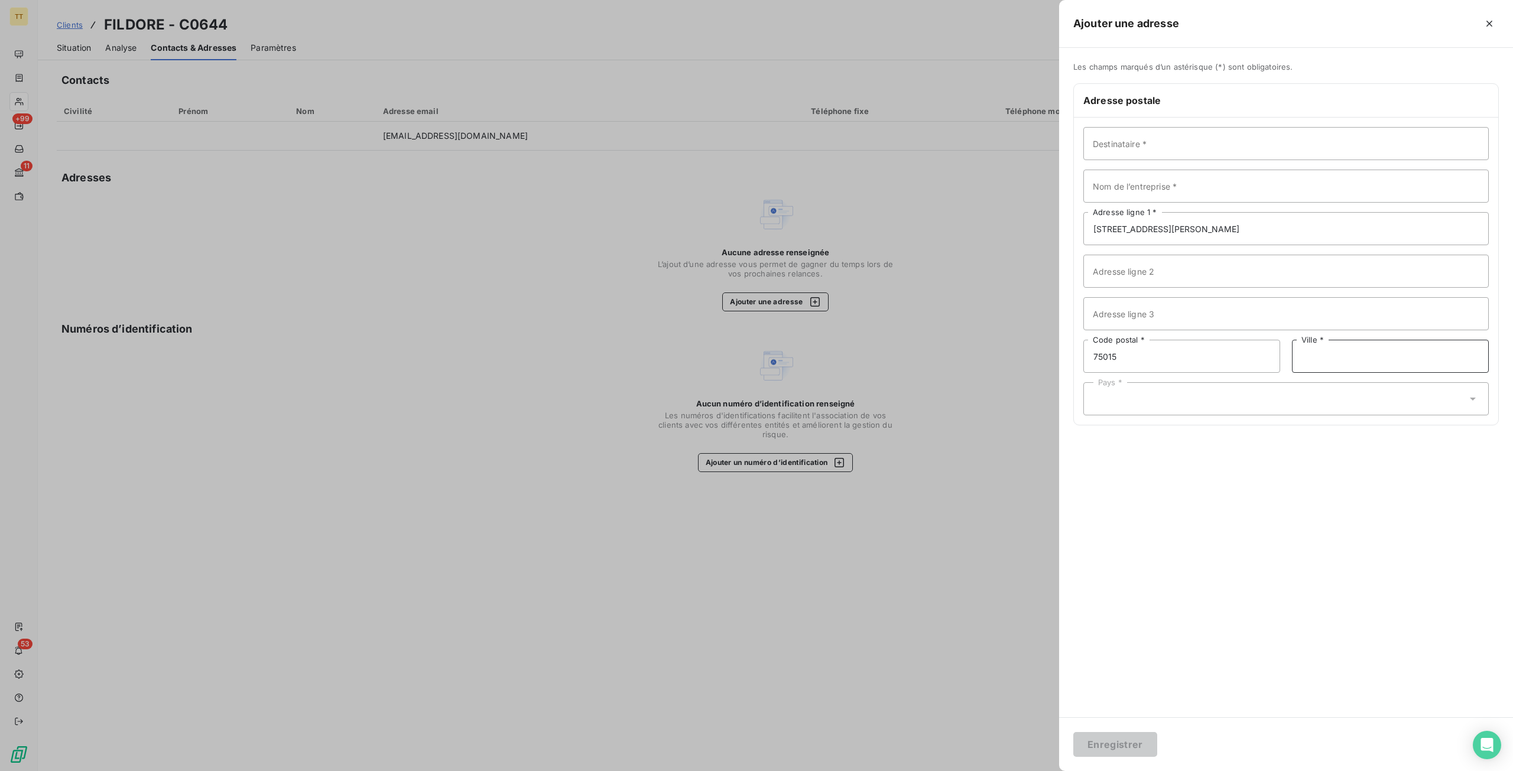
click at [1355, 366] on input "Ville *" at bounding box center [1390, 356] width 197 height 33
type input "[GEOGRAPHIC_DATA]"
drag, startPoint x: 1300, startPoint y: 398, endPoint x: 1282, endPoint y: 394, distance: 18.8
click at [1299, 398] on div "Pays *" at bounding box center [1287, 398] width 406 height 33
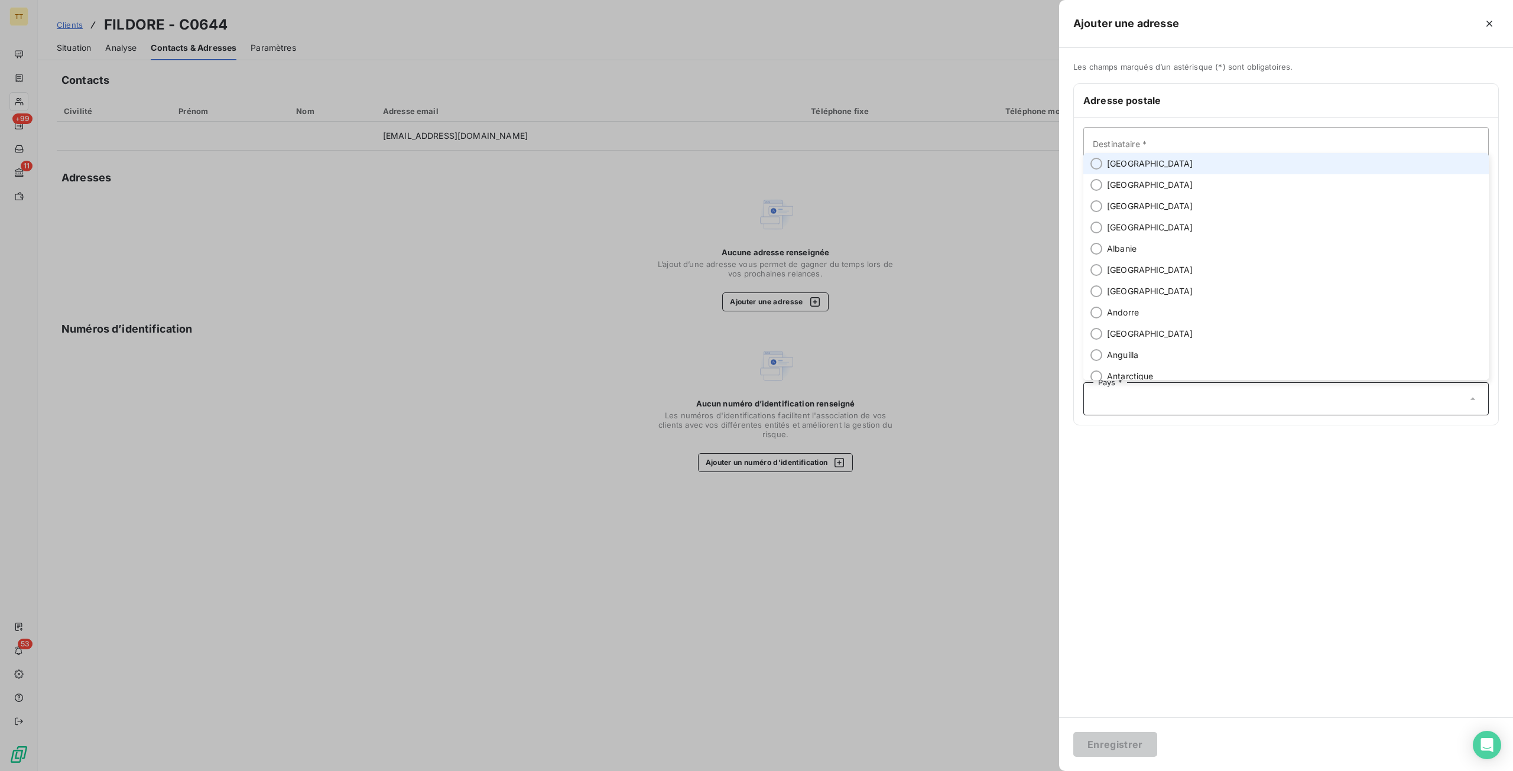
click at [1133, 164] on span "[GEOGRAPHIC_DATA]" at bounding box center [1150, 164] width 86 height 12
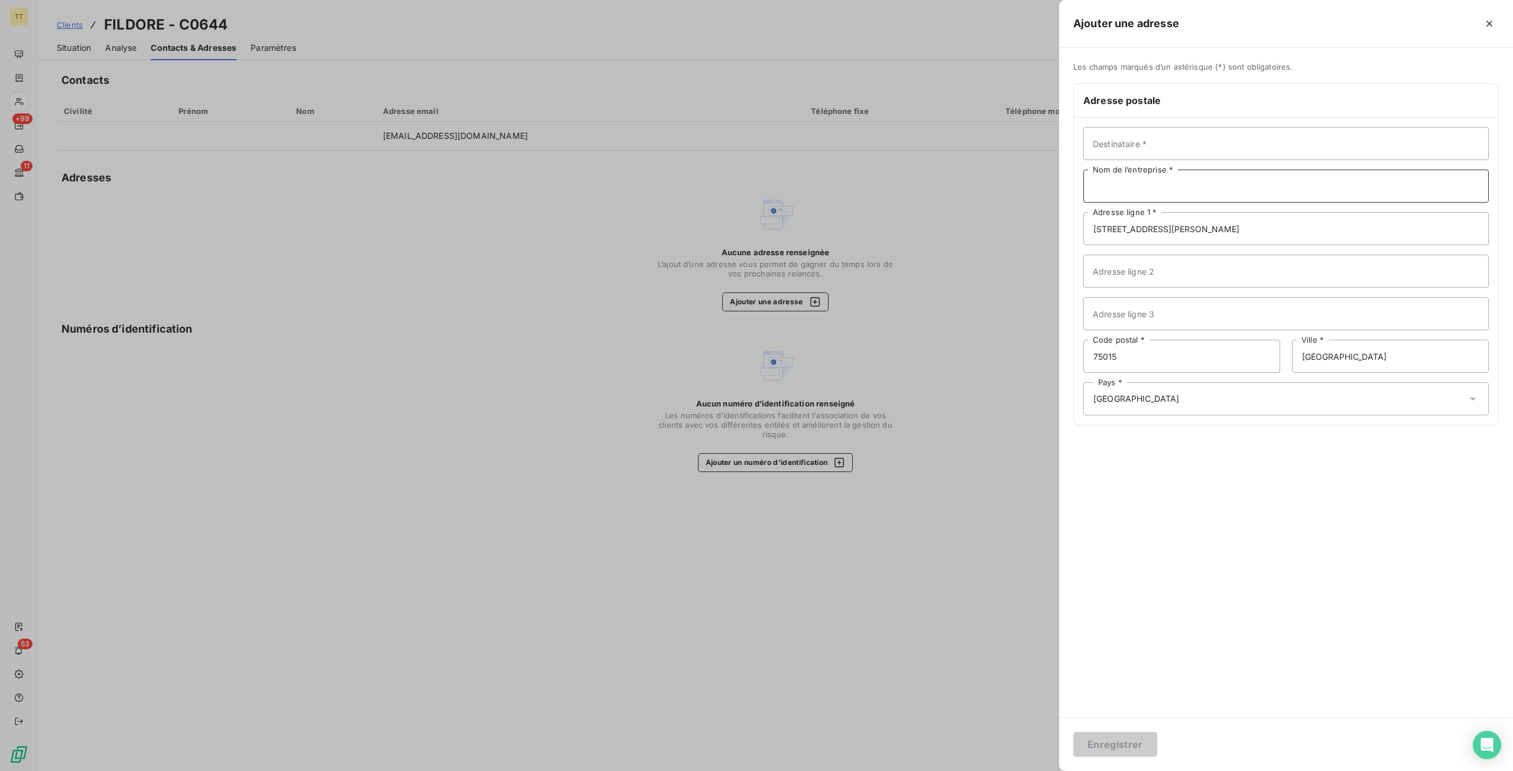
click at [1125, 183] on input "Nom de l’entreprise *" at bounding box center [1287, 186] width 406 height 33
type input "FILDORE"
click at [1073, 732] on button "Enregistrer" at bounding box center [1115, 744] width 84 height 25
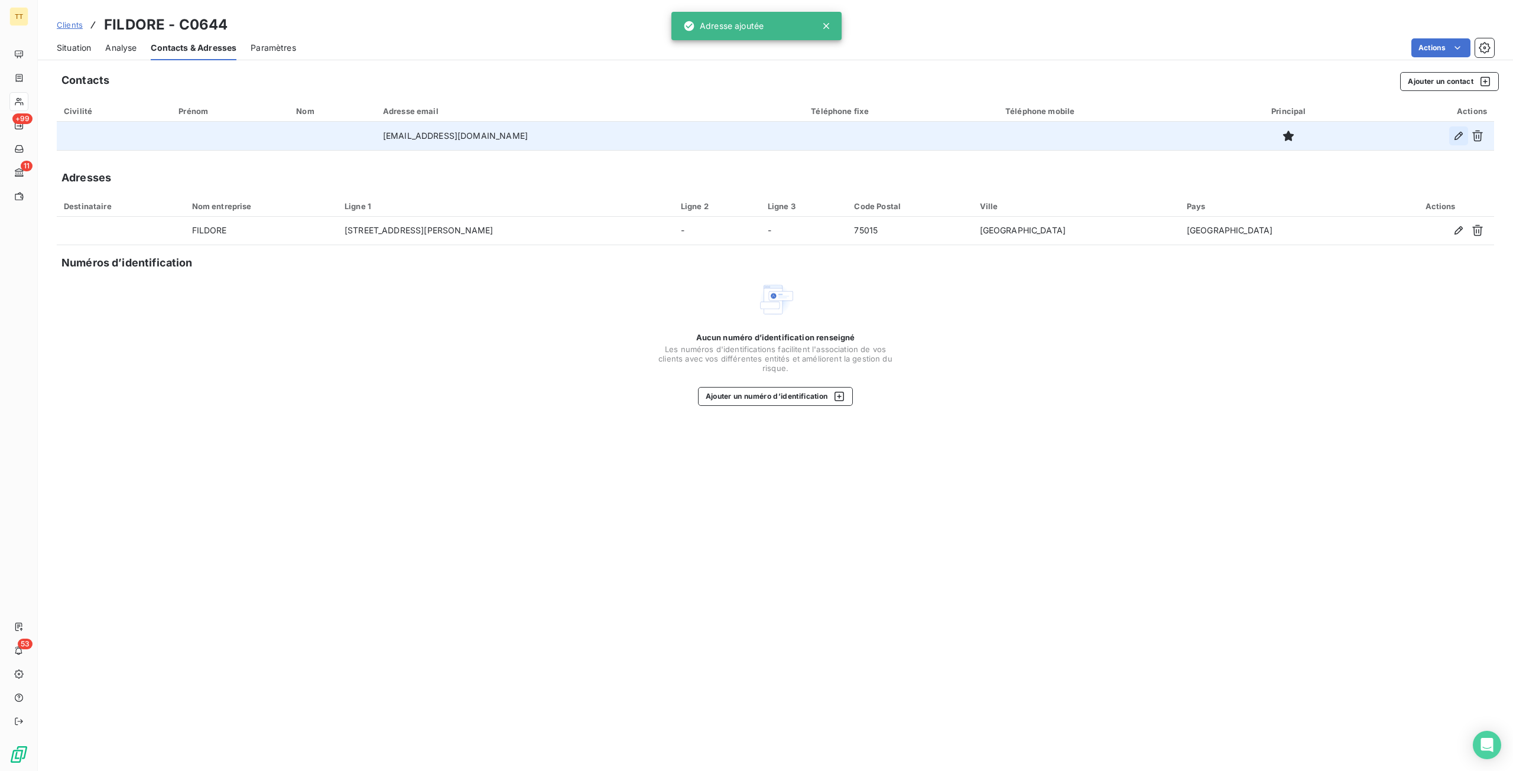
click at [1452, 138] on button "button" at bounding box center [1458, 135] width 19 height 19
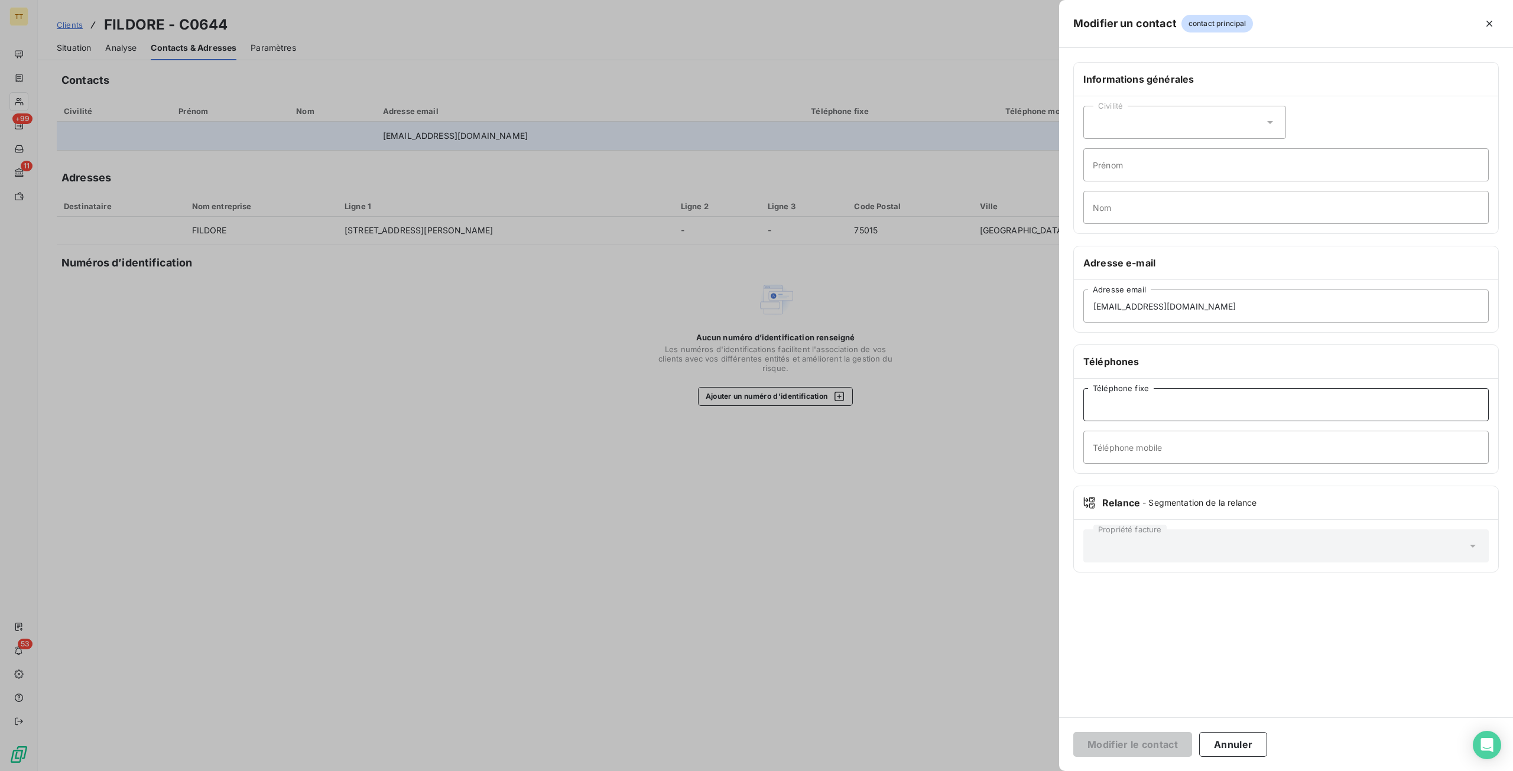
click at [1150, 401] on input "Téléphone fixe" at bounding box center [1287, 404] width 406 height 33
paste input ""0952542290 0617909639""
drag, startPoint x: 1217, startPoint y: 404, endPoint x: 1151, endPoint y: 408, distance: 66.4
click at [1151, 408] on input ""0952542290 0617909639"" at bounding box center [1287, 404] width 406 height 33
type input ""0952542290"
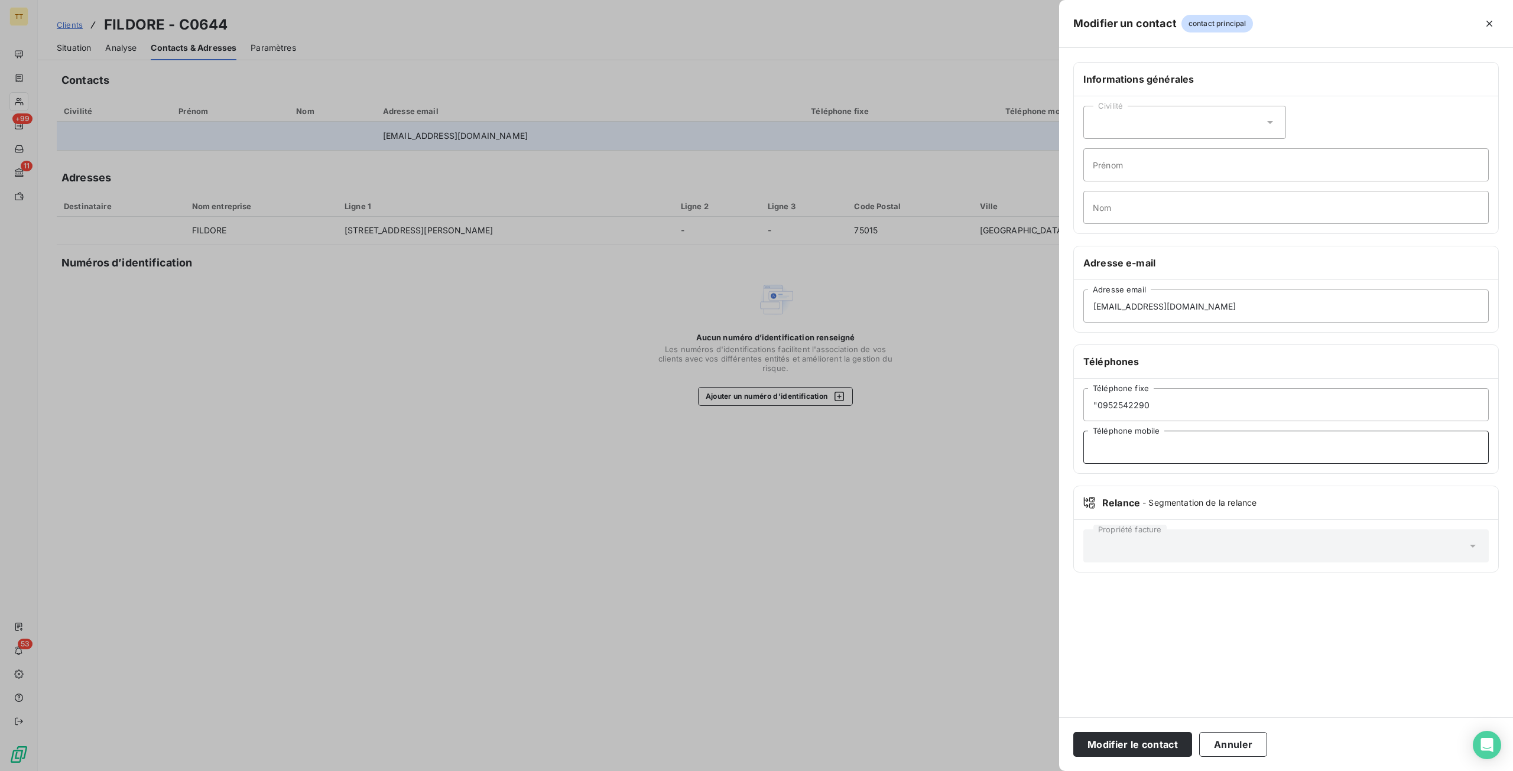
click at [1272, 452] on input "Téléphone mobile" at bounding box center [1287, 447] width 406 height 33
paste input "0617909639""
type input "0617909639"
click at [1257, 401] on input ""0952542290" at bounding box center [1287, 404] width 406 height 33
type input "0952542290"
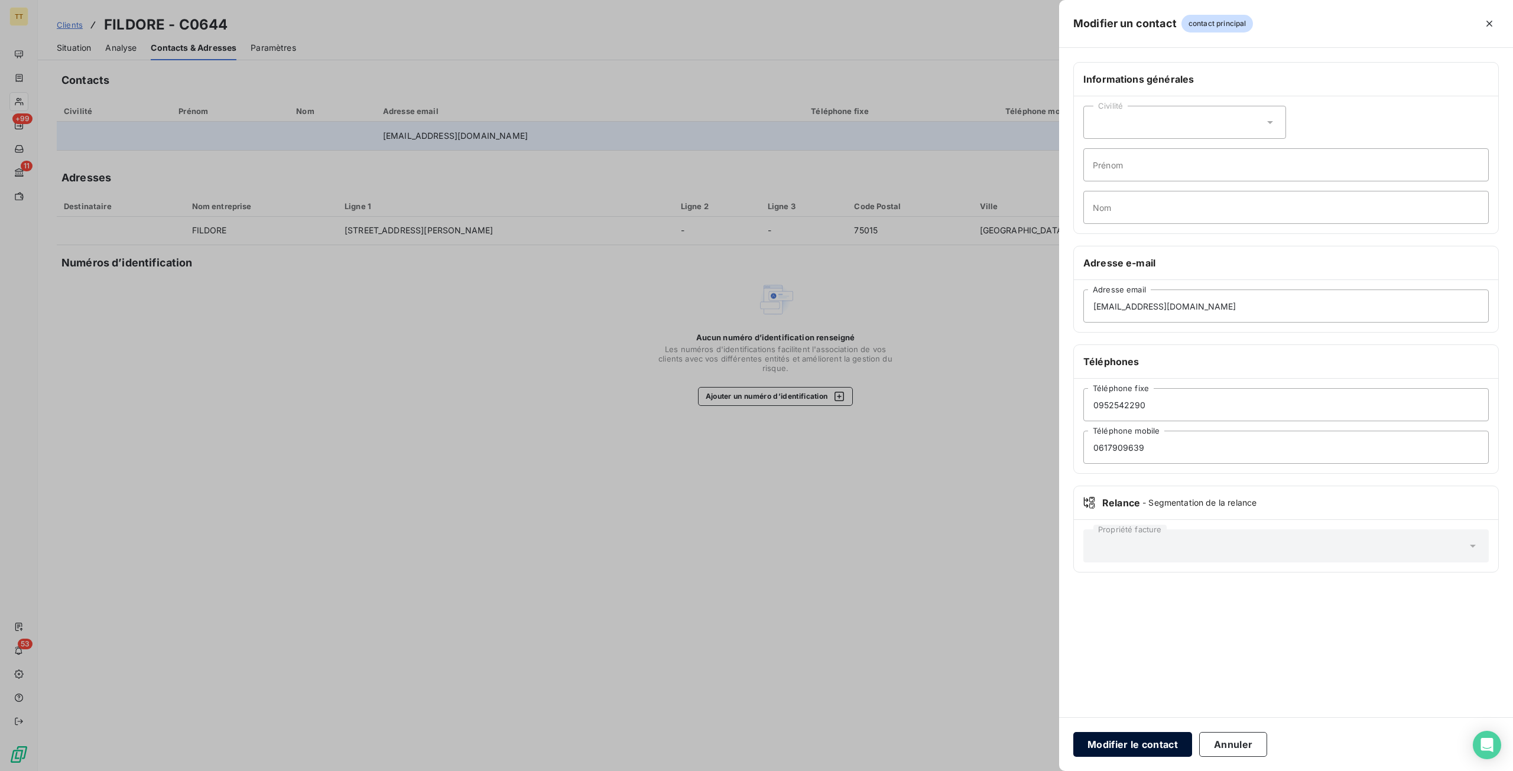
click at [1150, 736] on button "Modifier le contact" at bounding box center [1132, 744] width 119 height 25
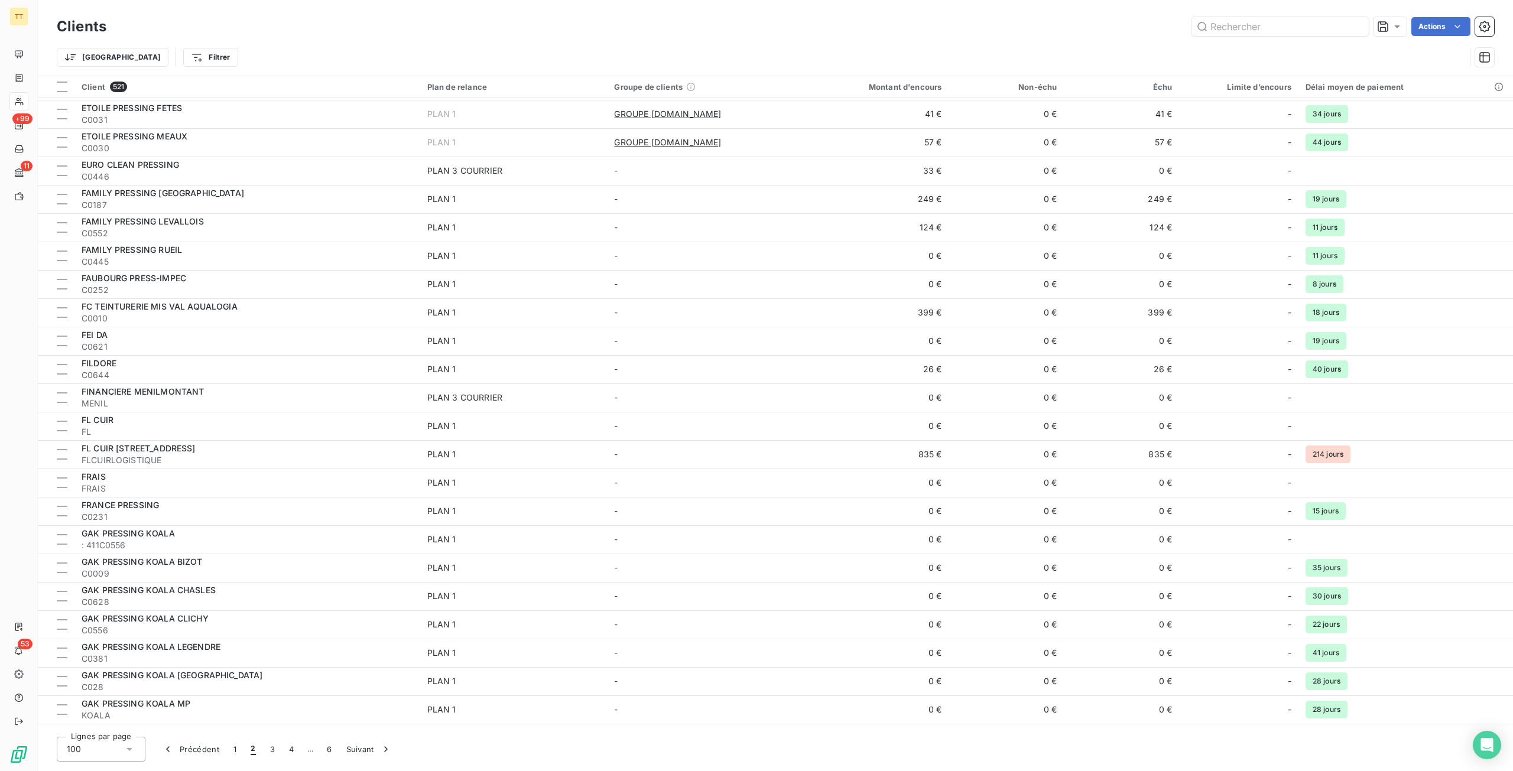
scroll to position [414, 0]
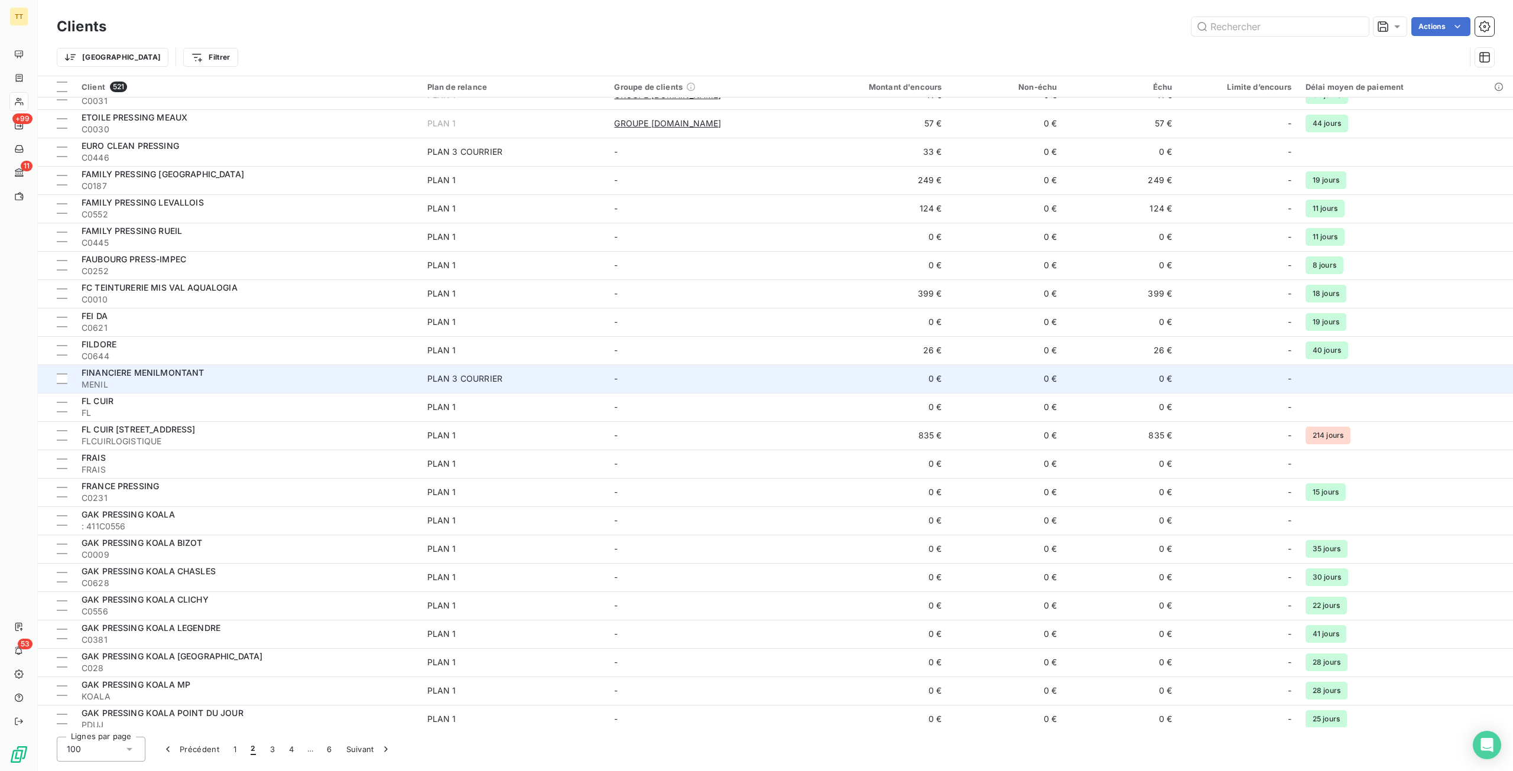
click at [309, 374] on div "FINANCIERE MENILMONTANT" at bounding box center [248, 373] width 332 height 12
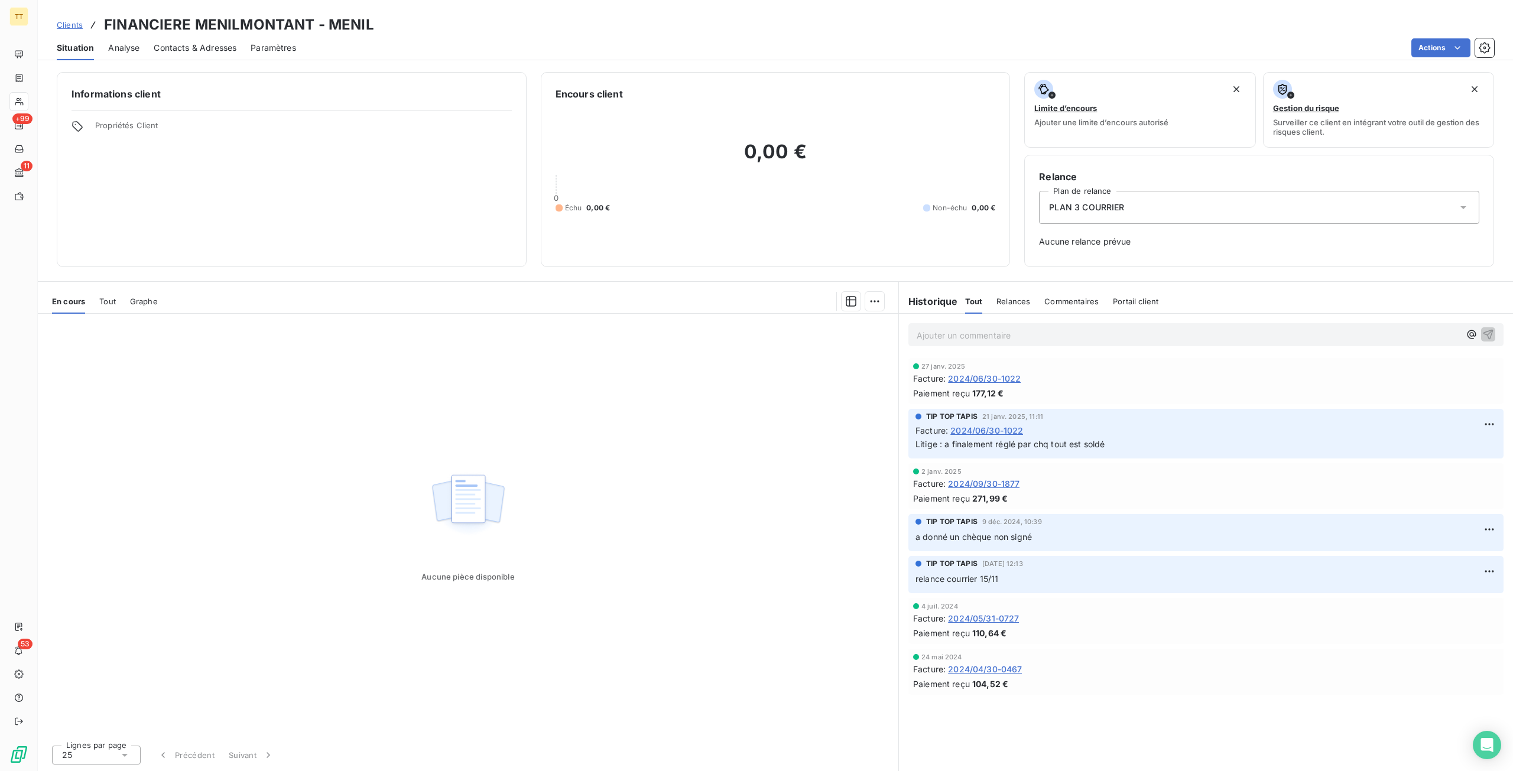
click at [207, 55] on div "Contacts & Adresses" at bounding box center [195, 47] width 83 height 25
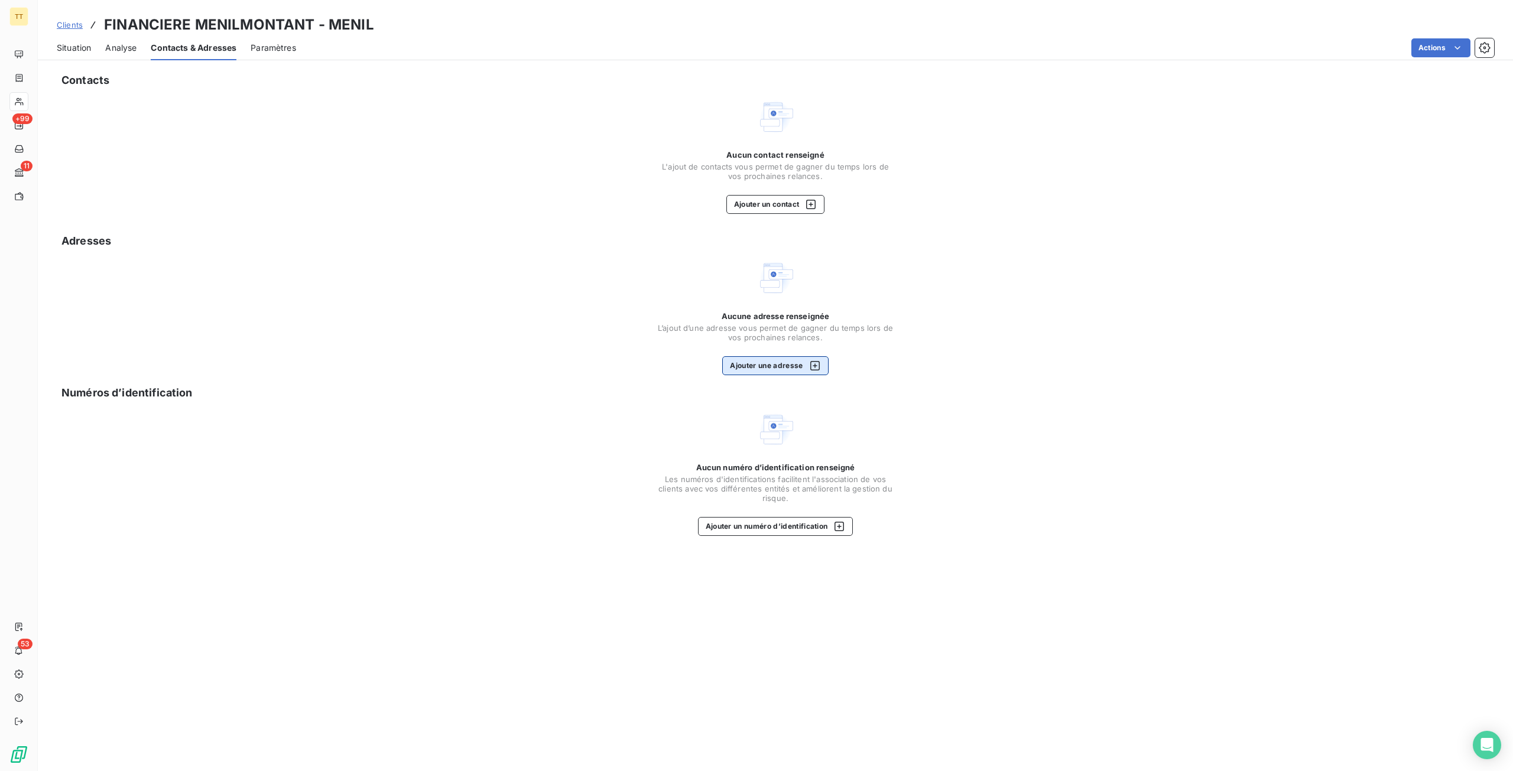
click at [780, 360] on button "Ajouter une adresse" at bounding box center [775, 365] width 106 height 19
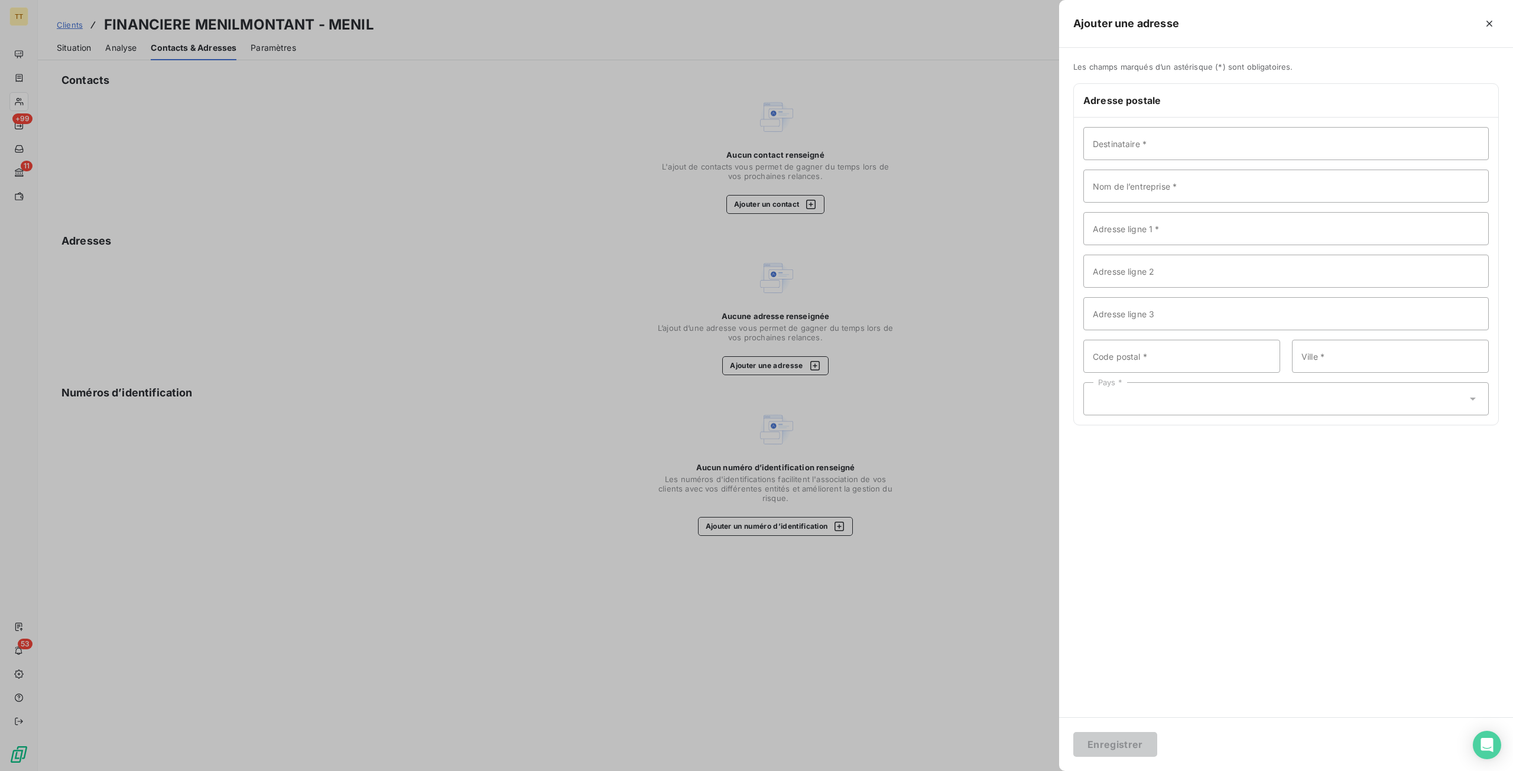
click at [54, 39] on div at bounding box center [756, 385] width 1513 height 771
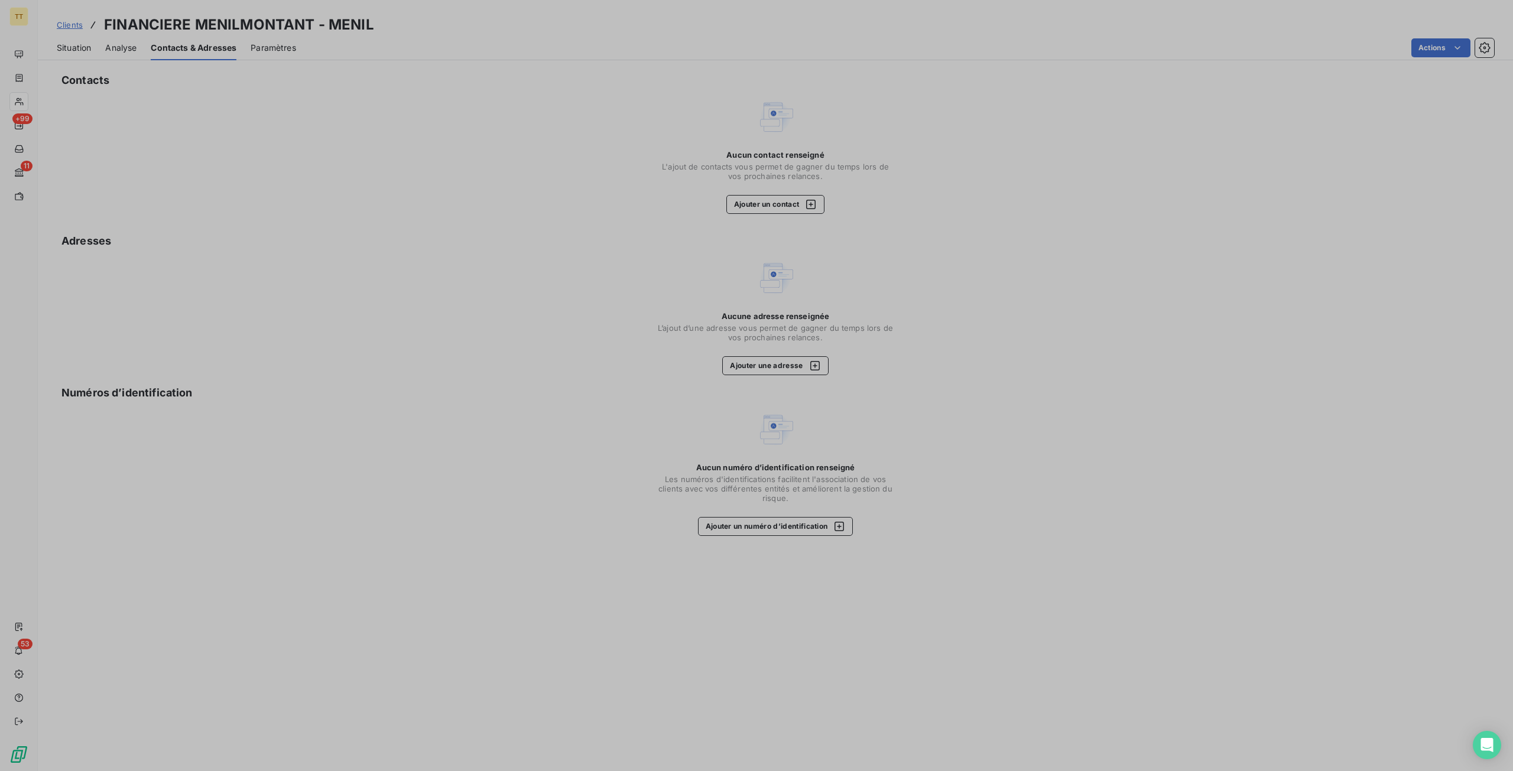
drag, startPoint x: 60, startPoint y: 60, endPoint x: 86, endPoint y: 46, distance: 29.6
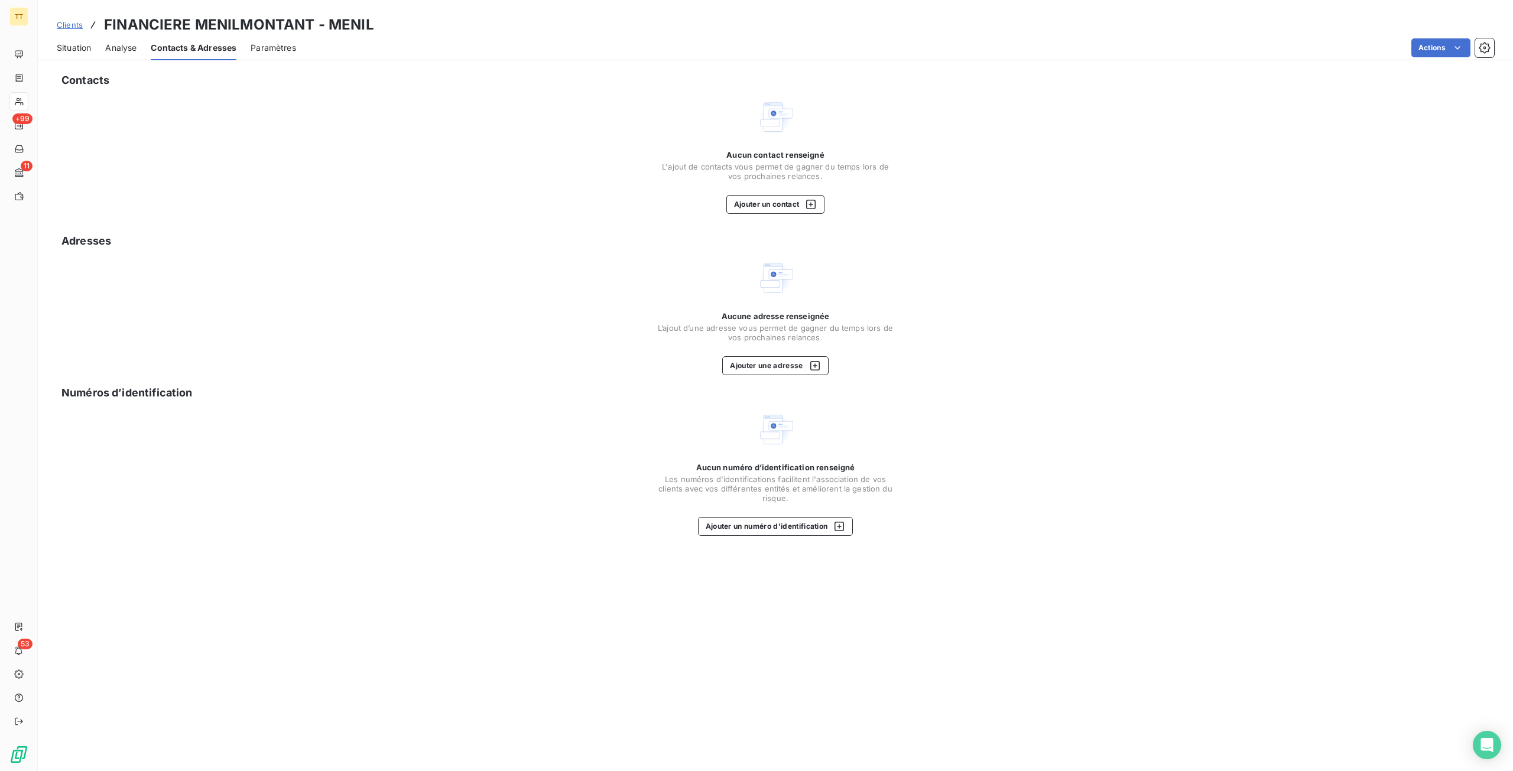
click at [86, 46] on span "Situation" at bounding box center [74, 48] width 34 height 12
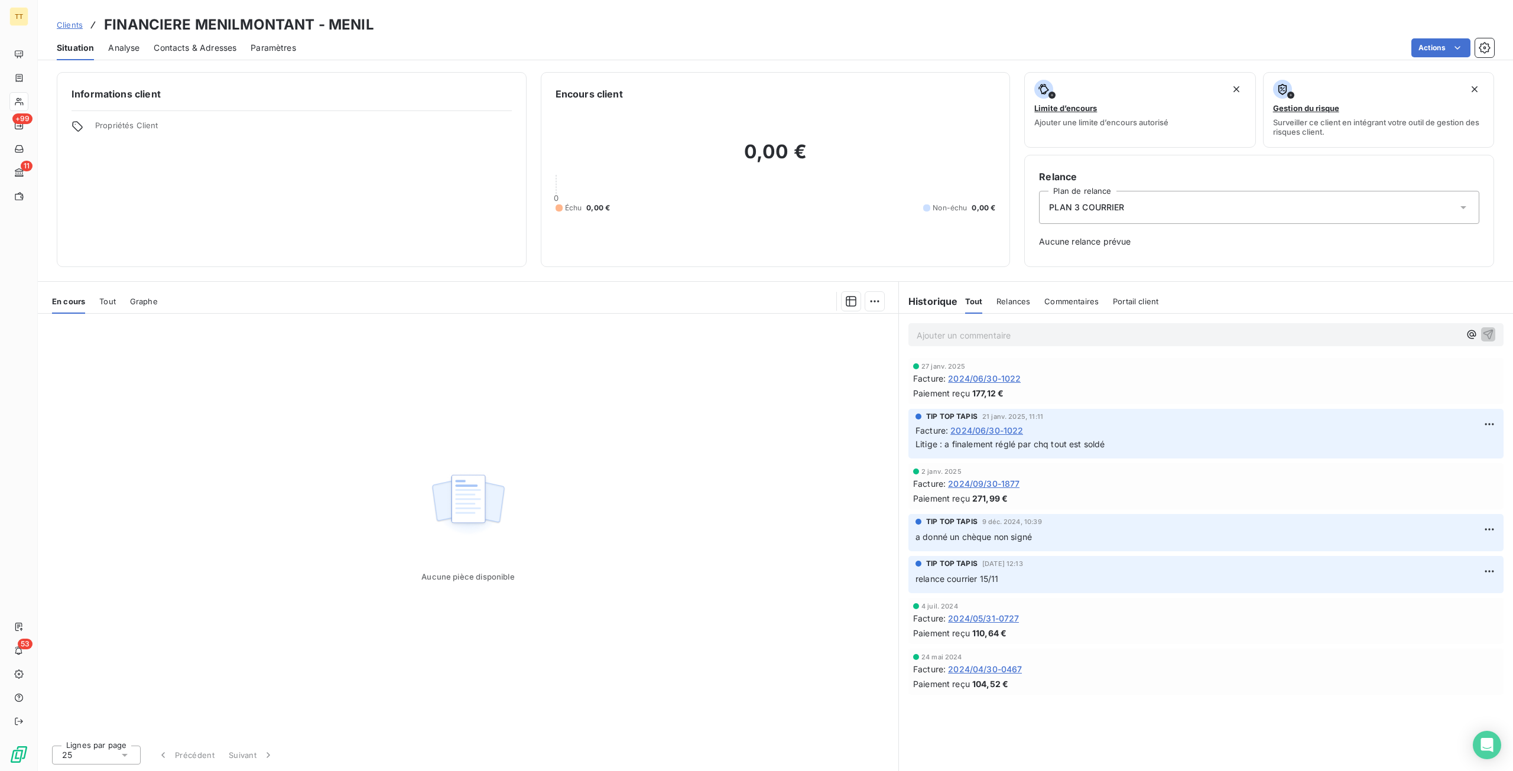
click at [1006, 381] on span "2024/06/30-1022" at bounding box center [984, 378] width 73 height 12
click at [197, 47] on span "Contacts & Adresses" at bounding box center [195, 48] width 83 height 12
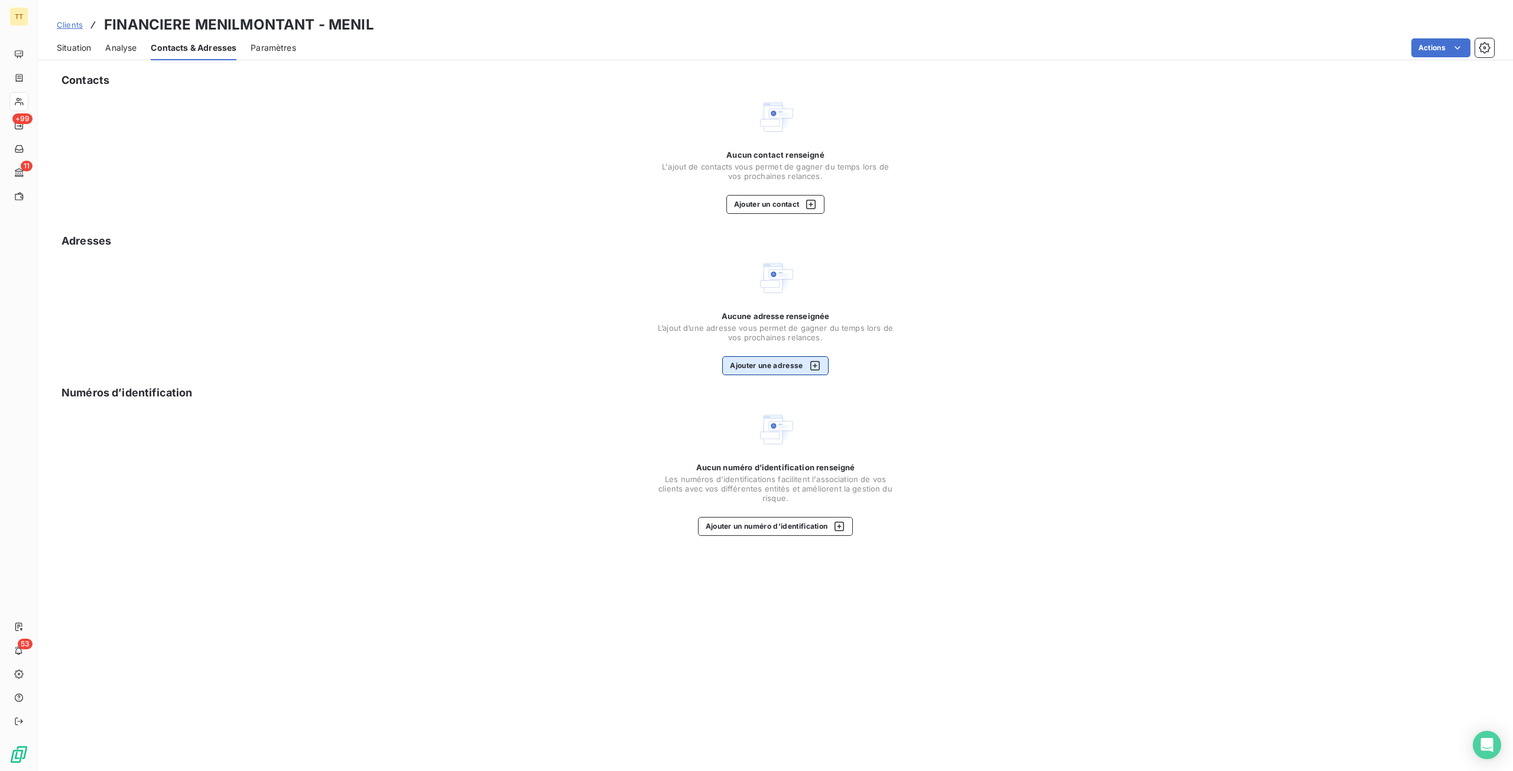
click at [786, 367] on button "Ajouter une adresse" at bounding box center [775, 365] width 106 height 19
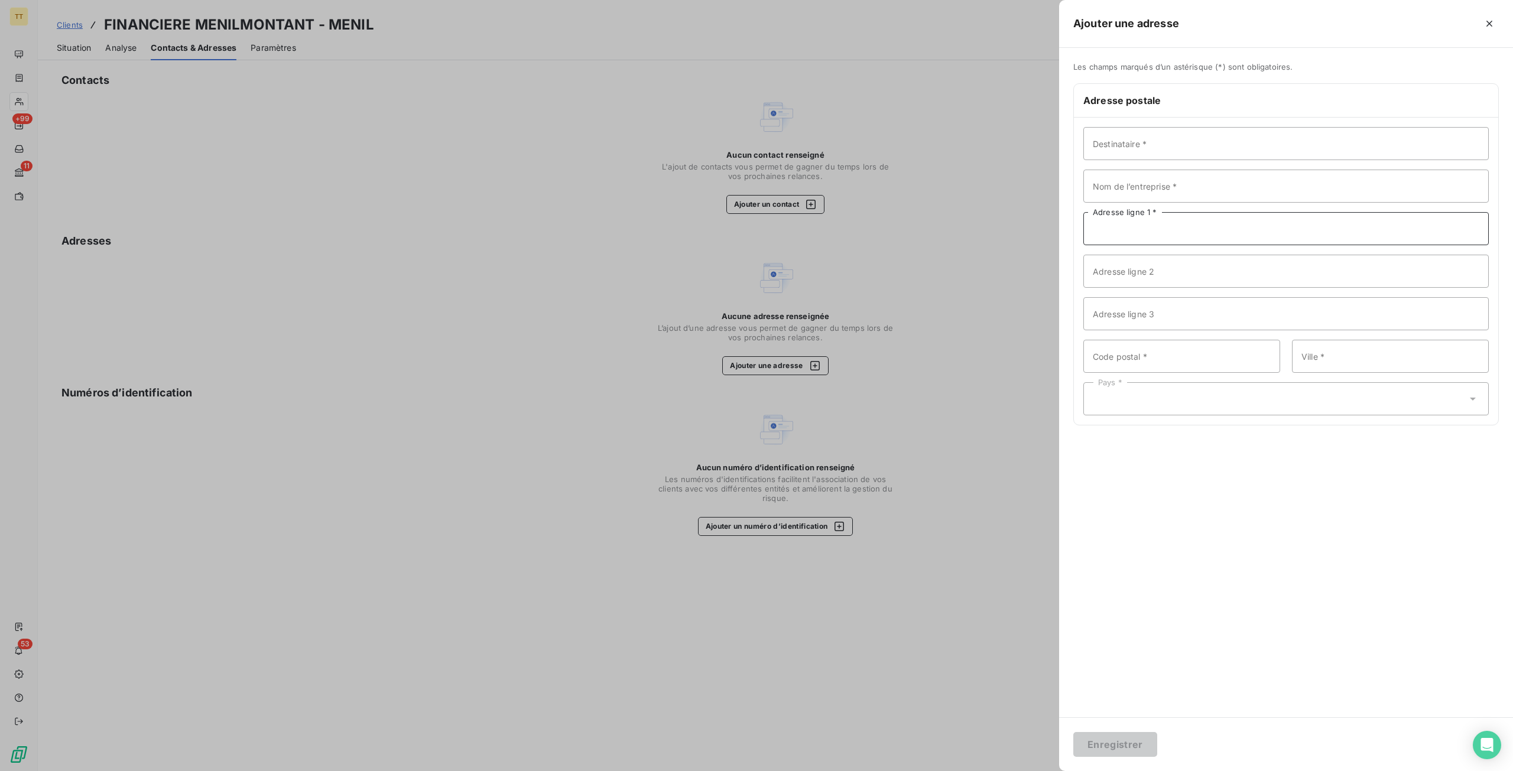
click at [1127, 226] on input "Adresse ligne 1 *" at bounding box center [1287, 228] width 406 height 33
paste input "[STREET_ADDRESS]"
type input "[STREET_ADDRESS]"
click at [1177, 353] on input "Code postal *" at bounding box center [1182, 356] width 197 height 33
type input "9"
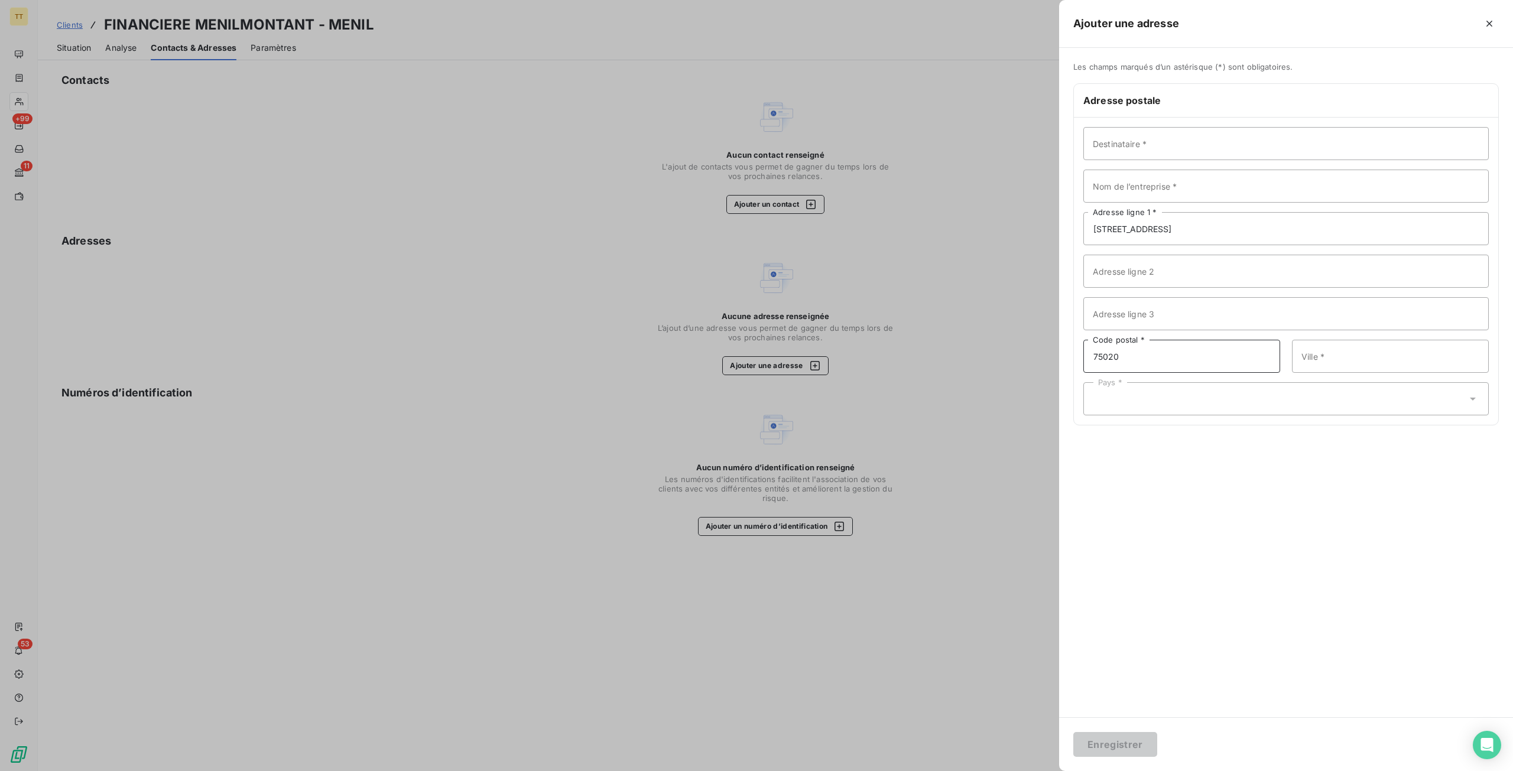
type input "75020"
click at [1373, 351] on input "Ville *" at bounding box center [1390, 356] width 197 height 33
type input "[GEOGRAPHIC_DATA]"
click at [1198, 400] on div "Pays *" at bounding box center [1287, 398] width 406 height 33
click at [1140, 153] on li "[GEOGRAPHIC_DATA]" at bounding box center [1287, 163] width 406 height 21
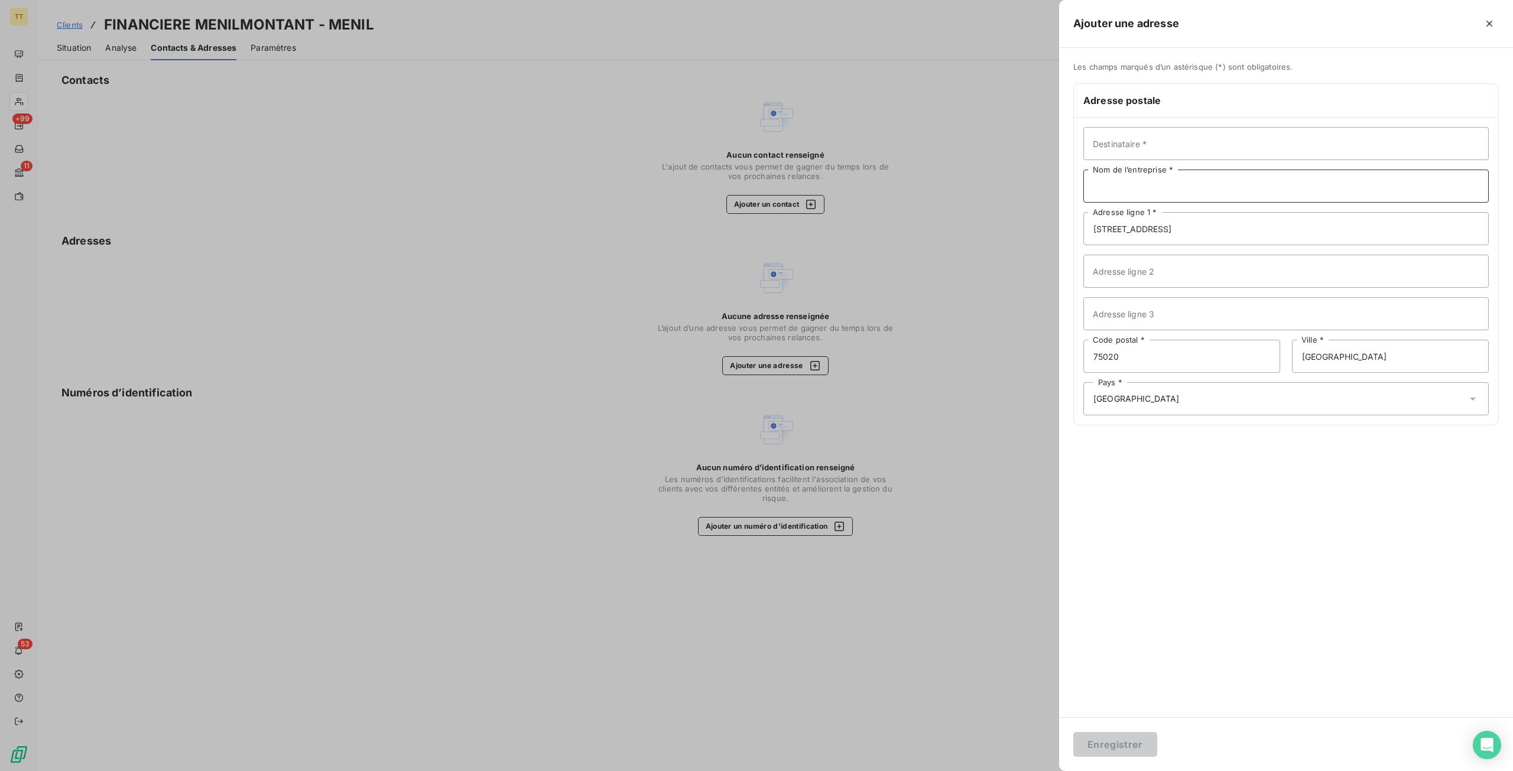
click at [1138, 189] on input "Nom de l’entreprise *" at bounding box center [1287, 186] width 406 height 33
type input "FINANCIERE MENILMONTANT"
click at [1073, 732] on button "Enregistrer" at bounding box center [1115, 744] width 84 height 25
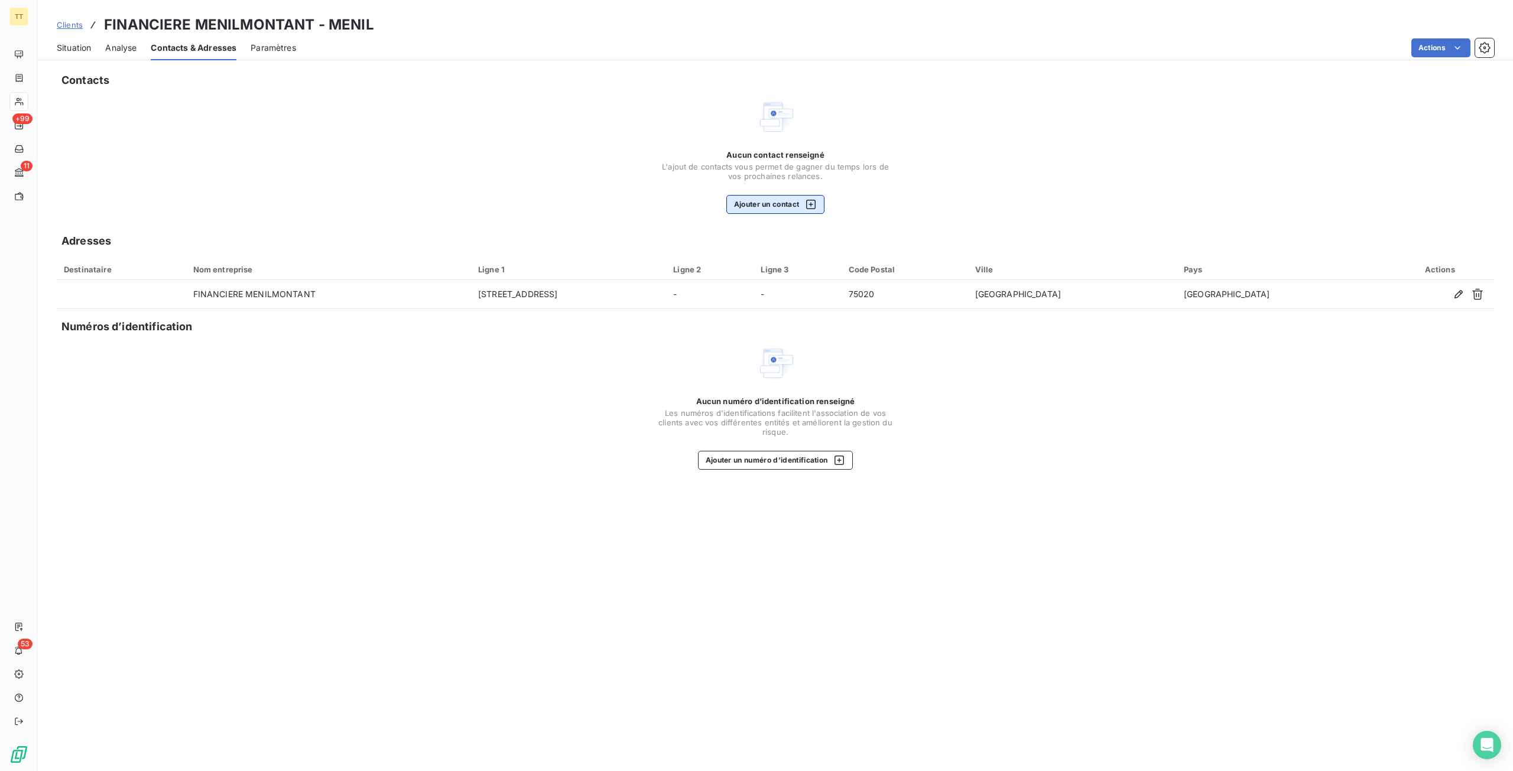
click at [793, 210] on button "Ajouter un contact" at bounding box center [775, 204] width 99 height 19
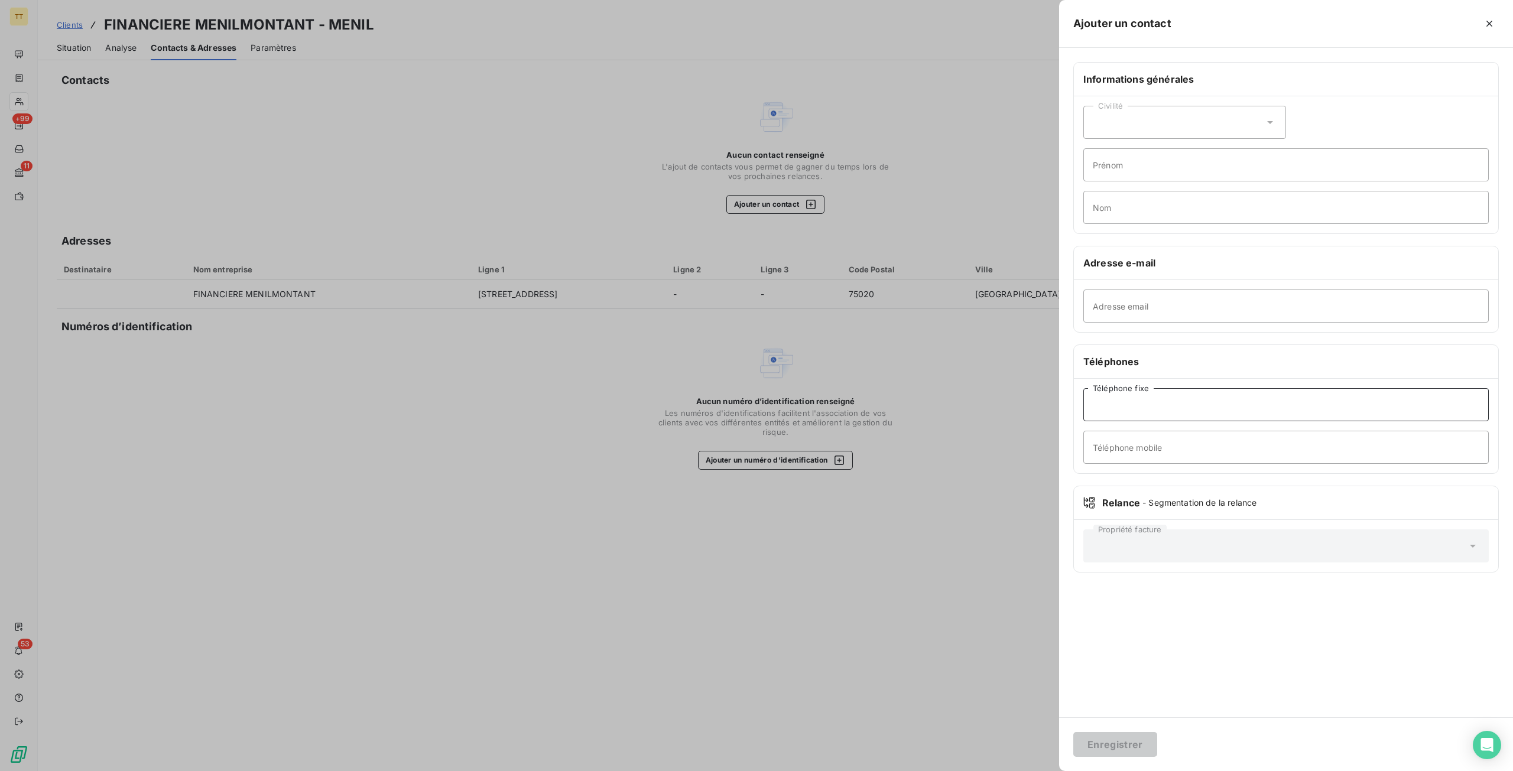
click at [1154, 406] on input "Téléphone fixe" at bounding box center [1287, 404] width 406 height 33
paste input "01 43 66 10 40"
type input "01 43 66 10 40"
click at [1073, 732] on button "Enregistrer" at bounding box center [1115, 744] width 84 height 25
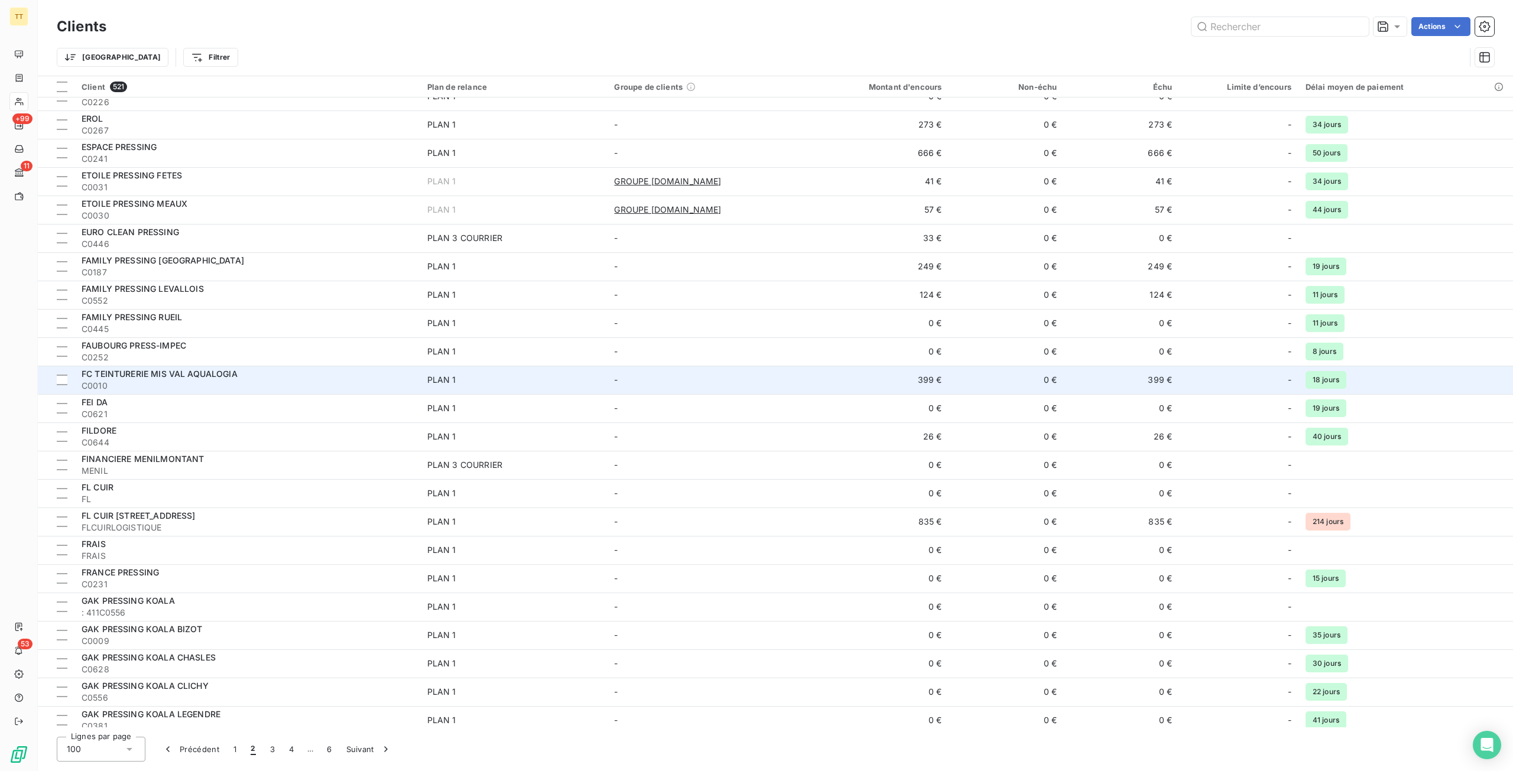
scroll to position [355, 0]
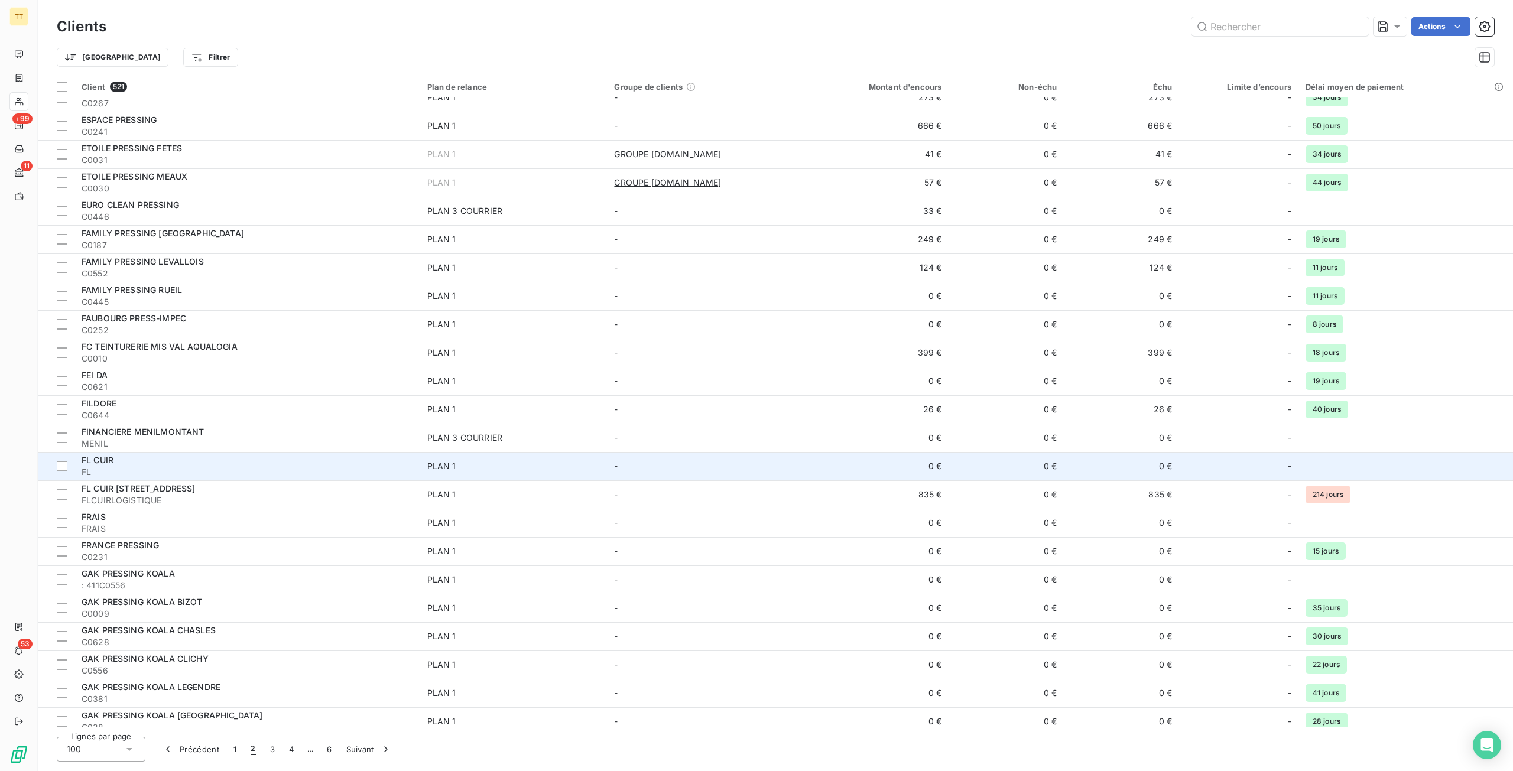
click at [252, 472] on span "FL" at bounding box center [248, 472] width 332 height 12
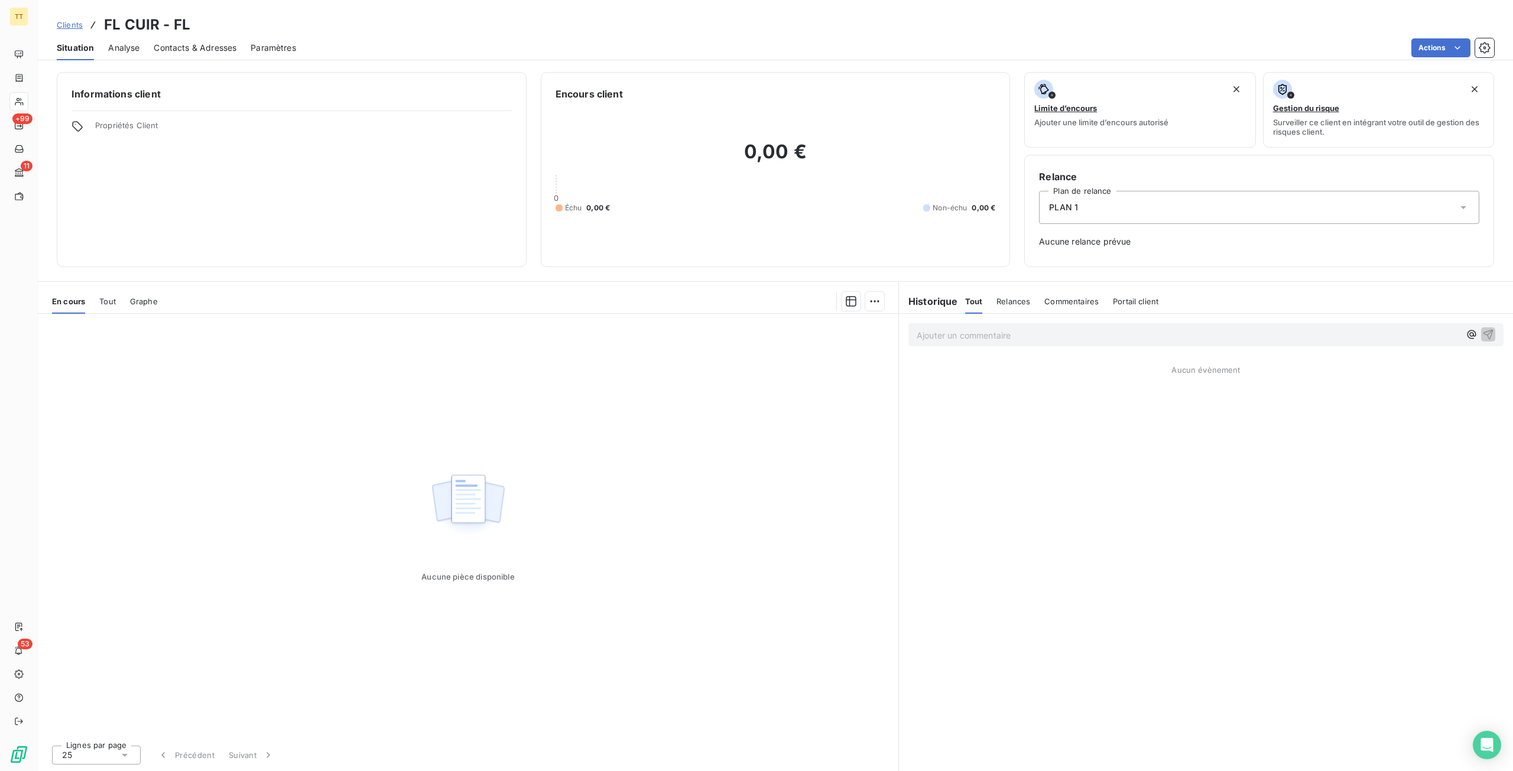
click at [100, 299] on span "Tout" at bounding box center [107, 301] width 17 height 9
click at [79, 301] on span "En cours" at bounding box center [68, 301] width 33 height 9
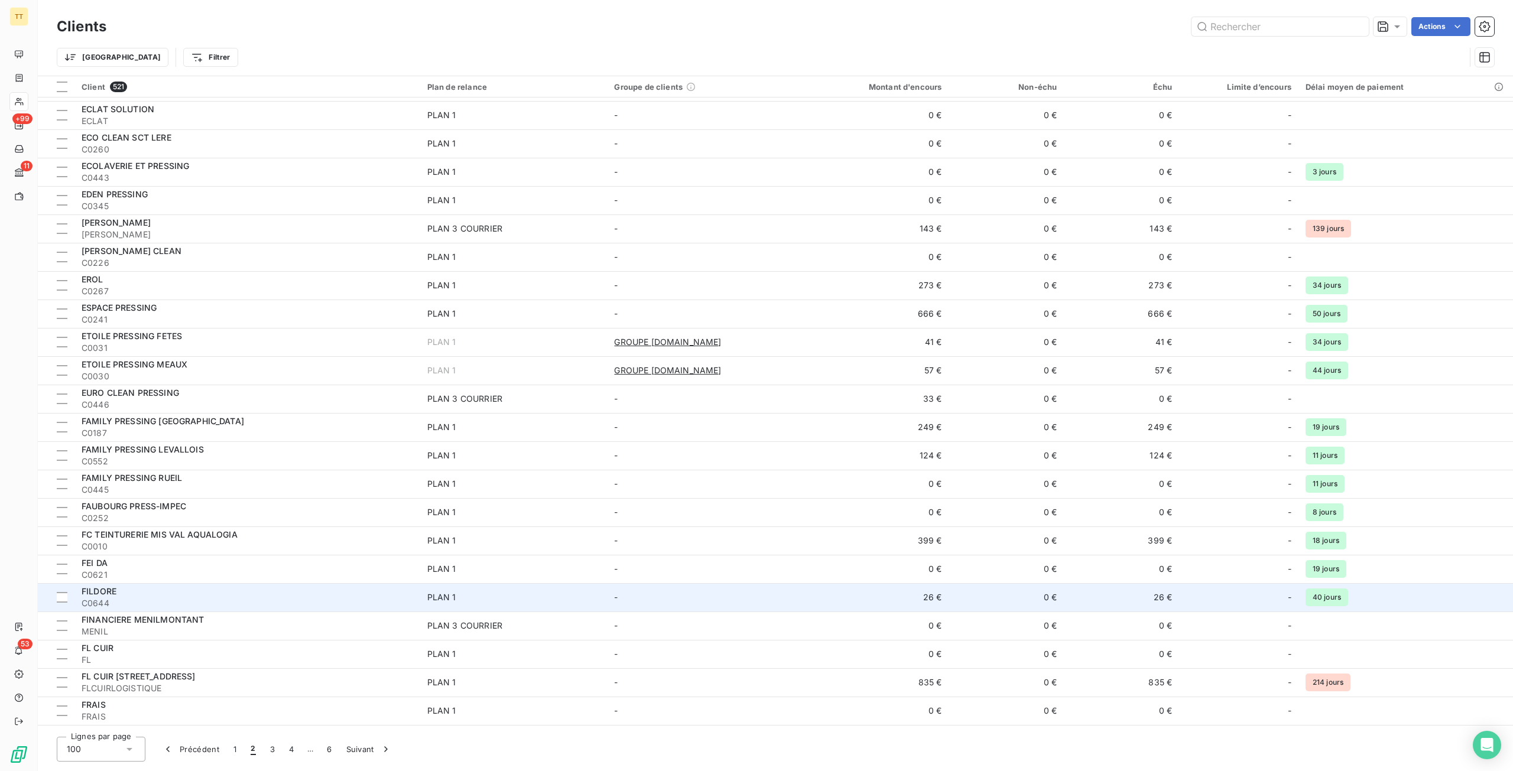
scroll to position [236, 0]
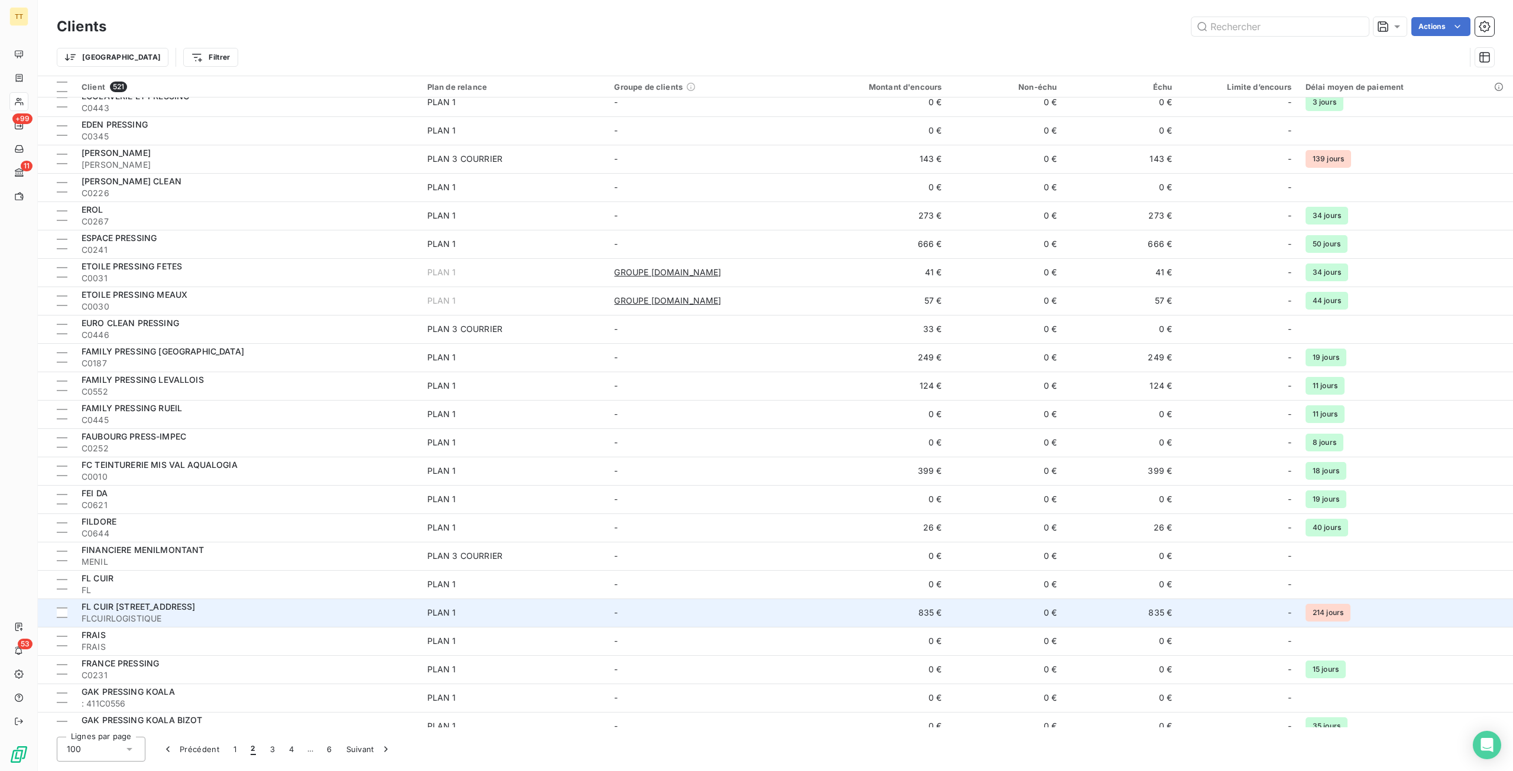
click at [187, 602] on span "FL CUIR [STREET_ADDRESS]" at bounding box center [139, 607] width 114 height 10
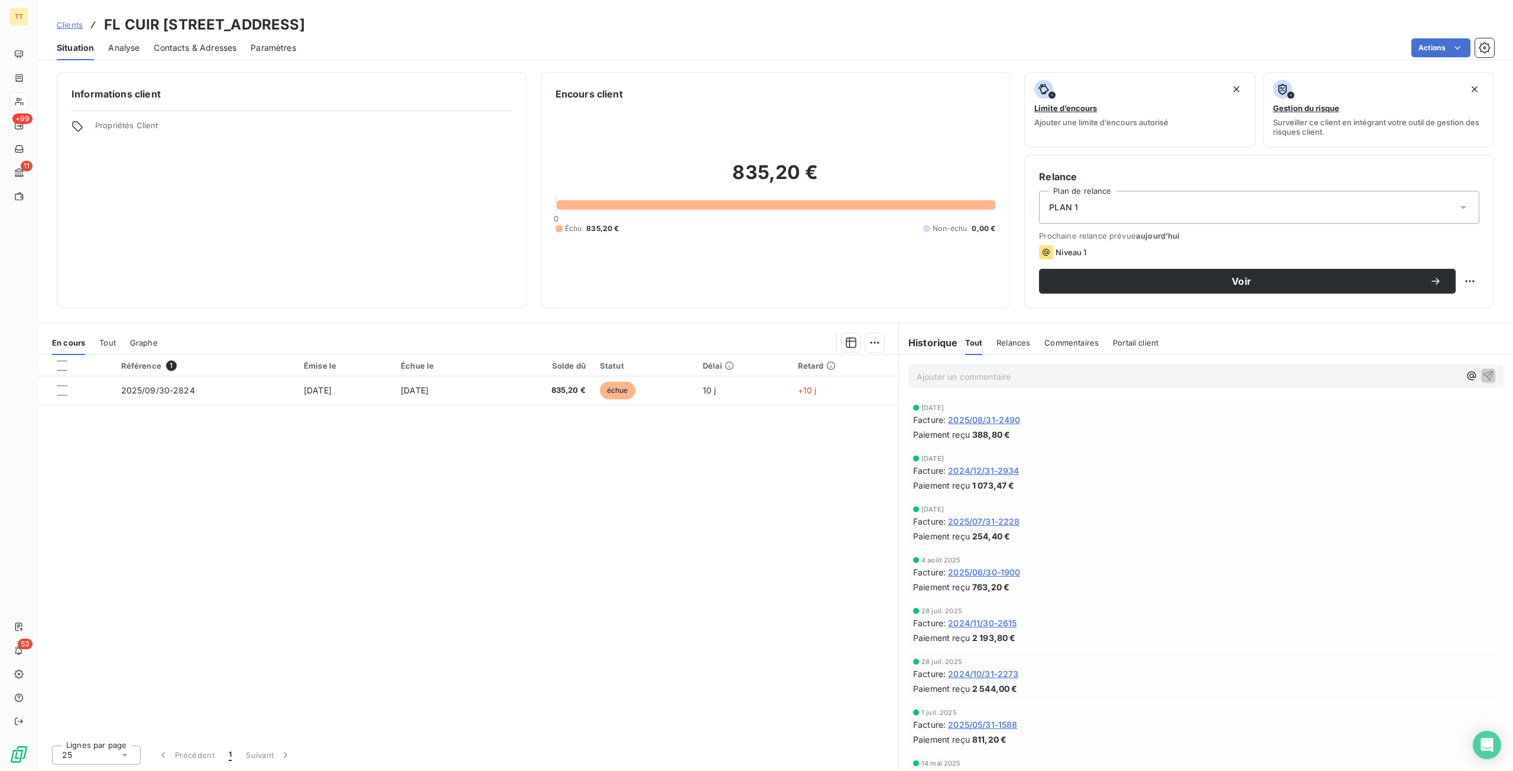
click at [219, 44] on span "Contacts & Adresses" at bounding box center [195, 48] width 83 height 12
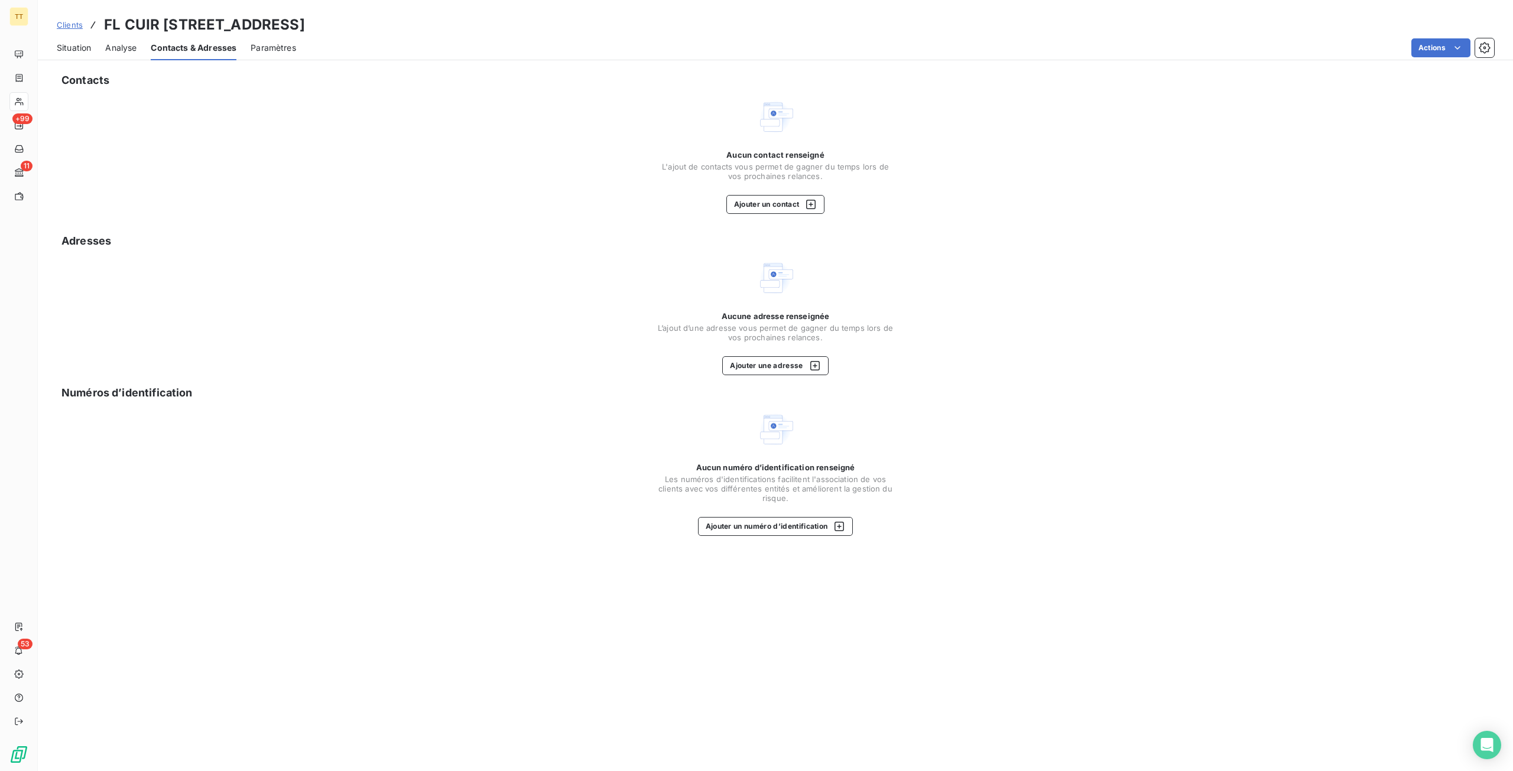
drag, startPoint x: 163, startPoint y: 23, endPoint x: 302, endPoint y: 25, distance: 139.5
click at [302, 25] on h3 "FL CUIR [STREET_ADDRESS]" at bounding box center [204, 24] width 201 height 21
copy h3 "[STREET_ADDRESS]"
click at [84, 47] on span "Situation" at bounding box center [74, 48] width 34 height 12
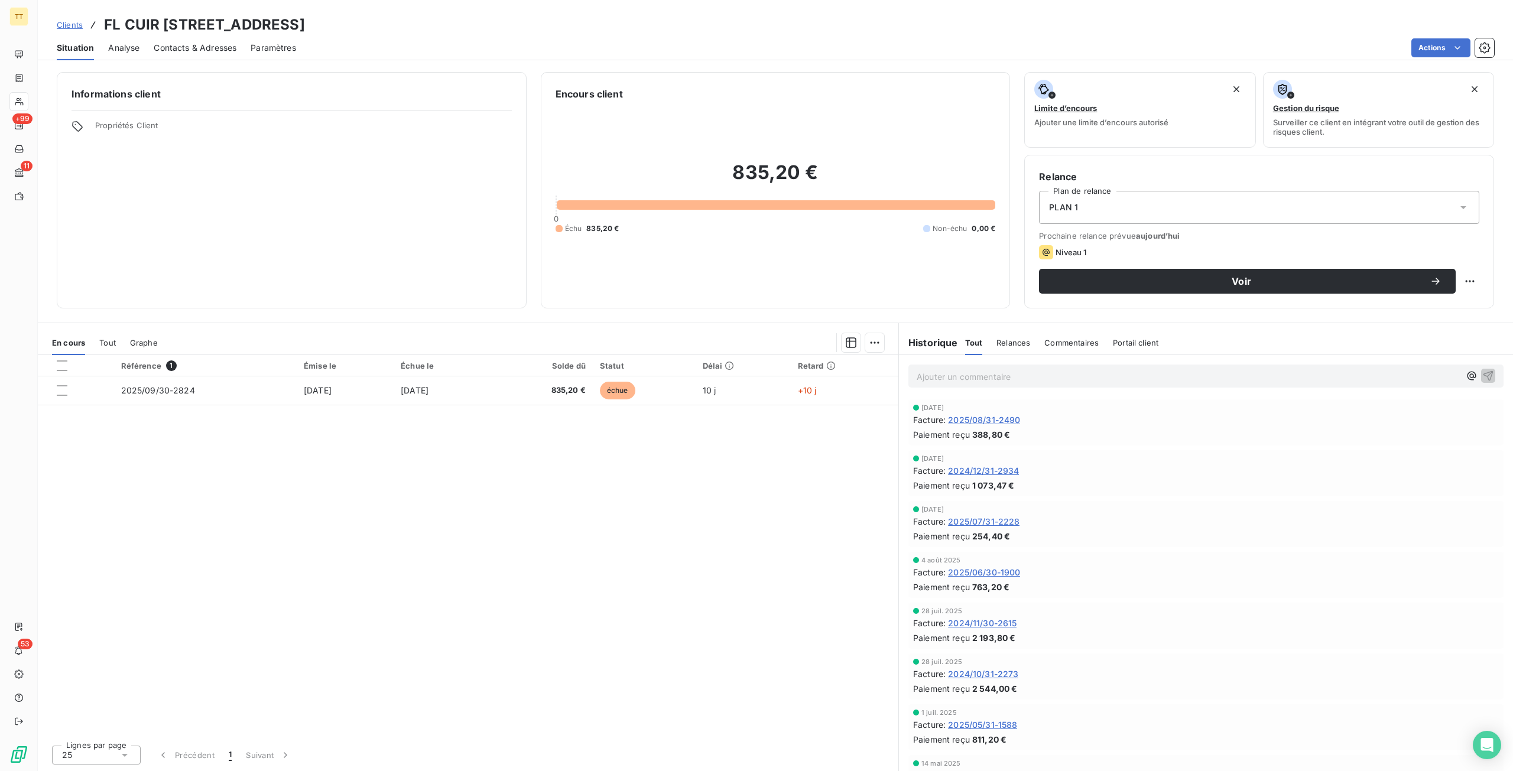
click at [999, 421] on span "2025/08/31-2490" at bounding box center [984, 420] width 72 height 12
click at [230, 46] on span "Contacts & Adresses" at bounding box center [195, 48] width 83 height 12
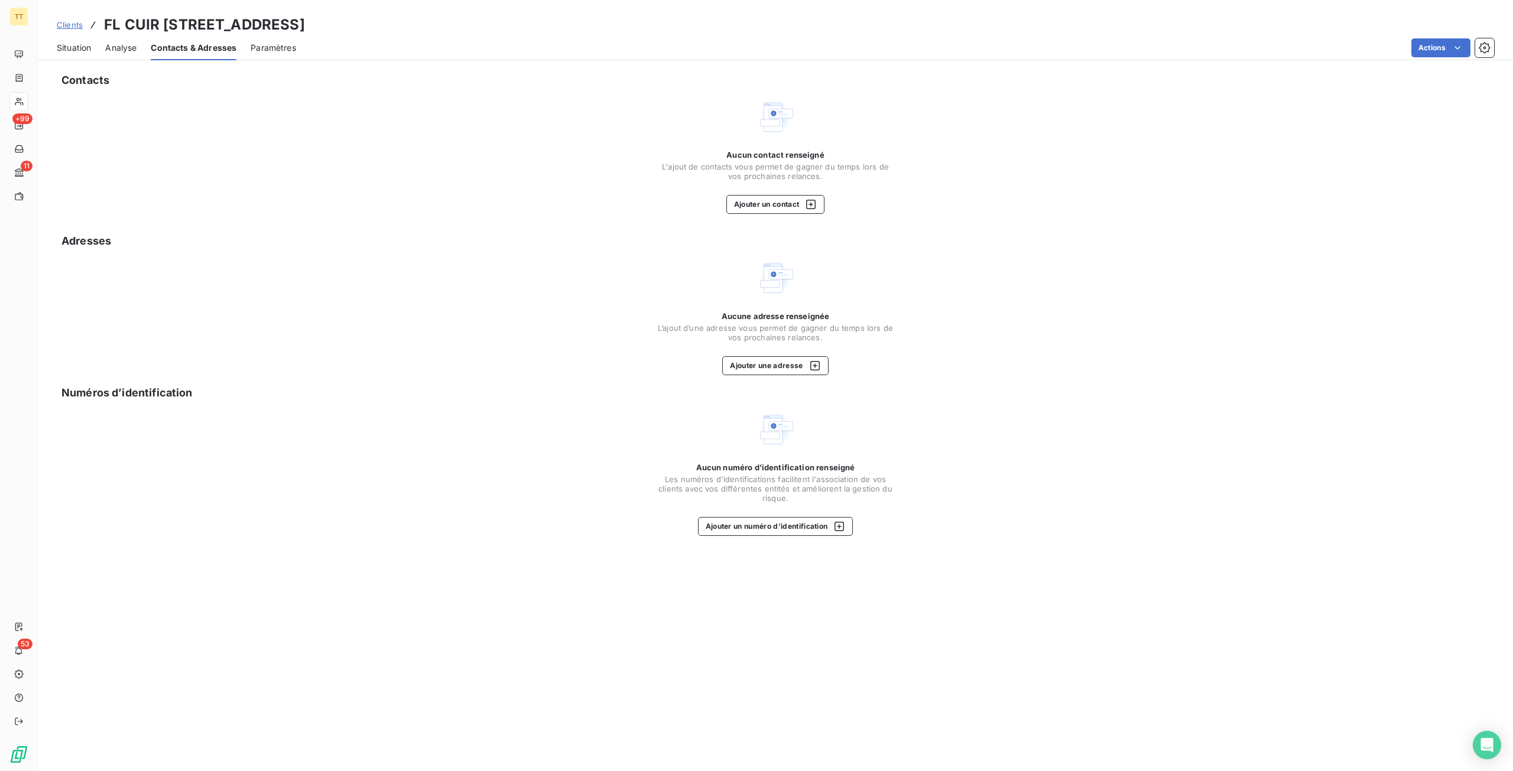
click at [757, 377] on div "Contacts Aucun contact renseigné L'ajout de contacts vous permet de gagner du t…" at bounding box center [775, 418] width 1475 height 706
click at [762, 358] on button "Ajouter une adresse" at bounding box center [775, 365] width 106 height 19
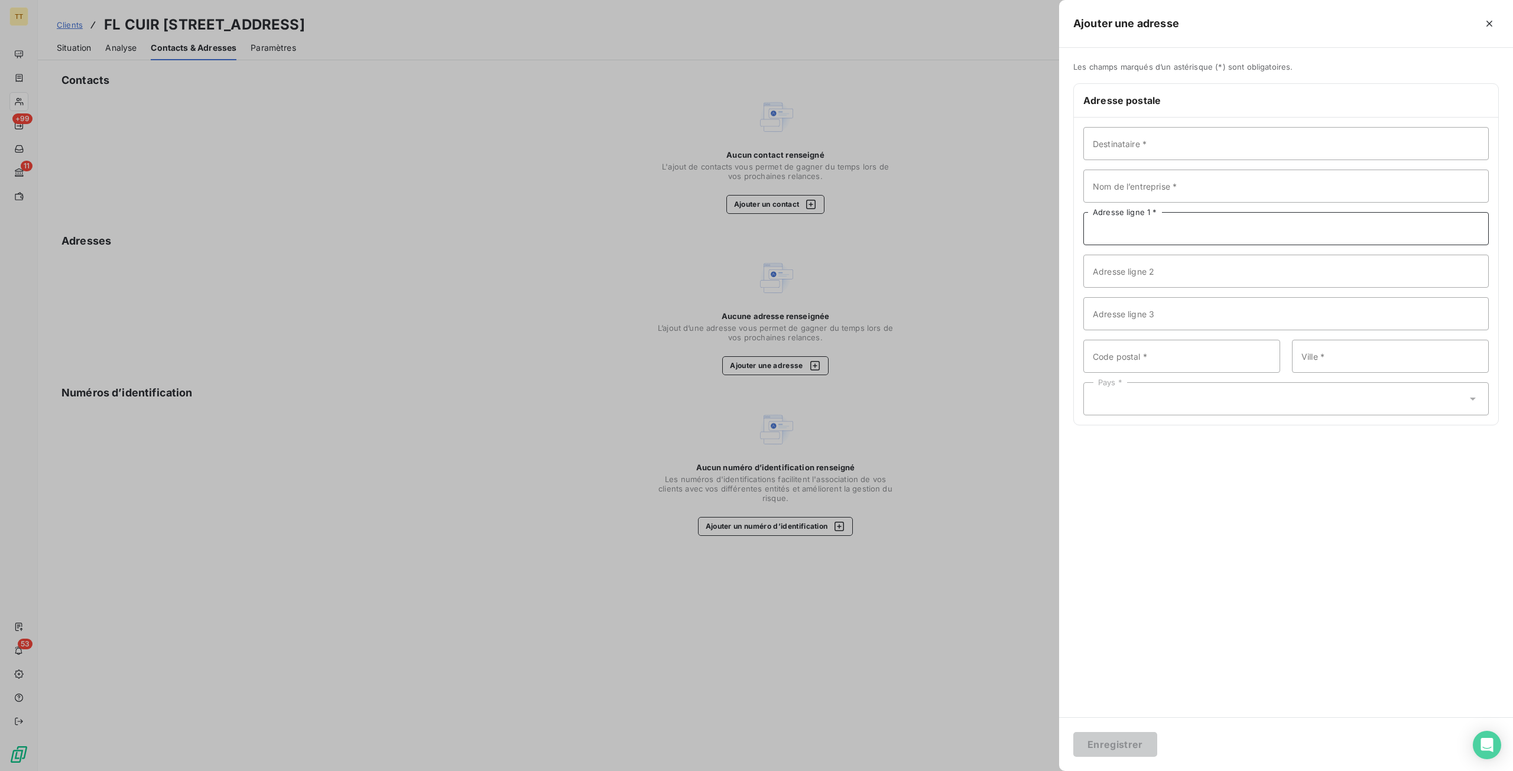
click at [1115, 229] on input "Adresse ligne 1 *" at bounding box center [1287, 228] width 406 height 33
paste input "[STREET_ADDRESS]"
type input "[STREET_ADDRESS]"
click at [1149, 351] on input "Code postal *" at bounding box center [1182, 356] width 197 height 33
type input "91130"
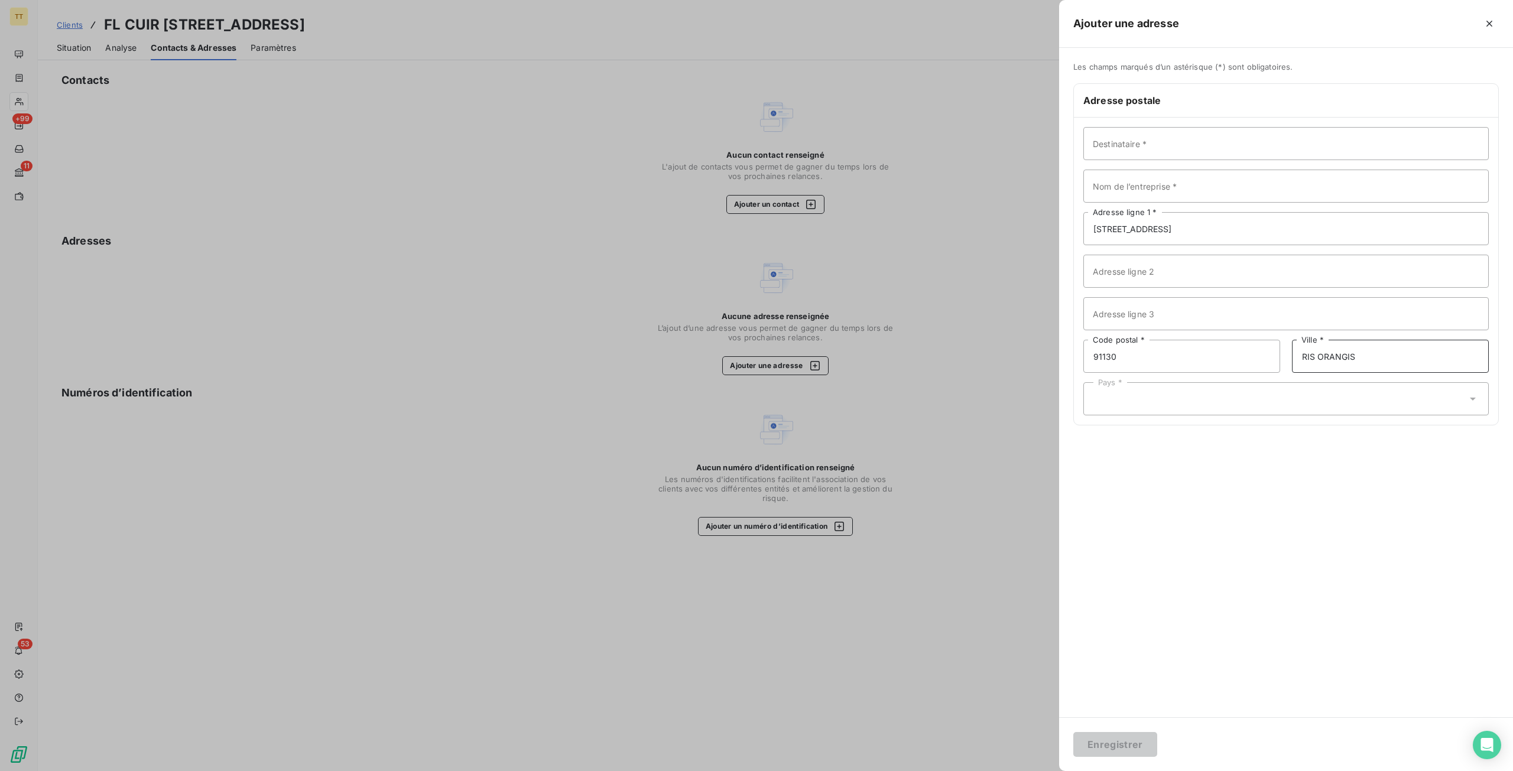
type input "RIS ORANGIS"
click at [1130, 410] on div "Pays *" at bounding box center [1287, 398] width 406 height 33
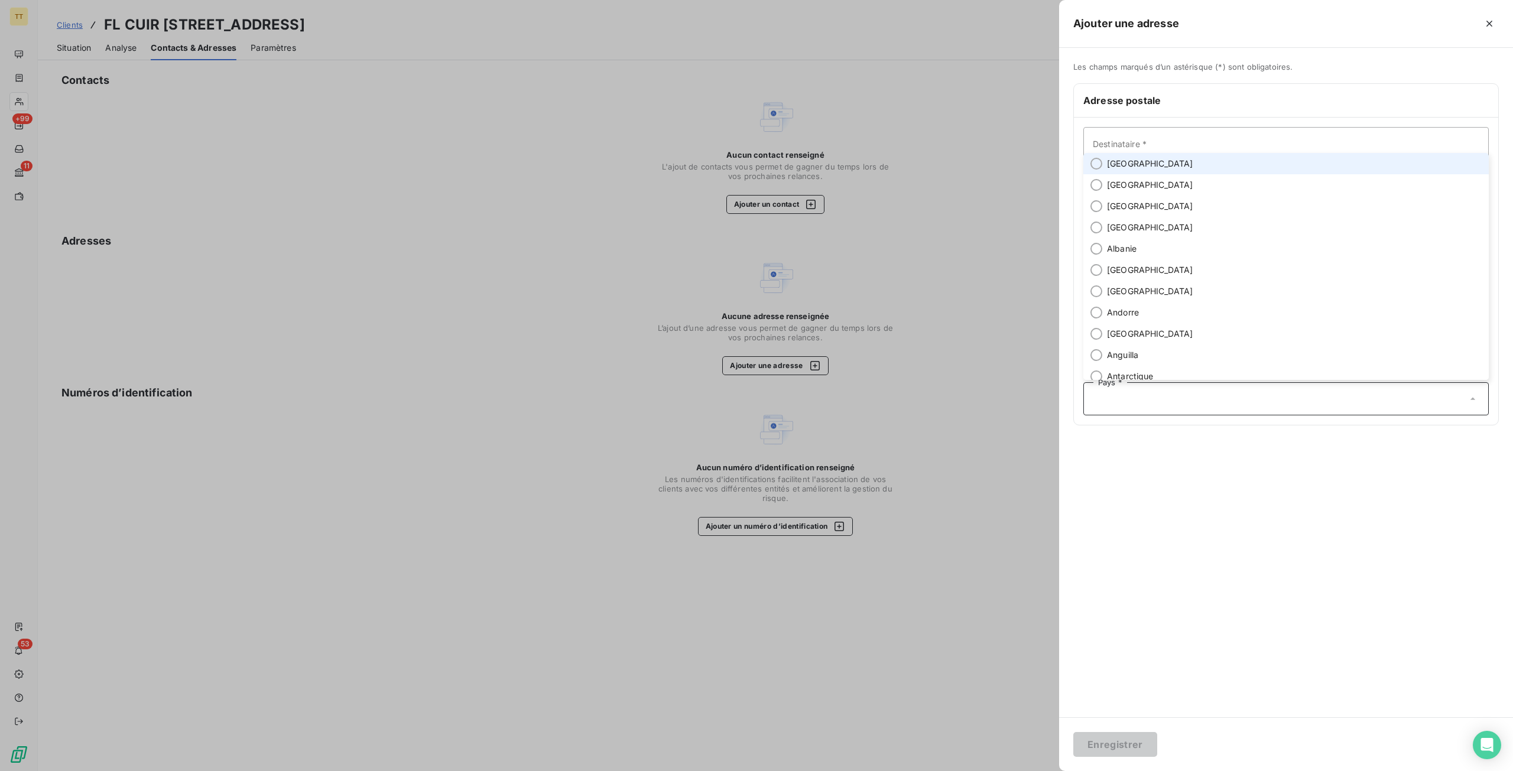
click at [1134, 158] on li "[GEOGRAPHIC_DATA]" at bounding box center [1287, 163] width 406 height 21
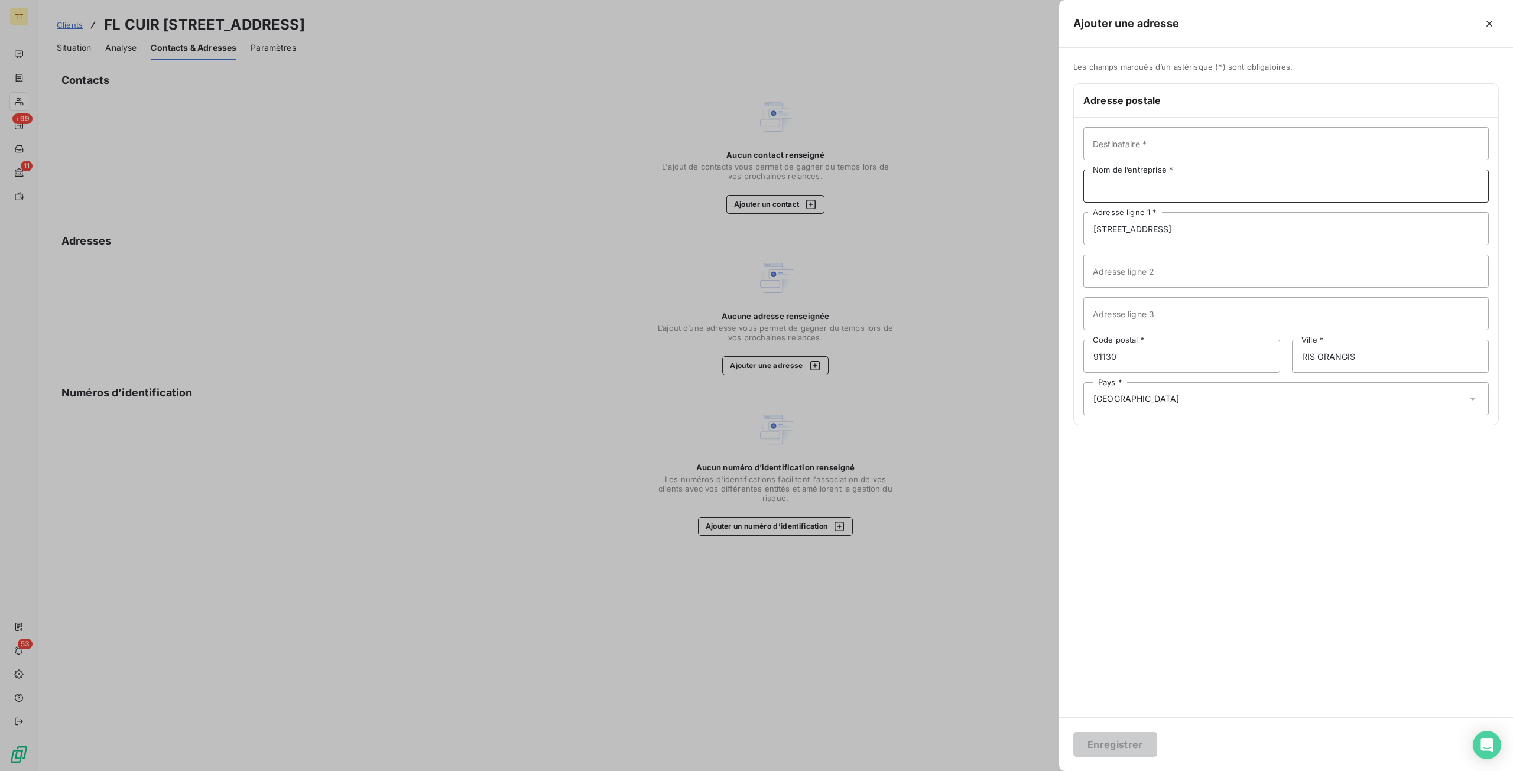
click at [1163, 185] on input "Nom de l’entreprise *" at bounding box center [1287, 186] width 406 height 33
type input "FL CUIR LOGISTIQUE"
click at [1073, 732] on button "Enregistrer" at bounding box center [1115, 744] width 84 height 25
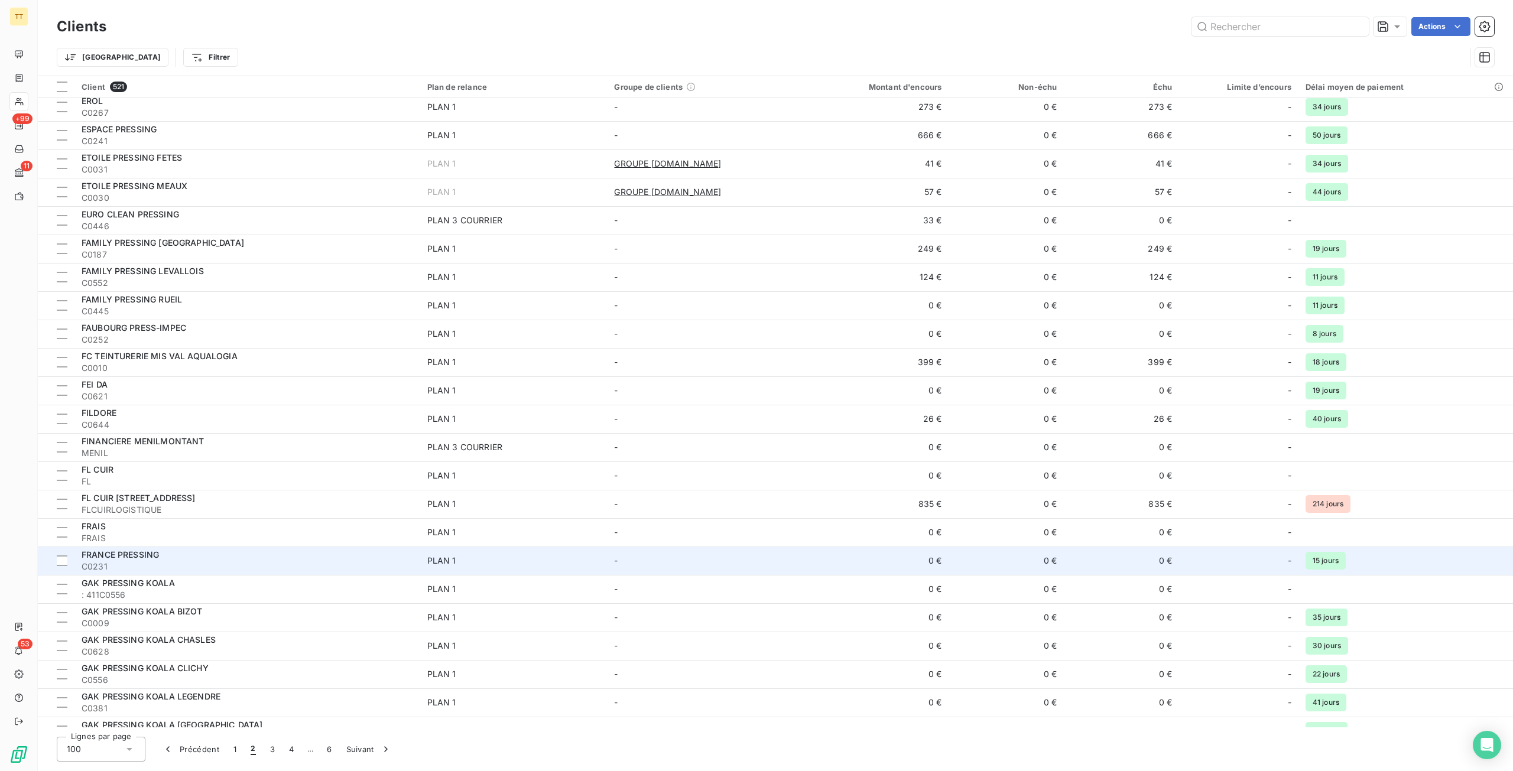
scroll to position [355, 0]
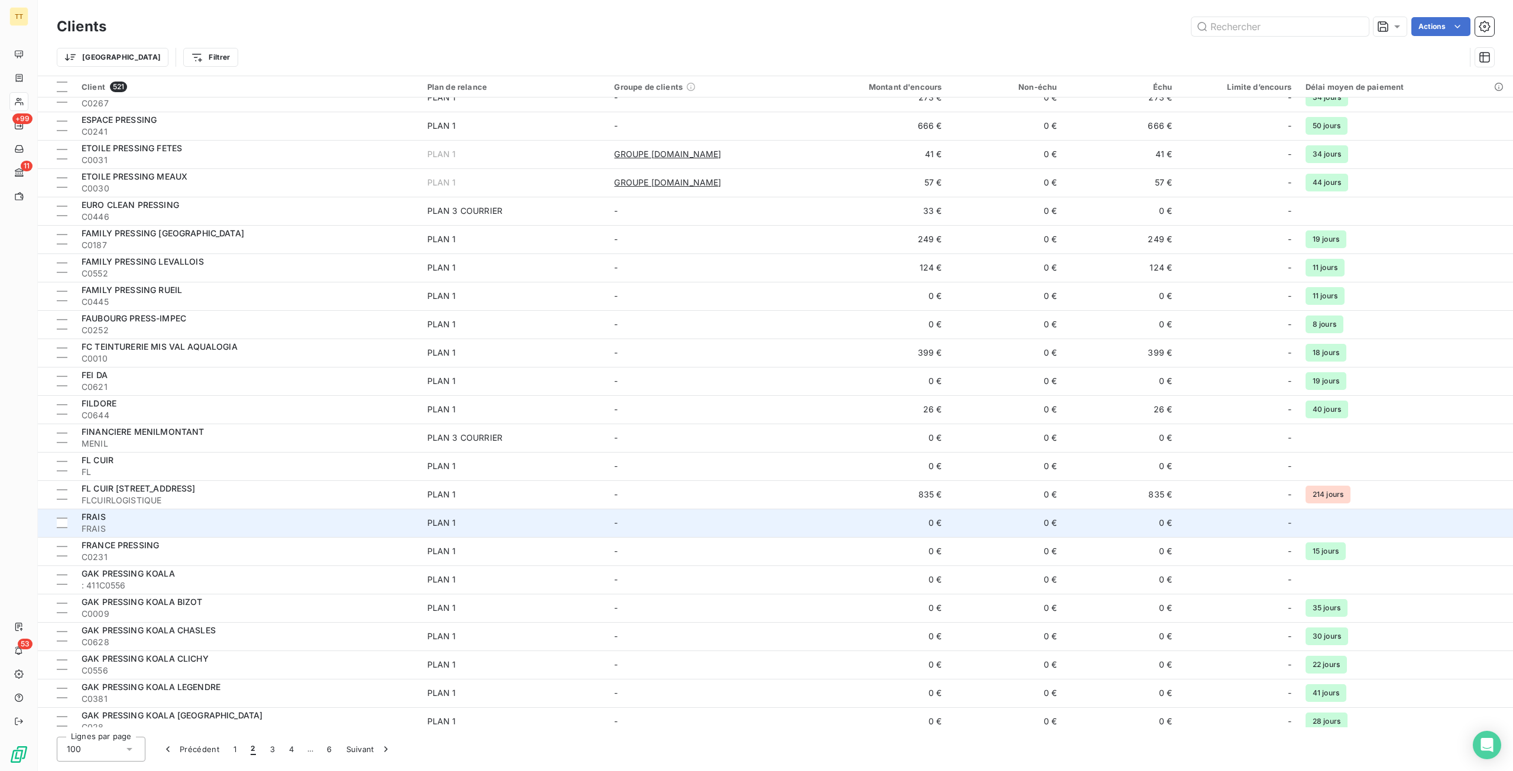
click at [116, 518] on div "FRAIS" at bounding box center [248, 517] width 332 height 12
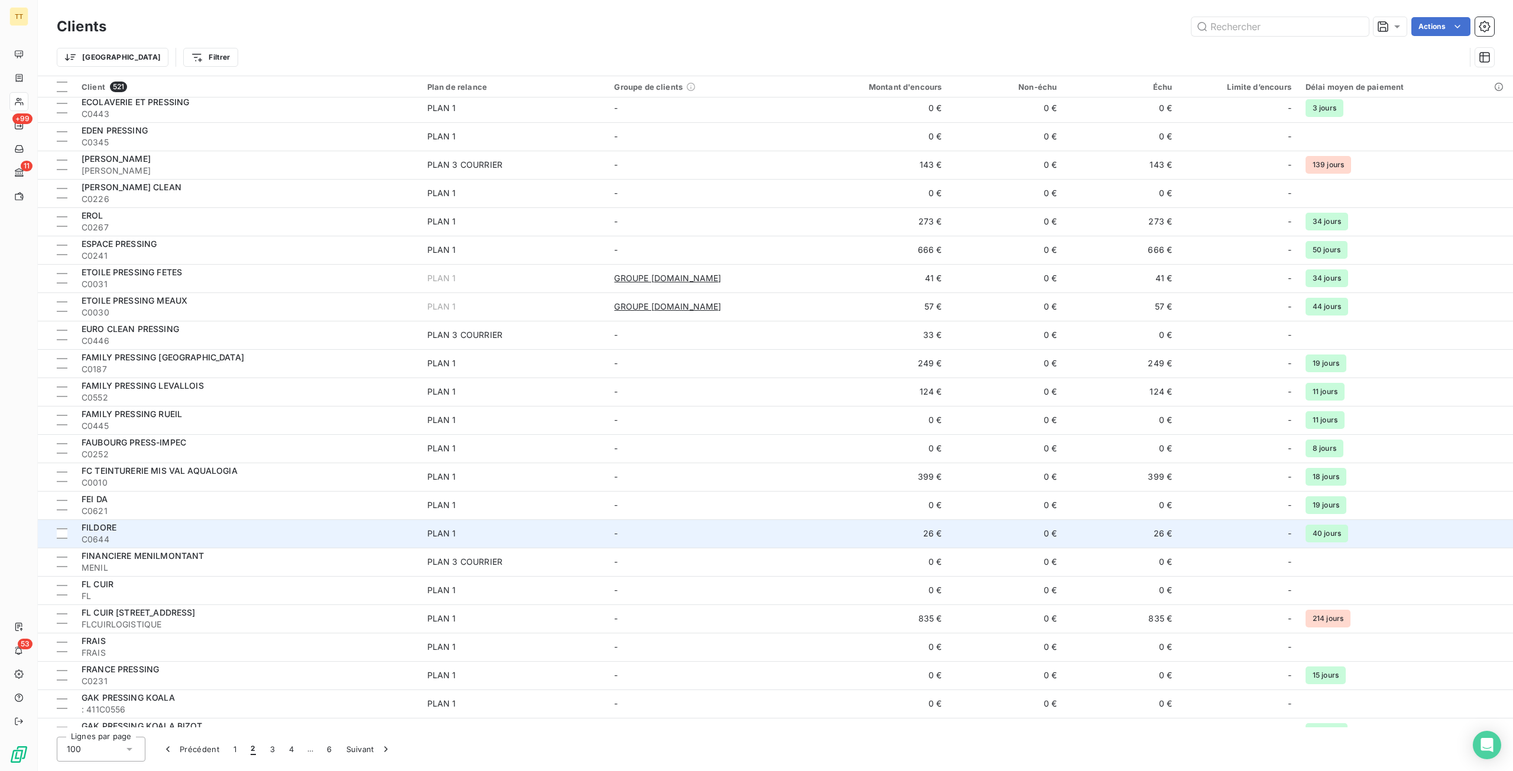
scroll to position [355, 0]
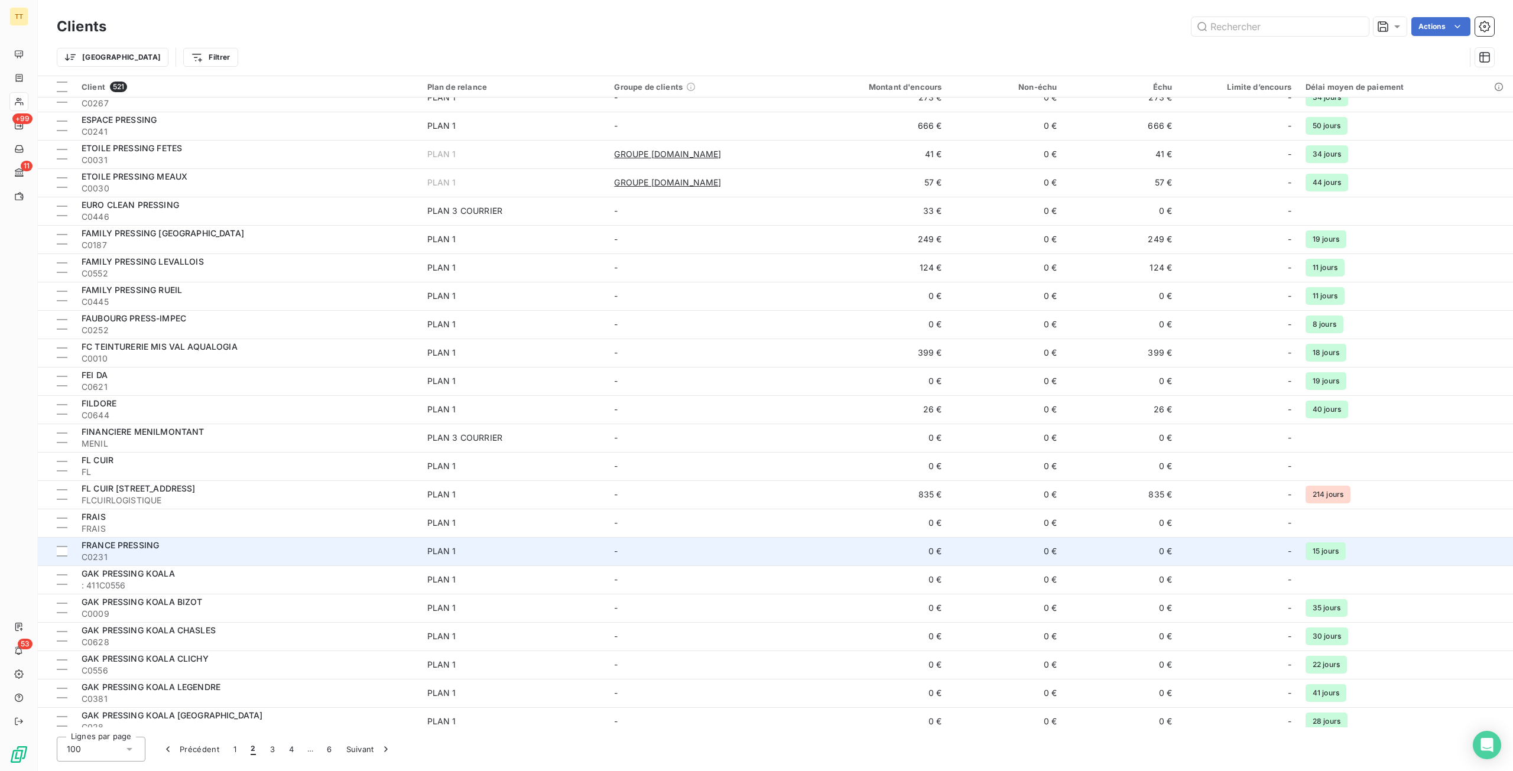
click at [193, 540] on div "FRANCE PRESSING" at bounding box center [248, 546] width 332 height 12
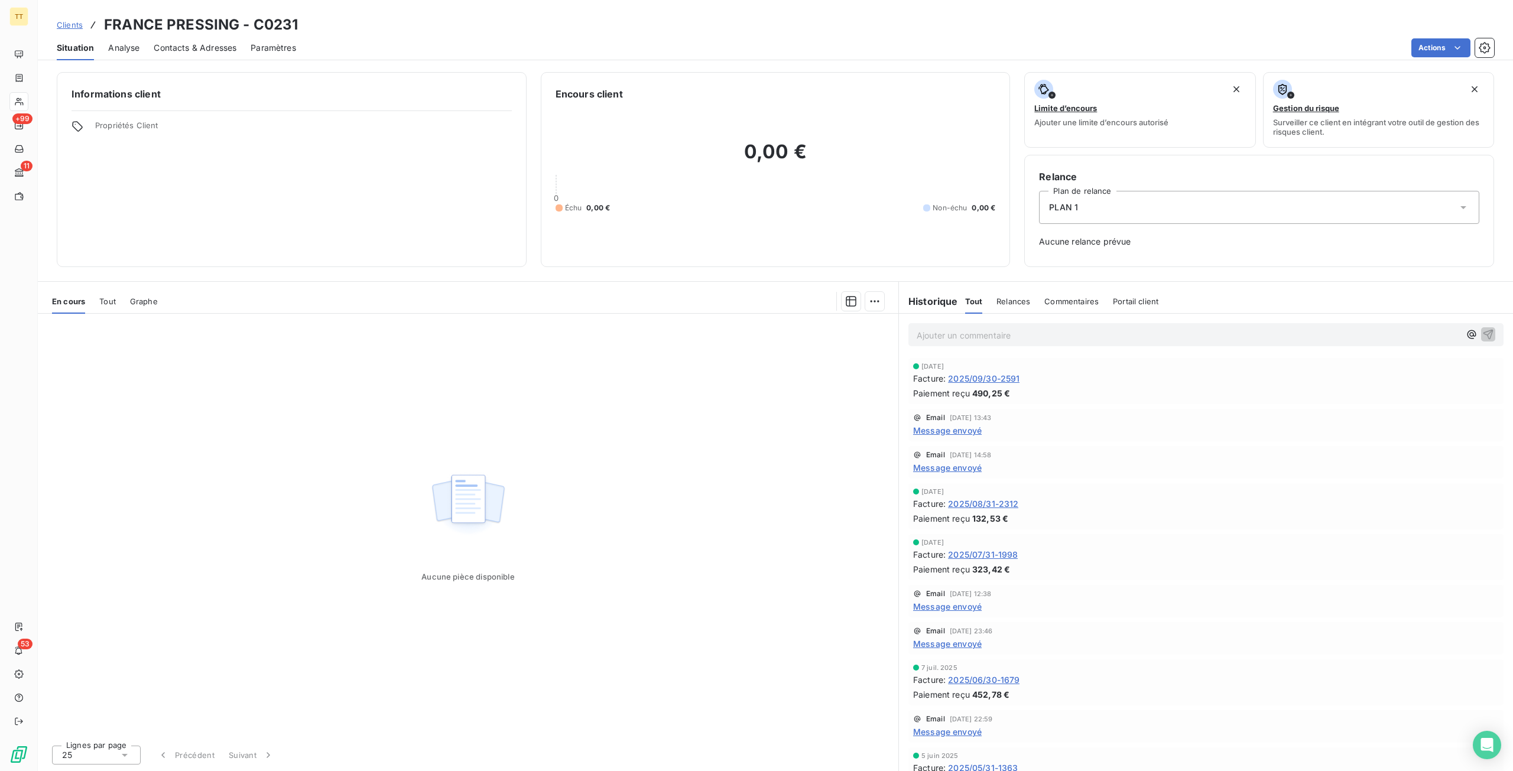
click at [170, 51] on span "Contacts & Adresses" at bounding box center [195, 48] width 83 height 12
